Goal: Task Accomplishment & Management: Complete application form

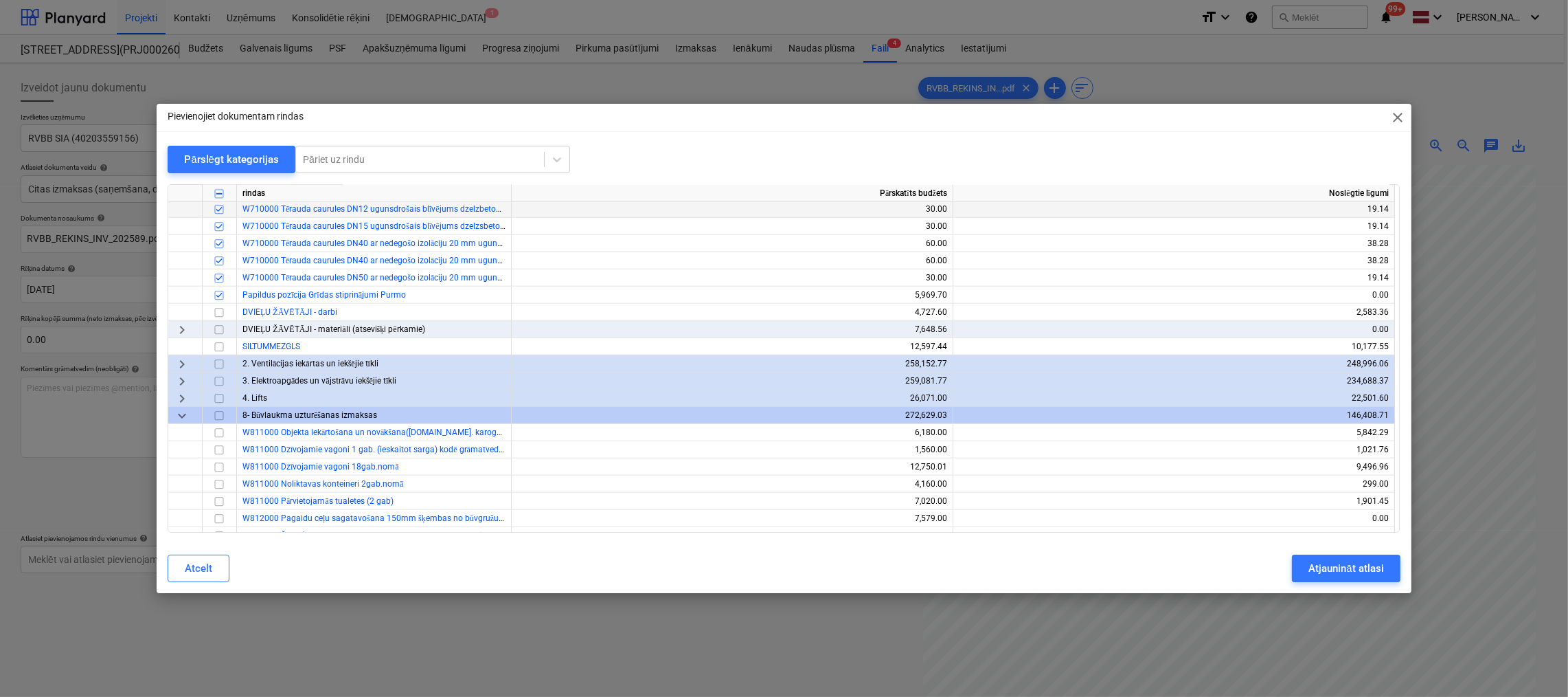
scroll to position [1925, 0]
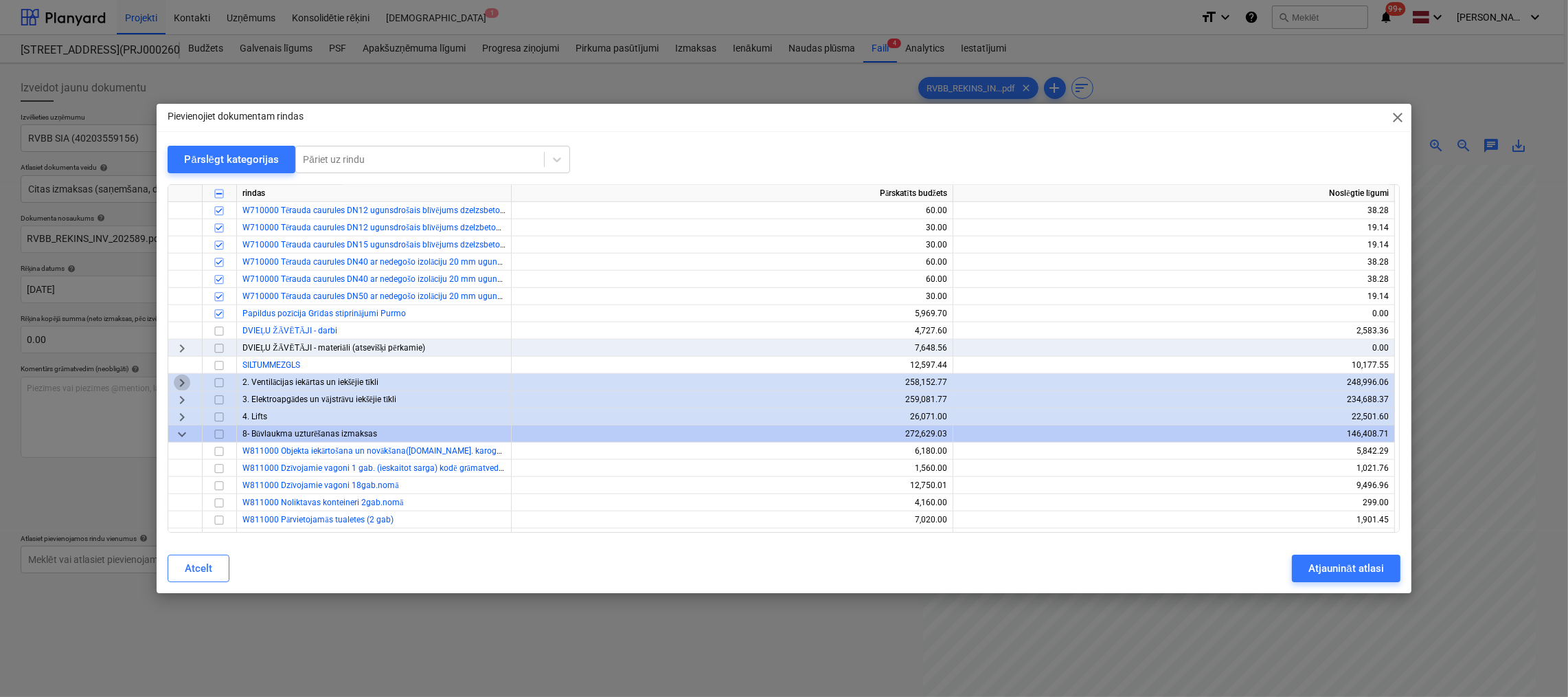
click at [186, 380] on span "keyboard_arrow_right" at bounding box center [182, 383] width 16 height 16
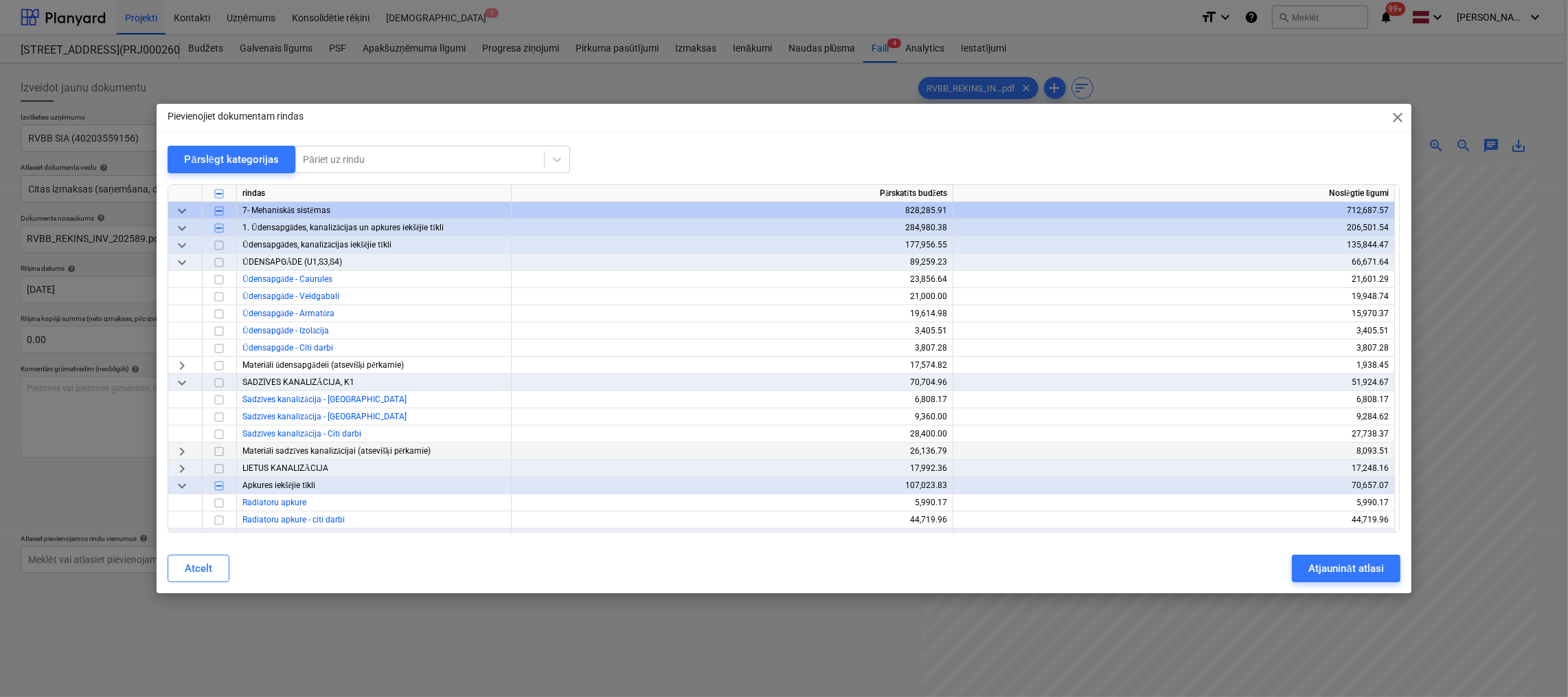
scroll to position [962, 0]
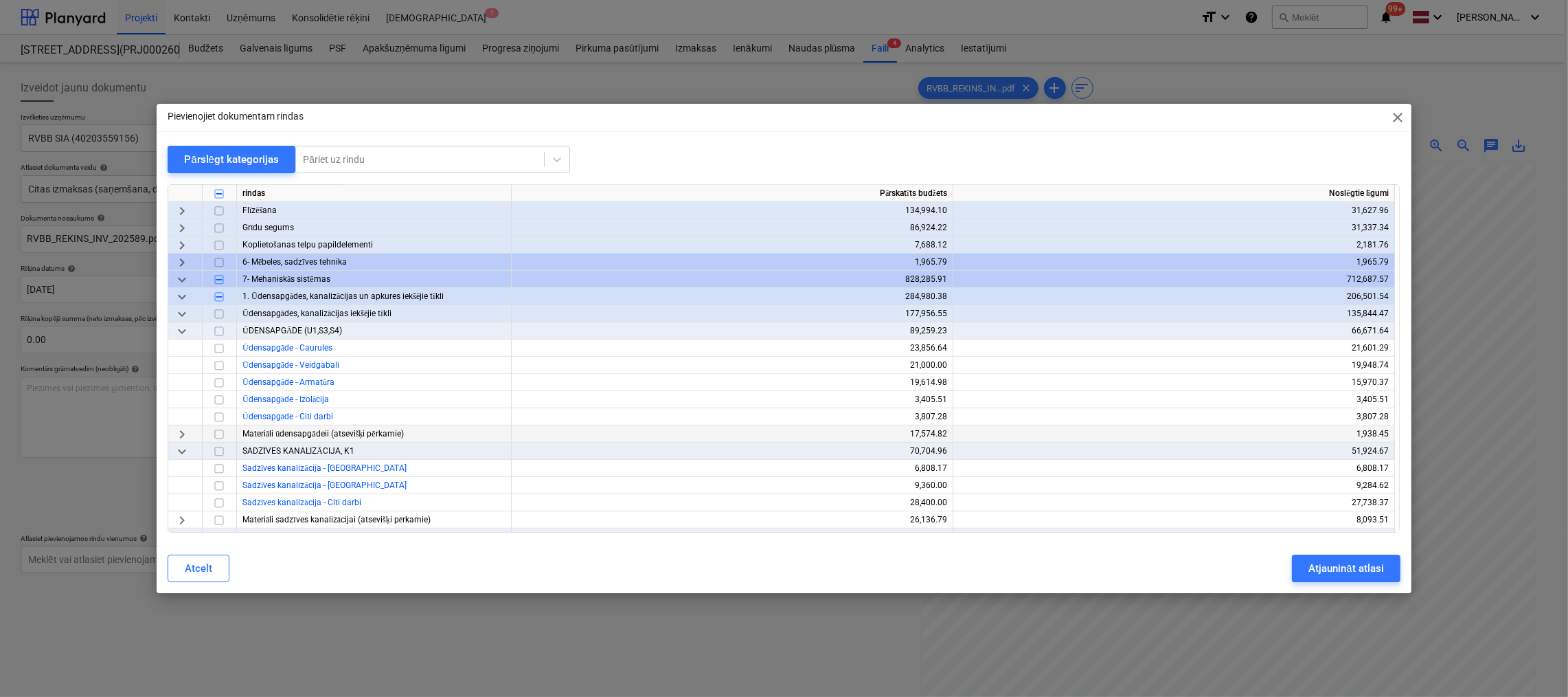
click at [181, 432] on span "keyboard_arrow_right" at bounding box center [182, 434] width 16 height 16
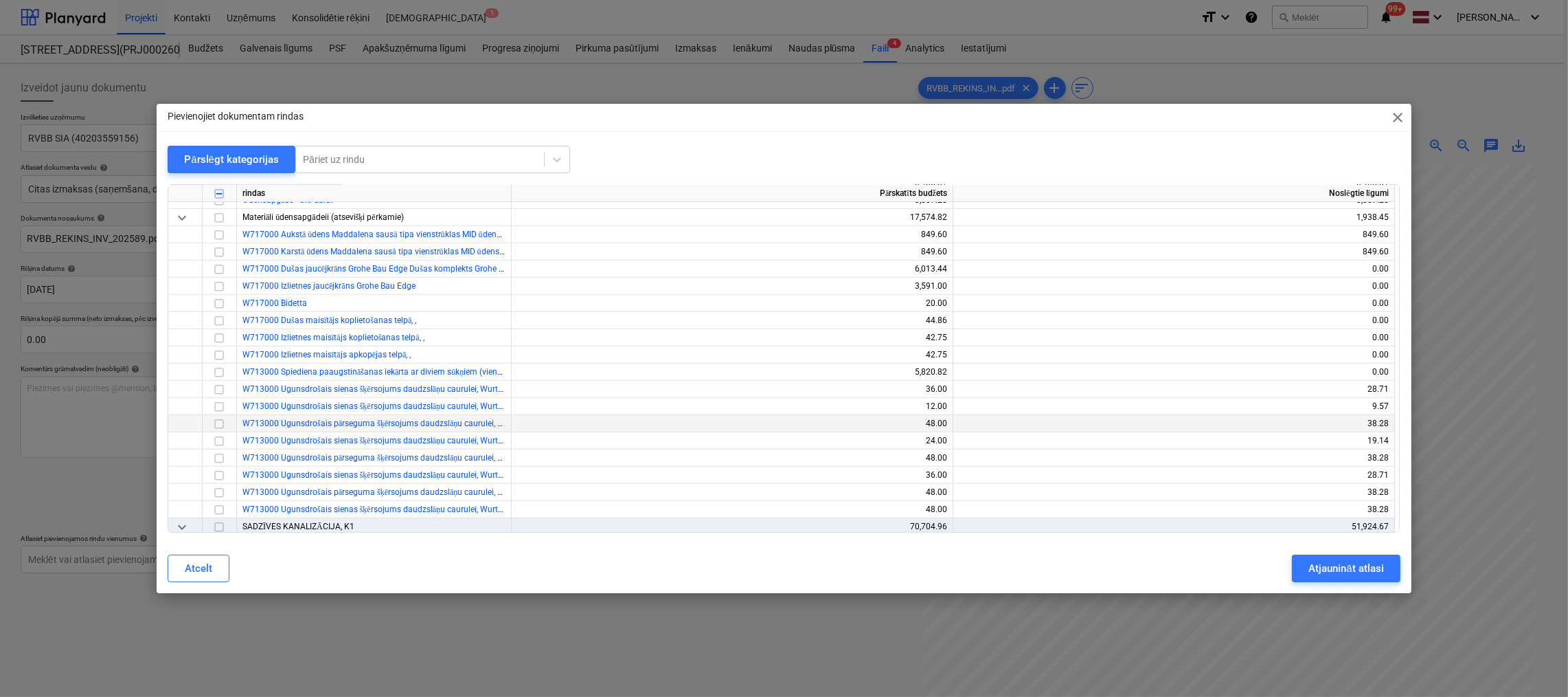
scroll to position [1168, 0]
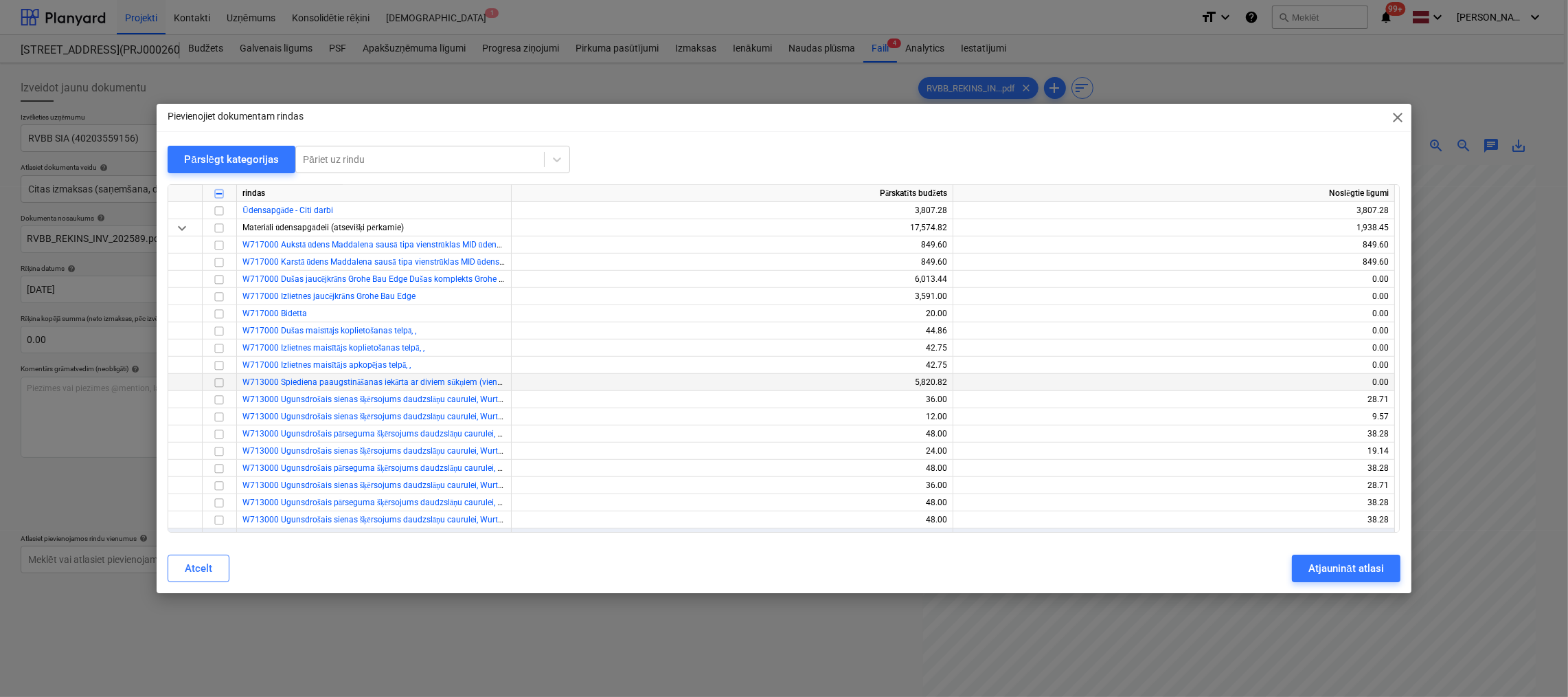
click at [218, 385] on input "checkbox" at bounding box center [219, 383] width 16 height 16
click at [217, 383] on input "checkbox" at bounding box center [219, 383] width 16 height 16
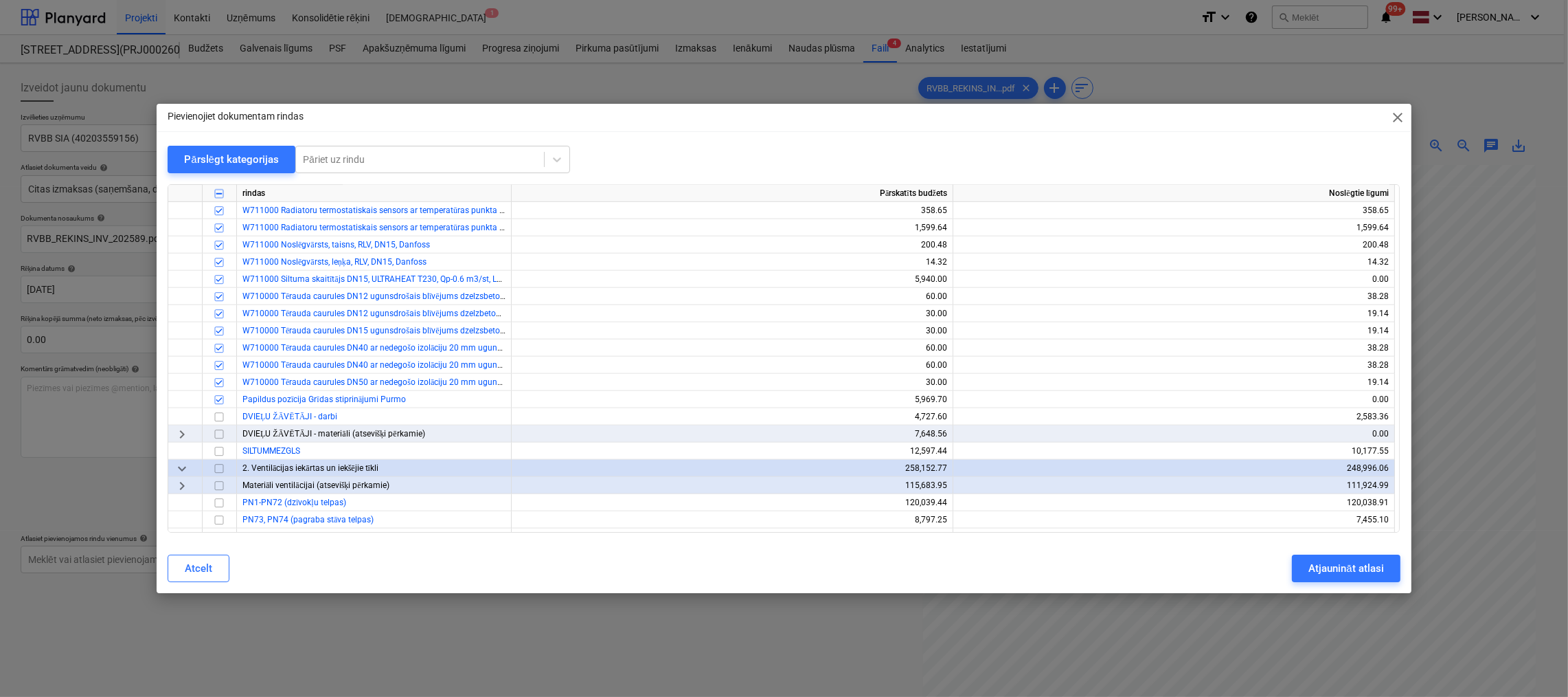
scroll to position [2269, 0]
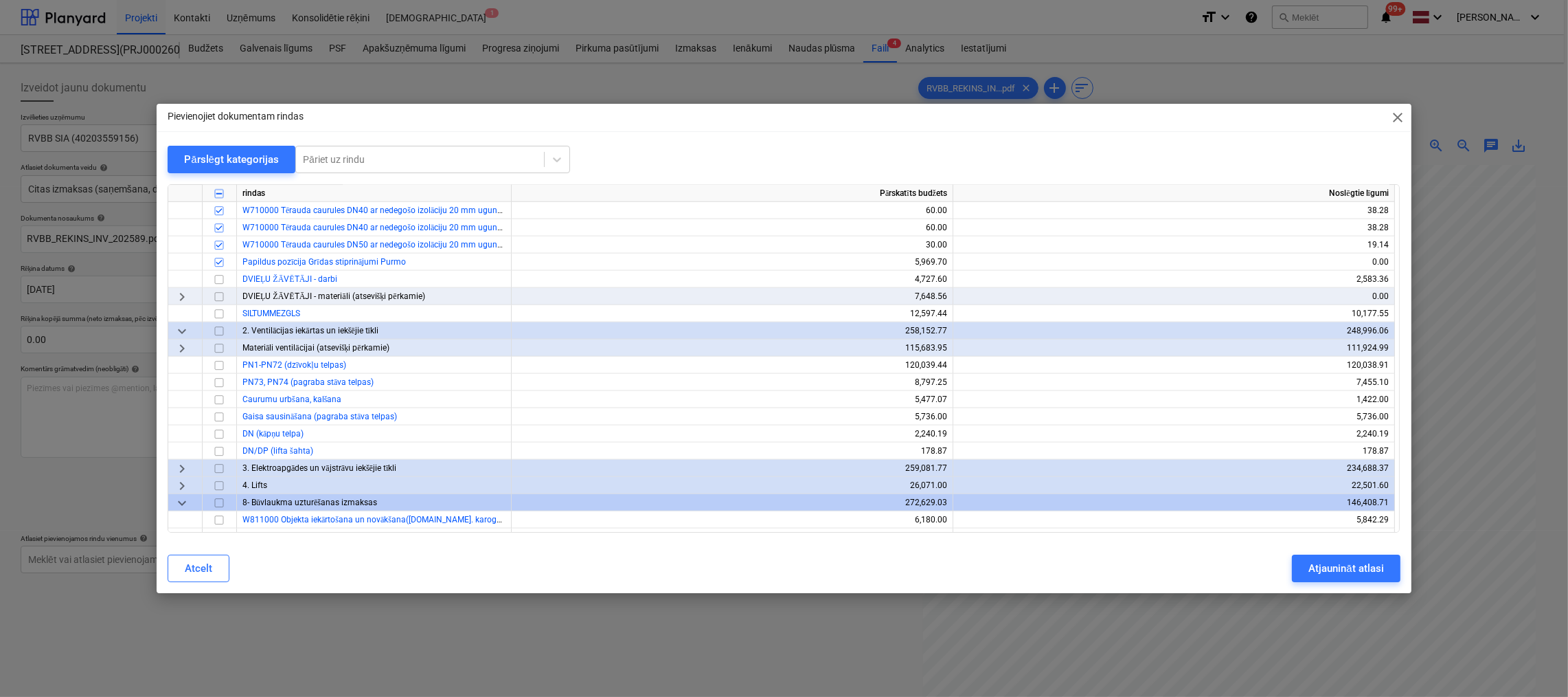
click at [177, 468] on span "keyboard_arrow_right" at bounding box center [182, 469] width 16 height 16
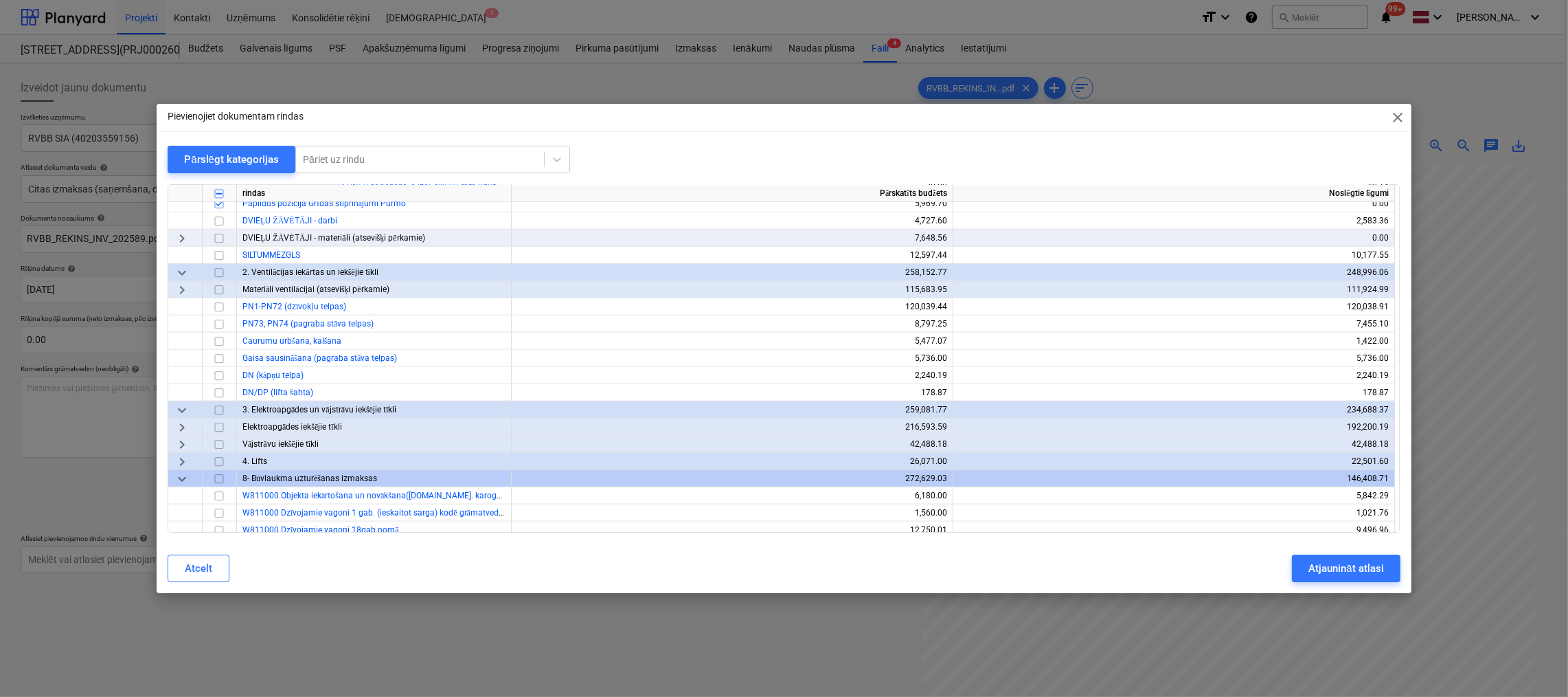
scroll to position [2475, 0]
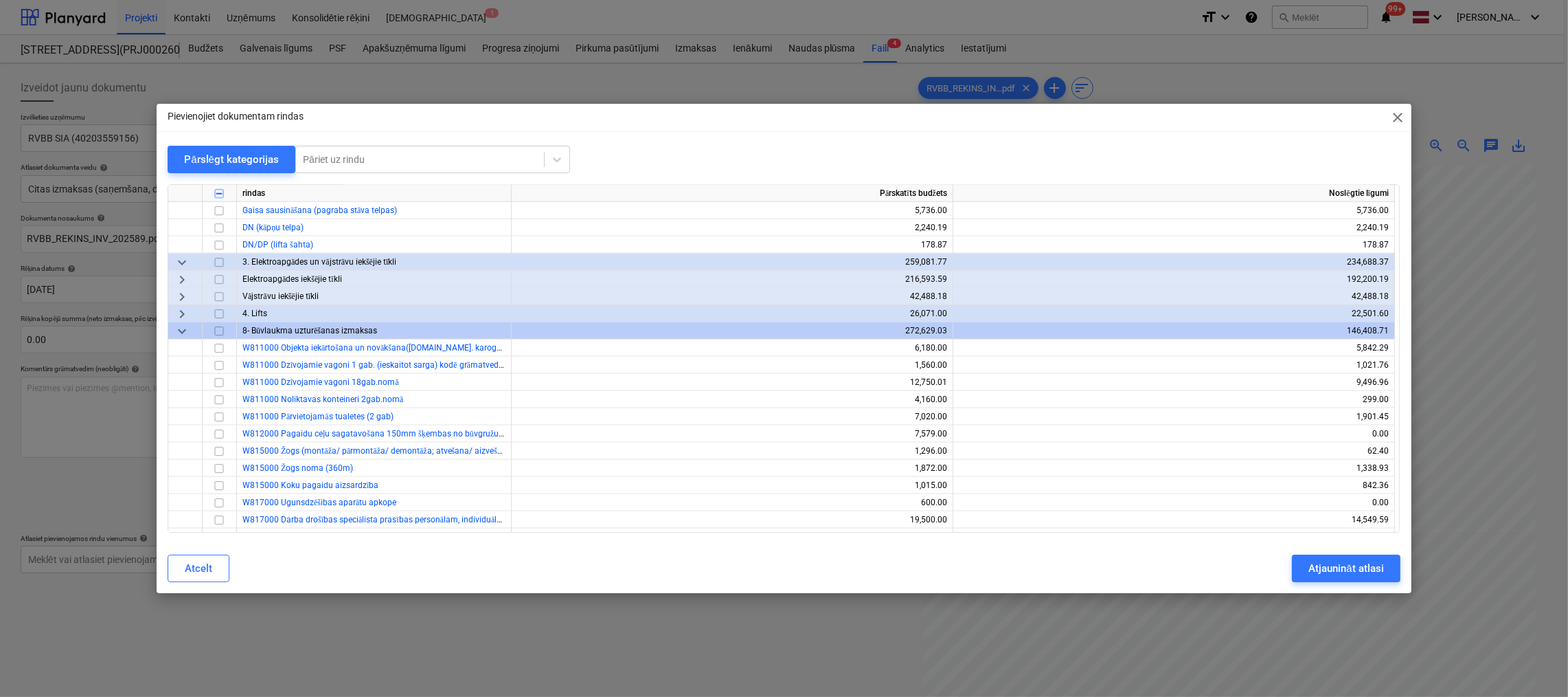
click at [183, 279] on span "keyboard_arrow_right" at bounding box center [182, 280] width 16 height 16
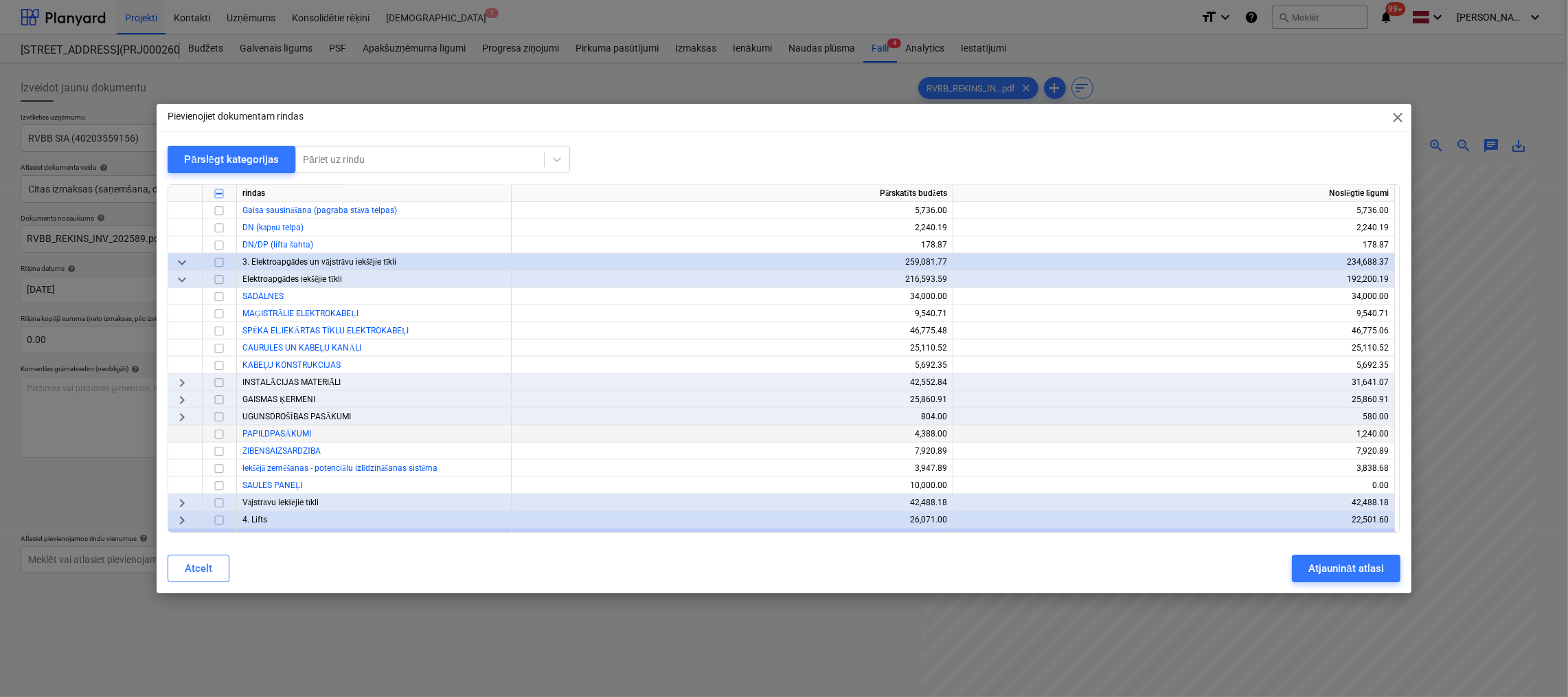
click at [220, 437] on input "checkbox" at bounding box center [219, 434] width 16 height 16
click at [222, 466] on input "checkbox" at bounding box center [219, 469] width 16 height 16
click at [219, 468] on input "checkbox" at bounding box center [219, 469] width 16 height 16
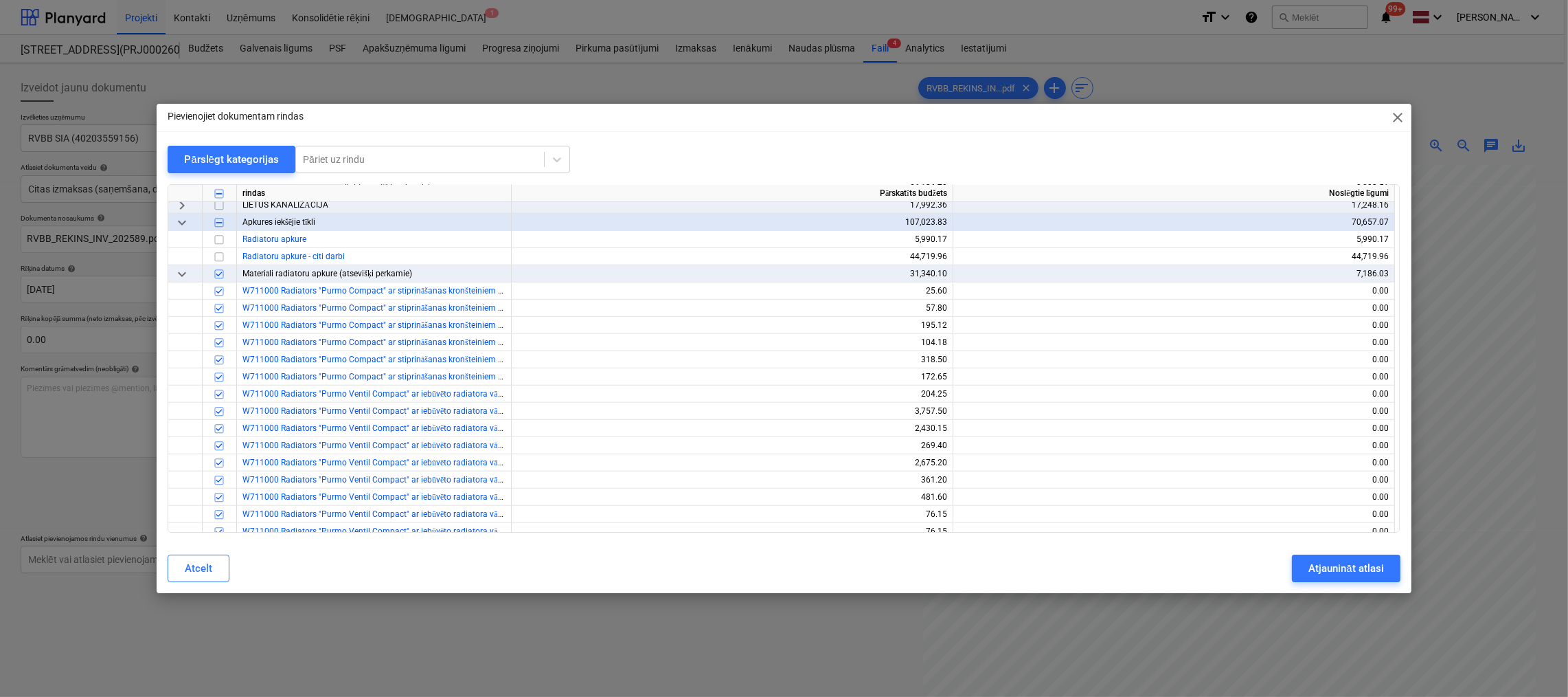
scroll to position [1581, 0]
click at [217, 281] on input "checkbox" at bounding box center [219, 280] width 16 height 16
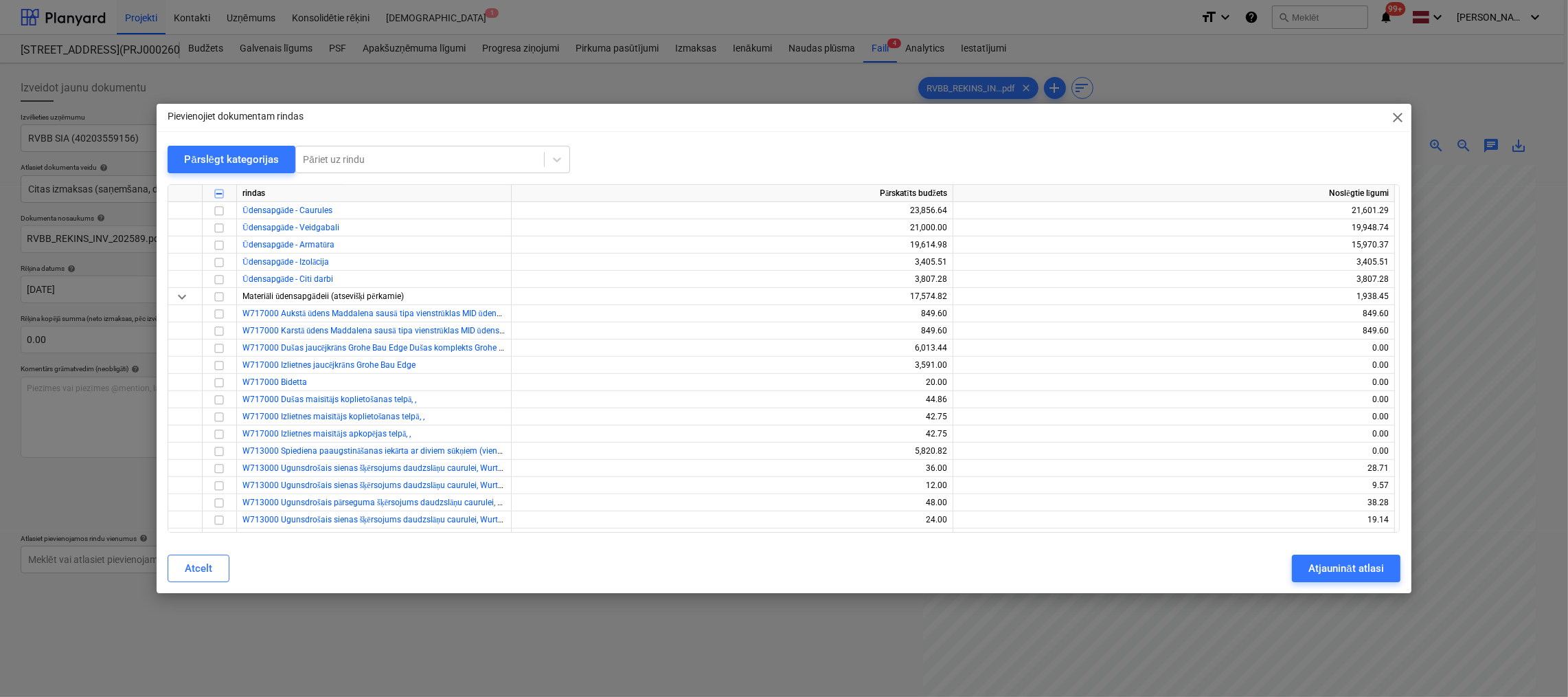
scroll to position [1099, 0]
click at [217, 453] on input "checkbox" at bounding box center [219, 452] width 16 height 16
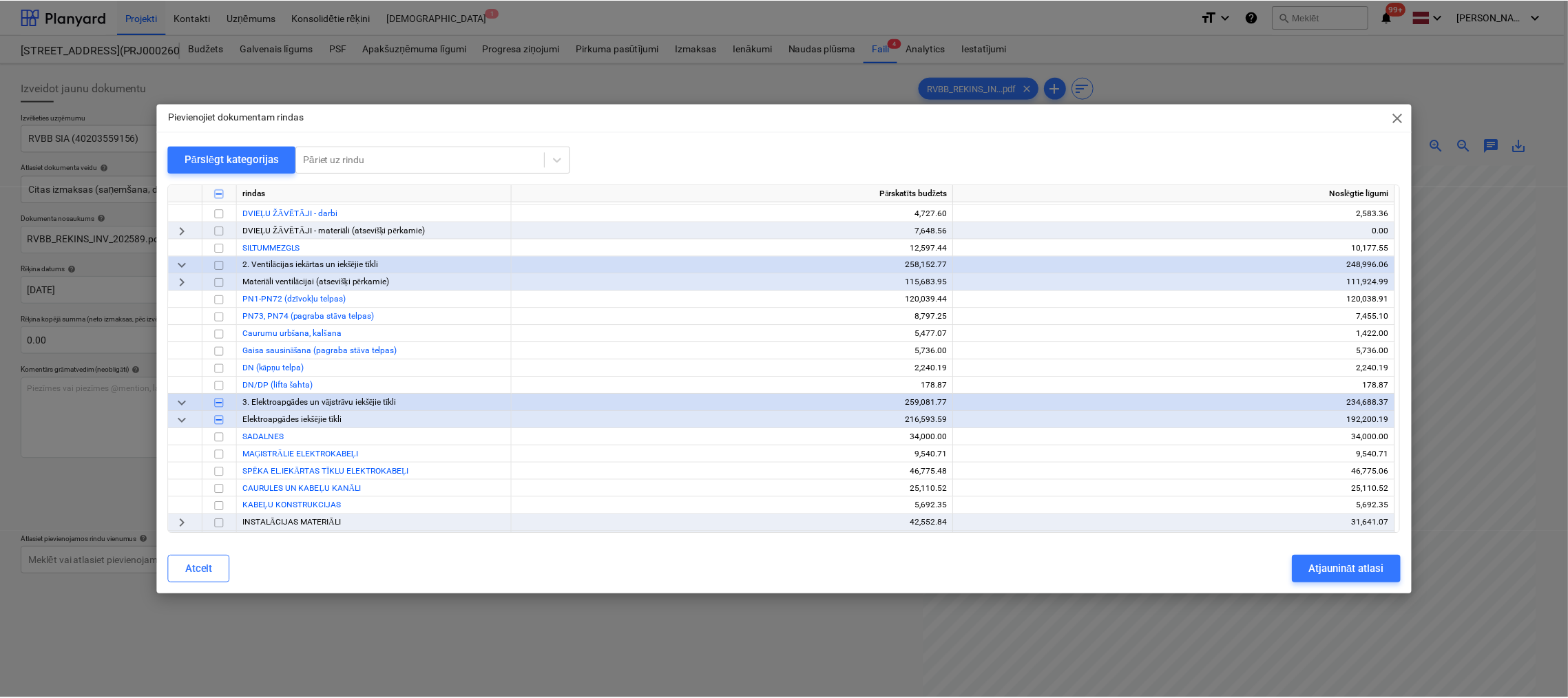
scroll to position [2341, 0]
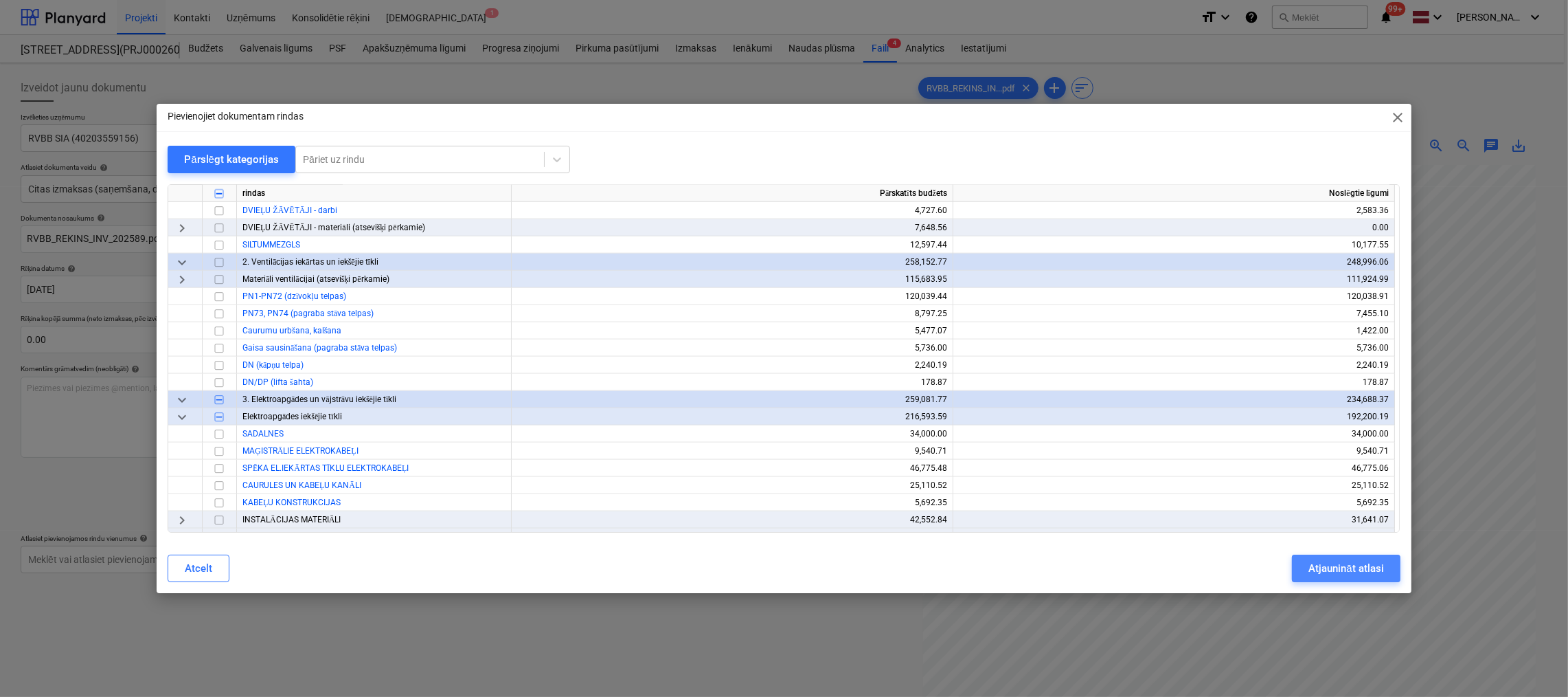
click at [1300, 576] on button "Atjaunināt atlasi" at bounding box center [1346, 569] width 108 height 28
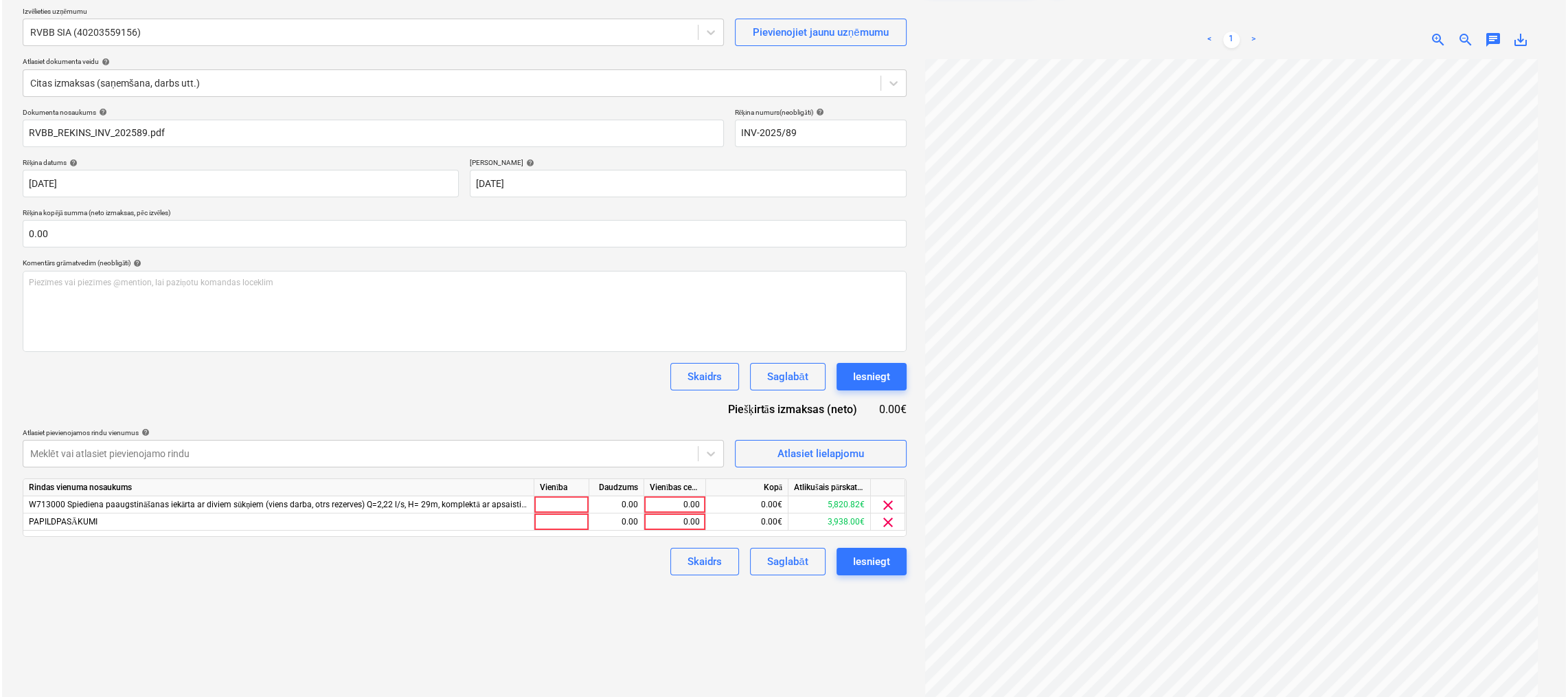
scroll to position [137, 0]
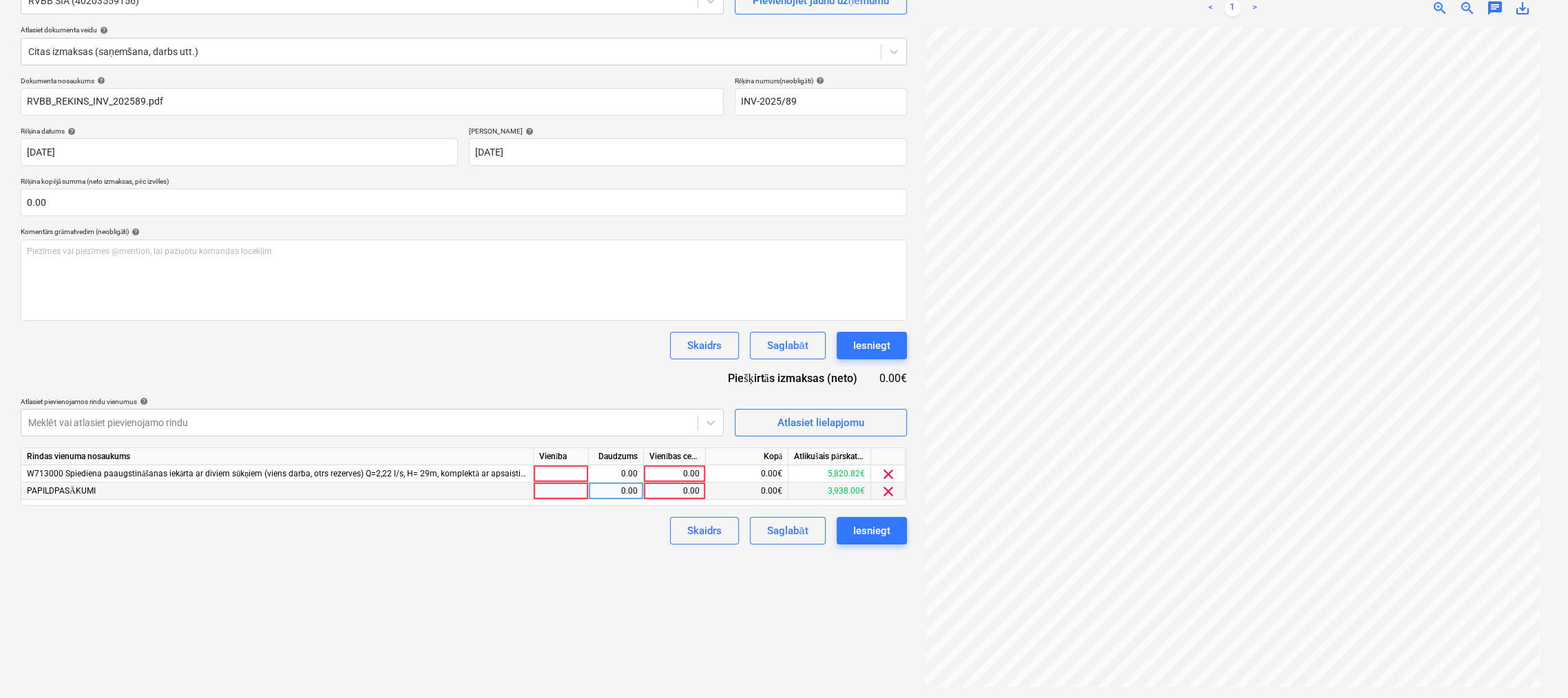
click at [690, 493] on div "0.00" at bounding box center [674, 491] width 50 height 17
type input "3148"
click at [515, 377] on div "Dokumenta nosaukums help RVBB_REKINS_INV_202589.pdf Rēķina numurs (neobligāti) …" at bounding box center [463, 310] width 886 height 468
click at [676, 465] on div "0.00" at bounding box center [674, 474] width 50 height 17
type input "5820"
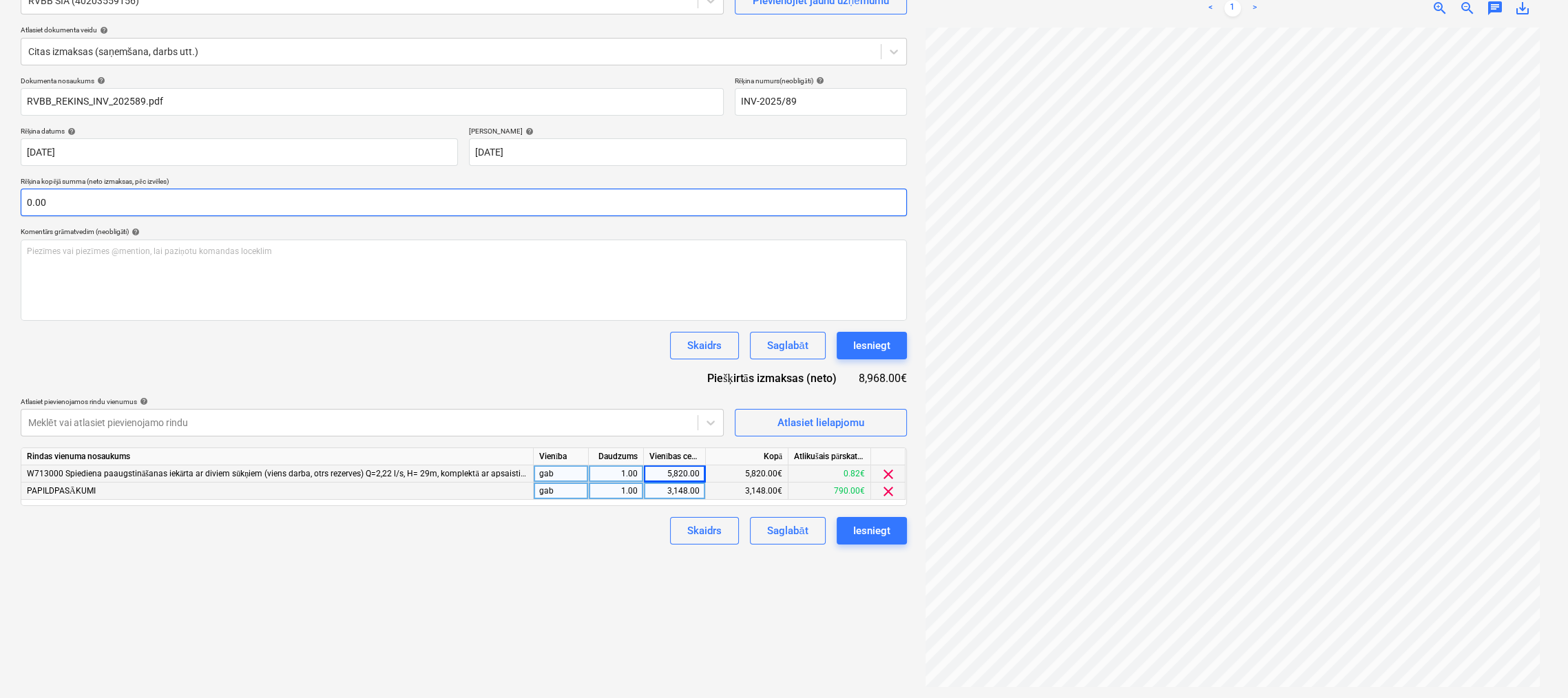
click at [110, 206] on input "0.00" at bounding box center [463, 202] width 886 height 28
type input "12362.4"
click at [317, 371] on div "Dokumenta nosaukums help RVBB_REKINS_INV_202589.pdf Rēķina numurs (neobligāti) …" at bounding box center [463, 310] width 886 height 468
drag, startPoint x: 99, startPoint y: 202, endPoint x: -54, endPoint y: 192, distance: 153.3
click at [0, 192] on html "Projekti Kontakti Uzņēmums Konsolidētie rēķini Iesūtne 1 format_size keyboard_a…" at bounding box center [784, 211] width 1568 height 698
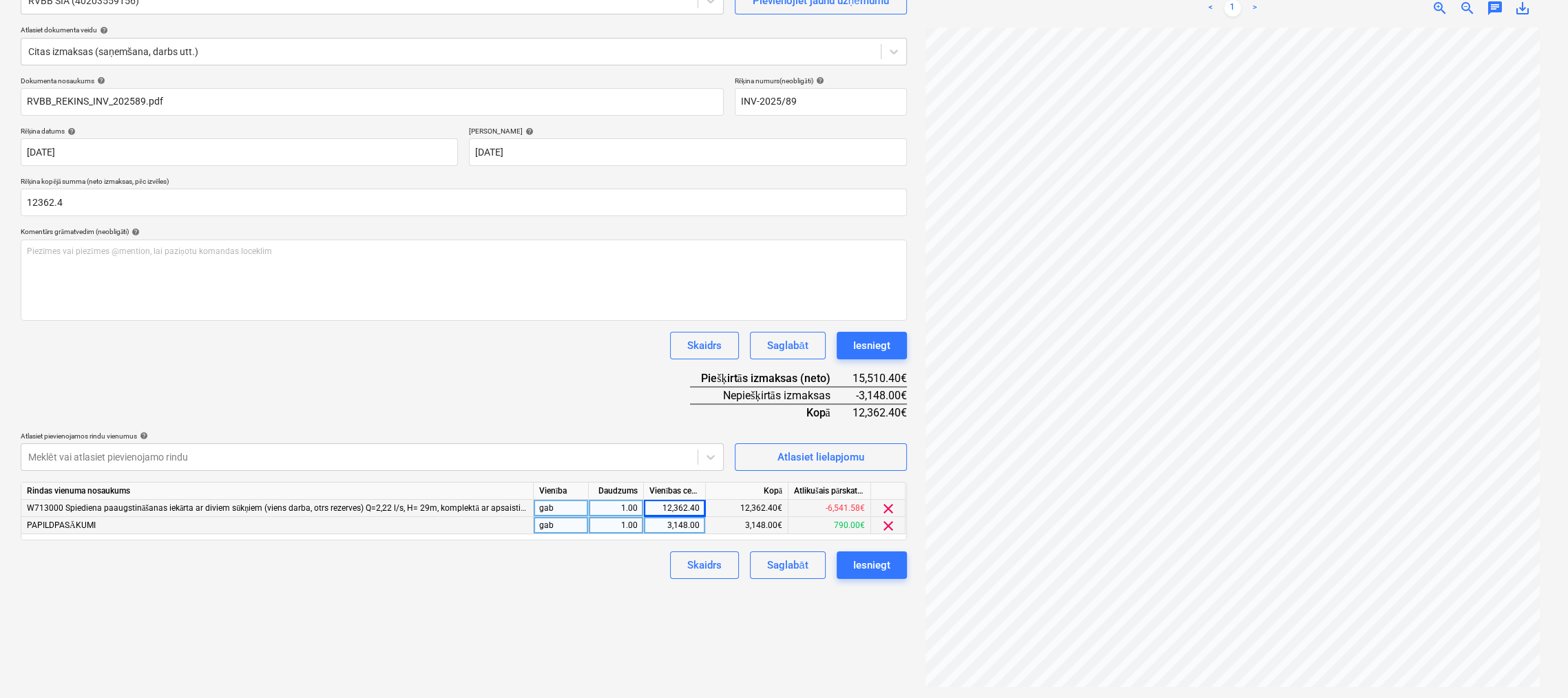
type input "12,362.40"
click at [200, 375] on div "Dokumenta nosaukums help RVBB_REKINS_INV_202589.pdf Rēķina numurs (neobligāti) …" at bounding box center [463, 327] width 886 height 502
drag, startPoint x: 656, startPoint y: 508, endPoint x: 727, endPoint y: 510, distance: 71.0
click at [0, 0] on div "W713000 Spiediena paaugstināšanas iekārta ar diviem sūkņiem (viens darba, otrs …" at bounding box center [0, 0] width 0 height 0
click at [686, 510] on div "0.00" at bounding box center [674, 508] width 50 height 17
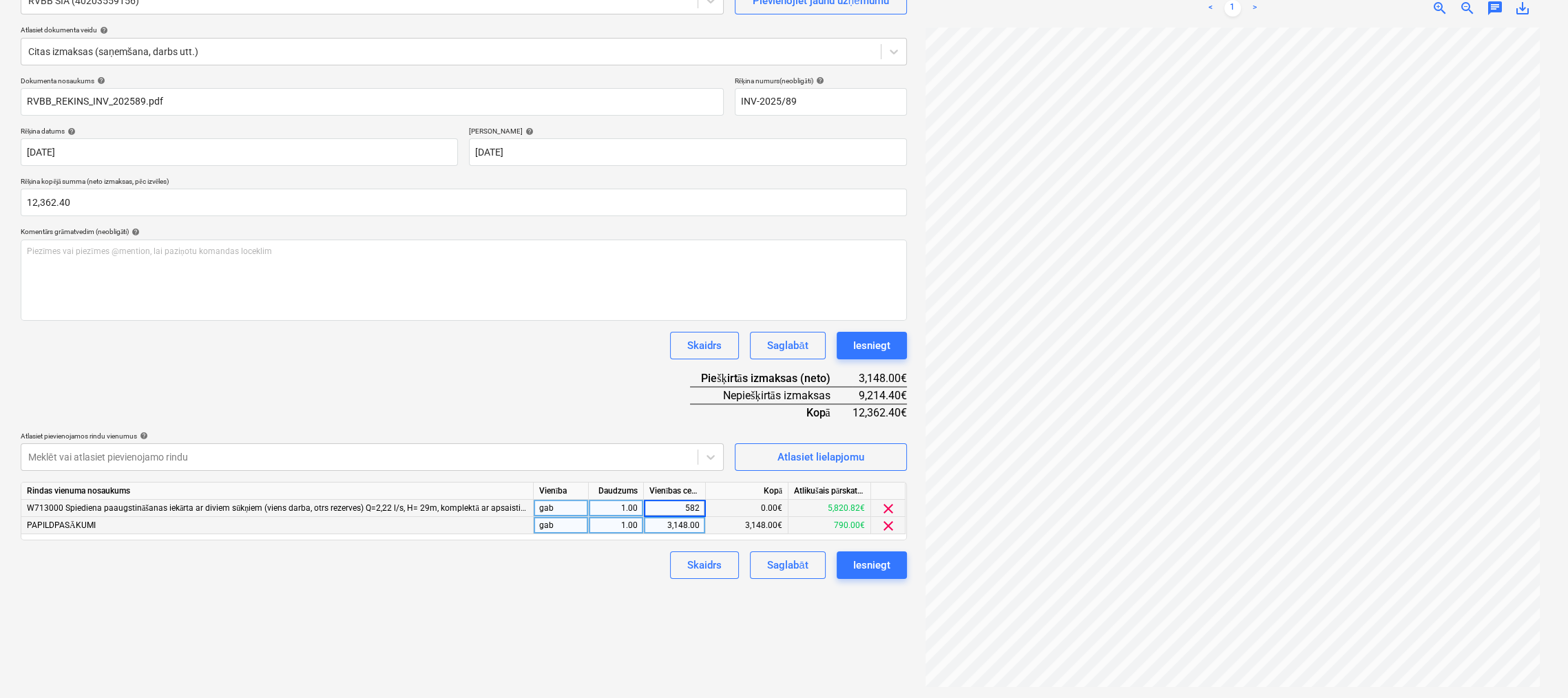
type input "5820"
click at [647, 618] on div "Izveidot jaunu dokumentu Izvēlieties uzņēmumu RVBB SIA (40203559156) Pievienoji…" at bounding box center [463, 311] width 898 height 761
click at [843, 455] on div "Atlasiet lielapjomu" at bounding box center [821, 457] width 87 height 18
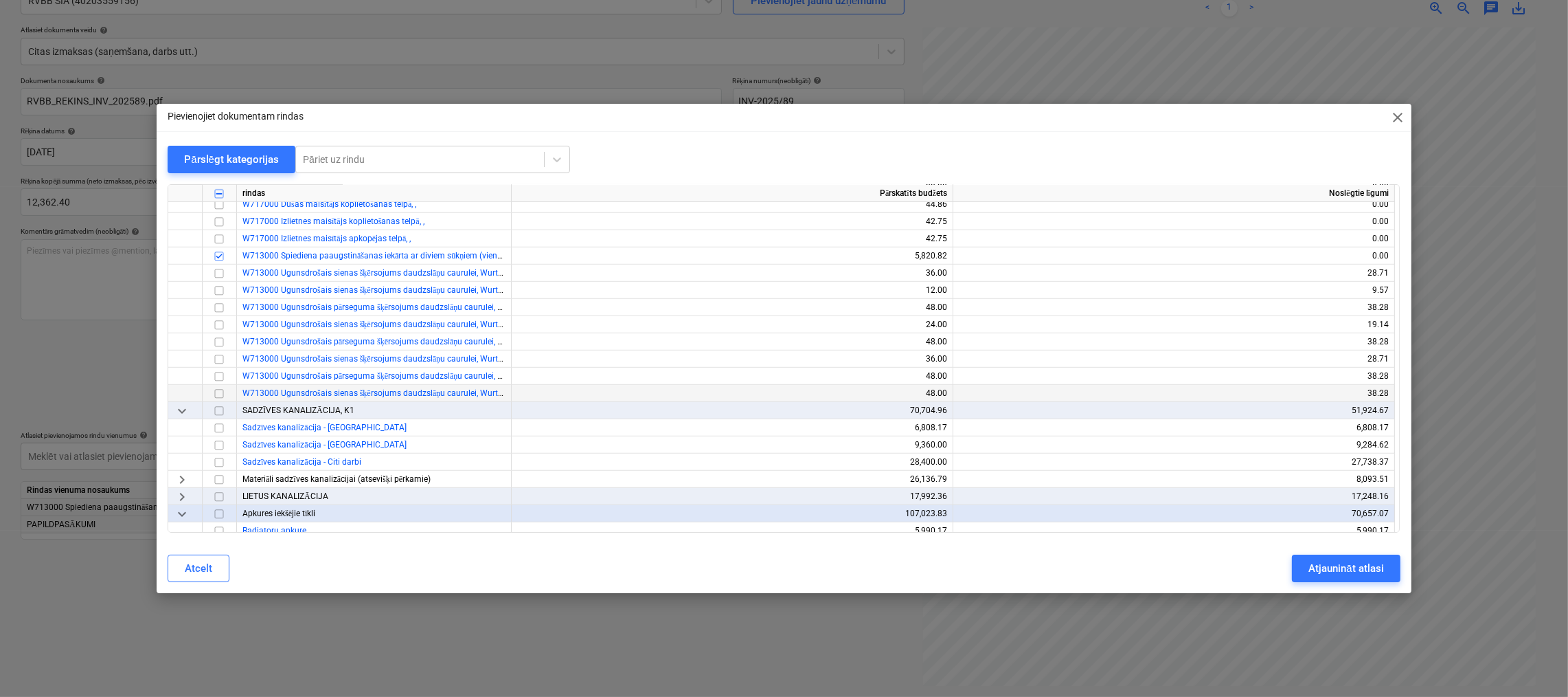
scroll to position [1306, 0]
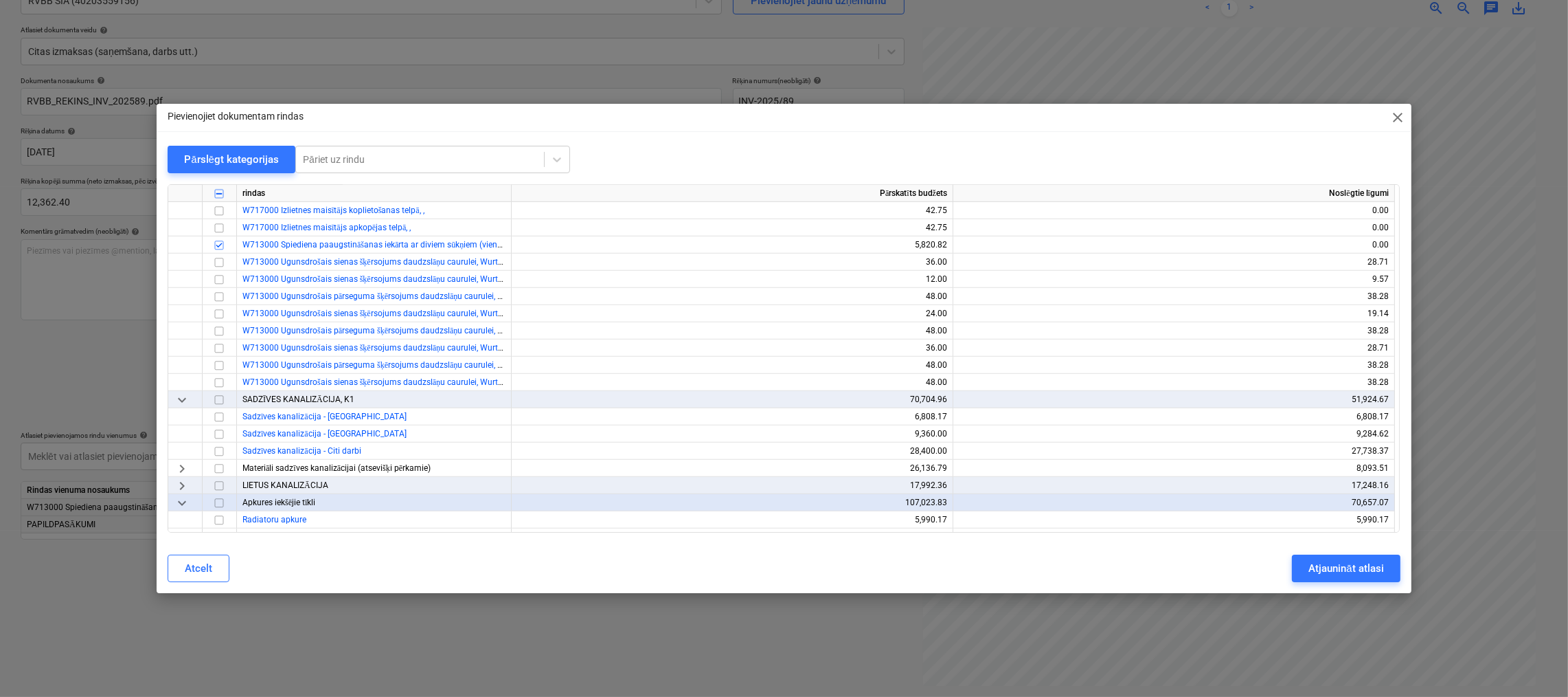
click at [178, 485] on span "keyboard_arrow_right" at bounding box center [182, 486] width 16 height 16
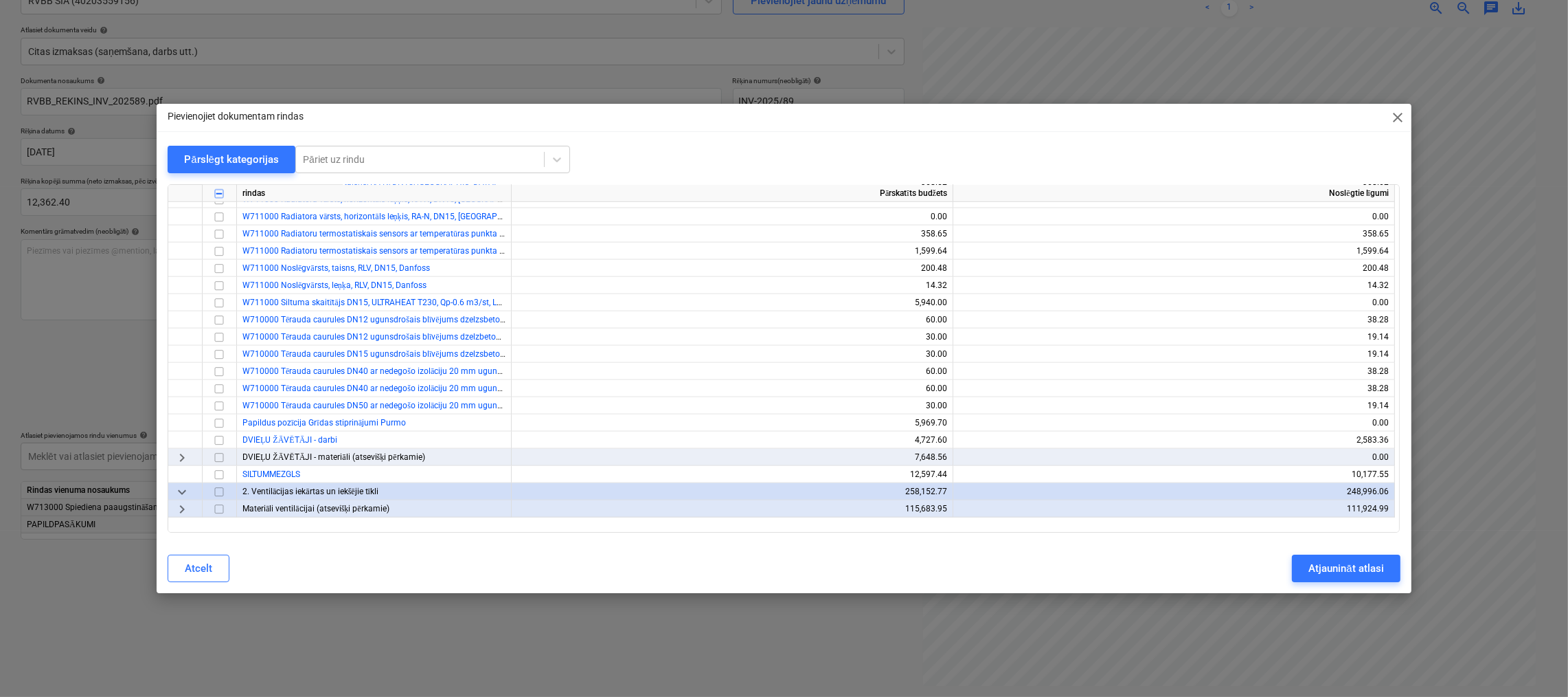
scroll to position [2200, 0]
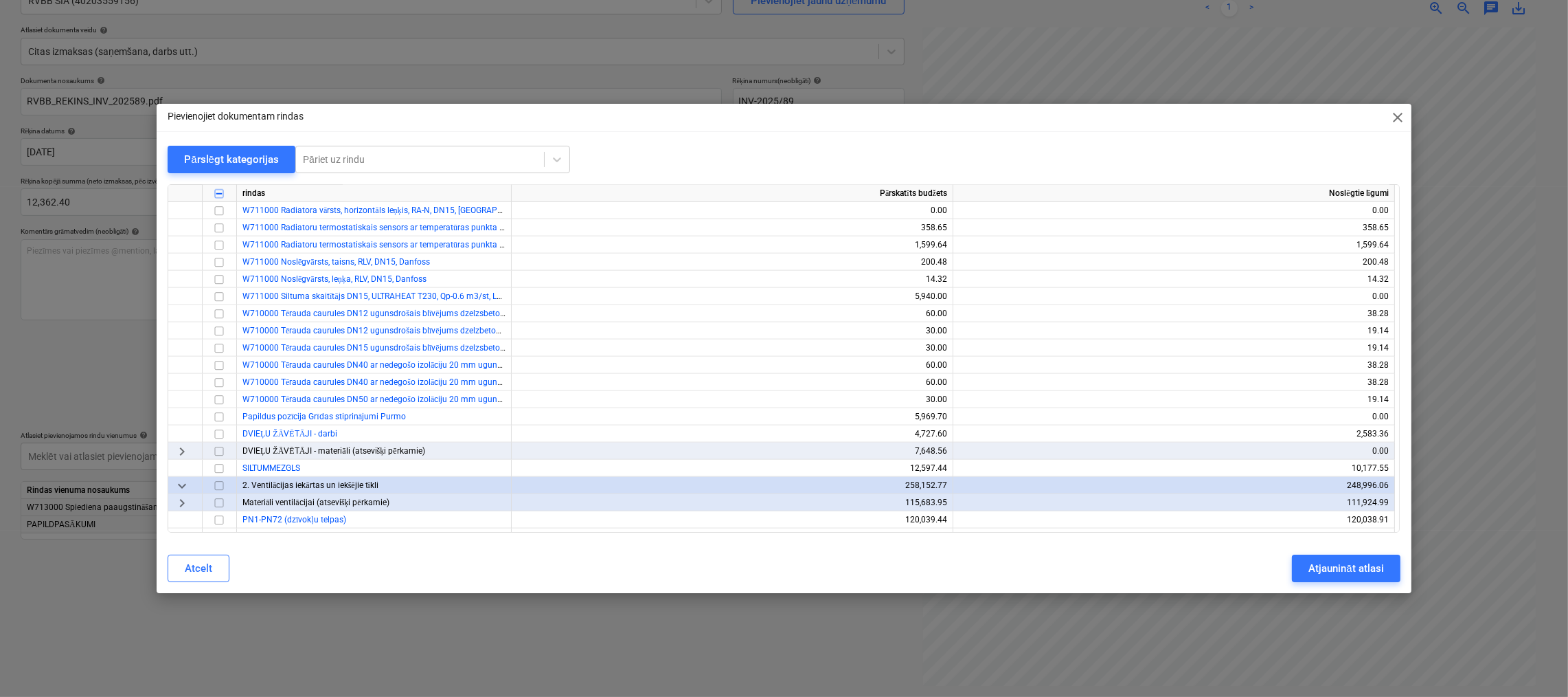
click at [182, 449] on span "keyboard_arrow_right" at bounding box center [182, 452] width 16 height 16
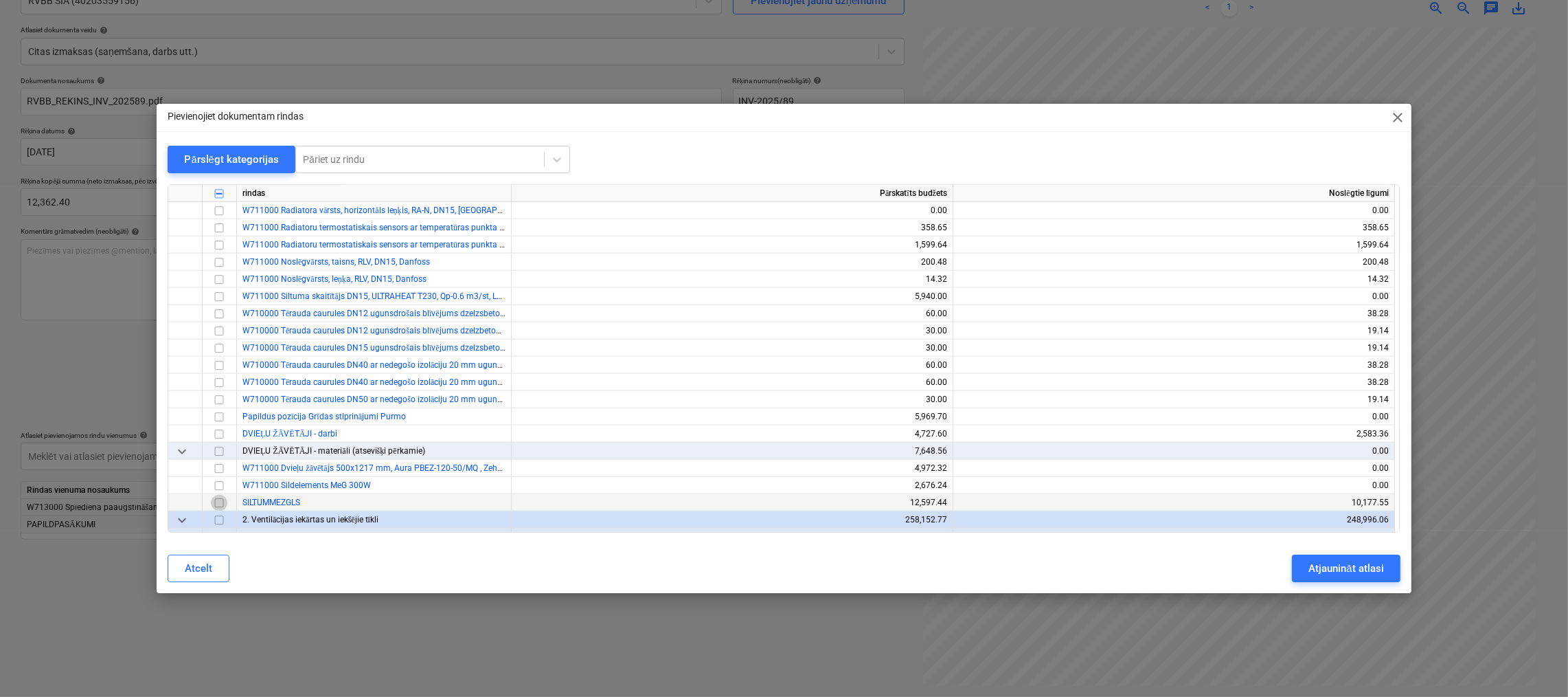
click at [220, 501] on input "checkbox" at bounding box center [219, 503] width 16 height 16
click at [1330, 567] on div "Atjaunināt atlasi" at bounding box center [1346, 569] width 75 height 18
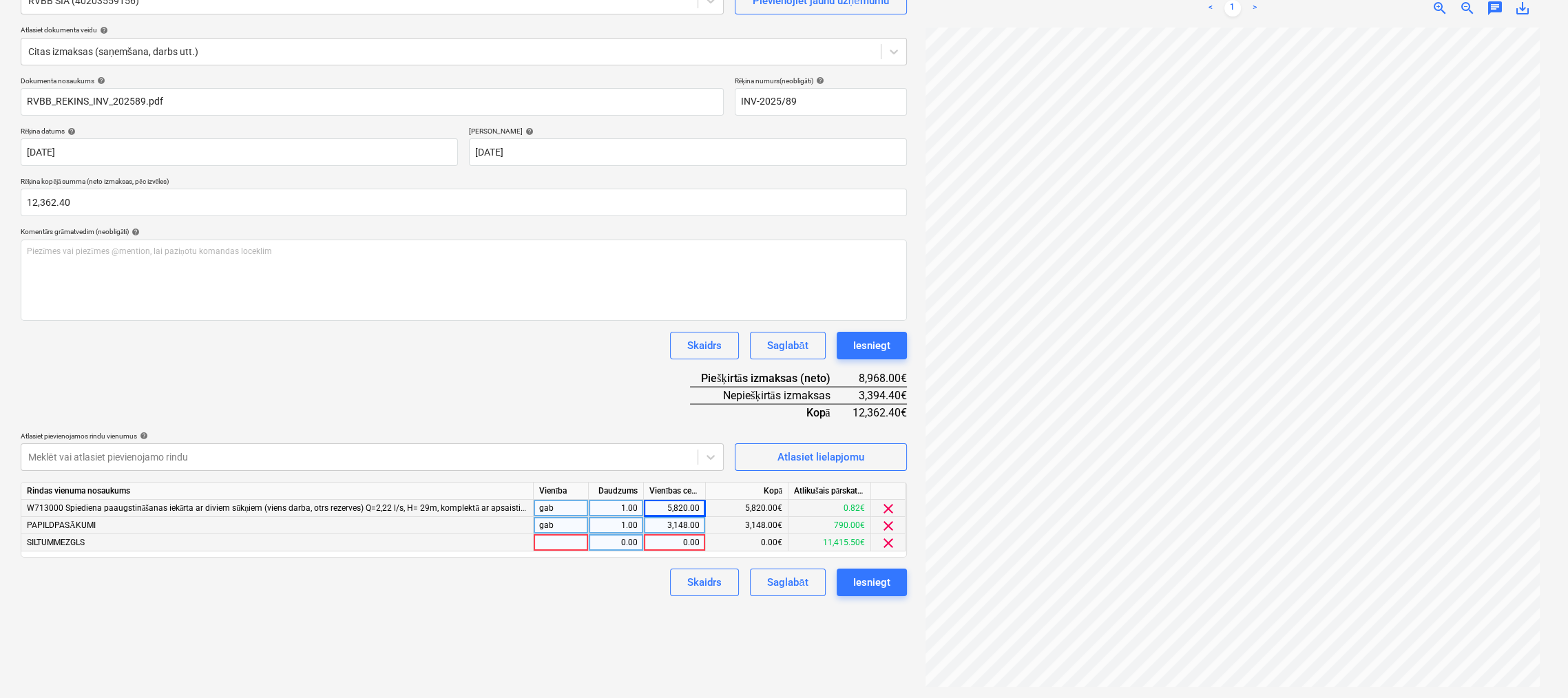
click at [691, 543] on div "0.00" at bounding box center [674, 542] width 50 height 17
type input "2400"
click at [624, 614] on div "Izveidot jaunu dokumentu Izvēlieties uzņēmumu RVBB SIA (40203559156) Pievienoji…" at bounding box center [463, 311] width 898 height 761
click at [817, 451] on div "Atlasiet lielapjomu" at bounding box center [821, 457] width 87 height 18
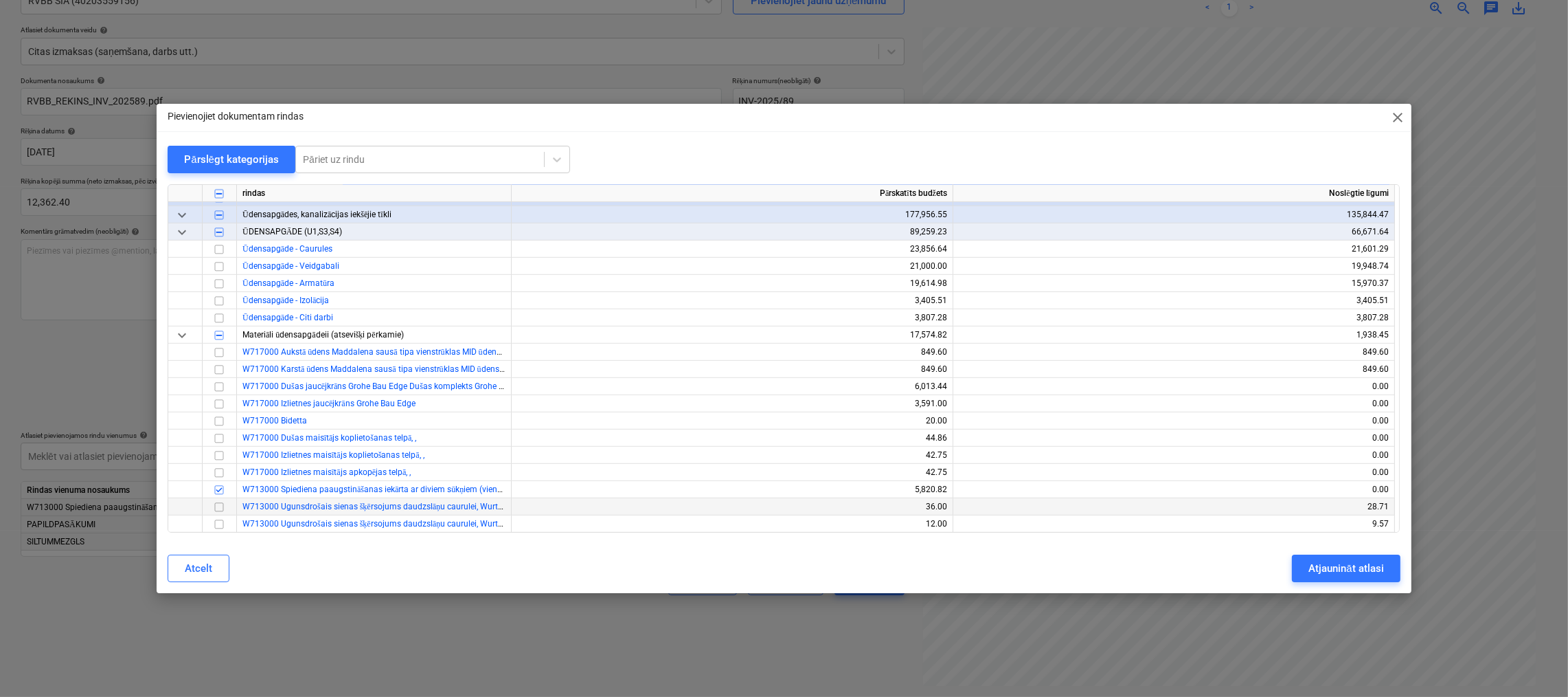
scroll to position [1031, 0]
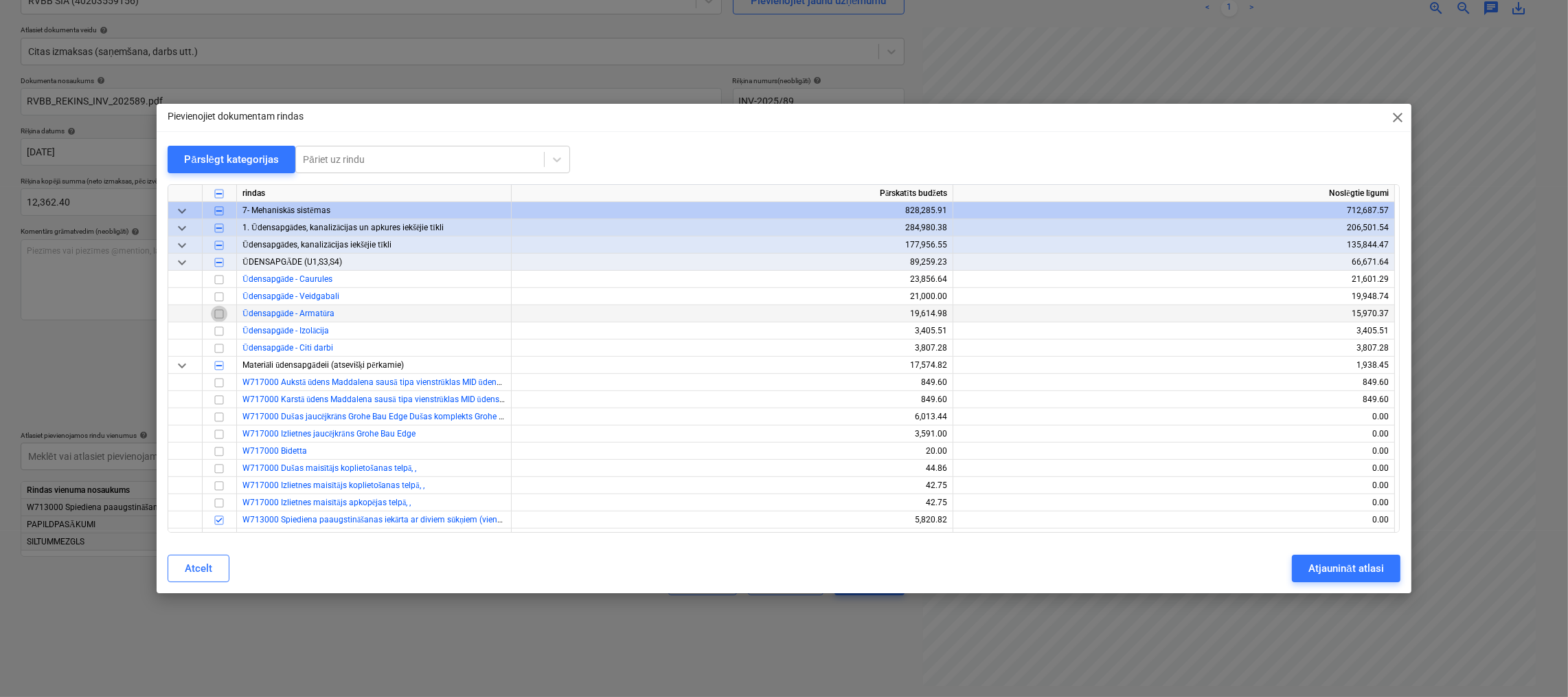
click at [220, 313] on input "checkbox" at bounding box center [219, 314] width 16 height 16
click at [1330, 572] on div "Atjaunināt atlasi" at bounding box center [1346, 569] width 75 height 18
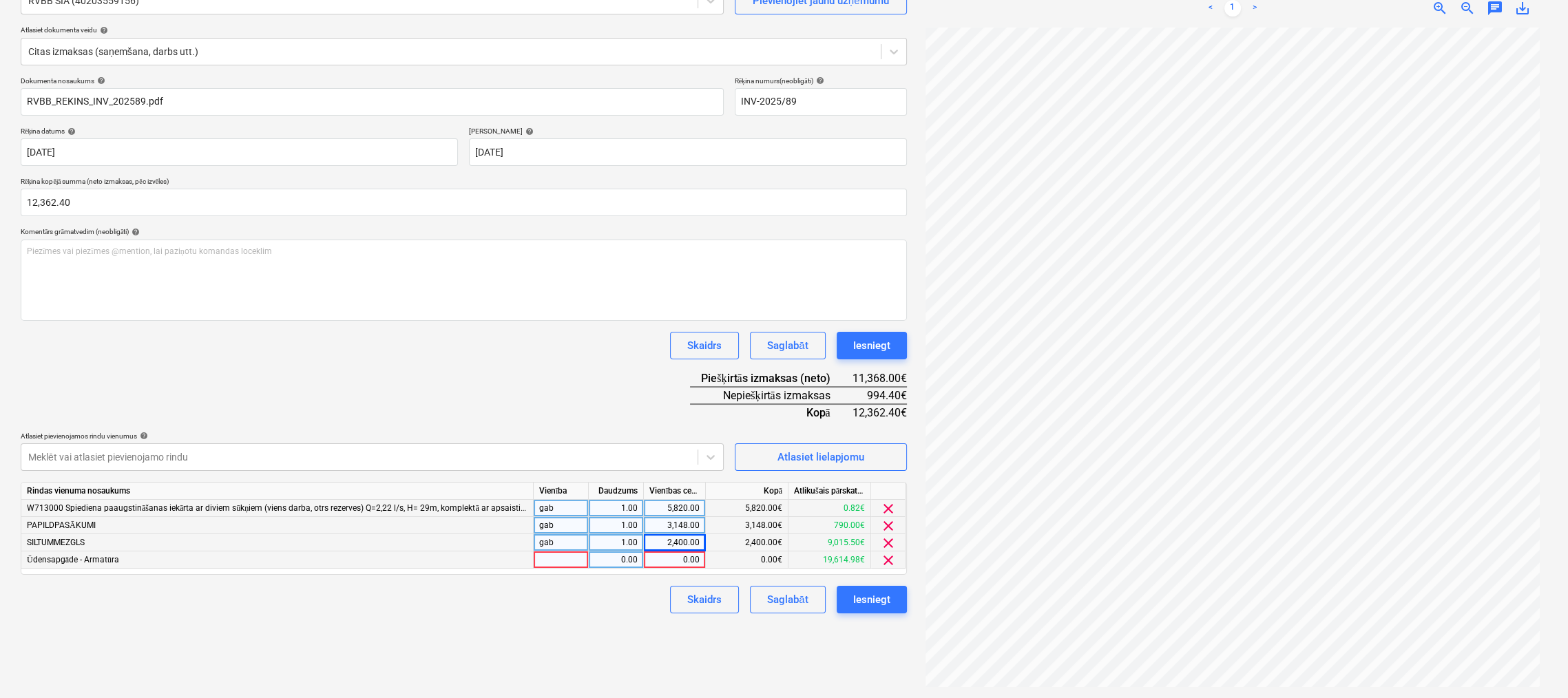
click at [679, 557] on div "0.00" at bounding box center [674, 560] width 50 height 17
type input "3644"
click at [665, 620] on div "Izveidot jaunu dokumentu Izvēlieties uzņēmumu RVBB SIA (40203559156) Pievienoji…" at bounding box center [463, 311] width 898 height 761
click at [888, 541] on span "clear" at bounding box center [889, 543] width 16 height 16
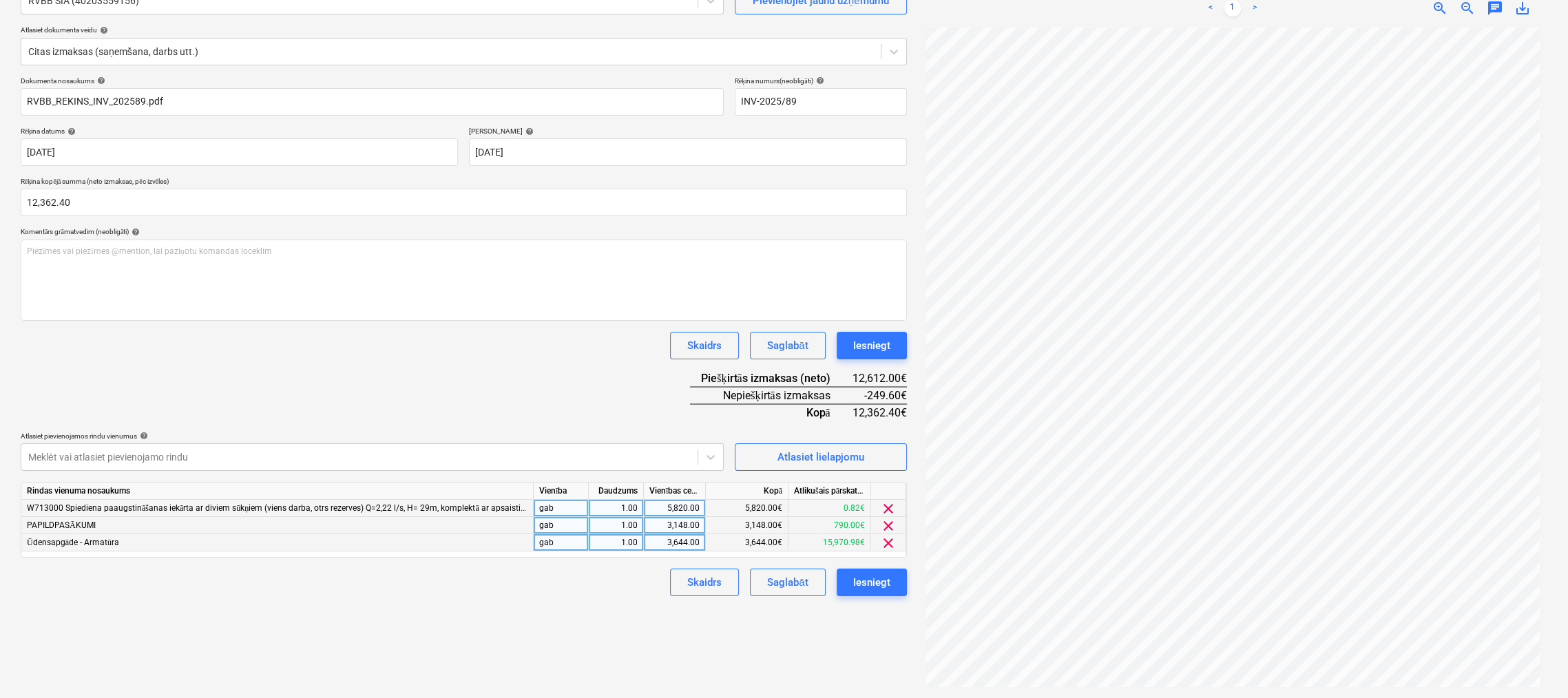
click at [686, 542] on div "3,644.00" at bounding box center [674, 542] width 50 height 17
type input "0"
type input "3394.4"
click at [601, 640] on div "Izveidot jaunu dokumentu Izvēlieties uzņēmumu RVBB SIA (40203559156) Pievienoji…" at bounding box center [463, 311] width 898 height 761
click at [870, 584] on div "Iesniegt" at bounding box center [871, 582] width 37 height 18
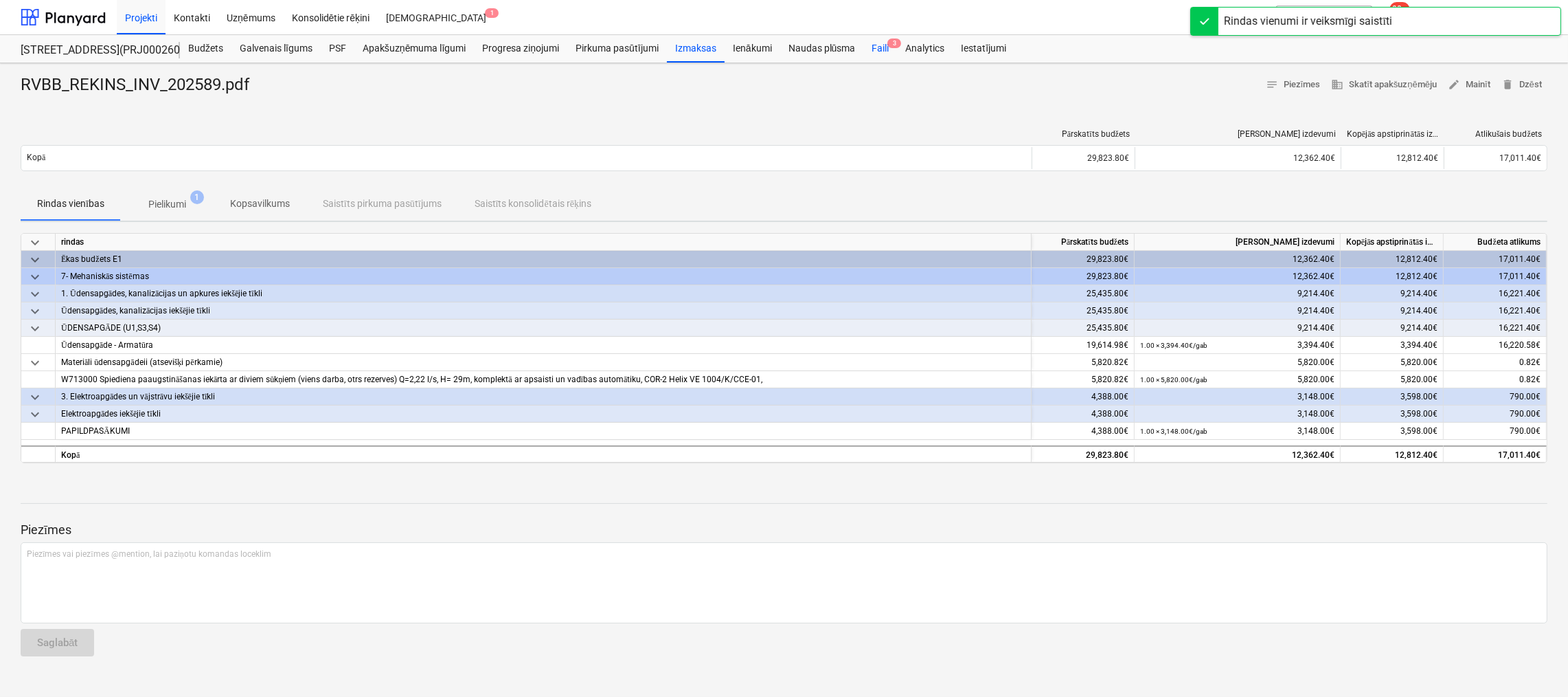
click at [876, 42] on div "Faili 3" at bounding box center [880, 49] width 34 height 28
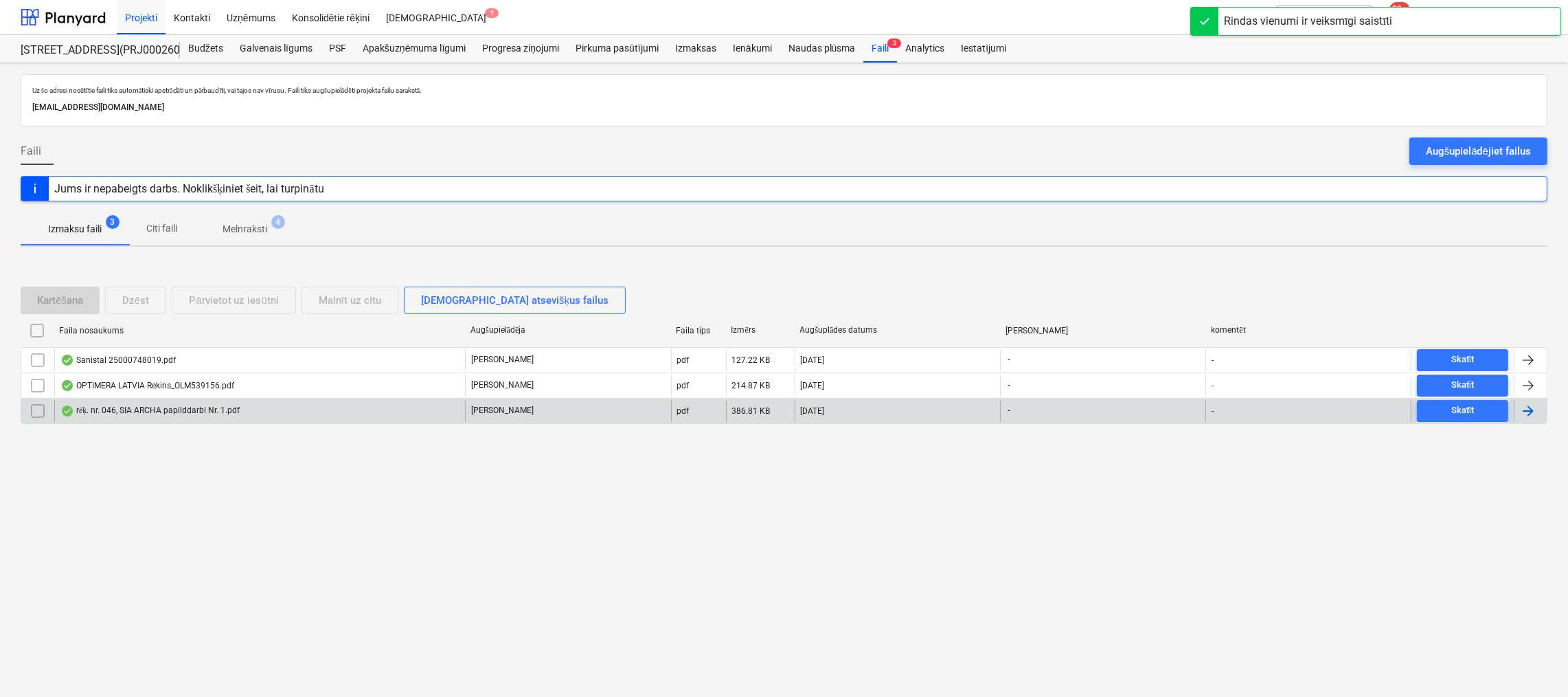
click at [159, 408] on div "rēķ. nr. 046, SIA ARCHA papilddarbi Nr. 1.pdf" at bounding box center [150, 411] width 179 height 11
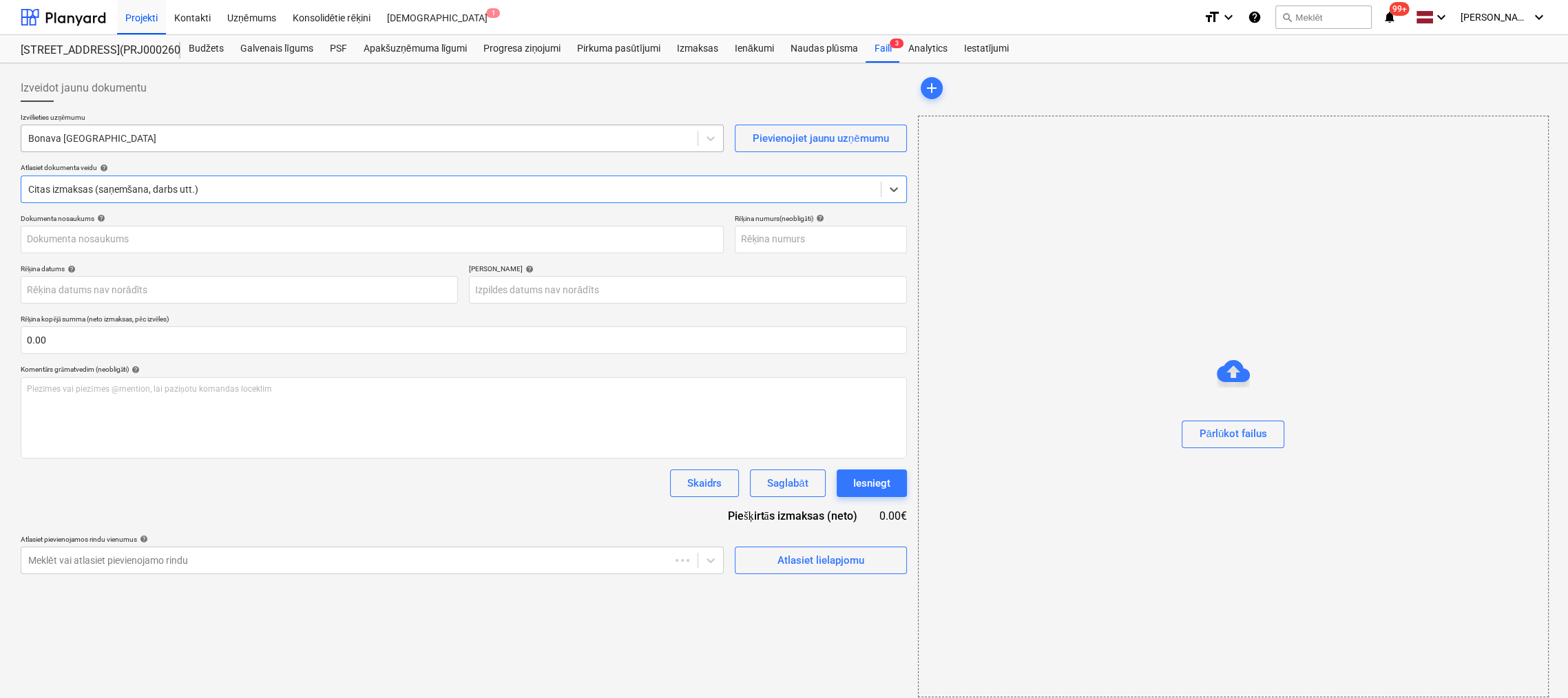
type input "2025-046"
click at [137, 140] on div at bounding box center [360, 138] width 665 height 14
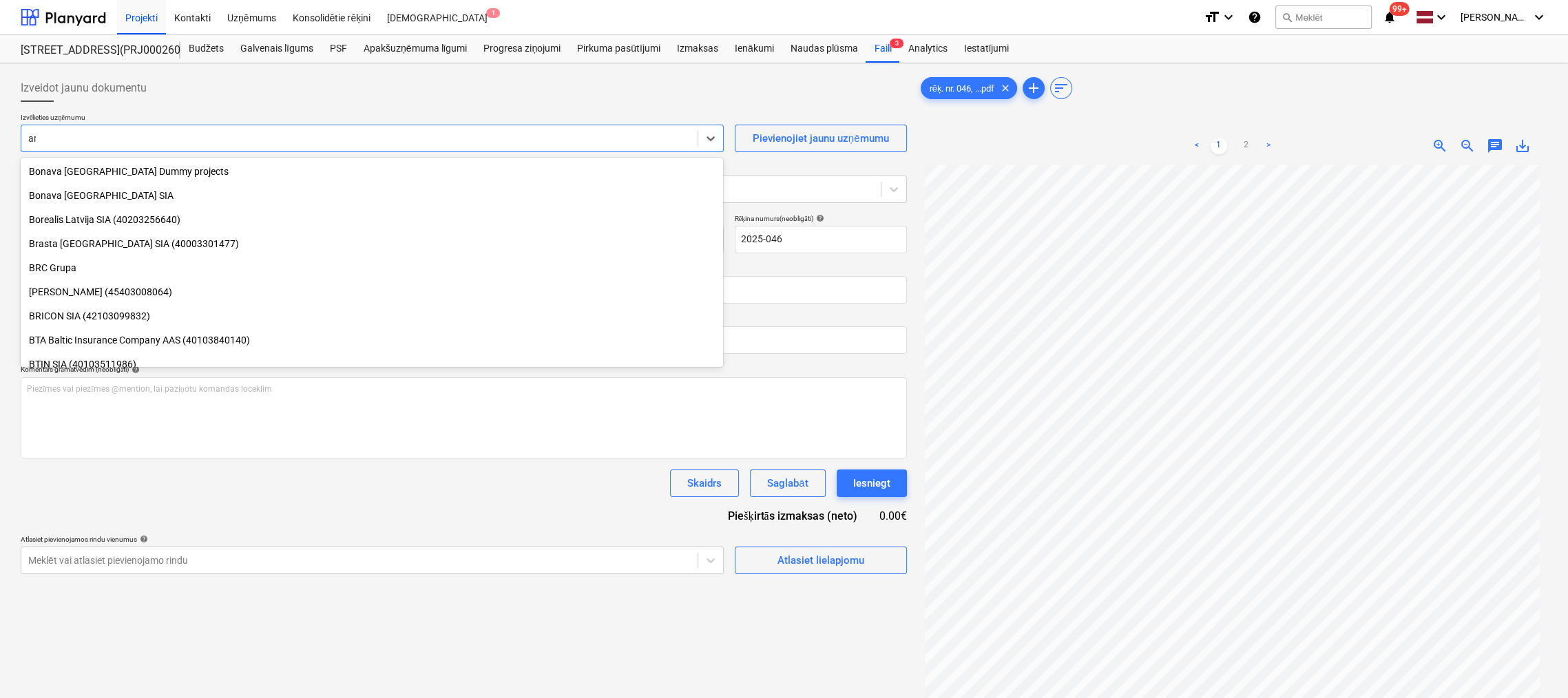
scroll to position [1239, 0]
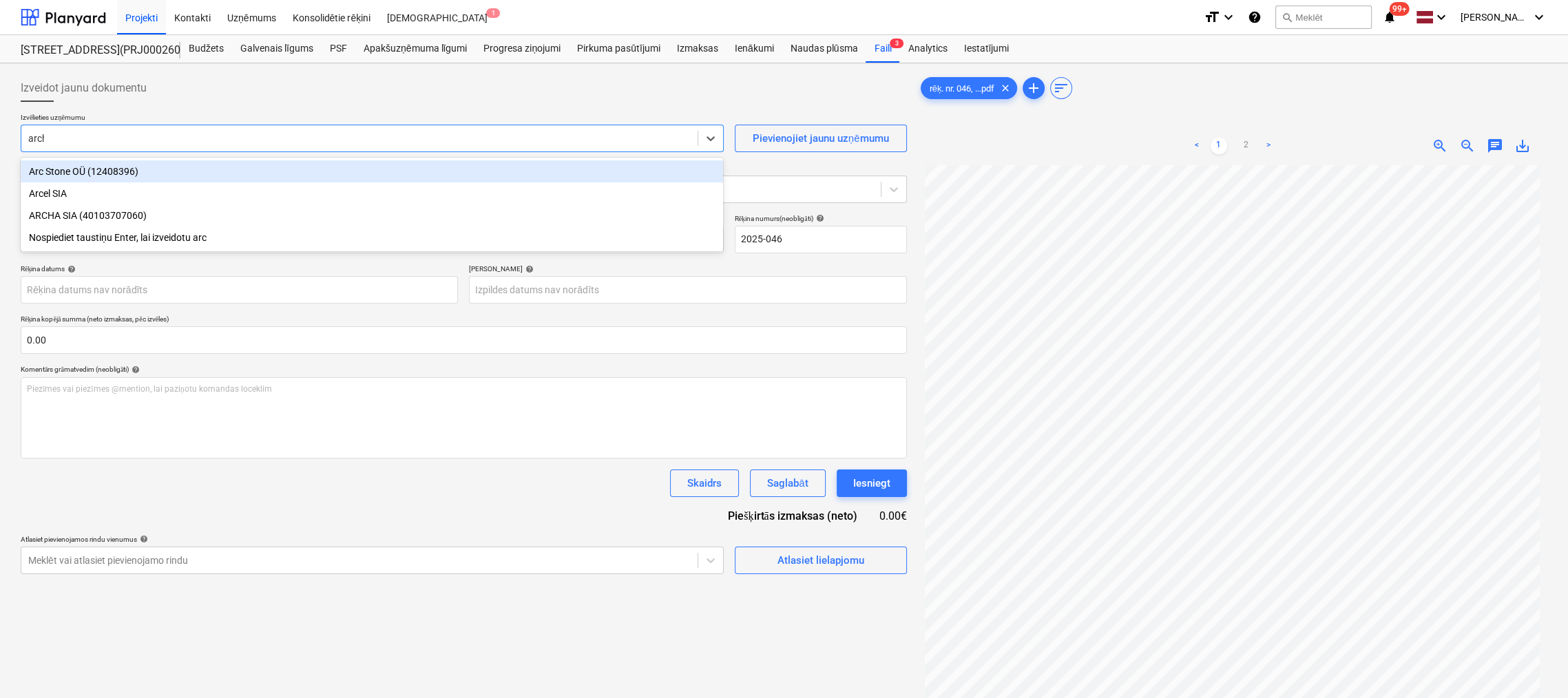
type input "archa"
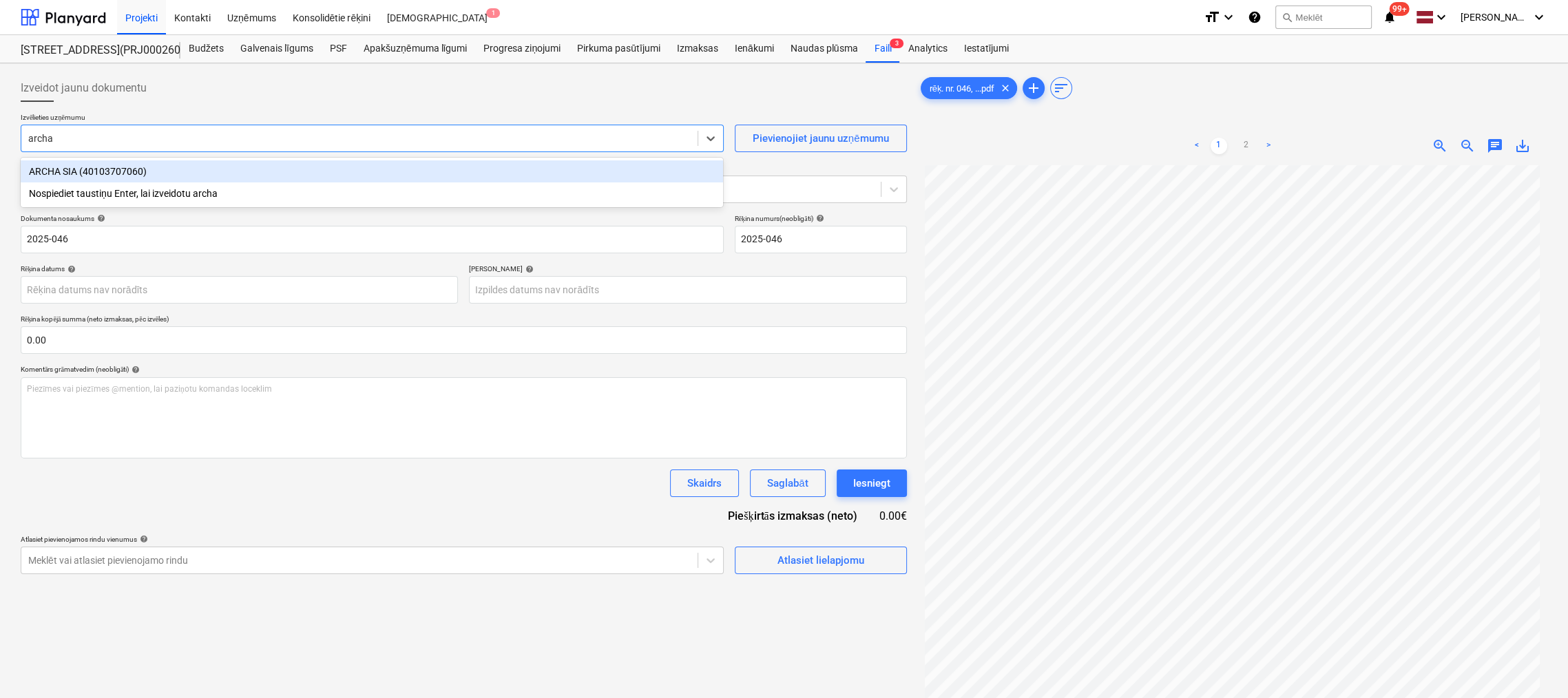
click at [84, 170] on div "ARCHA SIA (40103707060)" at bounding box center [371, 171] width 702 height 22
click at [360, 290] on body "Projekti Kontakti Uzņēmums Konsolidētie rēķini Iesūtne 1 format_size keyboard_a…" at bounding box center [784, 349] width 1568 height 698
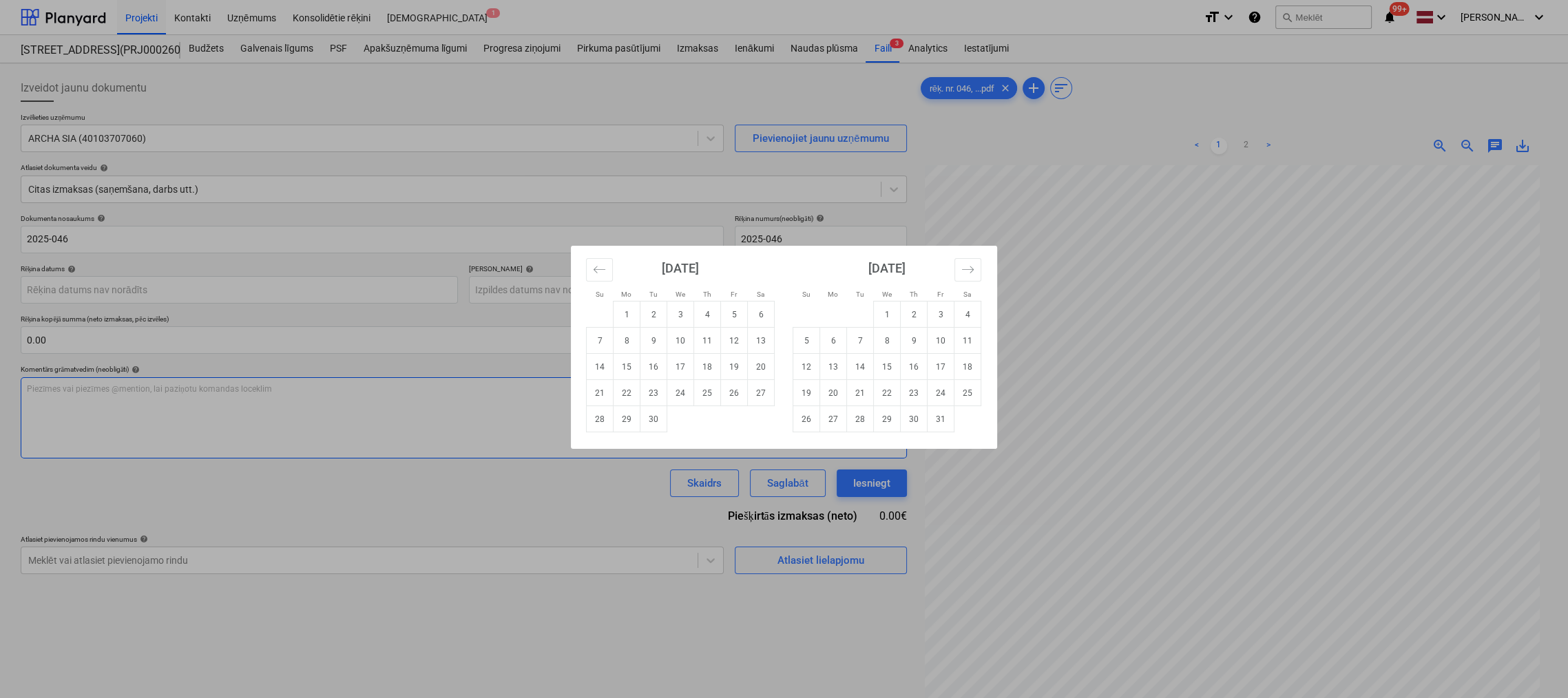
drag, startPoint x: 674, startPoint y: 389, endPoint x: 659, endPoint y: 388, distance: 15.0
click at [671, 389] on td "24" at bounding box center [680, 393] width 27 height 26
type input "24 Sep 2025"
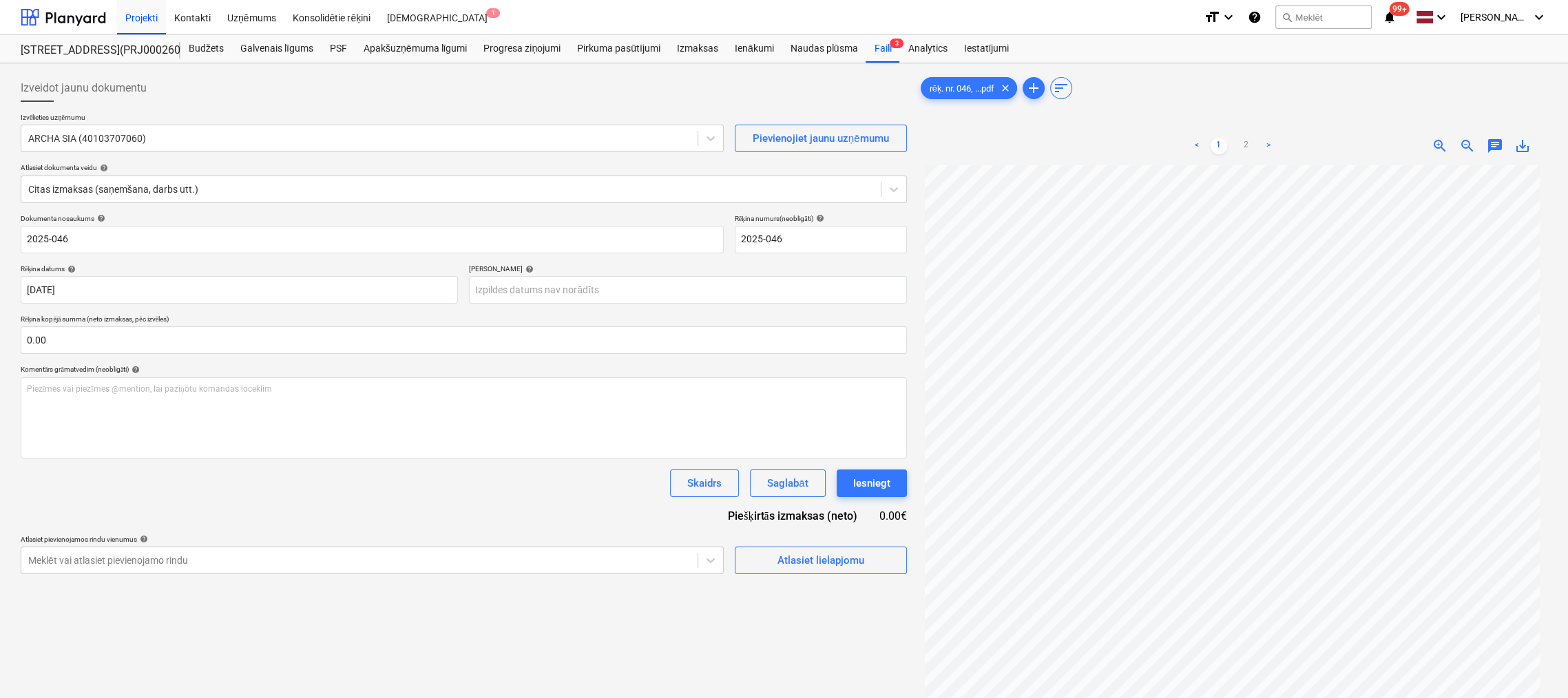
click at [1267, 148] on link ">" at bounding box center [1269, 146] width 16 height 16
click at [1191, 141] on link "<" at bounding box center [1197, 146] width 16 height 16
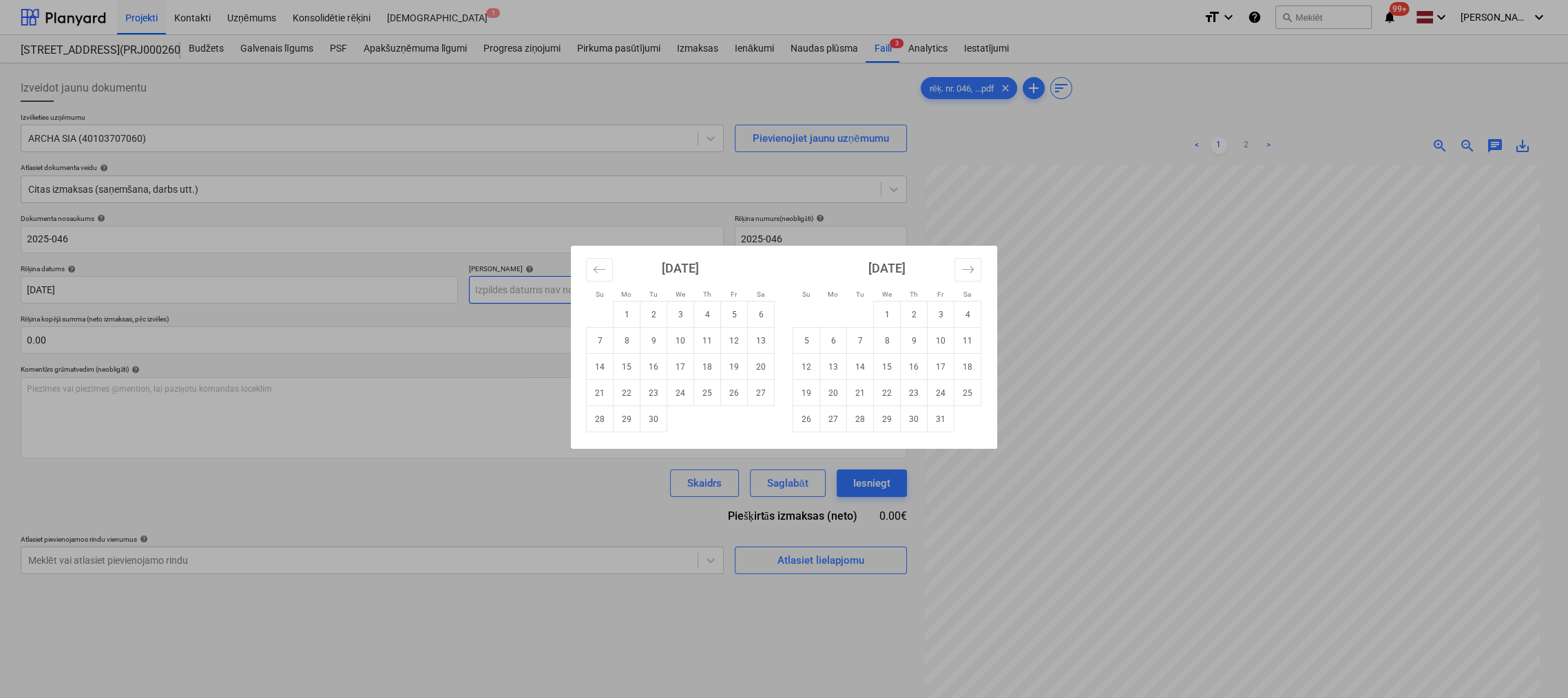
click at [545, 292] on body "Projekti Kontakti Uzņēmums Konsolidētie rēķini Iesūtne 1 format_size keyboard_a…" at bounding box center [784, 349] width 1568 height 698
click at [891, 338] on td "8" at bounding box center [887, 341] width 27 height 26
type input "08 Oct 2025"
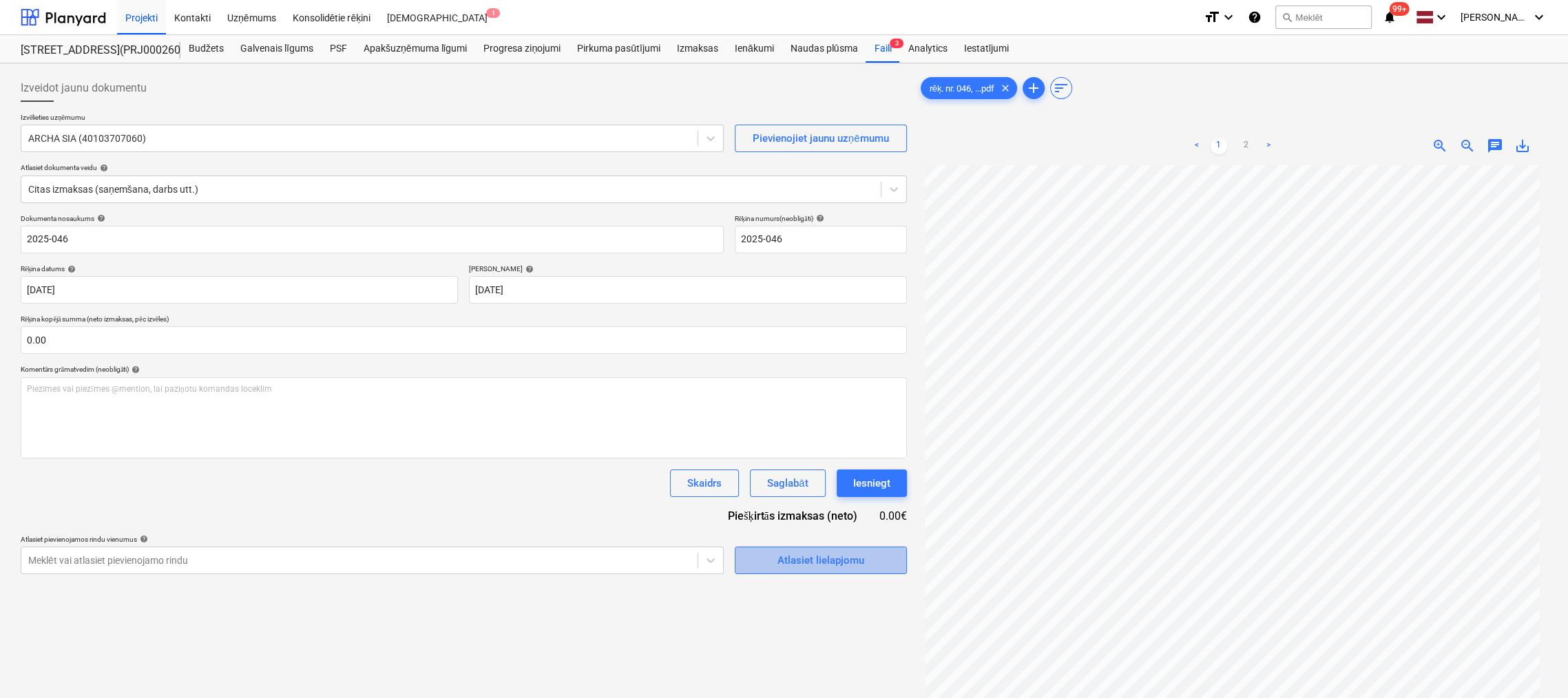
click at [774, 560] on span "Atlasiet lielapjomu" at bounding box center [820, 560] width 138 height 18
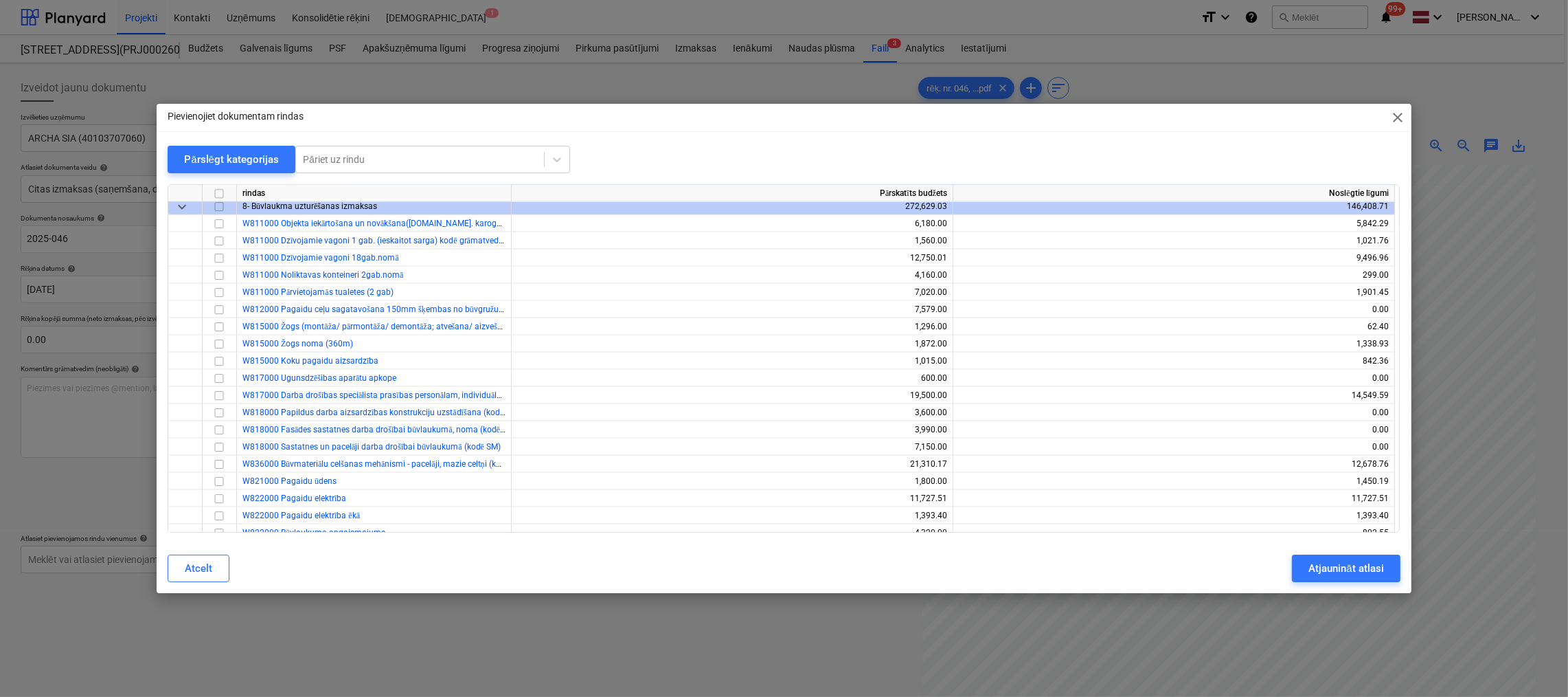
scroll to position [2887, 0]
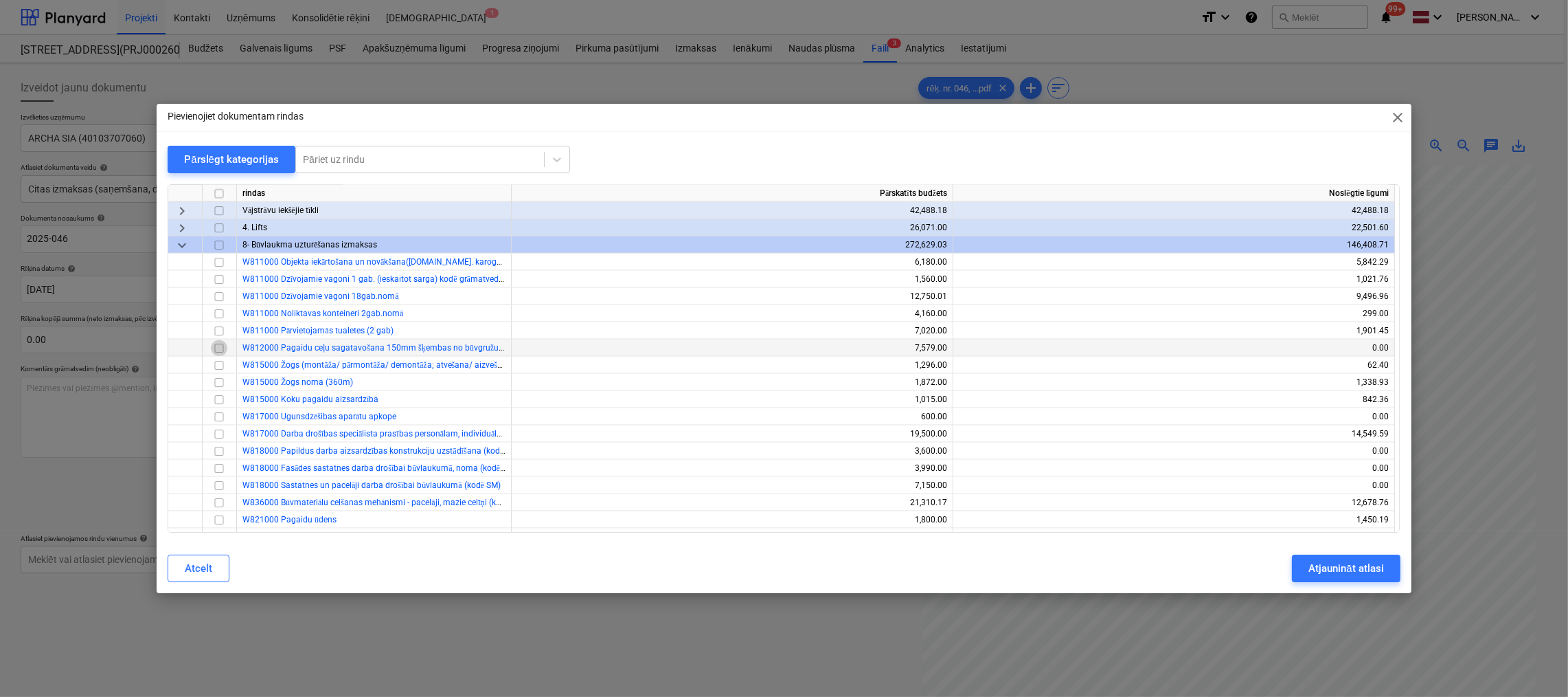
click at [220, 348] on input "checkbox" at bounding box center [219, 348] width 16 height 16
click at [218, 348] on input "checkbox" at bounding box center [219, 348] width 16 height 16
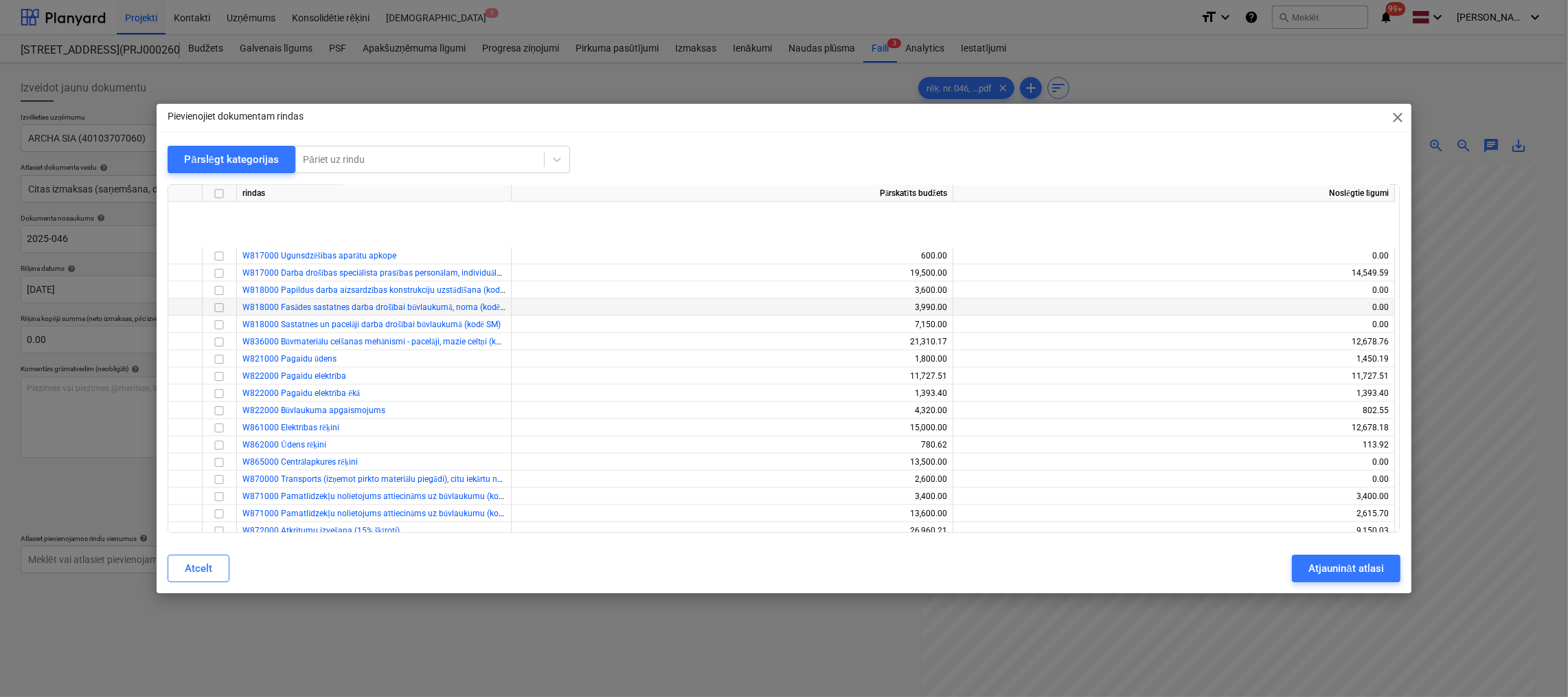
scroll to position [3175, 0]
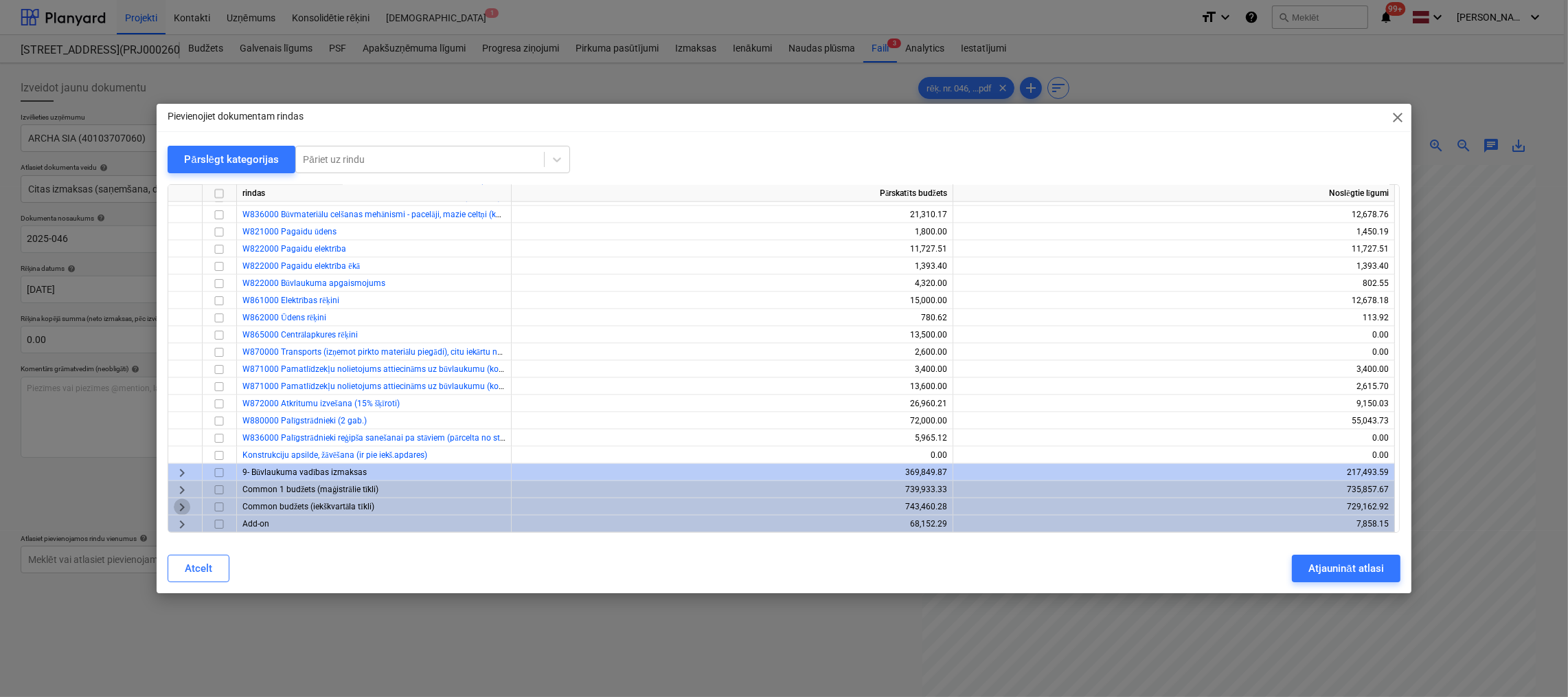
click at [182, 504] on span "keyboard_arrow_right" at bounding box center [182, 507] width 16 height 16
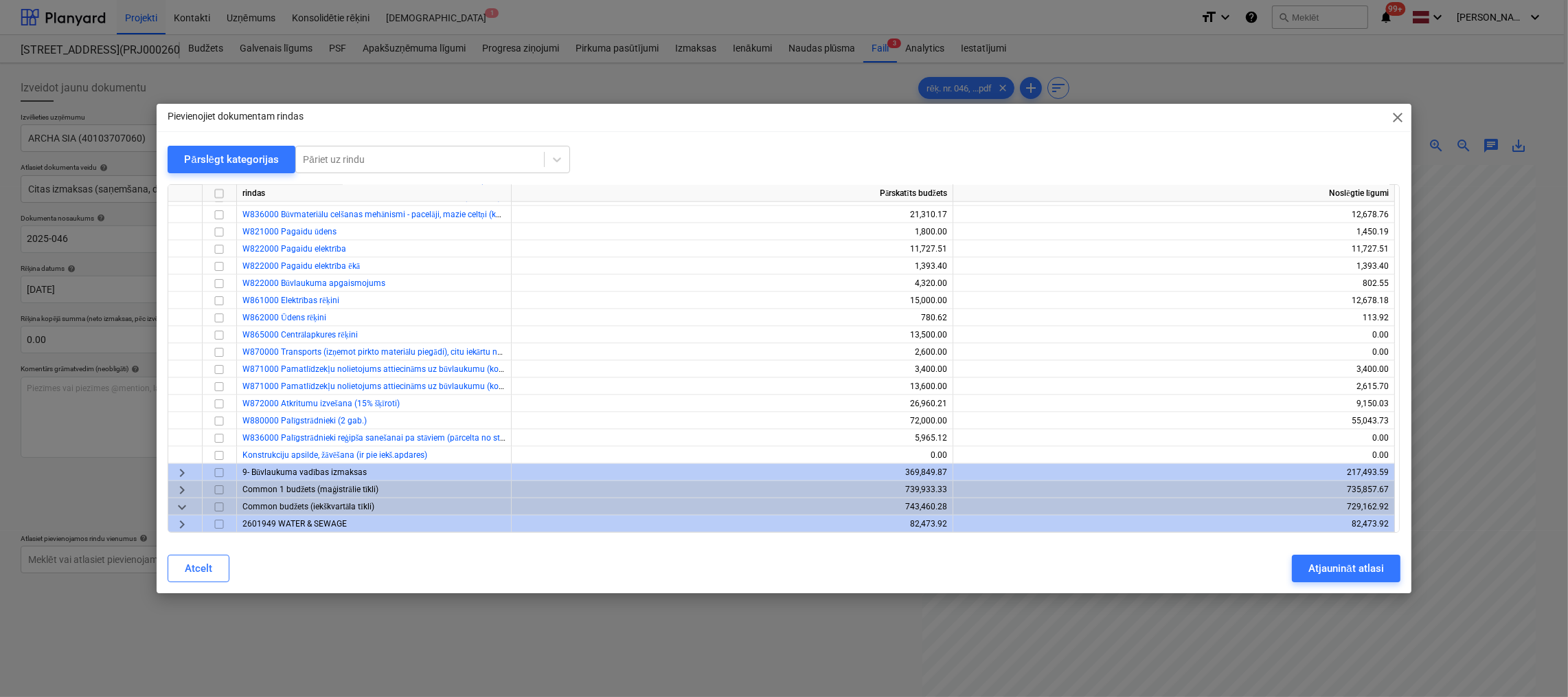
scroll to position [3244, 0]
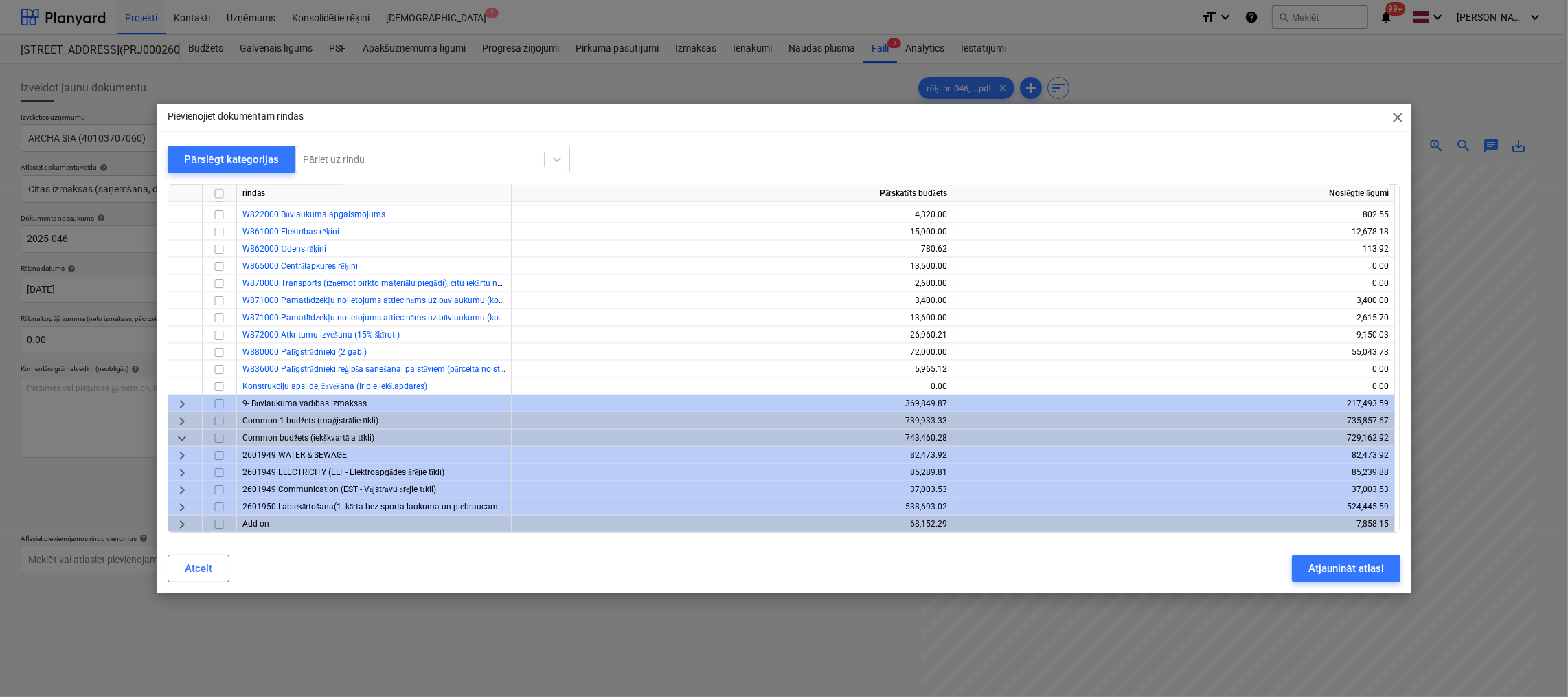
click at [182, 506] on span "keyboard_arrow_right" at bounding box center [182, 507] width 16 height 16
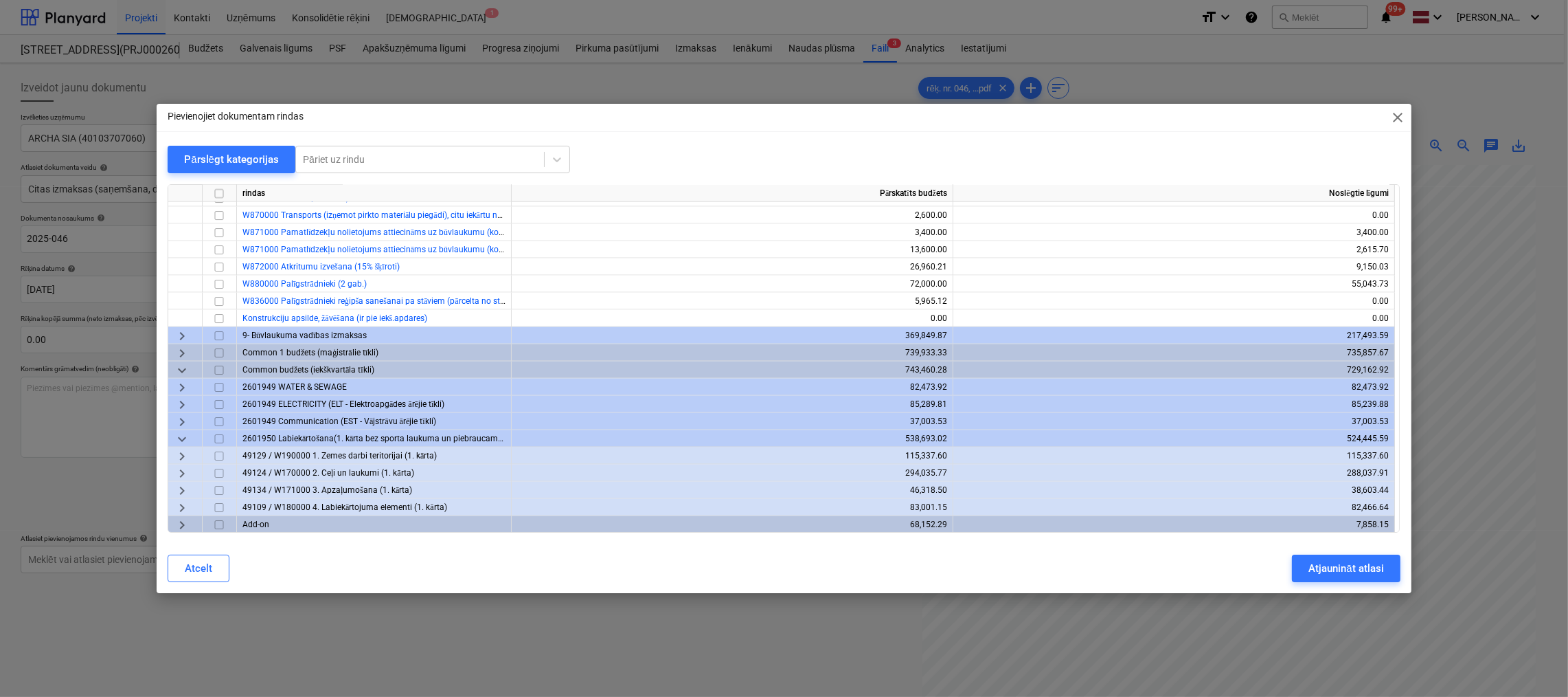
scroll to position [3312, 0]
click at [177, 488] on span "keyboard_arrow_right" at bounding box center [182, 490] width 16 height 16
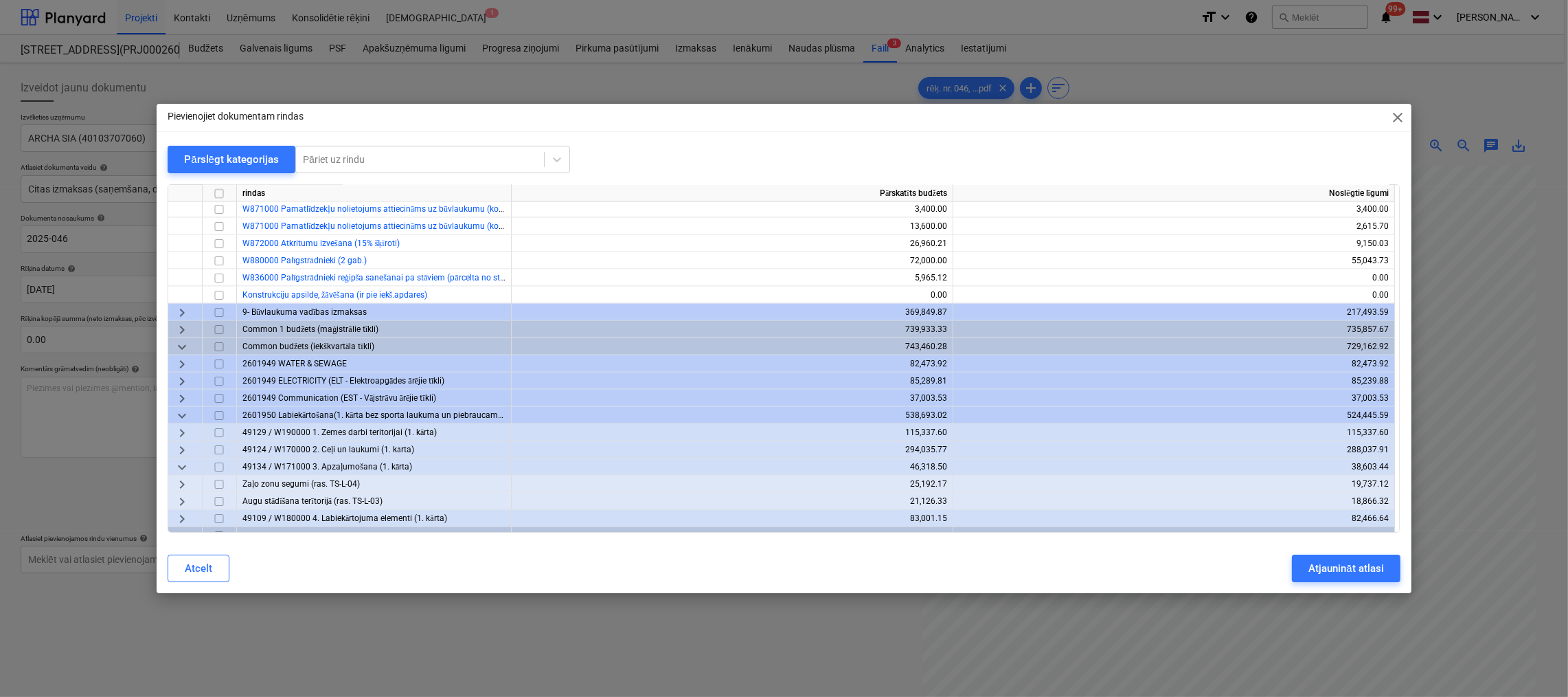
scroll to position [3347, 0]
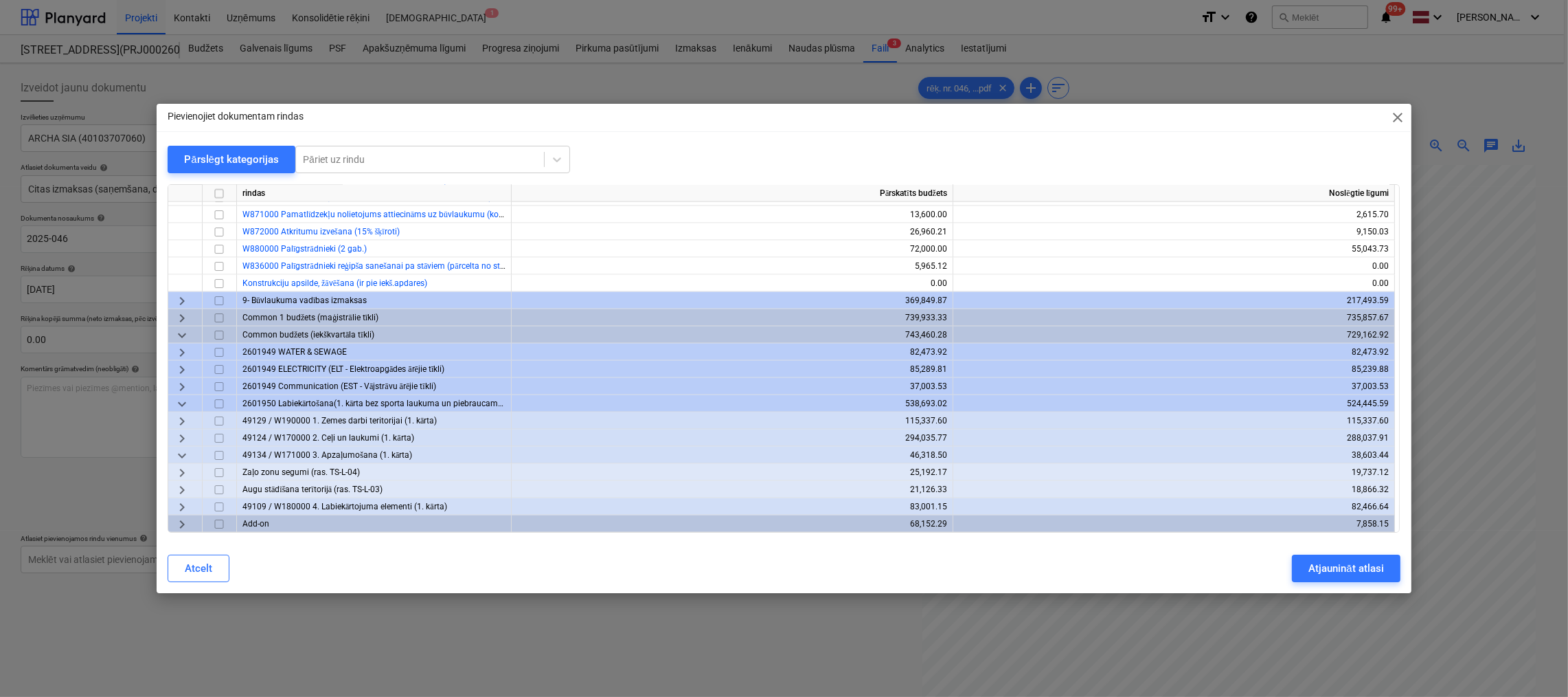
click at [179, 470] on span "keyboard_arrow_right" at bounding box center [182, 473] width 16 height 16
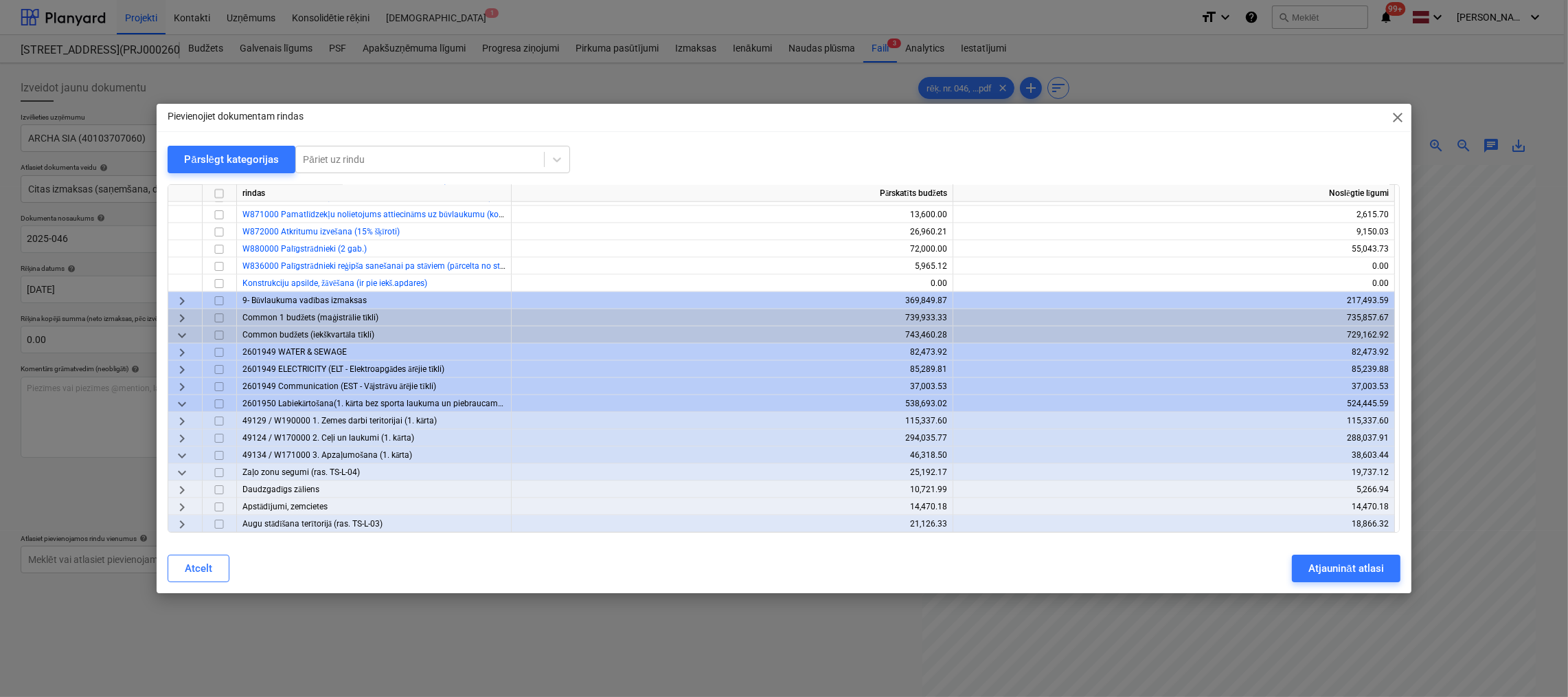
click at [179, 489] on span "keyboard_arrow_right" at bounding box center [182, 490] width 16 height 16
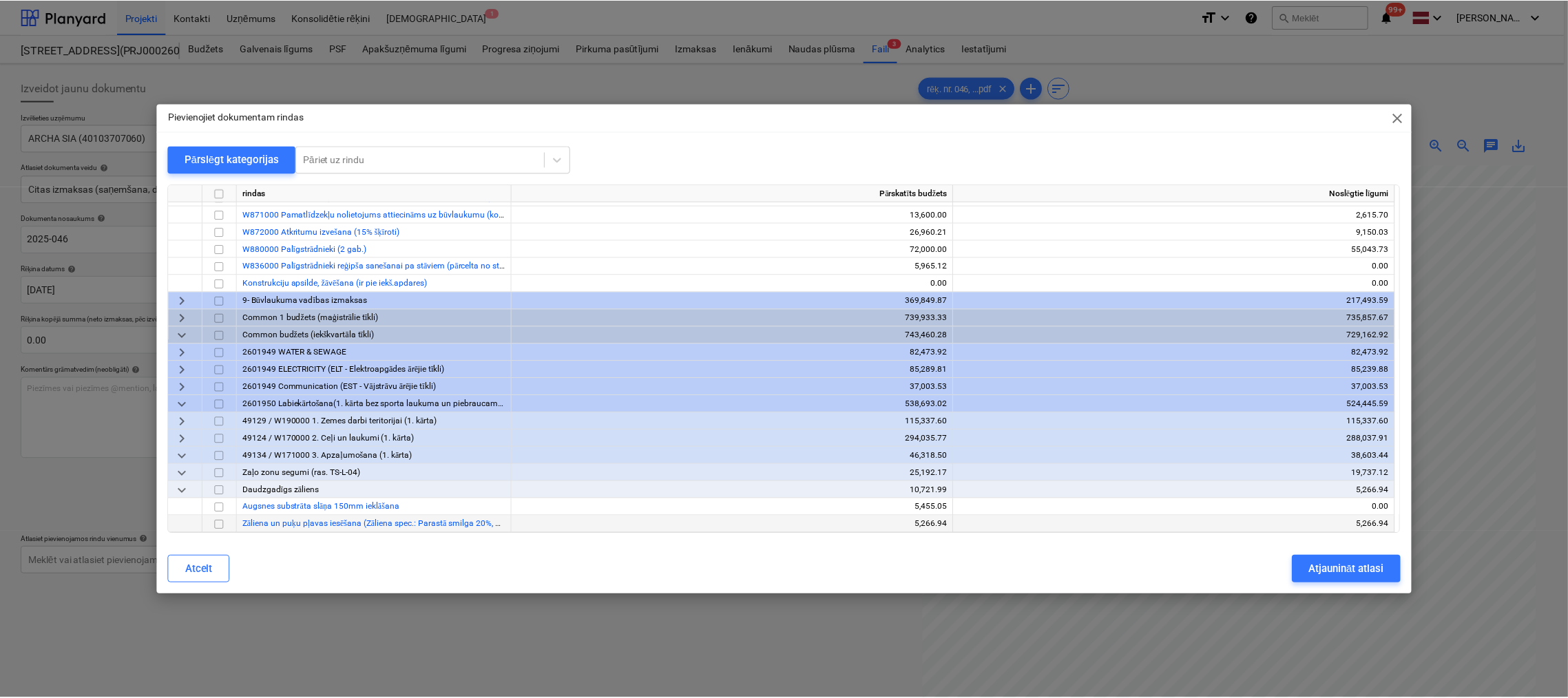
scroll to position [3420, 0]
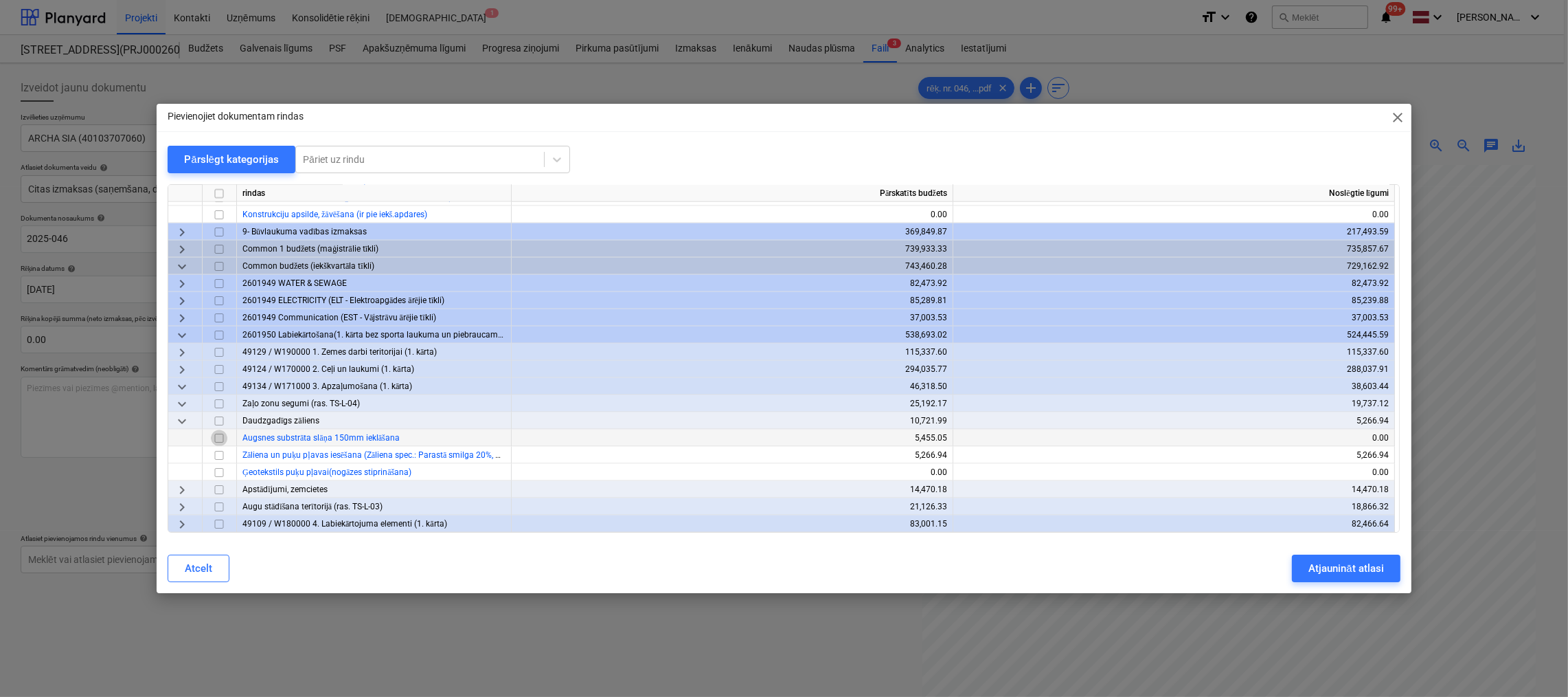
click at [222, 437] on input "checkbox" at bounding box center [219, 438] width 16 height 16
click at [1365, 567] on div "Atjaunināt atlasi" at bounding box center [1346, 569] width 75 height 18
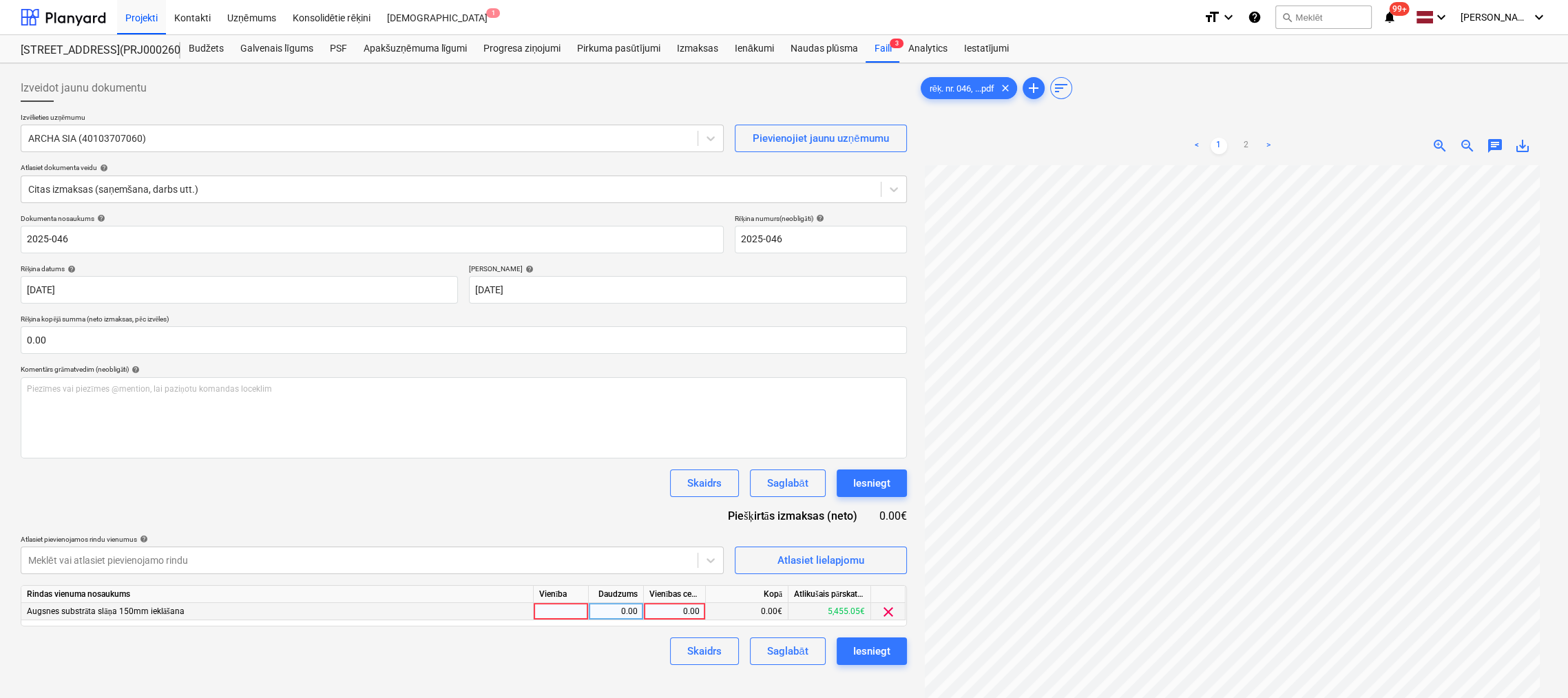
click at [686, 610] on div "0.00" at bounding box center [674, 611] width 50 height 17
type input "1310"
click at [604, 671] on div "Izveidot jaunu dokumentu Izvēlieties uzņēmumu ARCHA SIA (40103707060) Pievienoj…" at bounding box center [463, 449] width 898 height 761
click at [866, 648] on div "Iesniegt" at bounding box center [871, 651] width 37 height 18
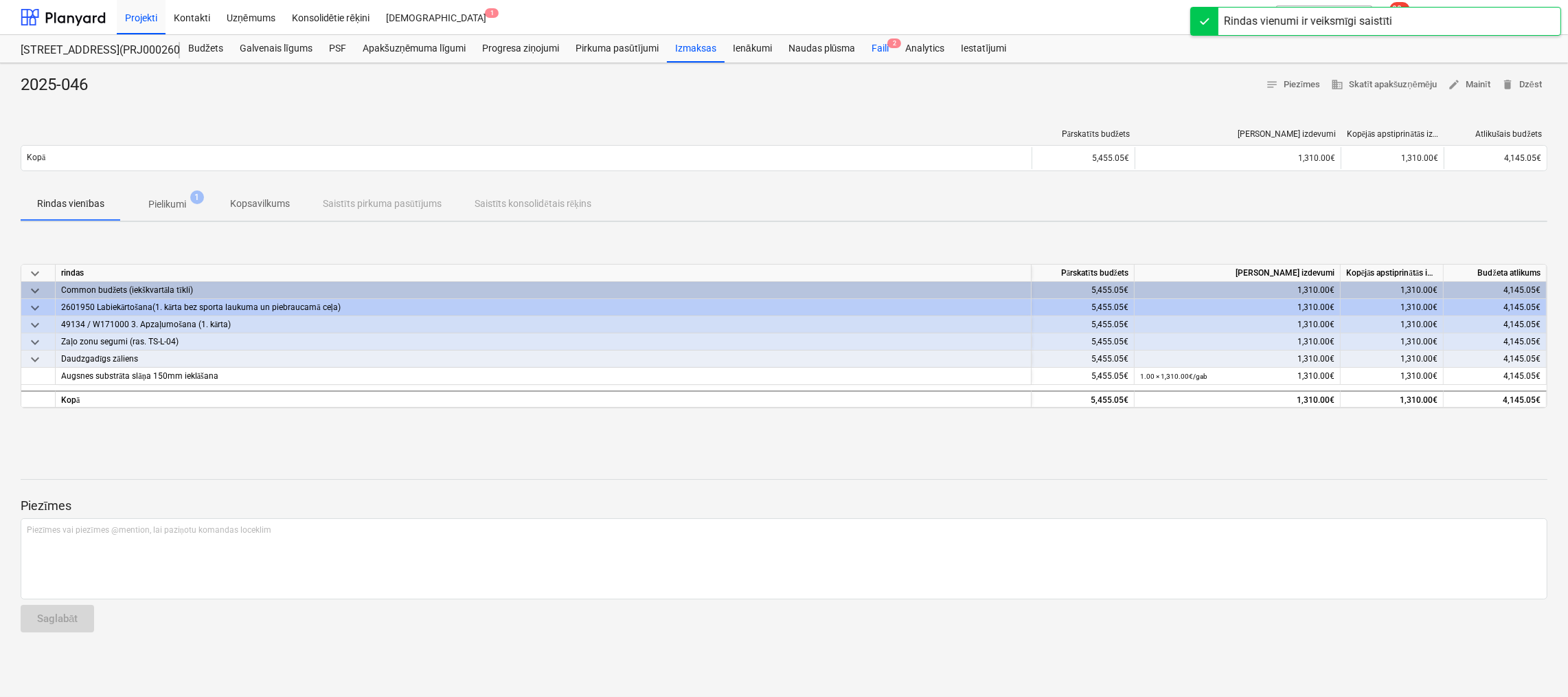
click at [883, 49] on div "Faili 2" at bounding box center [880, 49] width 34 height 28
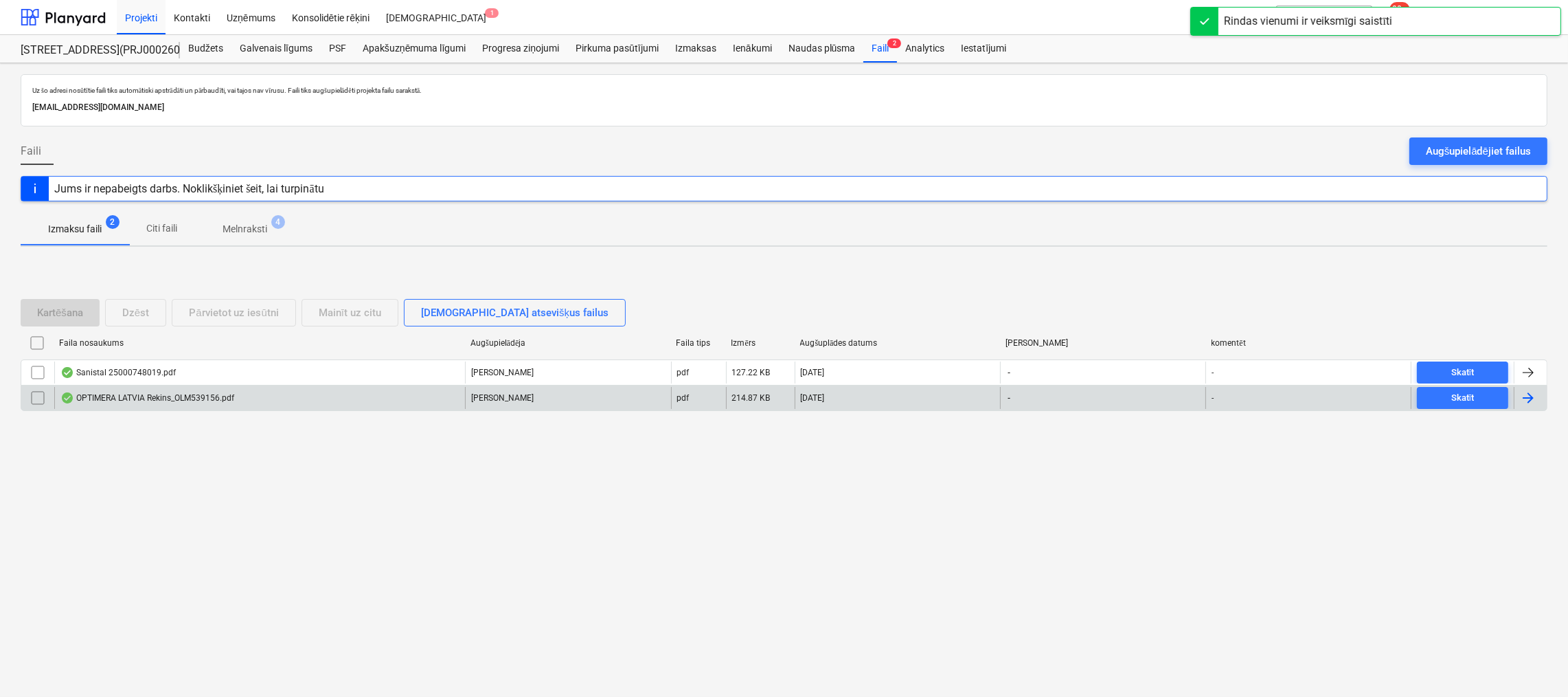
click at [172, 393] on div "OPTIMERA LATVIA Rekins_OLM539156.pdf" at bounding box center [147, 398] width 174 height 11
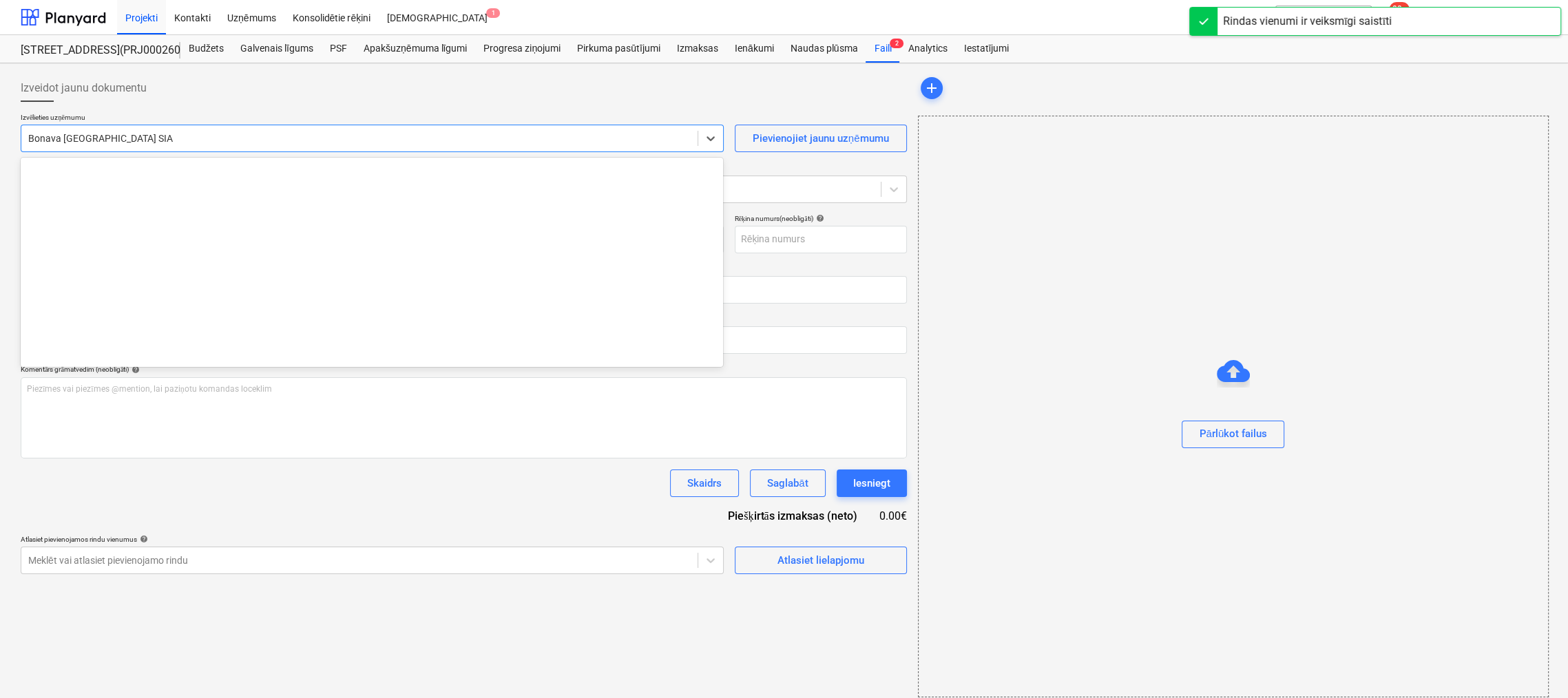
click at [205, 134] on div at bounding box center [359, 138] width 662 height 14
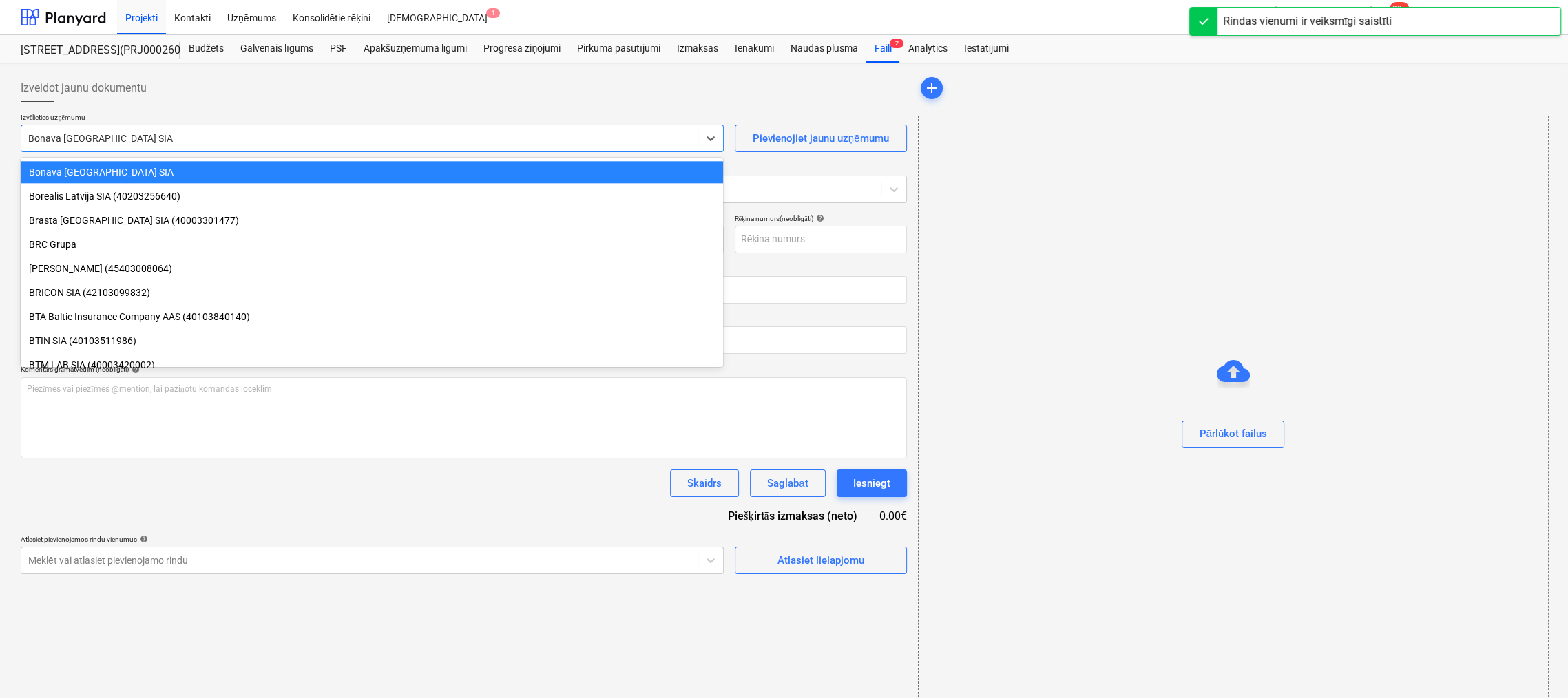
type input "OLM539156"
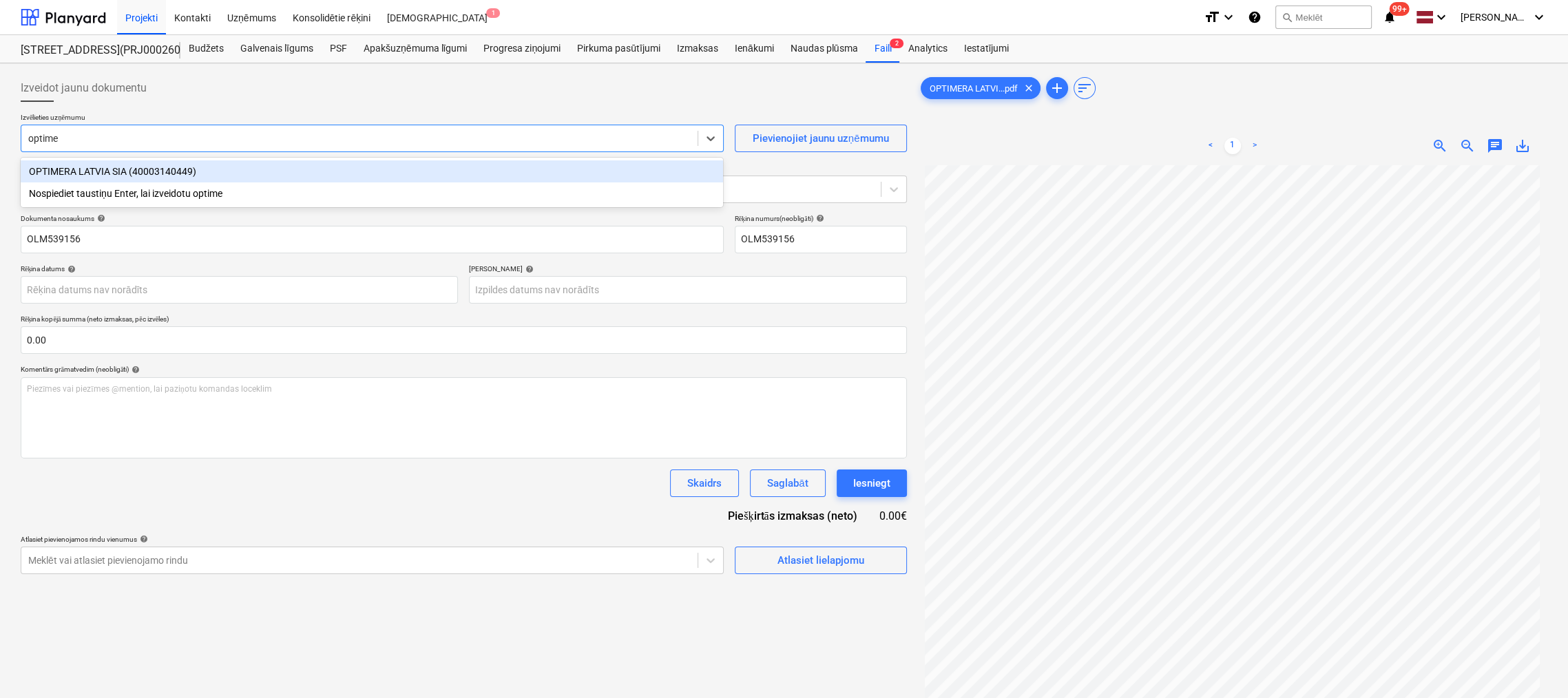
type input "optimer"
click at [174, 170] on div "OPTIMERA LATVIA SIA (40003140449)" at bounding box center [371, 171] width 702 height 22
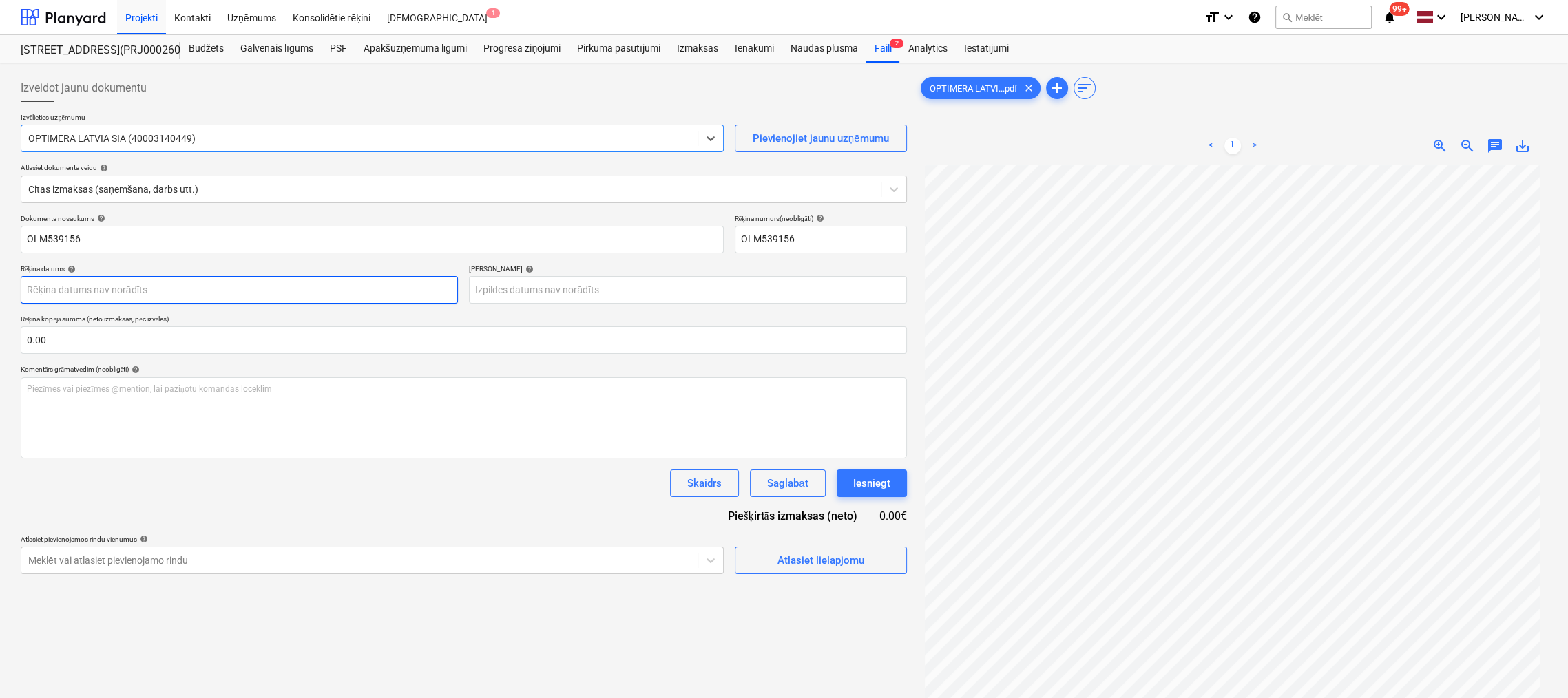
click at [162, 289] on body "Projekti Kontakti Uzņēmums Konsolidētie rēķini Iesūtne 1 format_size keyboard_a…" at bounding box center [784, 349] width 1568 height 698
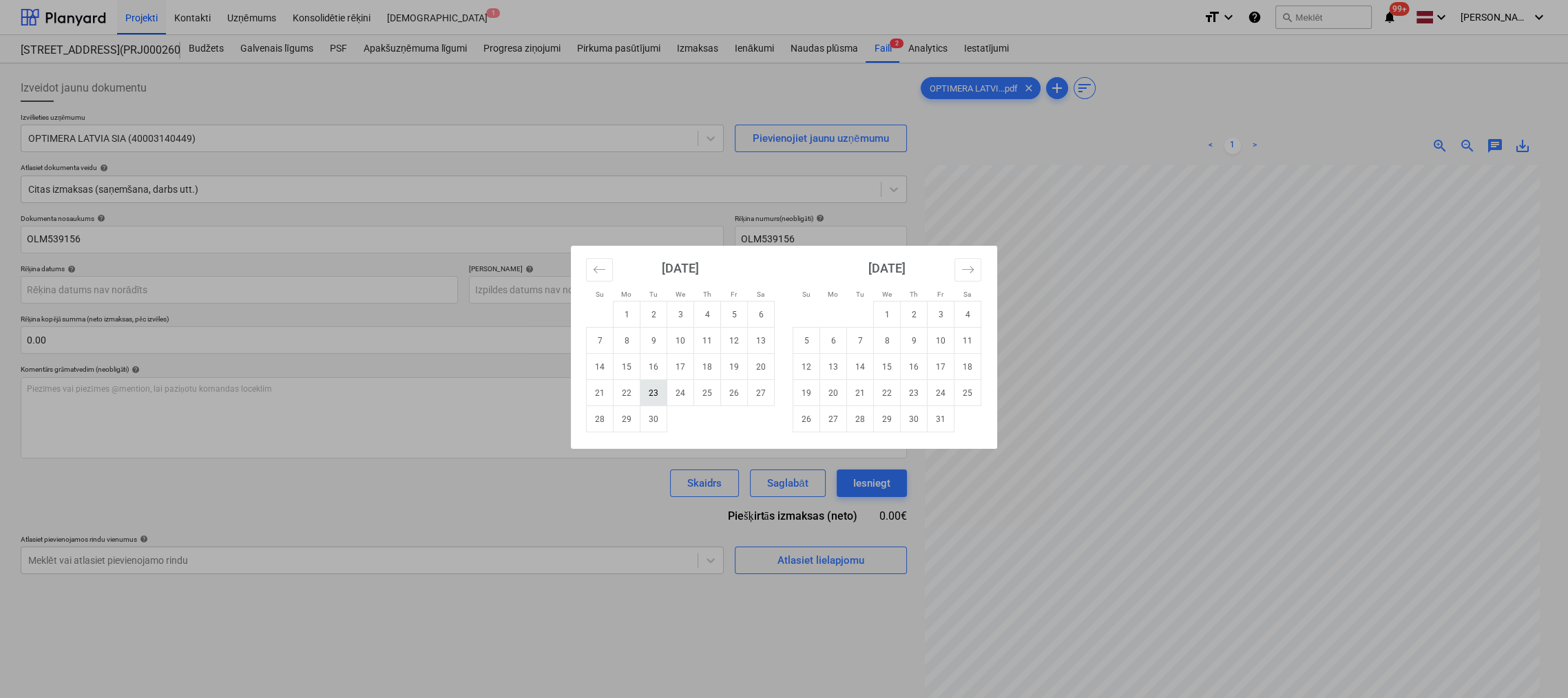
click at [661, 394] on td "23" at bounding box center [653, 393] width 27 height 26
click at [139, 292] on body "Projekti Kontakti Uzņēmums Konsolidētie rēķini Iesūtne 1 format_size keyboard_a…" at bounding box center [784, 349] width 1568 height 698
click at [675, 399] on td "24" at bounding box center [680, 393] width 27 height 26
type input "24 Sep 2025"
click at [580, 290] on body "Projekti Kontakti Uzņēmums Konsolidētie rēķini Iesūtne 1 format_size keyboard_a…" at bounding box center [784, 349] width 1568 height 698
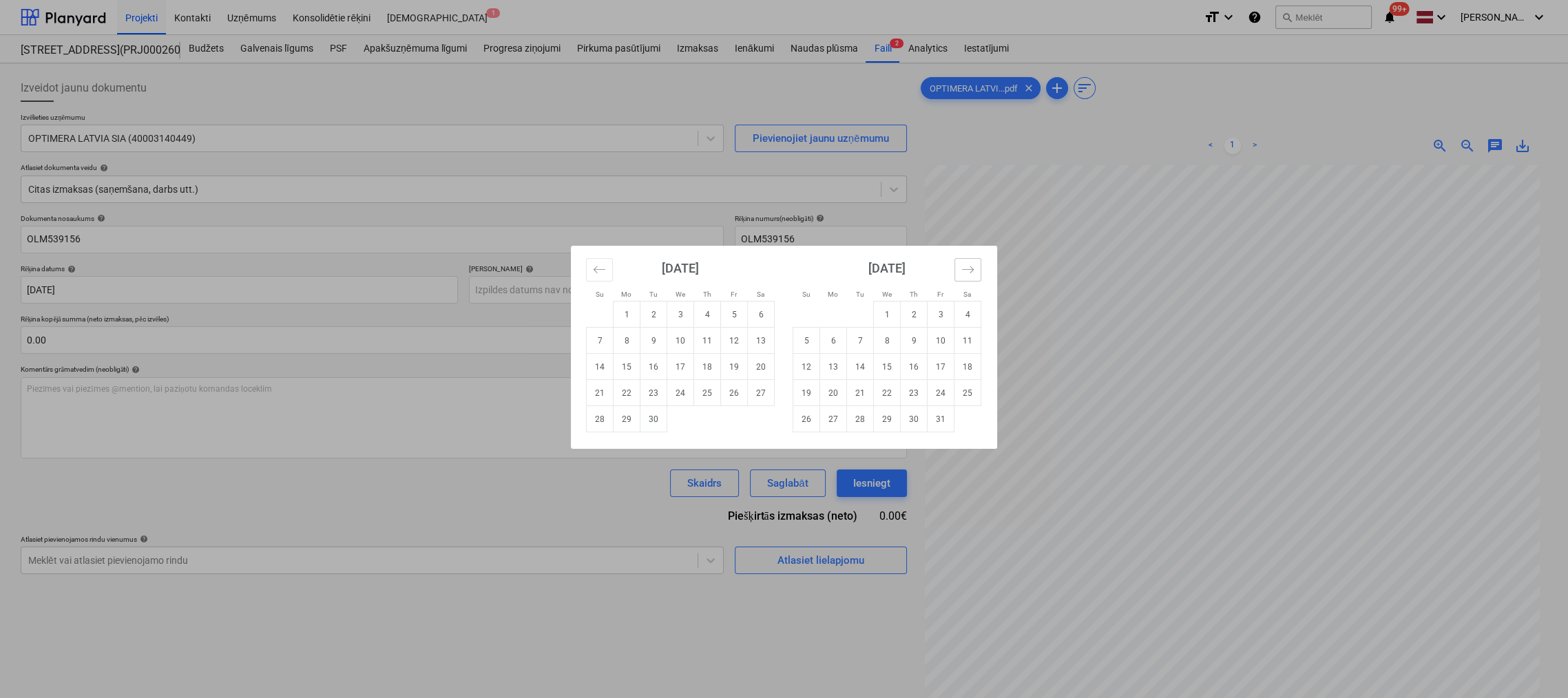
click at [970, 268] on icon "Move forward to switch to the next month." at bounding box center [968, 270] width 13 height 13
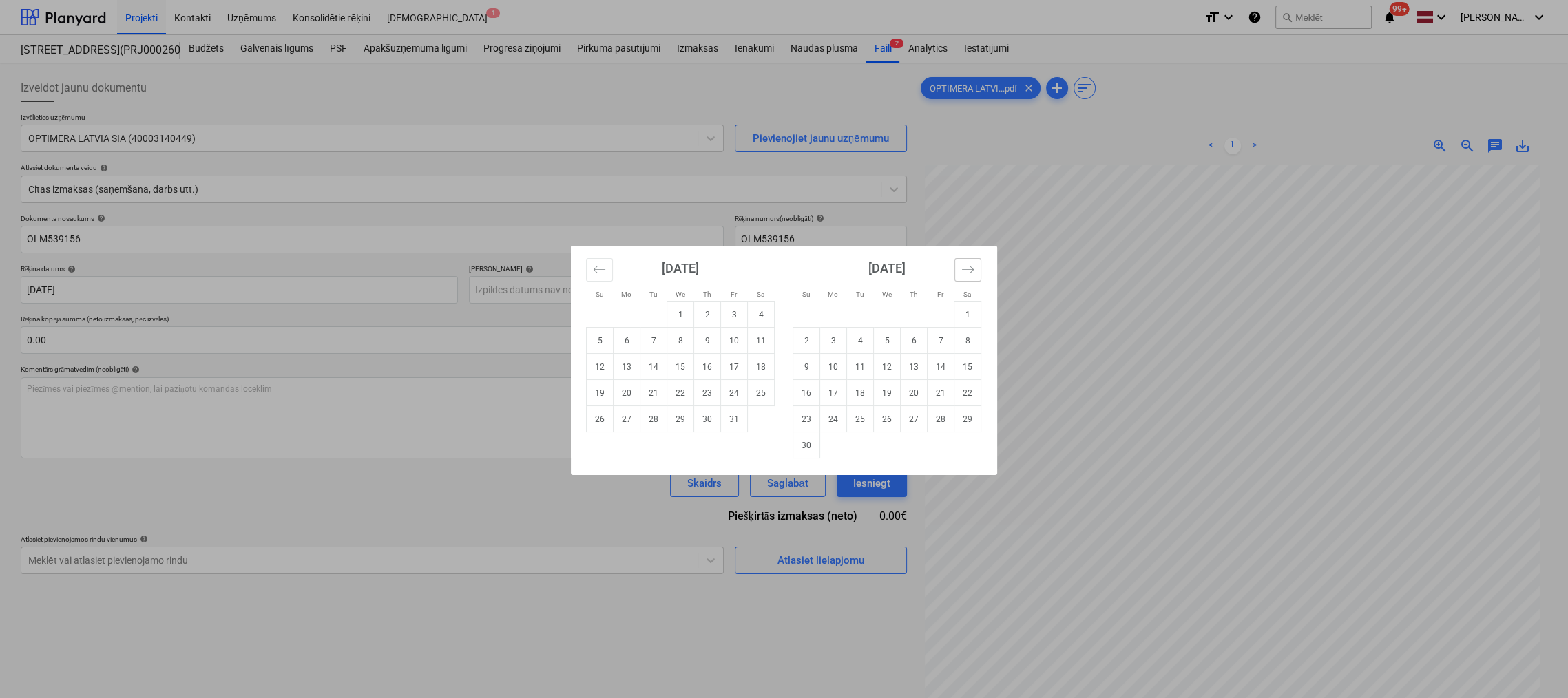
click at [970, 268] on icon "Move forward to switch to the next month." at bounding box center [968, 270] width 13 height 13
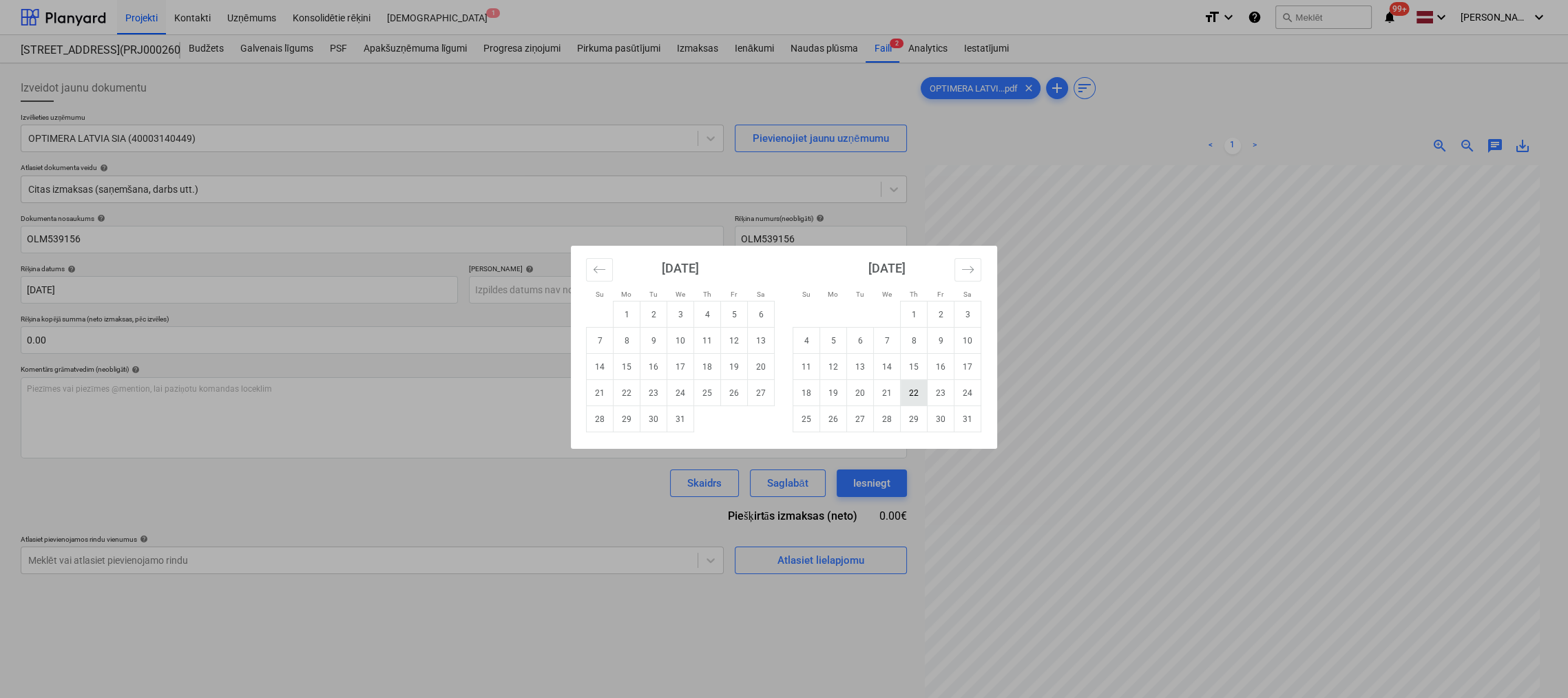
click at [913, 392] on td "22" at bounding box center [914, 393] width 27 height 26
type input "22 Jan 2026"
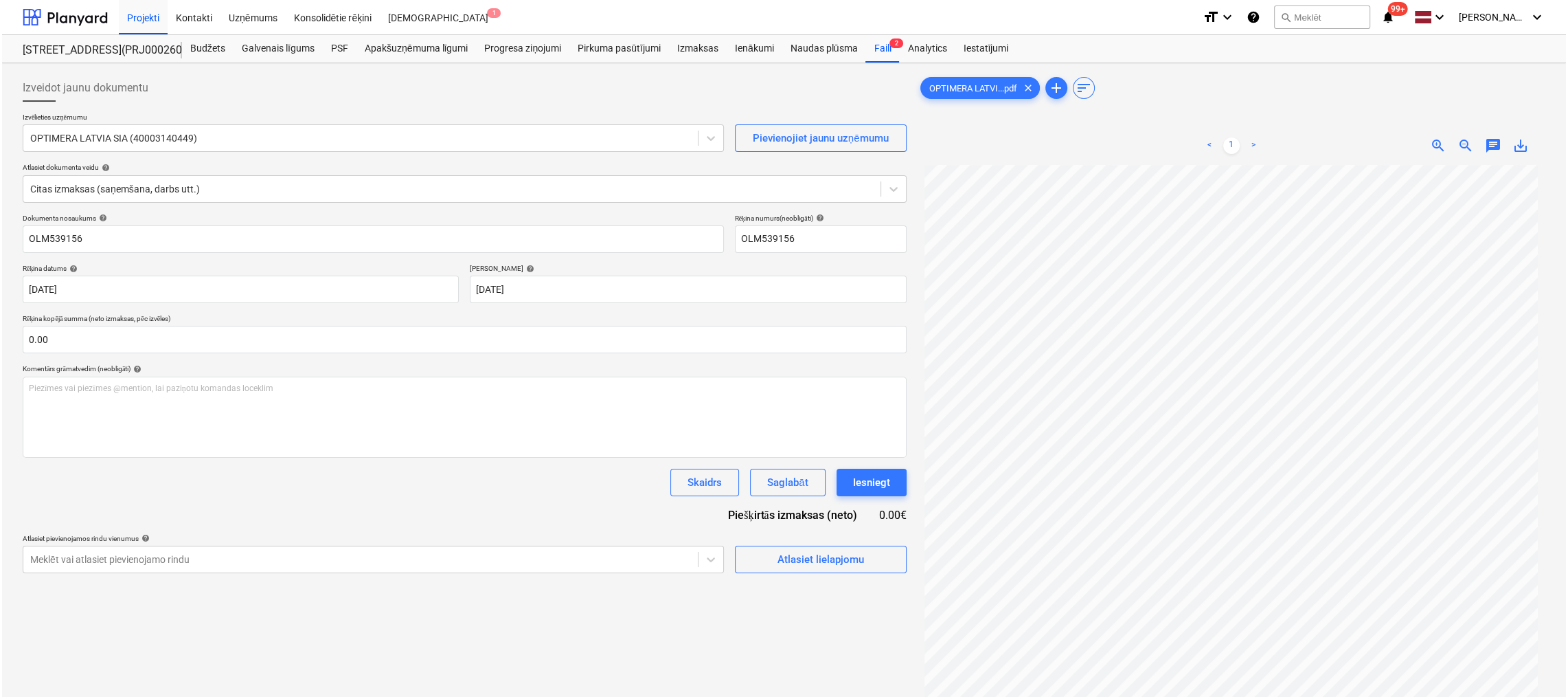
scroll to position [212, 0]
click at [829, 555] on div "Atlasiet lielapjomu" at bounding box center [819, 560] width 87 height 18
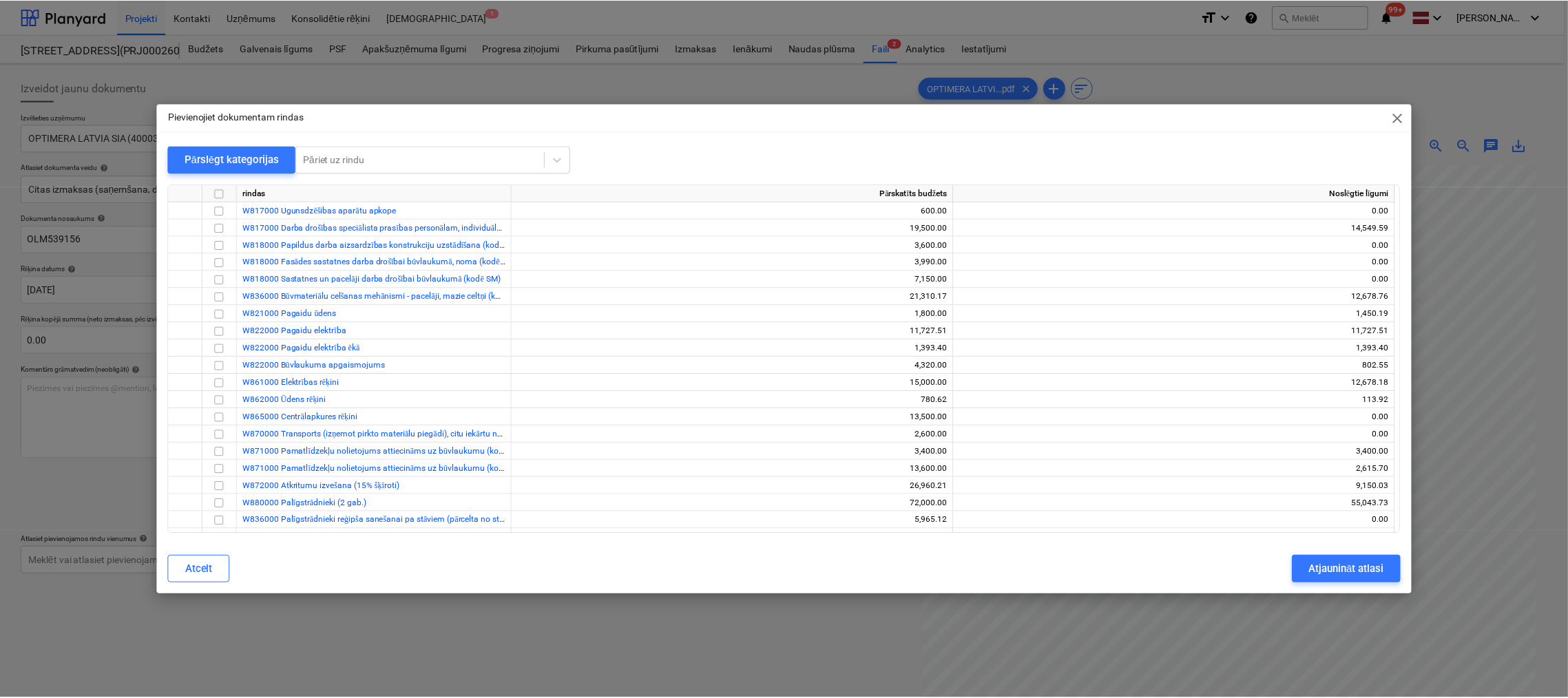
scroll to position [3438, 0]
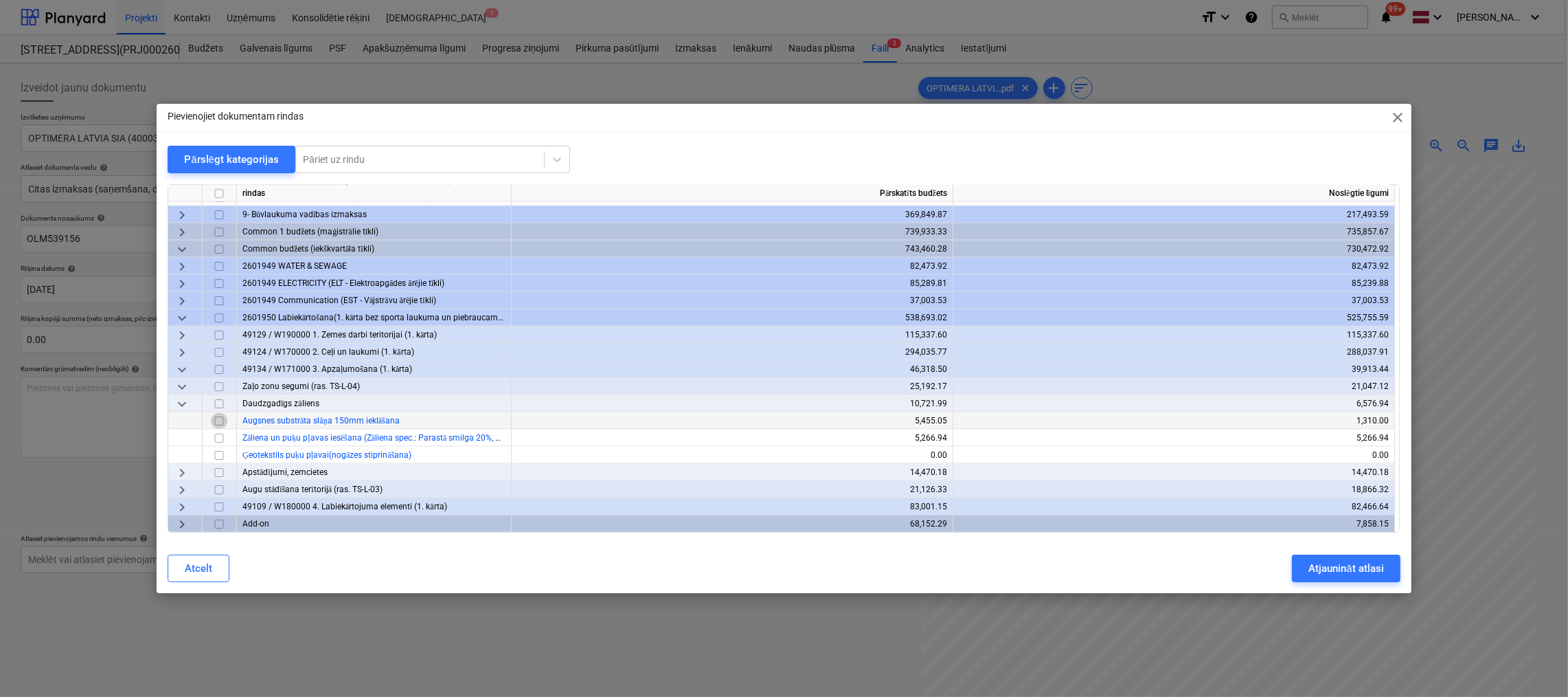
click at [222, 417] on input "checkbox" at bounding box center [219, 421] width 16 height 16
click at [1342, 565] on div "Atjaunināt atlasi" at bounding box center [1346, 569] width 75 height 18
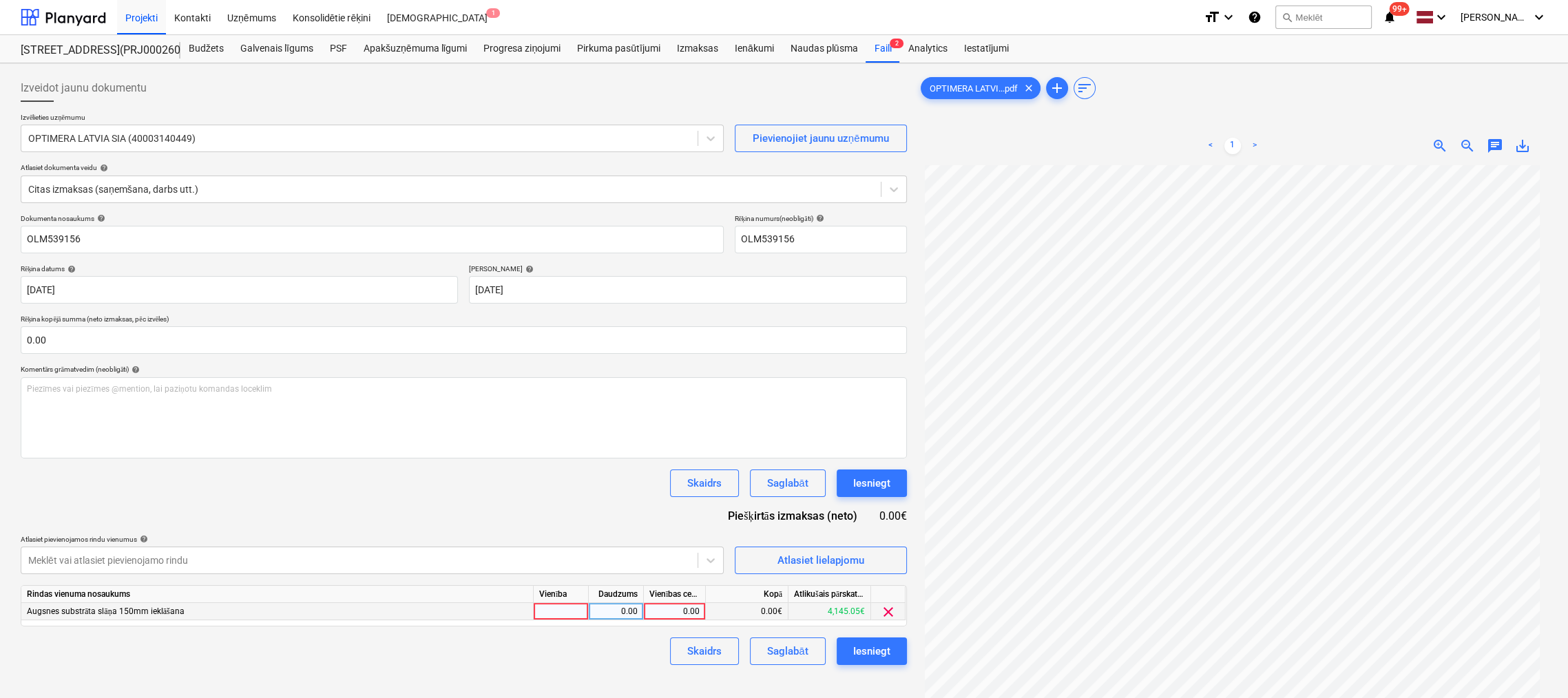
click at [672, 610] on div "0.00" at bounding box center [674, 611] width 50 height 17
type input "158.06"
click at [597, 664] on div "Skaidrs Saglabāt Iesniegt" at bounding box center [463, 651] width 886 height 28
click at [884, 648] on div "Iesniegt" at bounding box center [871, 651] width 37 height 18
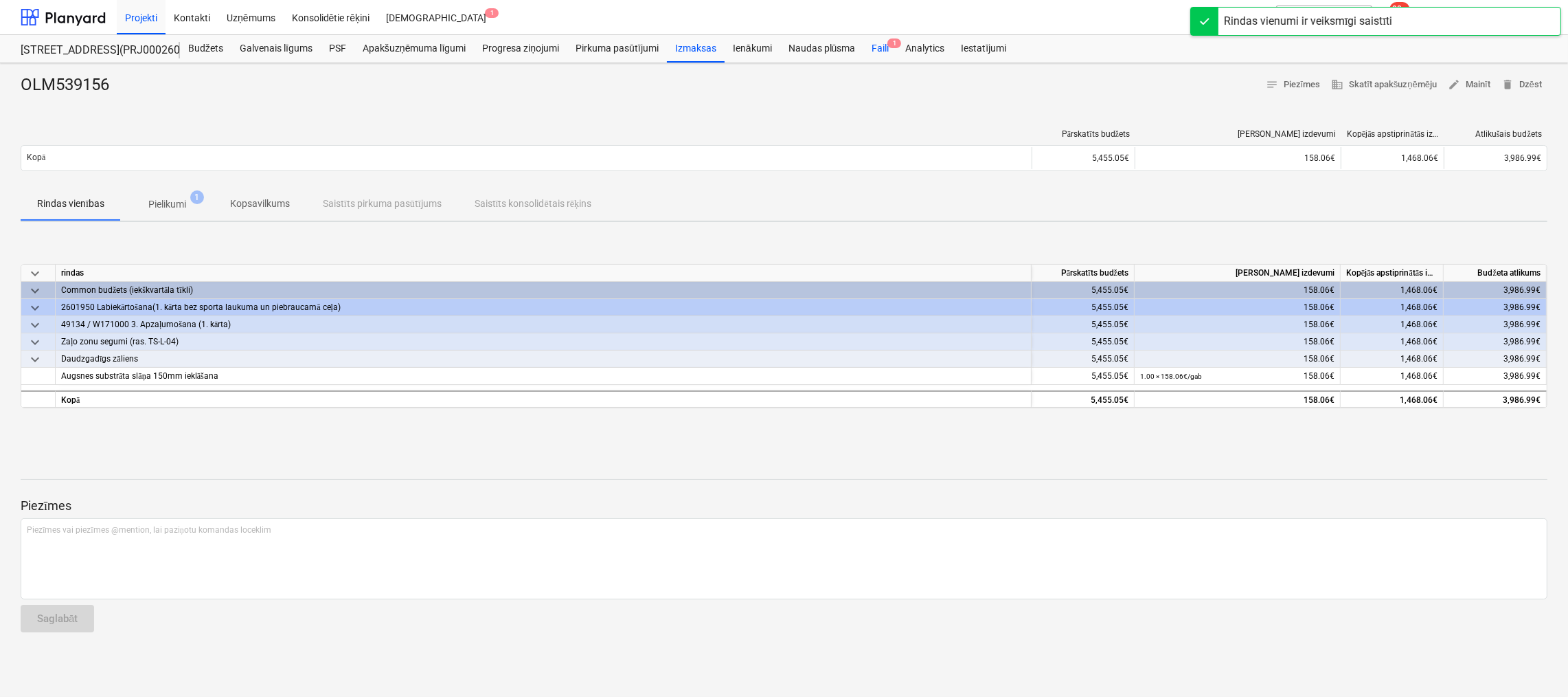
click at [879, 48] on div "Faili 1" at bounding box center [880, 49] width 34 height 28
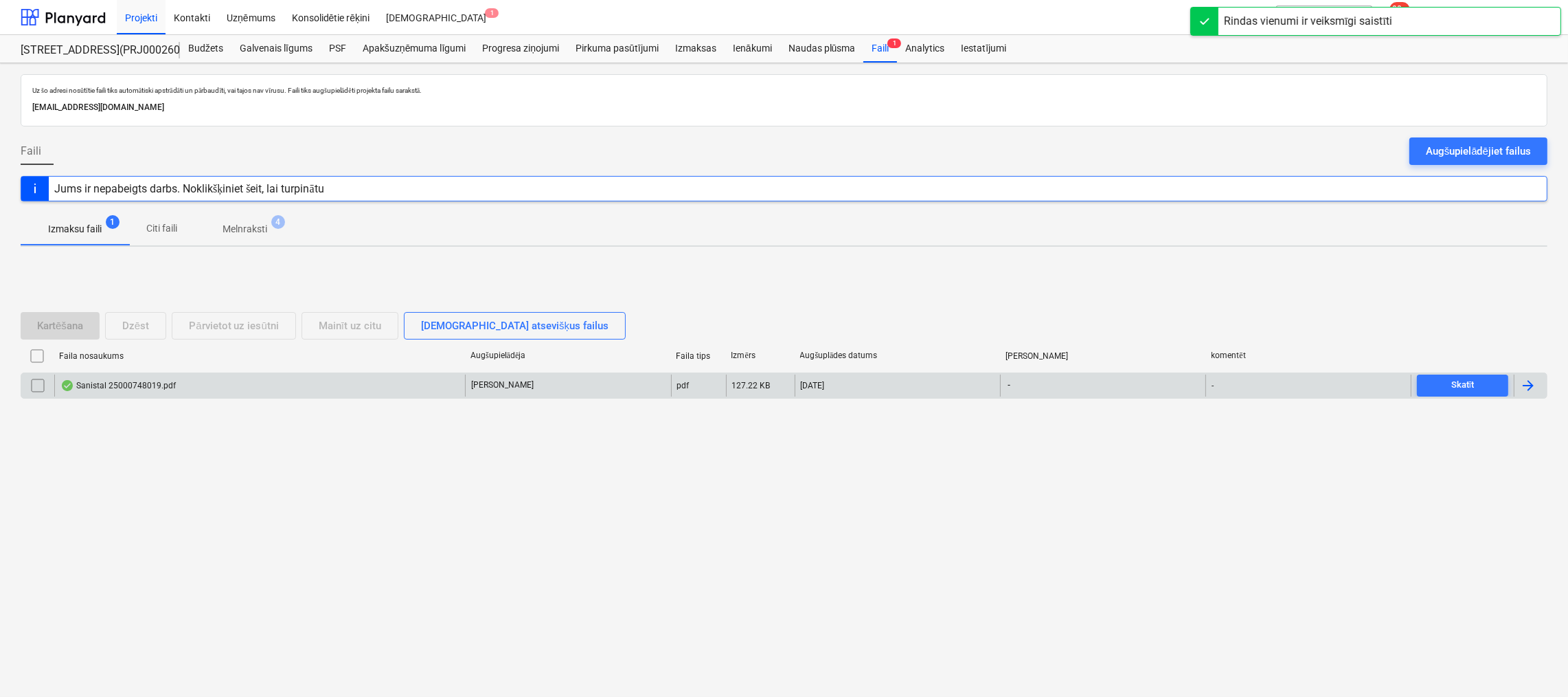
click at [123, 372] on div "Sanistal 25000748019.pdf V. Tomsons pdf 127.22 KB 24.09.2025 - - Skatīt" at bounding box center [784, 385] width 1527 height 26
click at [127, 380] on div "Sanistal 25000748019.pdf" at bounding box center [118, 385] width 115 height 11
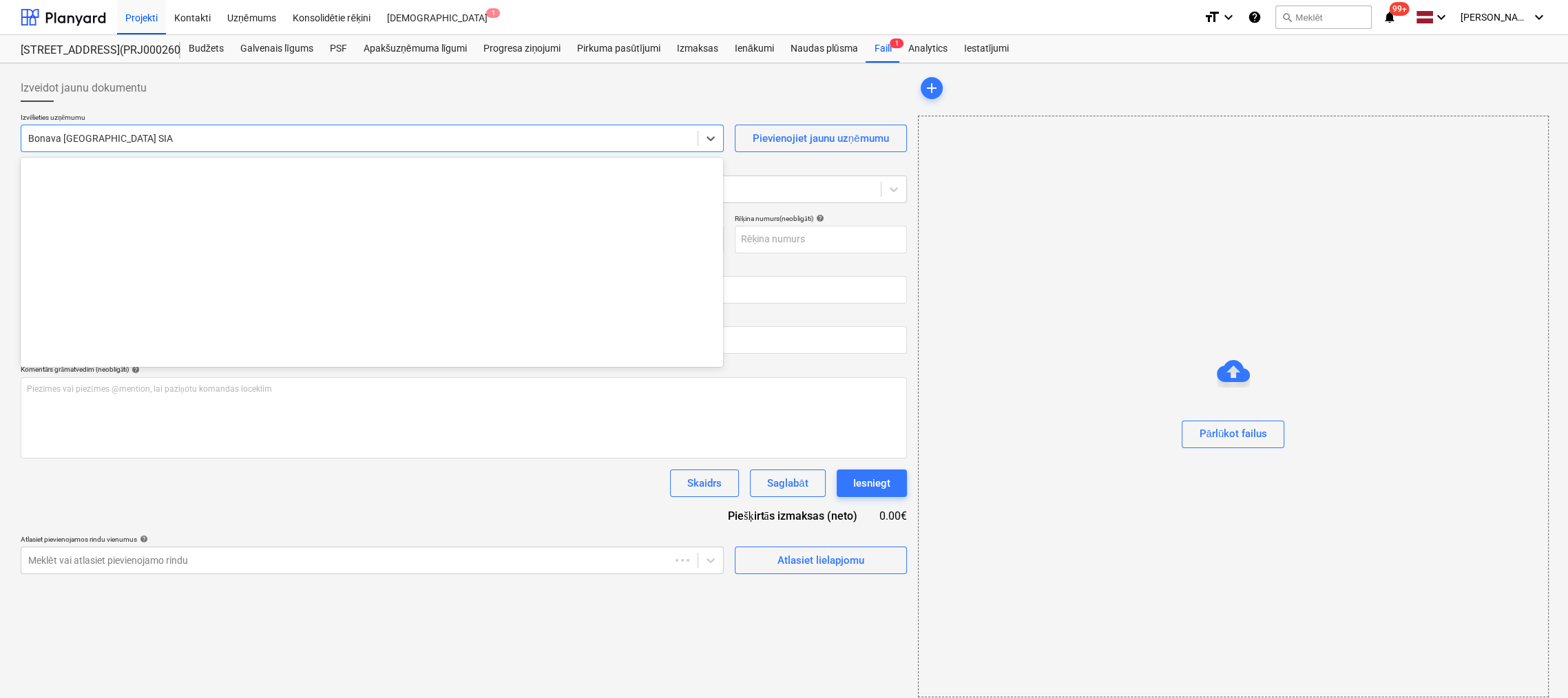
click at [170, 132] on div at bounding box center [359, 138] width 662 height 14
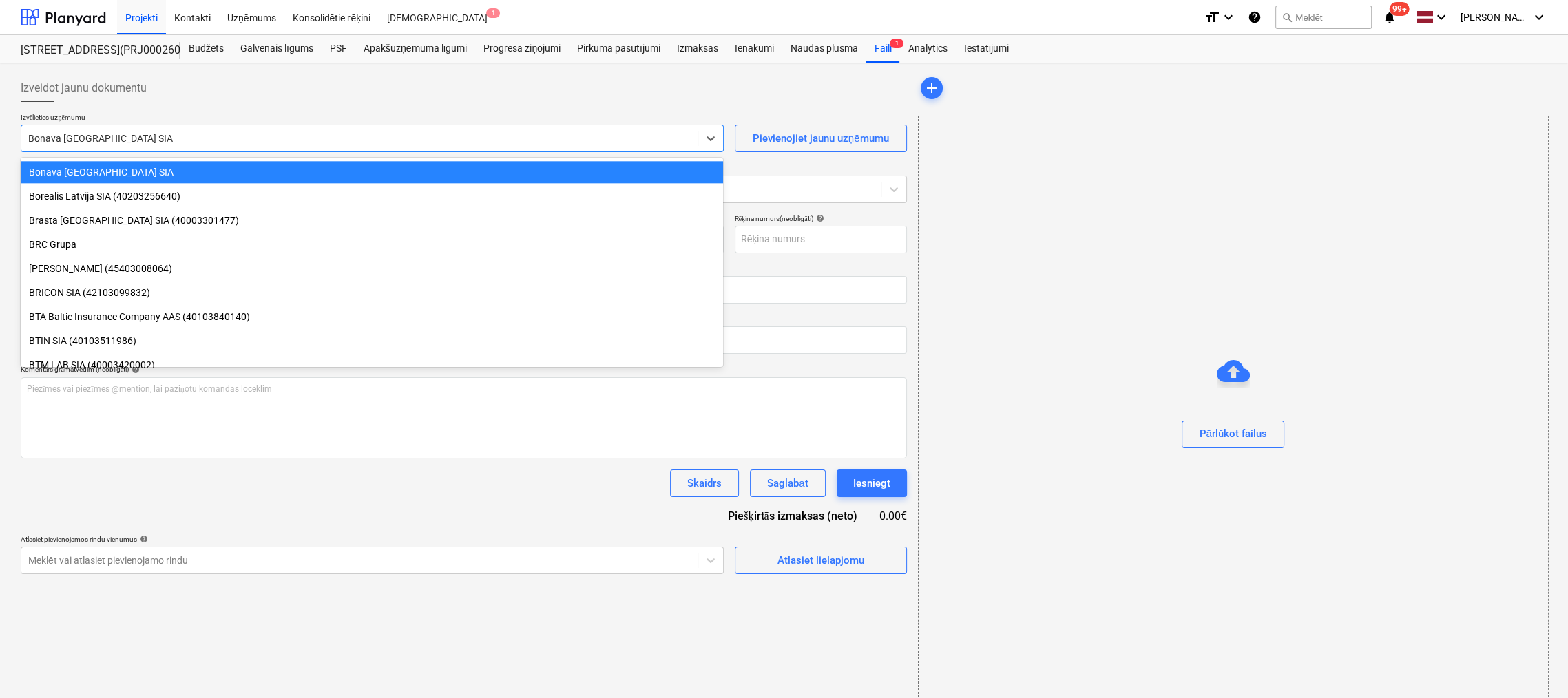
type input "25000748019"
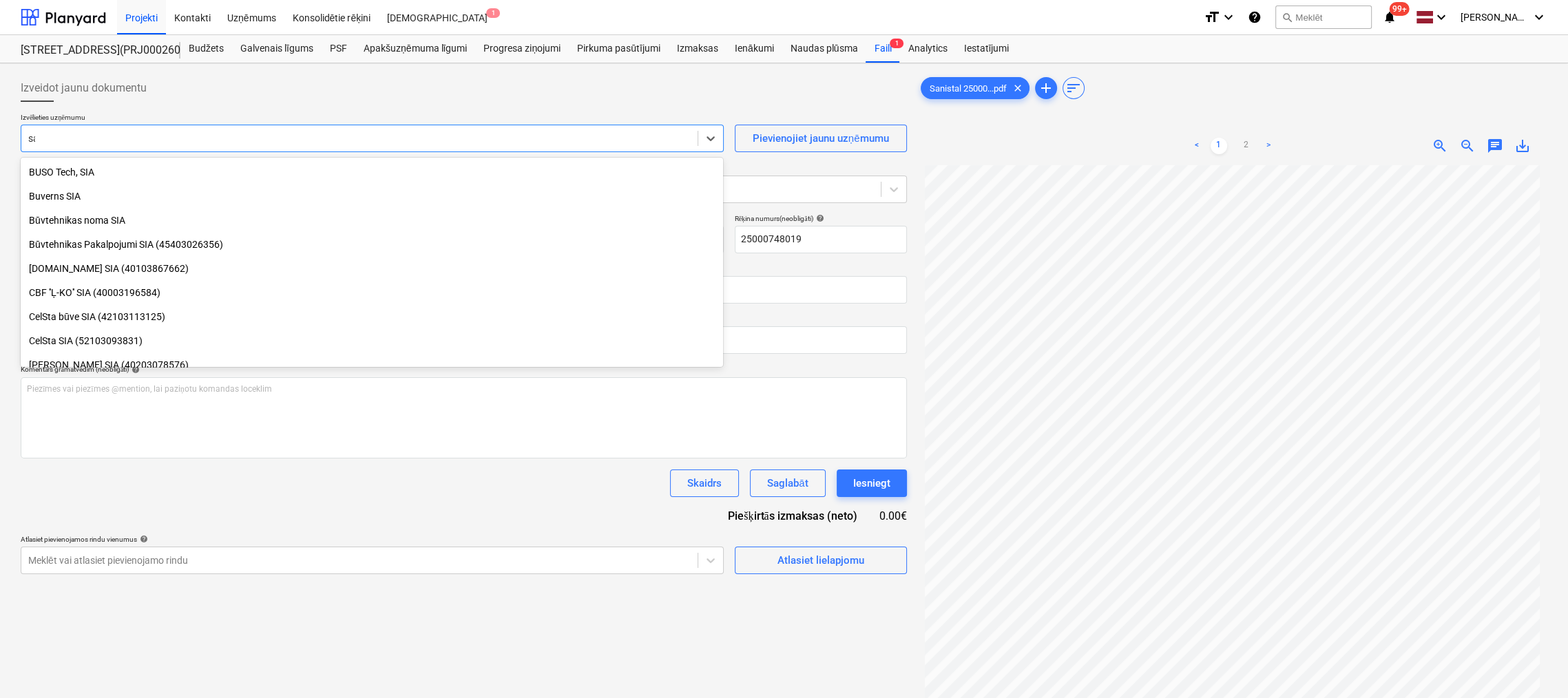
scroll to position [540, 0]
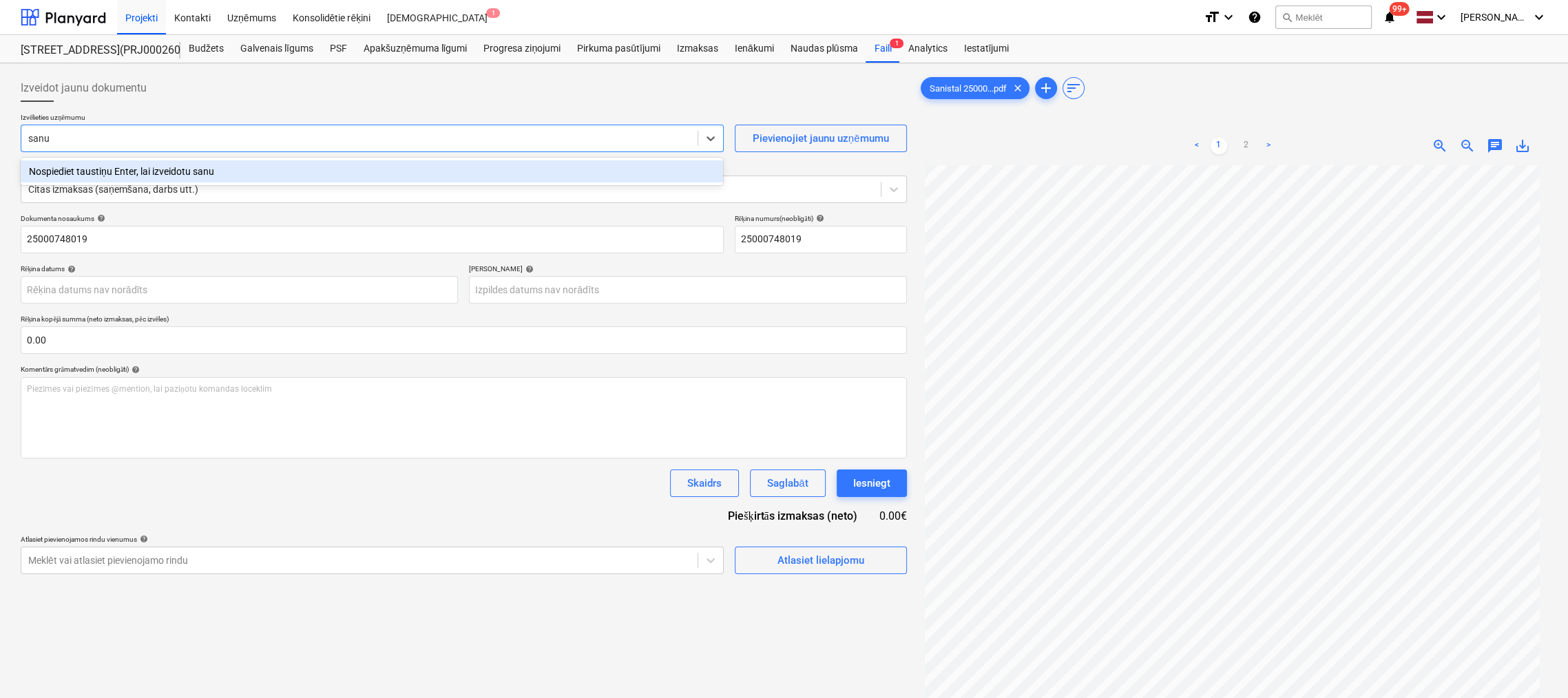
type input "san"
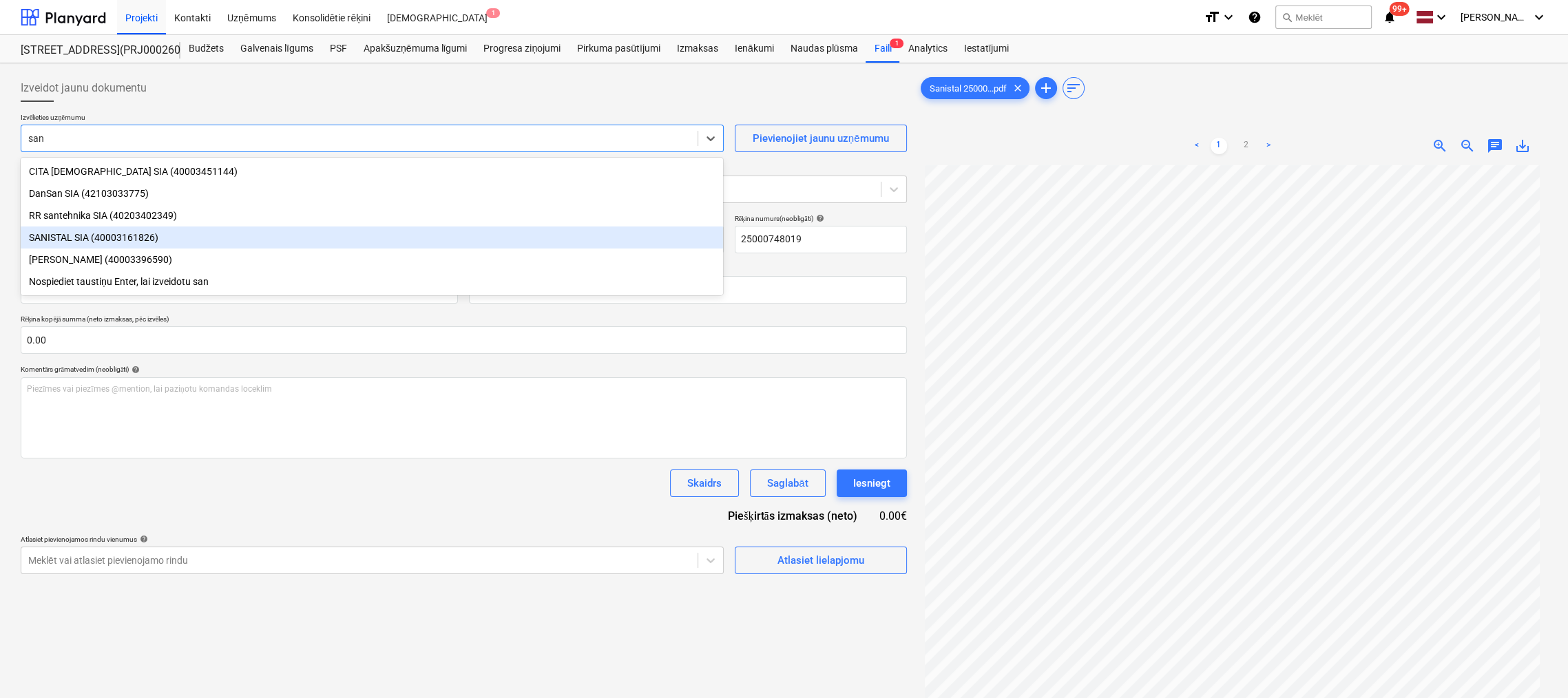
click at [182, 230] on div "SANISTAL SIA (40003161826)" at bounding box center [371, 237] width 702 height 22
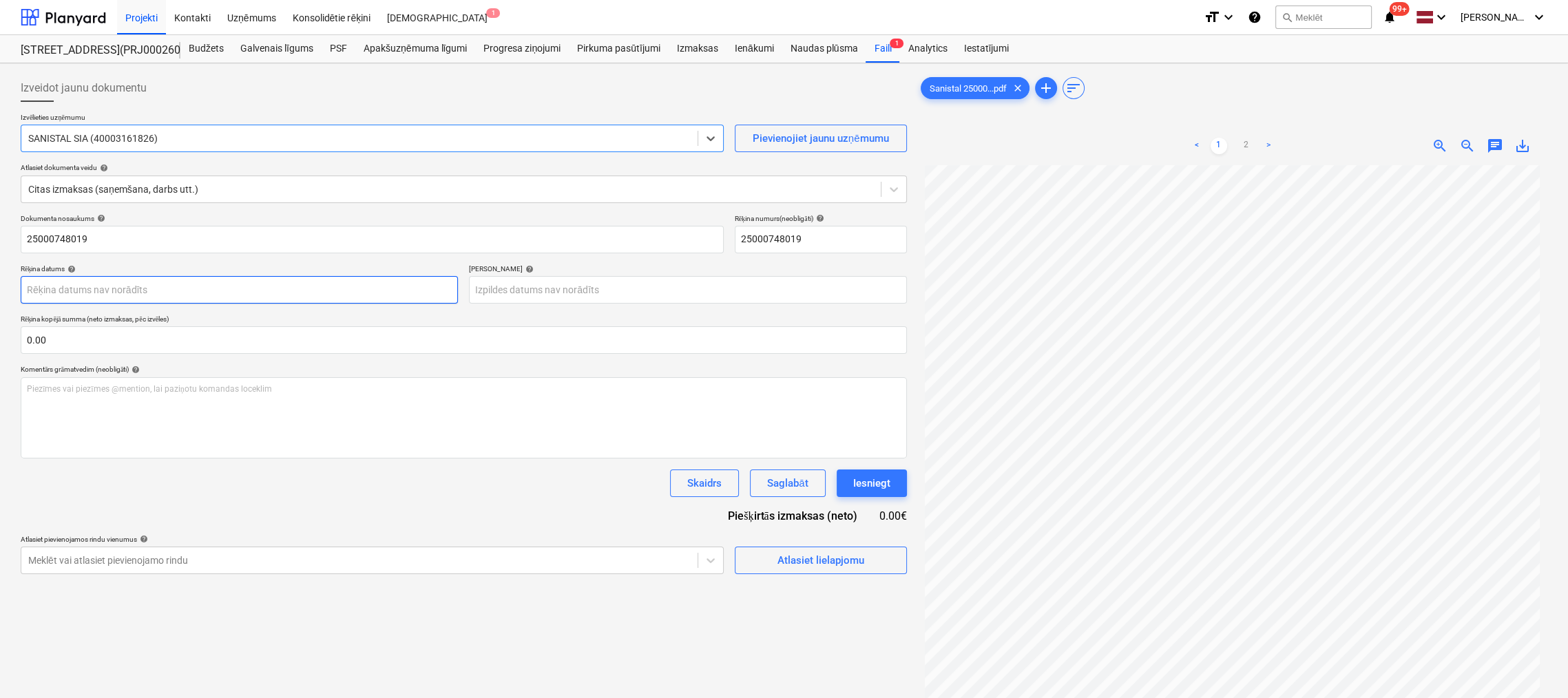
click at [300, 282] on body "Projekti Kontakti Uzņēmums Konsolidētie rēķini Iesūtne 1 format_size keyboard_a…" at bounding box center [784, 349] width 1568 height 698
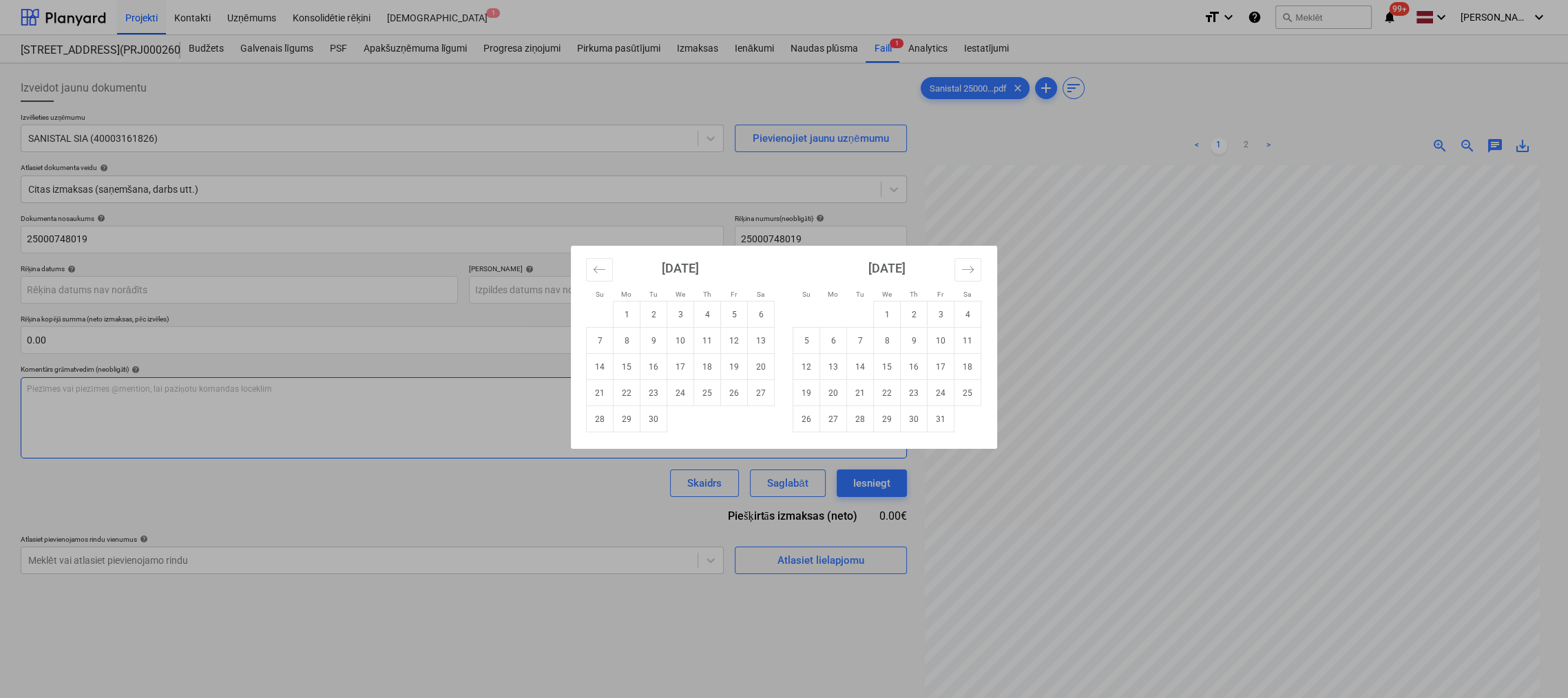
click at [680, 388] on td "24" at bounding box center [680, 393] width 27 height 26
type input "24 Sep 2025"
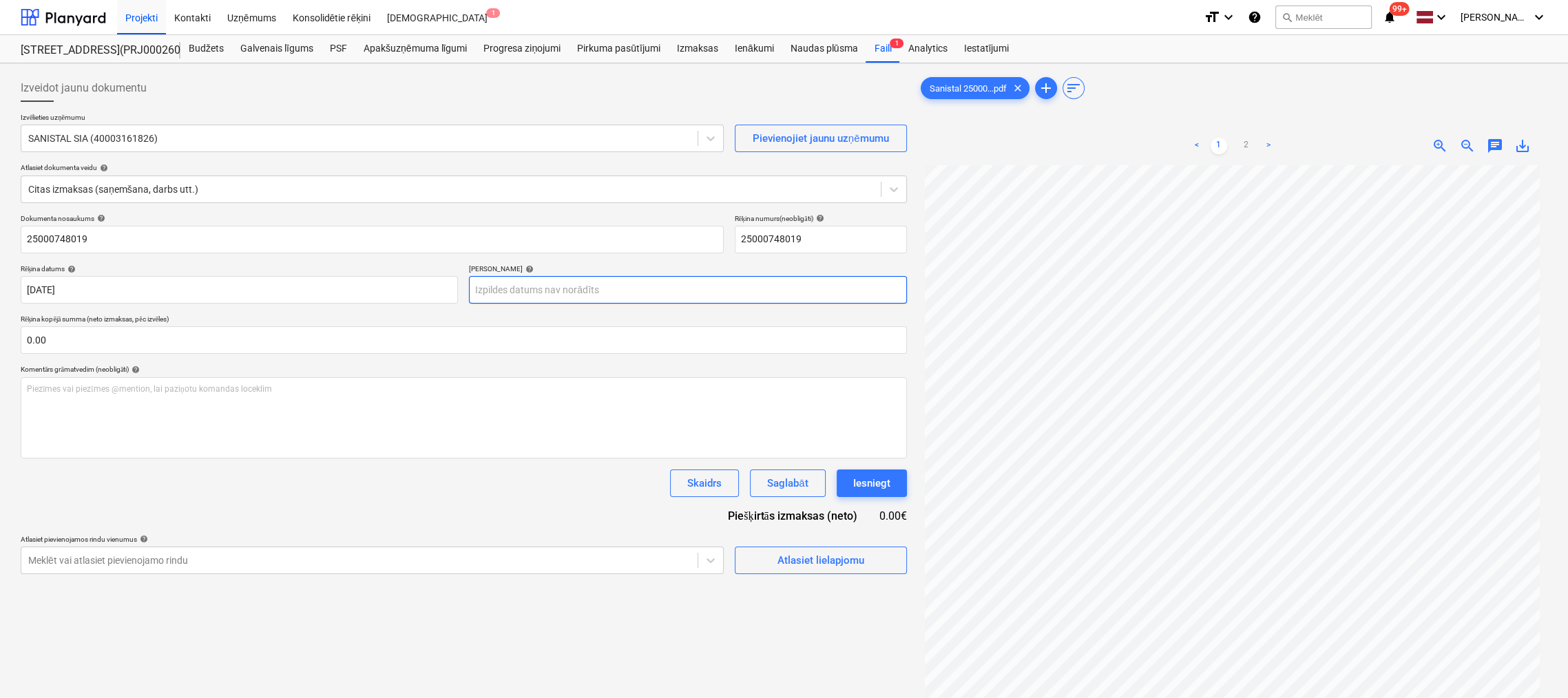
click at [702, 288] on body "Projekti Kontakti Uzņēmums Konsolidētie rēķini Iesūtne 1 format_size keyboard_a…" at bounding box center [784, 349] width 1568 height 698
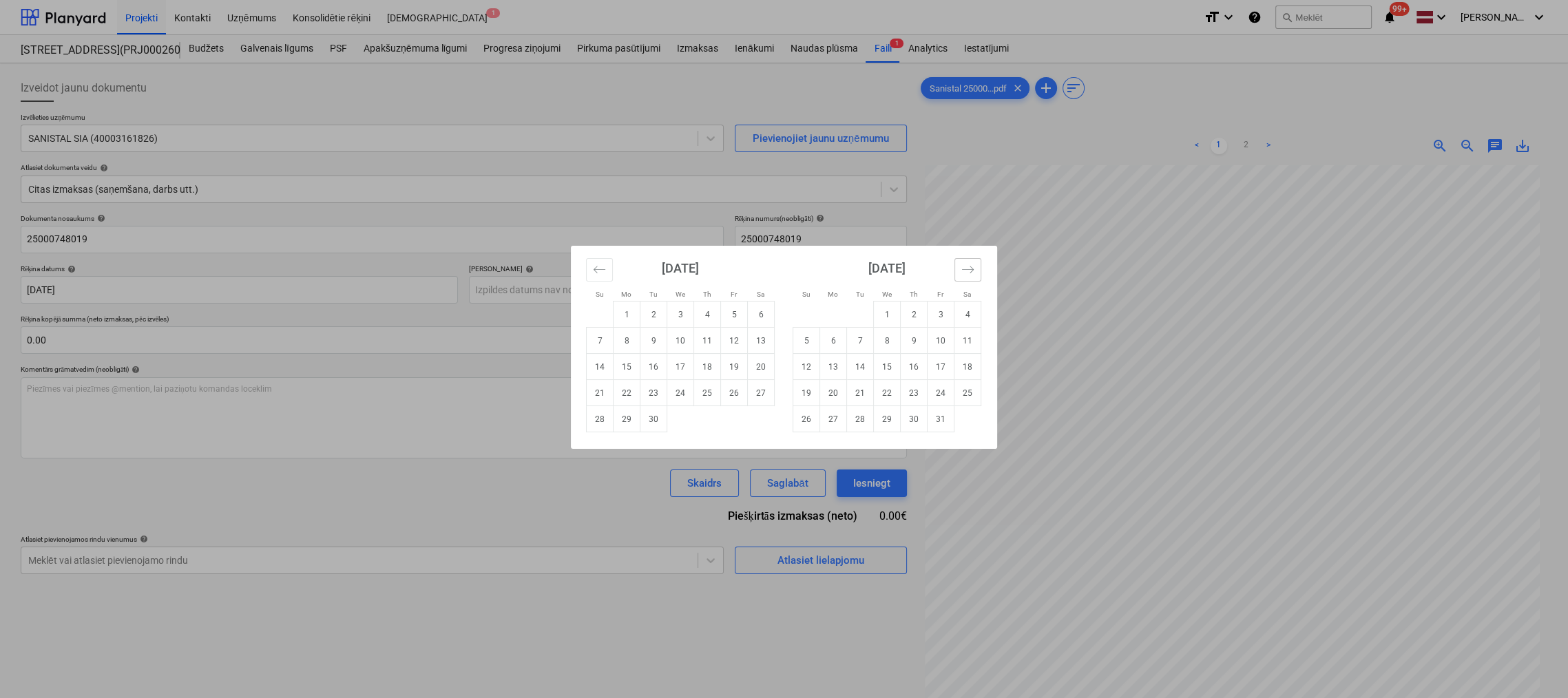
click at [967, 274] on icon "Move forward to switch to the next month." at bounding box center [968, 270] width 13 height 13
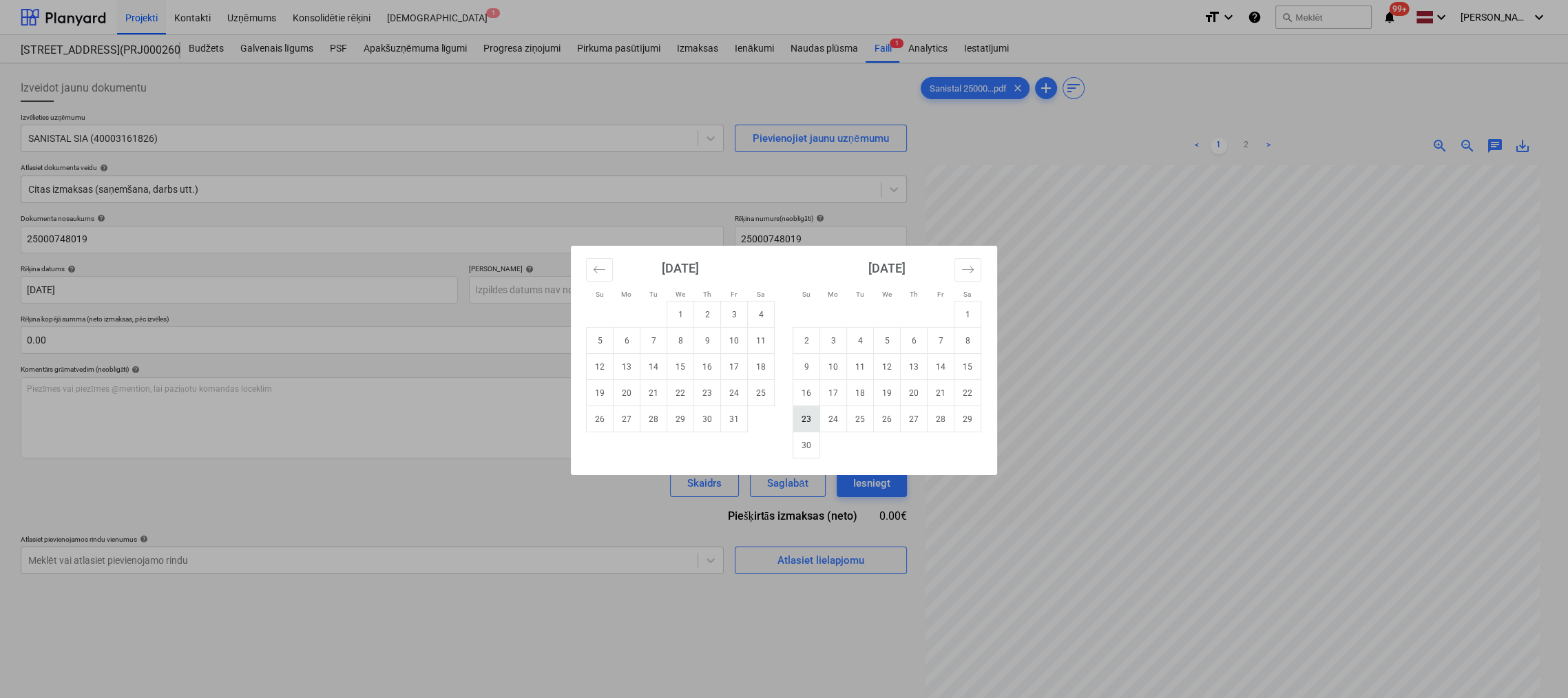
click at [808, 415] on td "23" at bounding box center [807, 419] width 27 height 26
type input "23 Nov 2025"
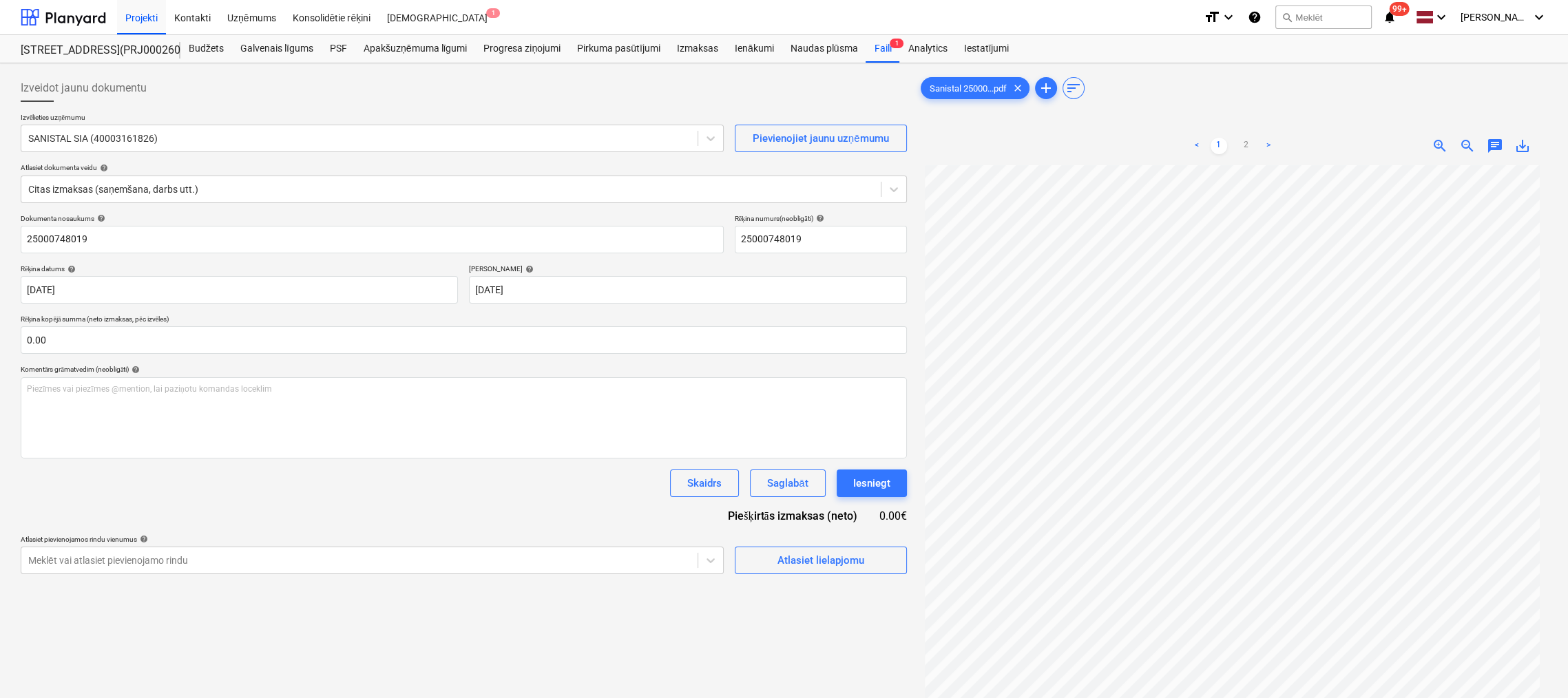
scroll to position [212, 0]
click at [1248, 141] on link "2" at bounding box center [1247, 146] width 16 height 16
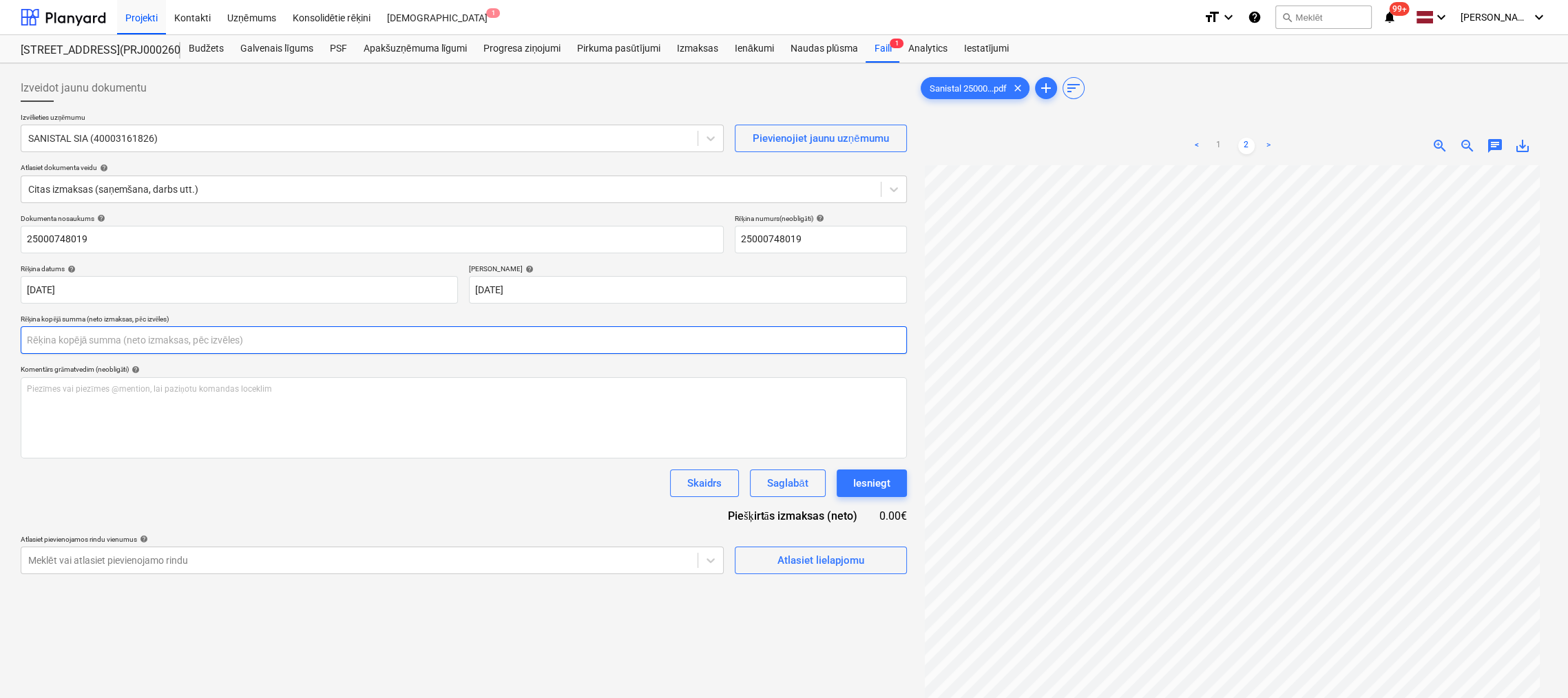
click at [123, 344] on input "text" at bounding box center [463, 340] width 886 height 28
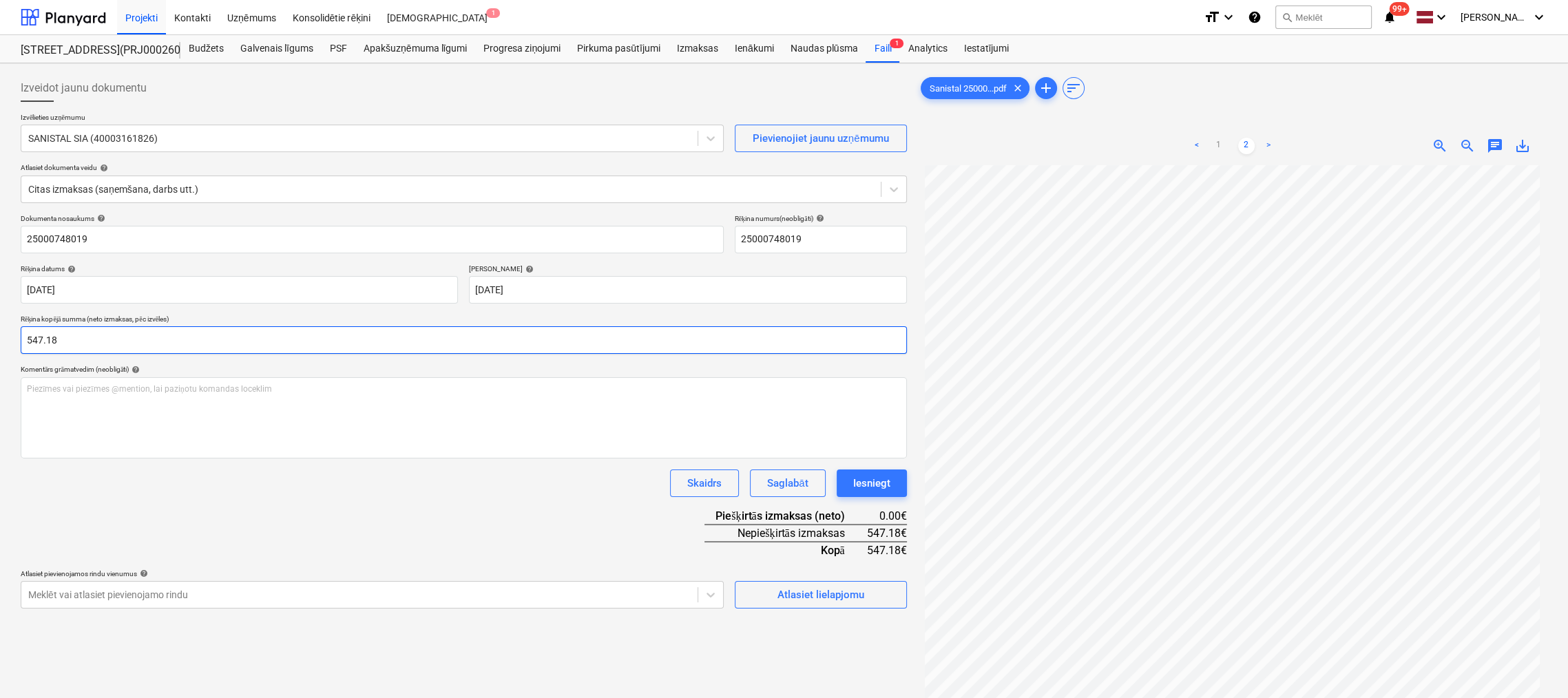
type input "547.18"
click at [259, 528] on div "Dokumenta nosaukums help 25000748019 Rēķina numurs (neobligāti) help 2500074801…" at bounding box center [463, 410] width 886 height 394
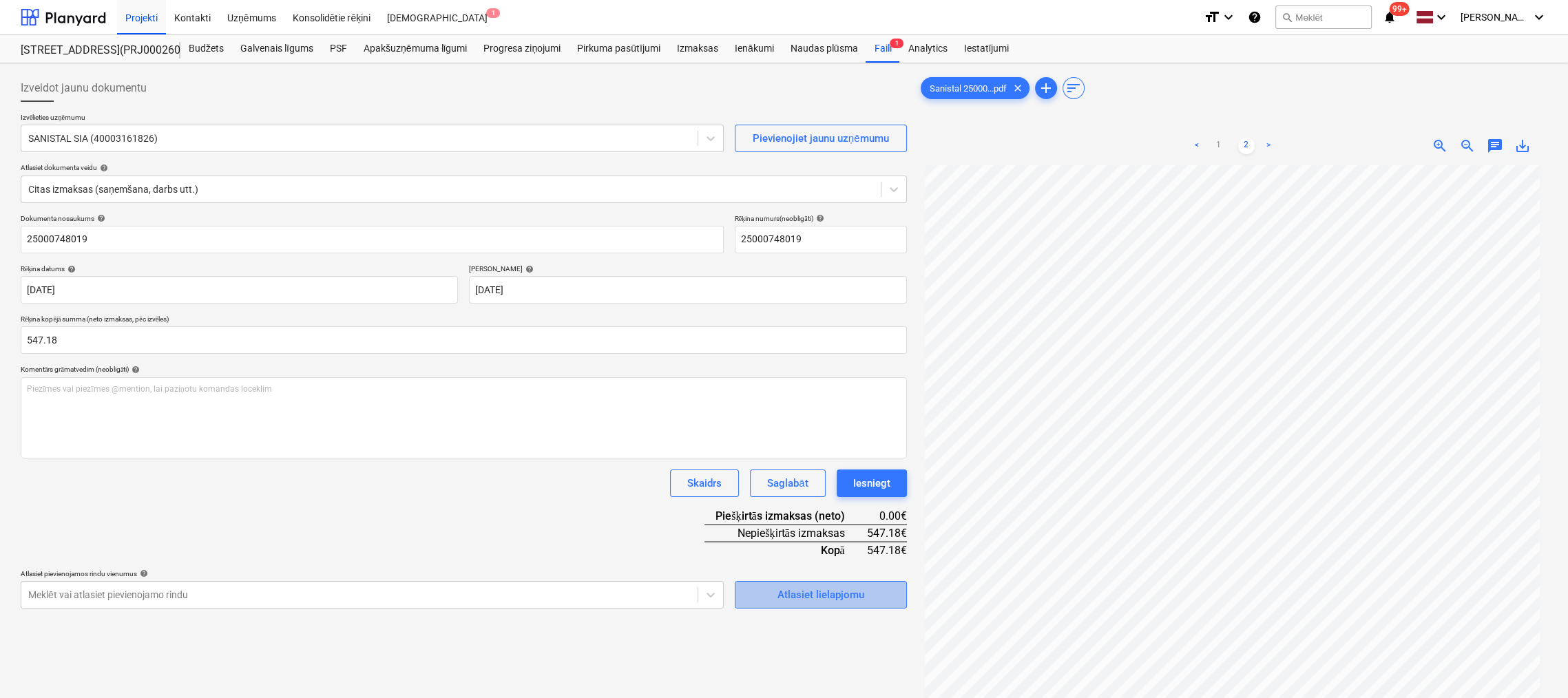
click at [793, 592] on div "Atlasiet lielapjomu" at bounding box center [821, 595] width 87 height 18
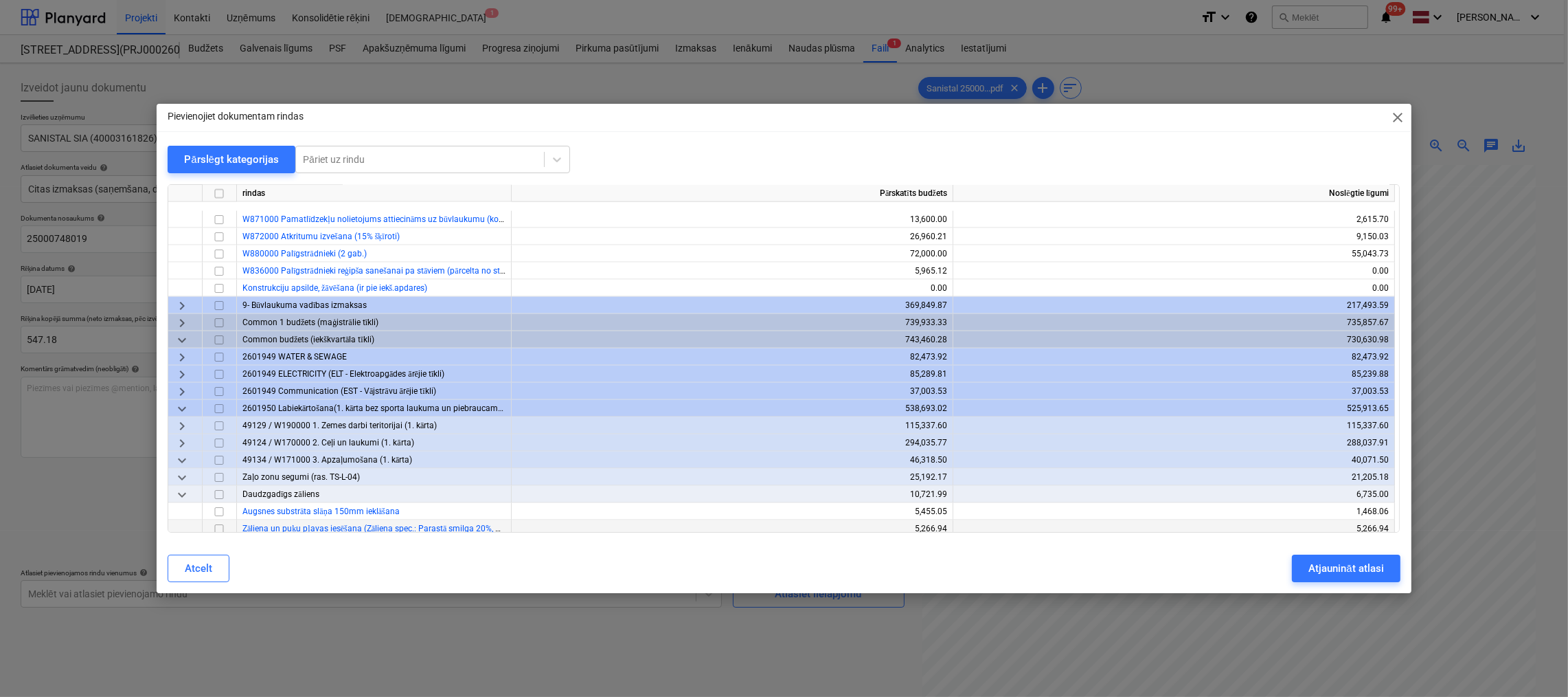
scroll to position [3433, 0]
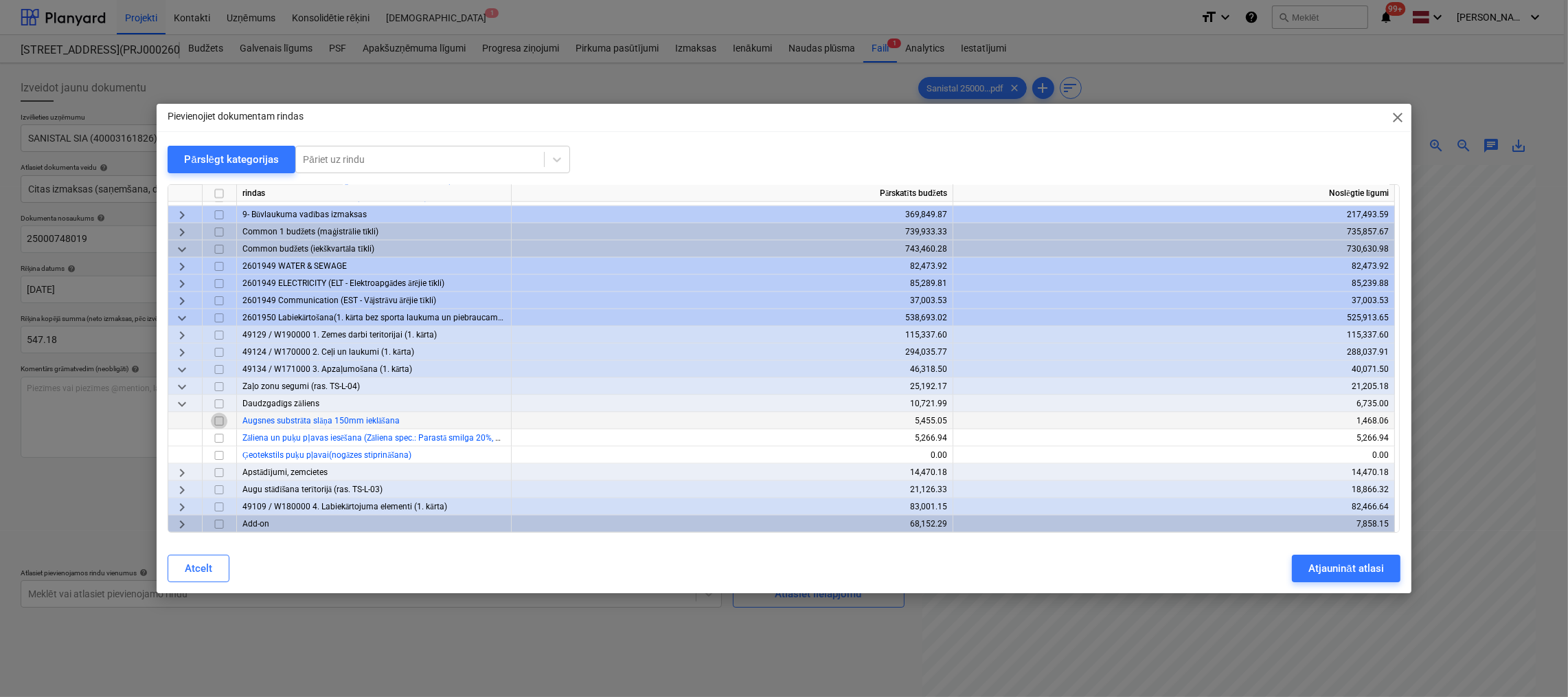
click at [216, 420] on input "checkbox" at bounding box center [219, 421] width 16 height 16
click at [1363, 563] on div "Atjaunināt atlasi" at bounding box center [1346, 569] width 75 height 18
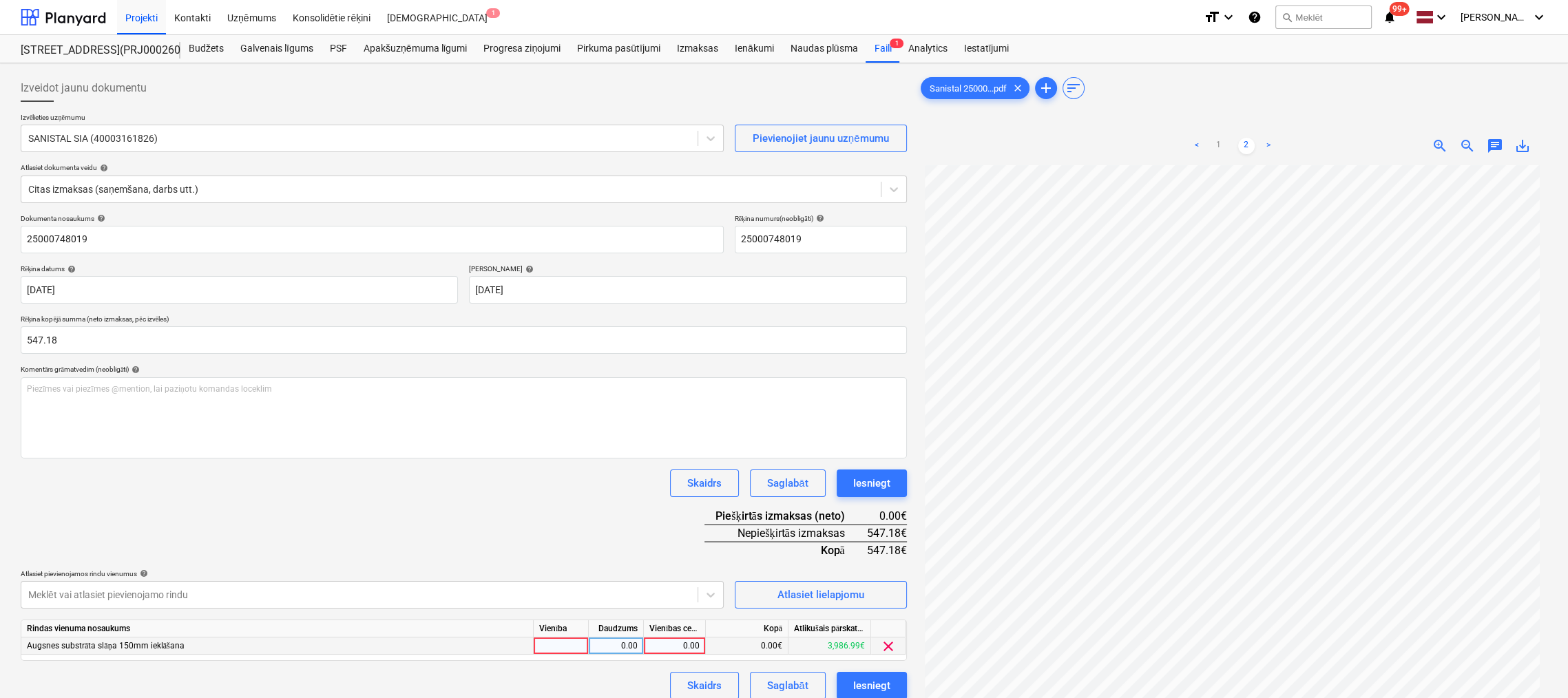
click at [682, 648] on div "0.00" at bounding box center [674, 646] width 50 height 17
click at [889, 644] on span "clear" at bounding box center [889, 646] width 16 height 16
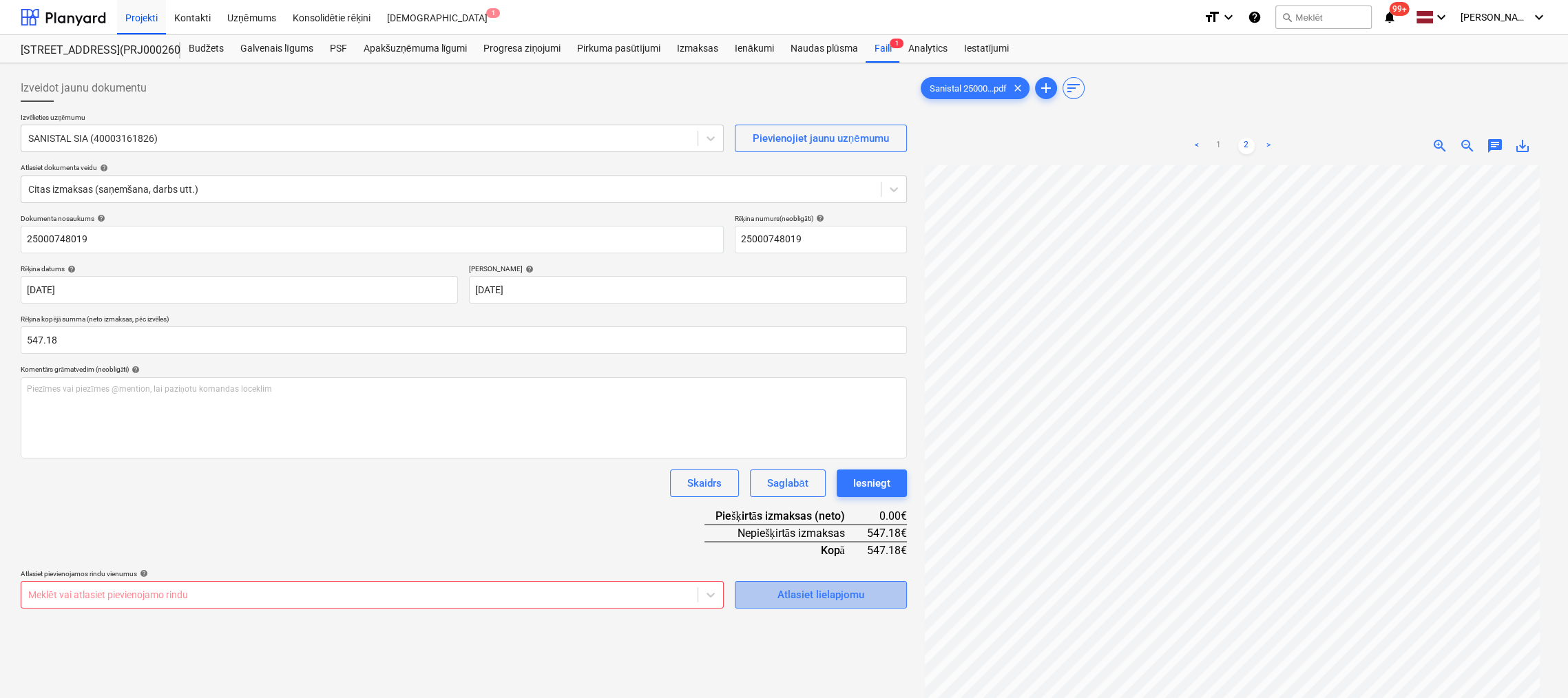
click at [816, 598] on div "Atlasiet lielapjomu" at bounding box center [821, 595] width 87 height 18
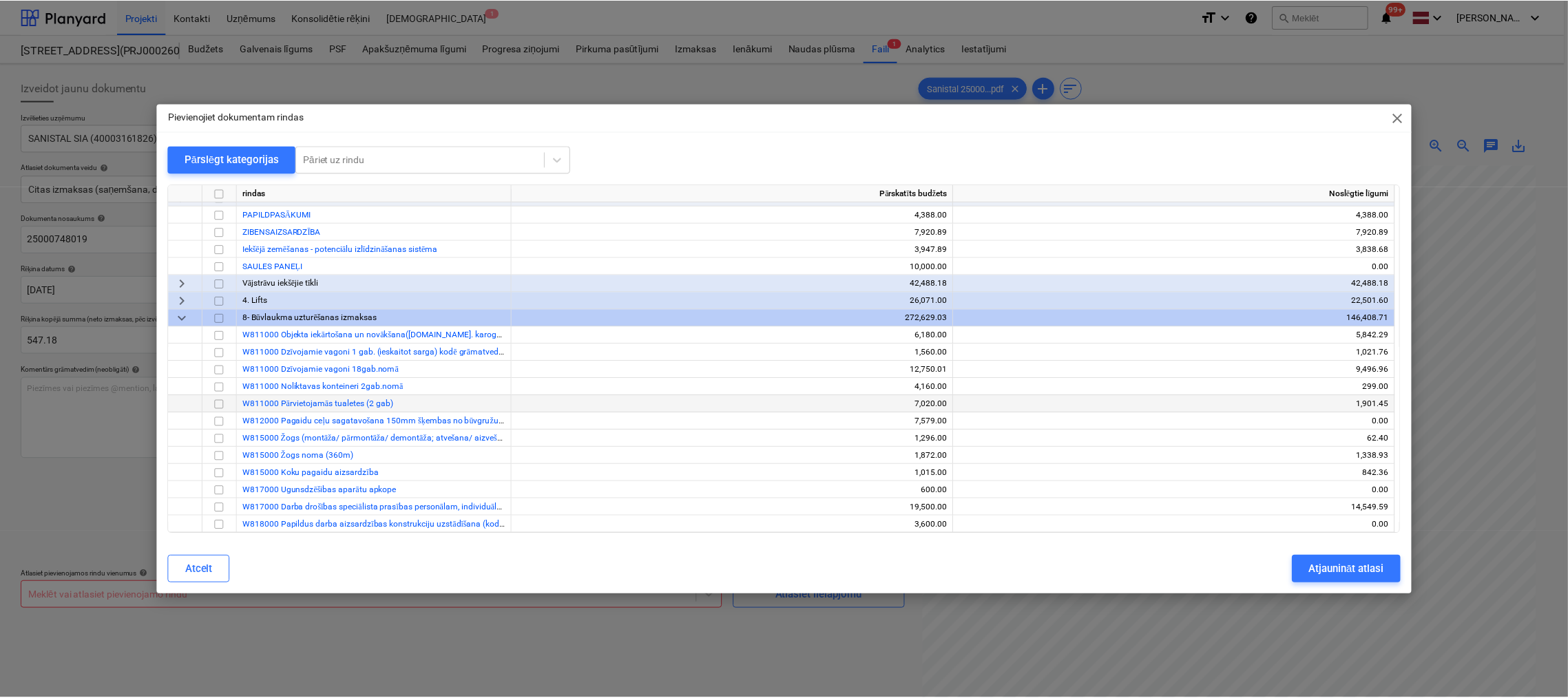
scroll to position [2960, 0]
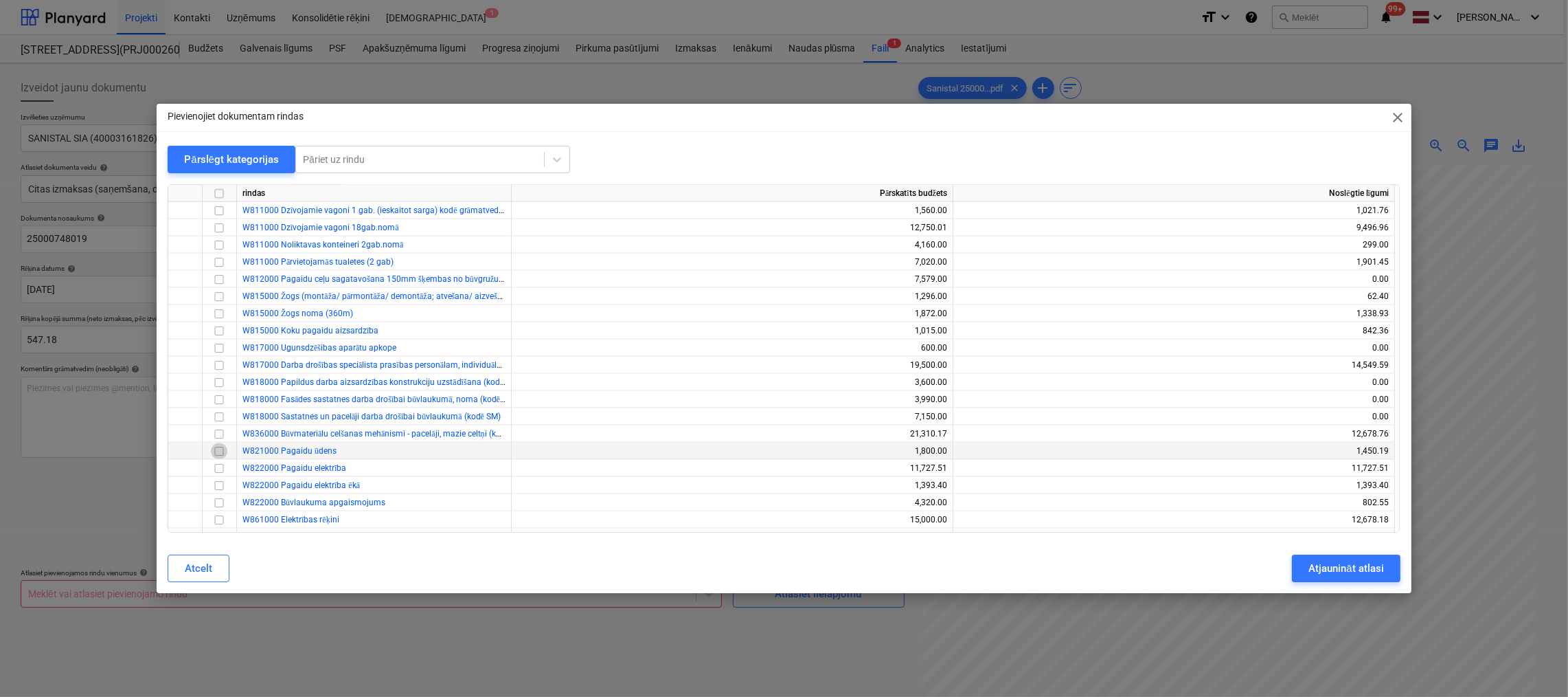
click at [217, 451] on input "checkbox" at bounding box center [219, 452] width 16 height 16
click at [1333, 564] on div "Atjaunināt atlasi" at bounding box center [1346, 569] width 75 height 18
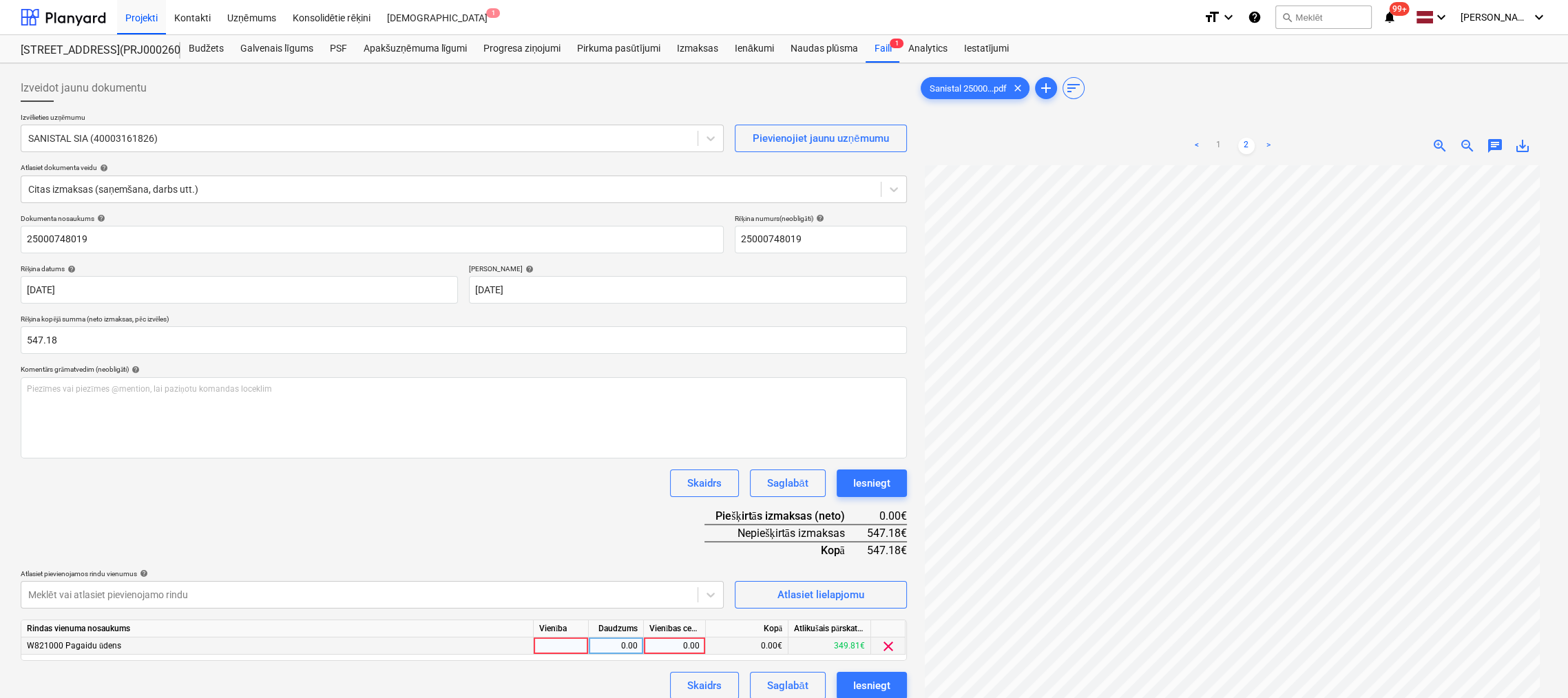
click at [680, 646] on div "0.00" at bounding box center [674, 646] width 50 height 17
type input "547.18"
click at [570, 541] on div "Dokumenta nosaukums help 25000748019 Rēķina numurs (neobligāti) help 2500074801…" at bounding box center [463, 456] width 886 height 485
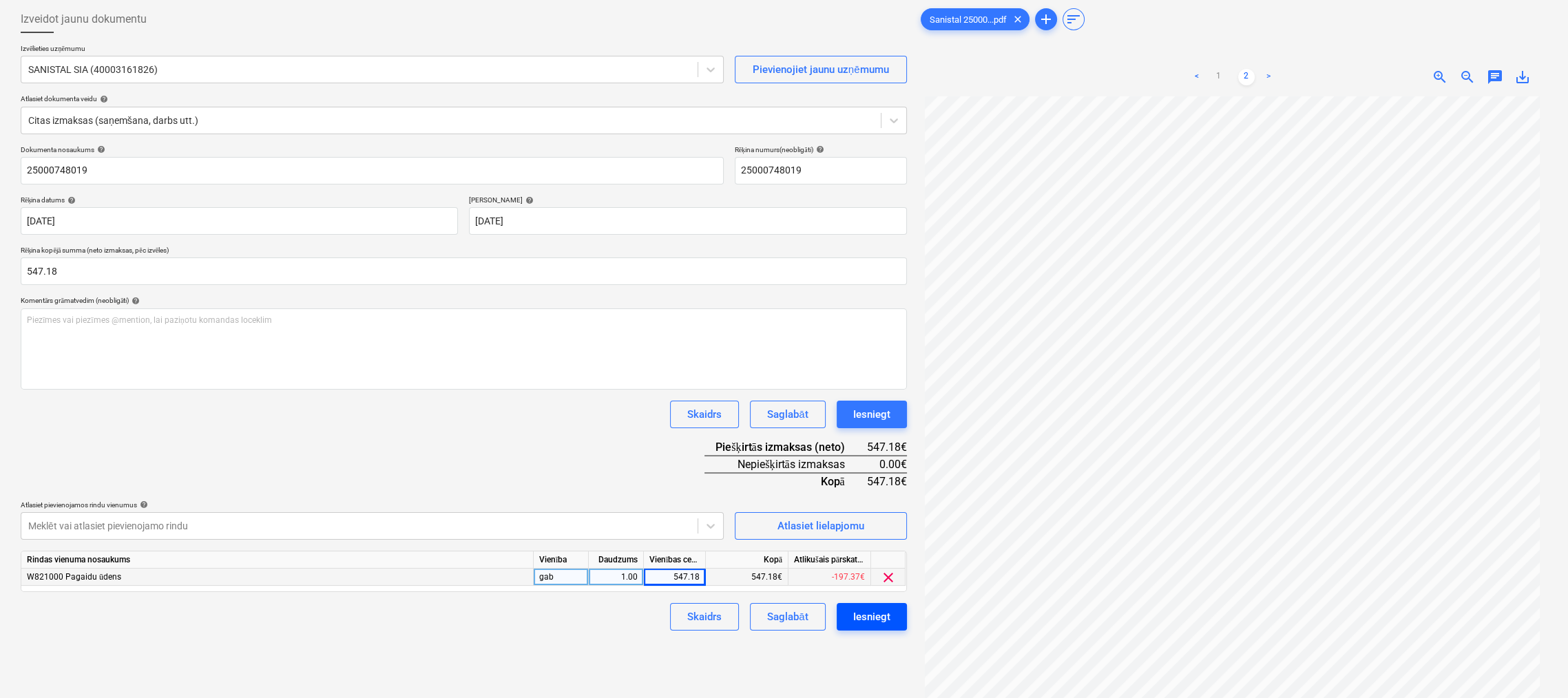
click at [873, 619] on div "Iesniegt" at bounding box center [871, 617] width 37 height 18
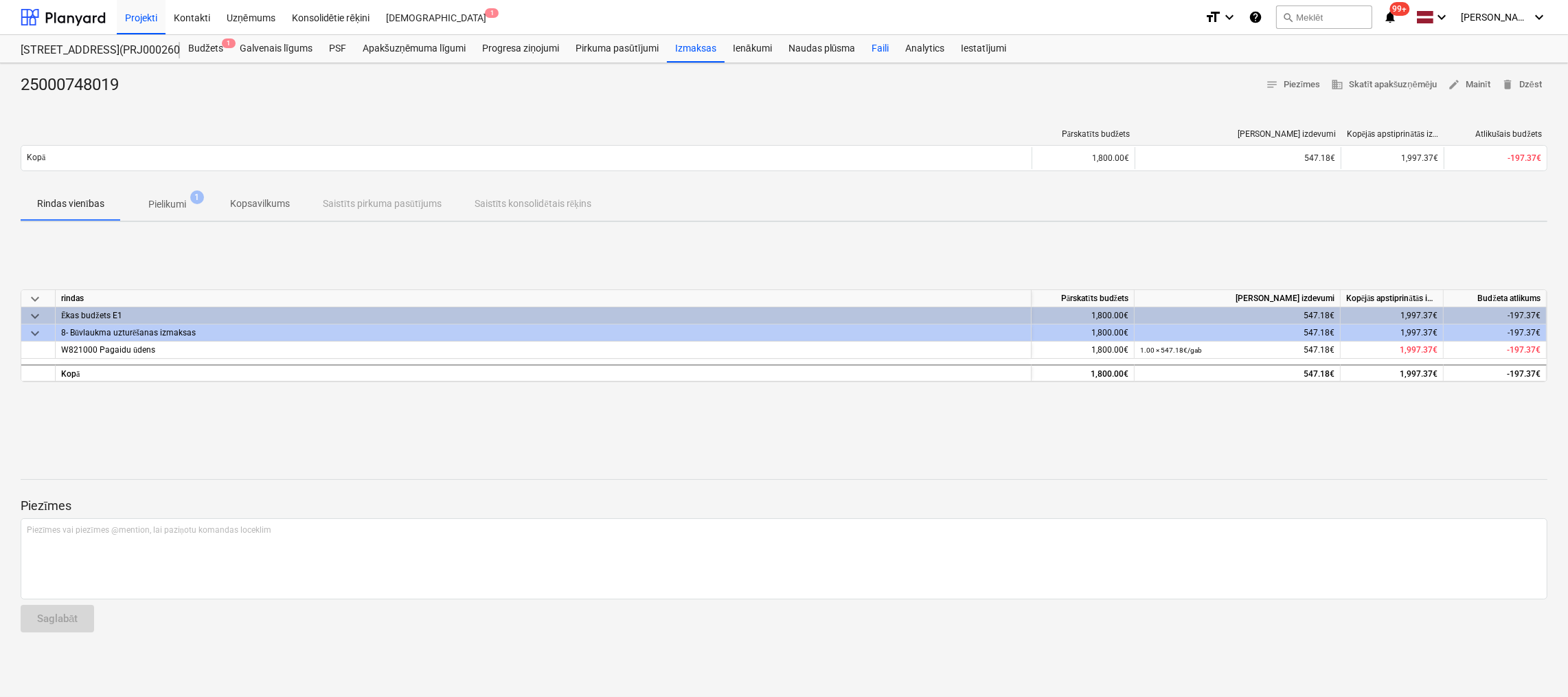
click at [879, 47] on div "Faili" at bounding box center [880, 49] width 34 height 28
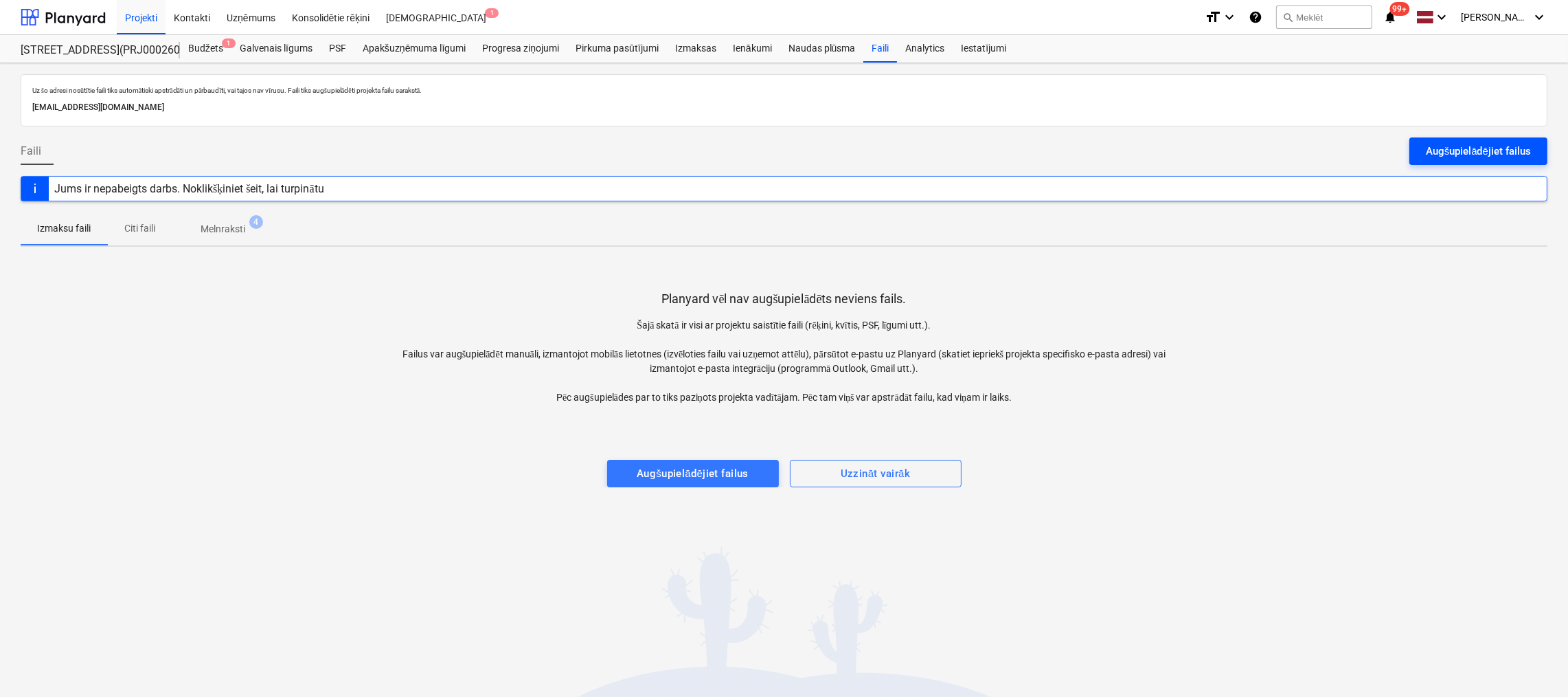
click at [1425, 151] on button "Augšupielādējiet failus" at bounding box center [1478, 151] width 138 height 28
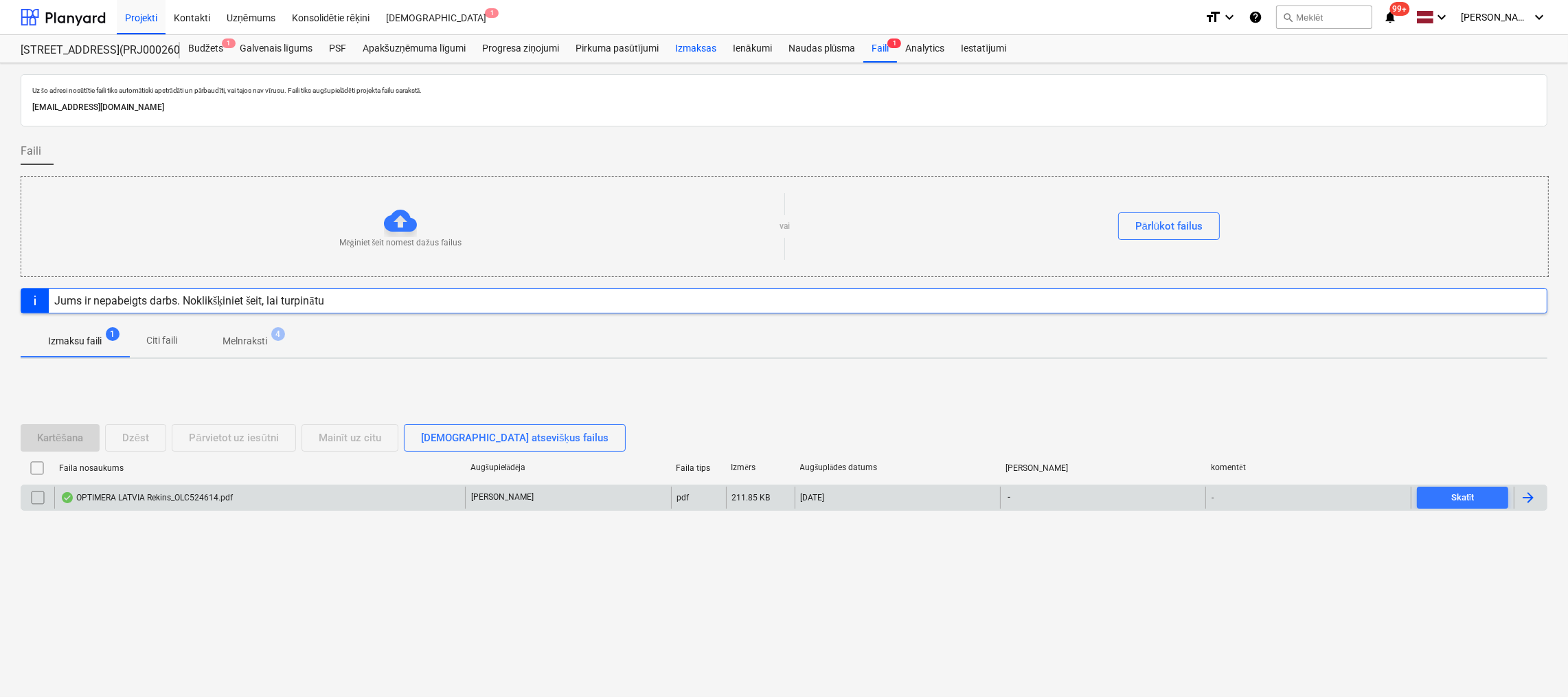
click at [703, 50] on div "Izmaksas" at bounding box center [696, 49] width 58 height 28
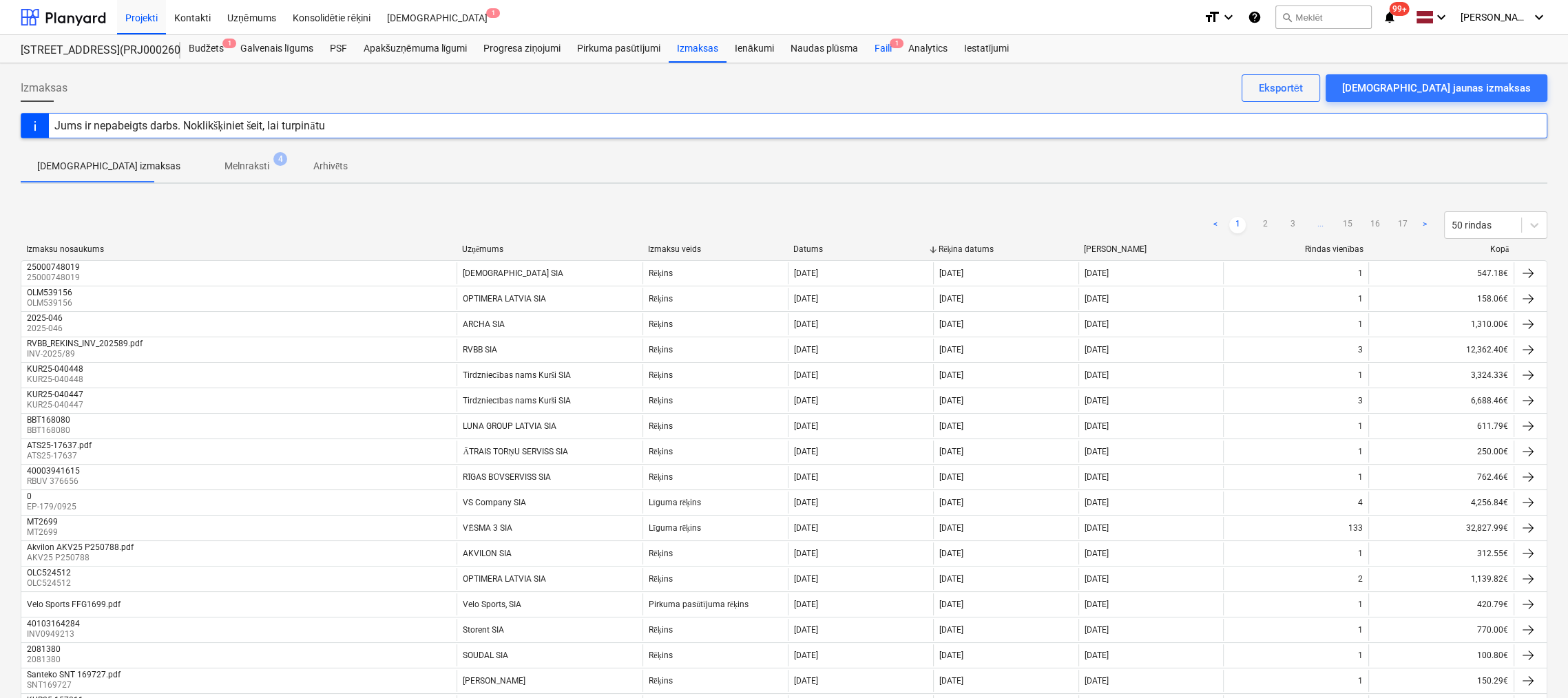
click at [884, 52] on div "Faili 1" at bounding box center [882, 49] width 34 height 28
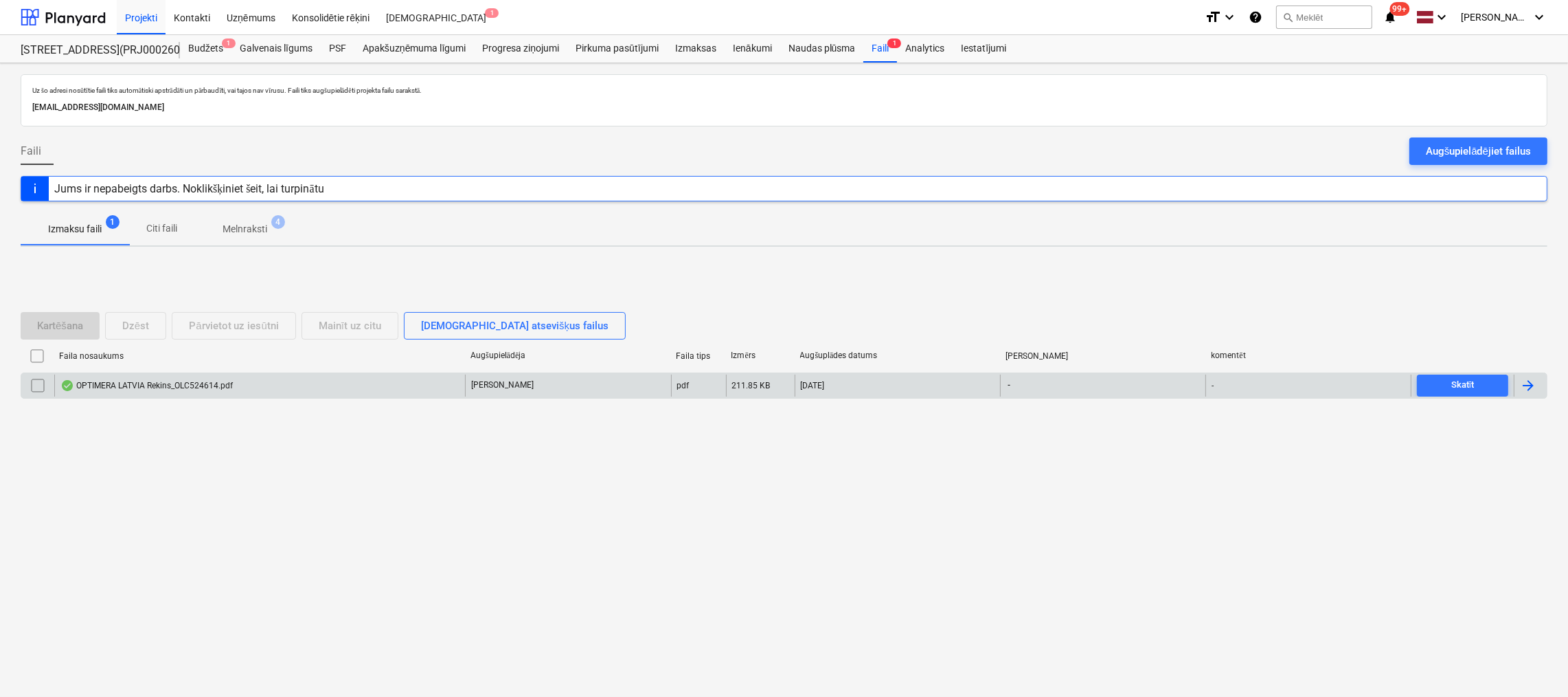
click at [182, 389] on div "OPTIMERA LATVIA Rekins_OLC524614.pdf" at bounding box center [146, 385] width 172 height 11
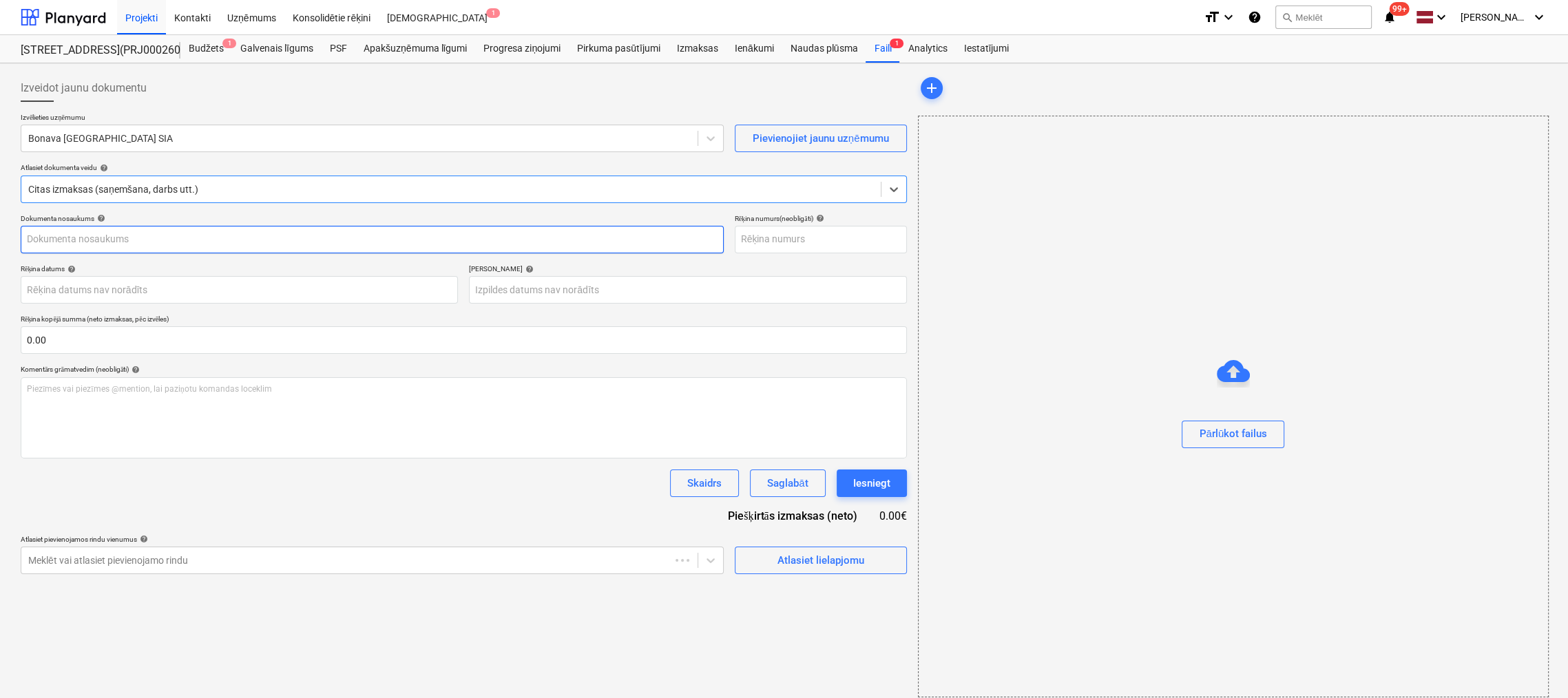
type input "OLC524614"
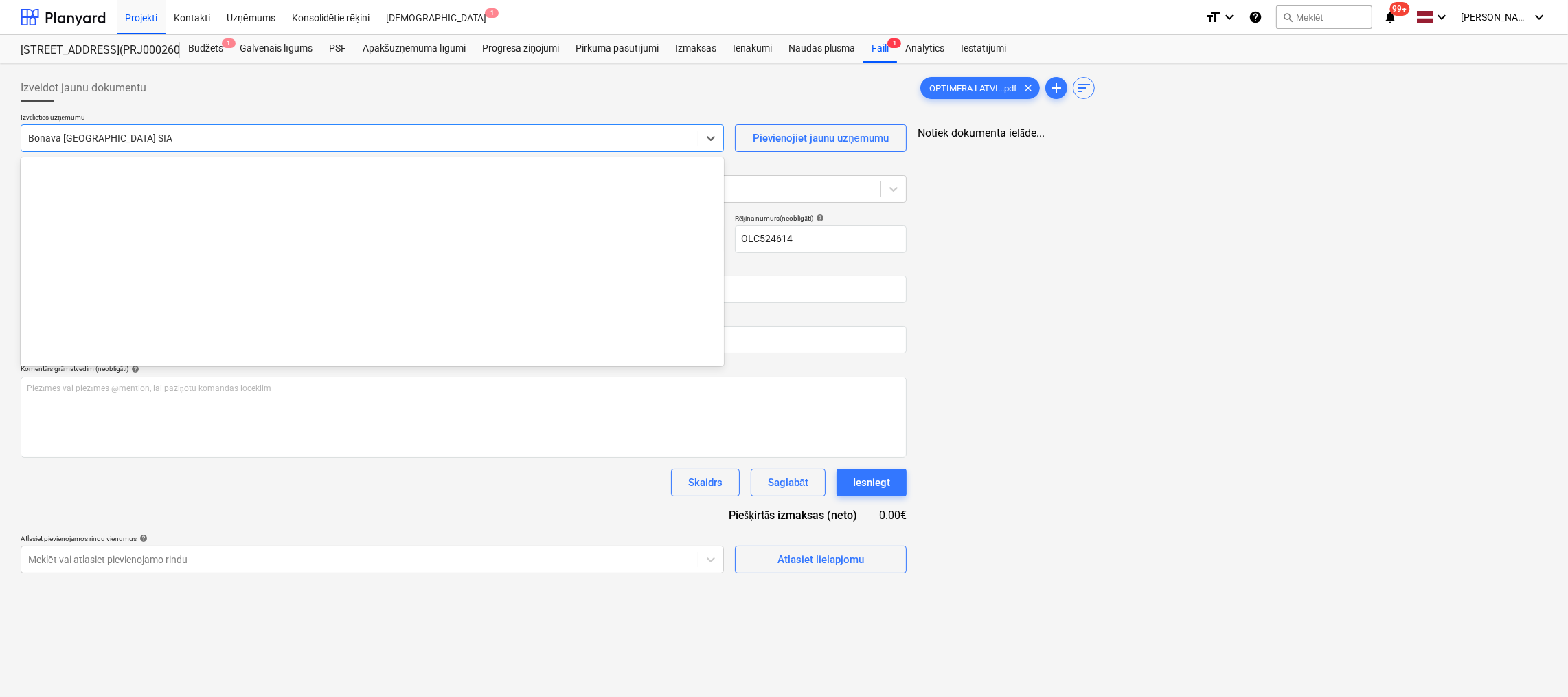
click at [215, 144] on div at bounding box center [359, 137] width 663 height 14
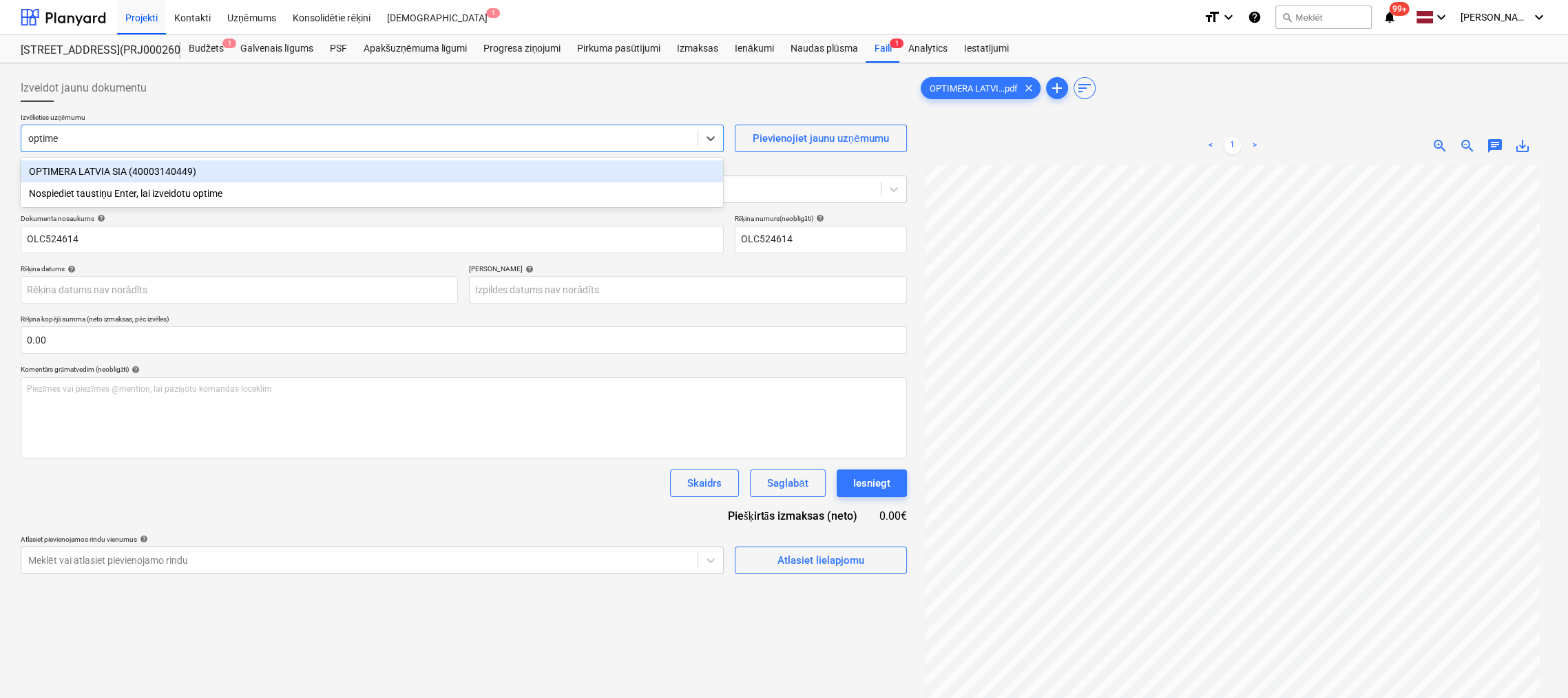
type input "optimer"
click at [209, 173] on div "OPTIMERA LATVIA SIA (40003140449)" at bounding box center [371, 171] width 702 height 22
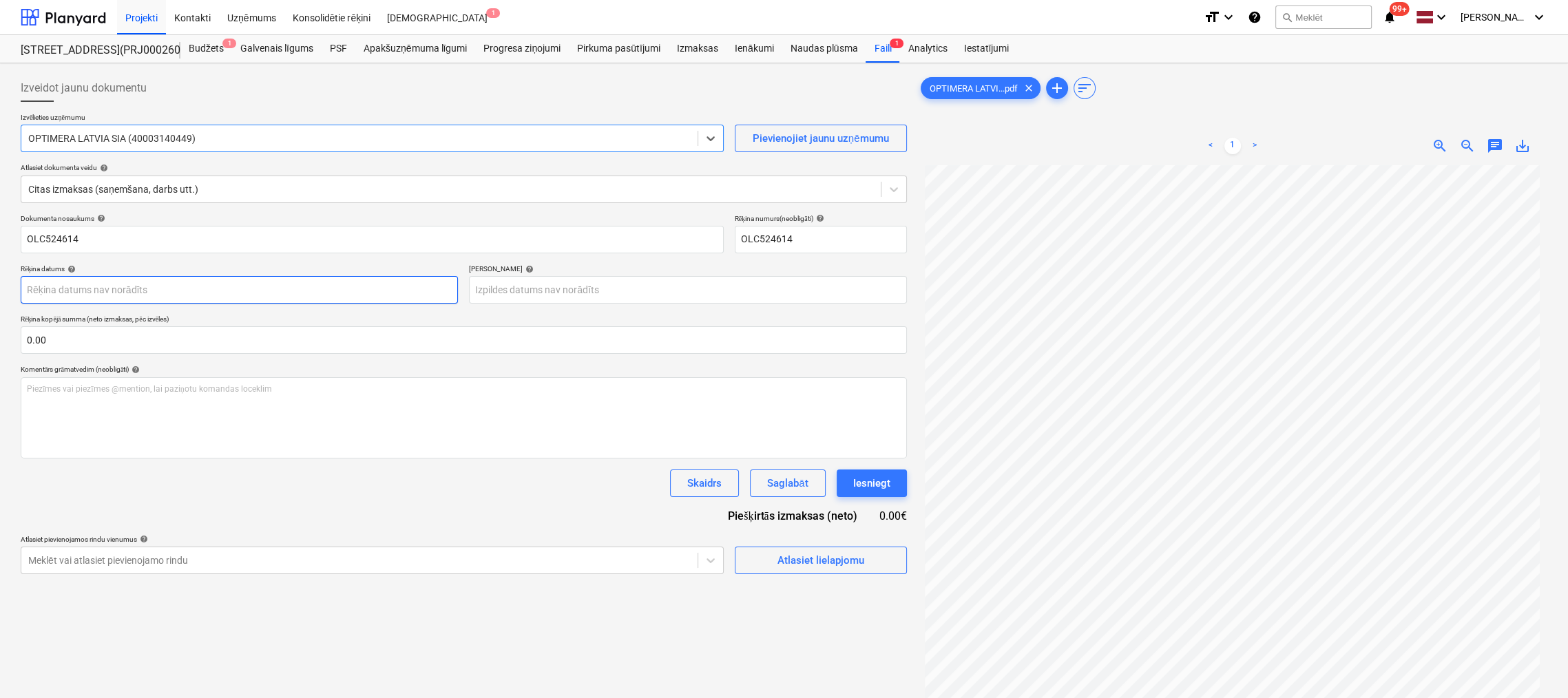
click at [344, 287] on body "Projekti Kontakti Uzņēmums Konsolidētie rēķini Iesūtne 1 format_size keyboard_a…" at bounding box center [784, 349] width 1568 height 698
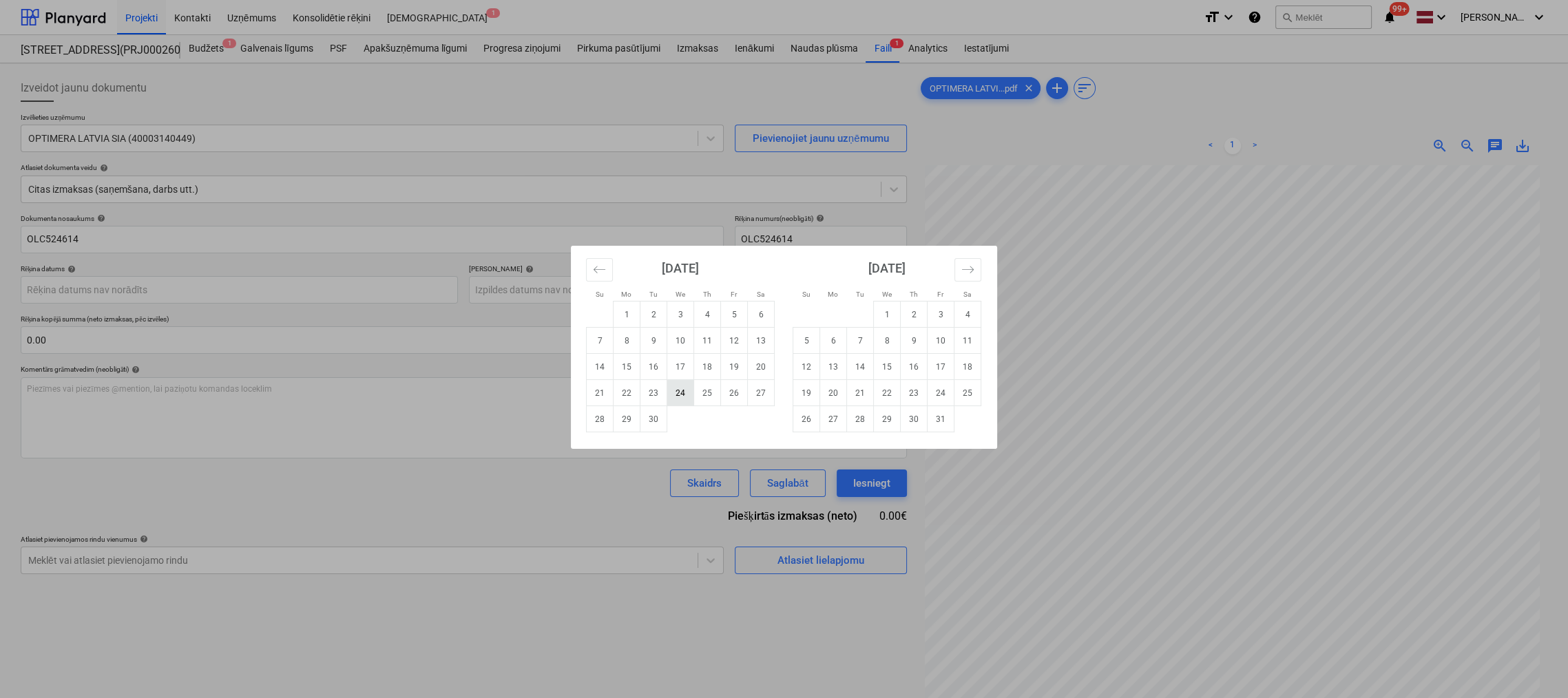
click at [679, 392] on td "24" at bounding box center [680, 393] width 27 height 26
type input "24 Sep 2025"
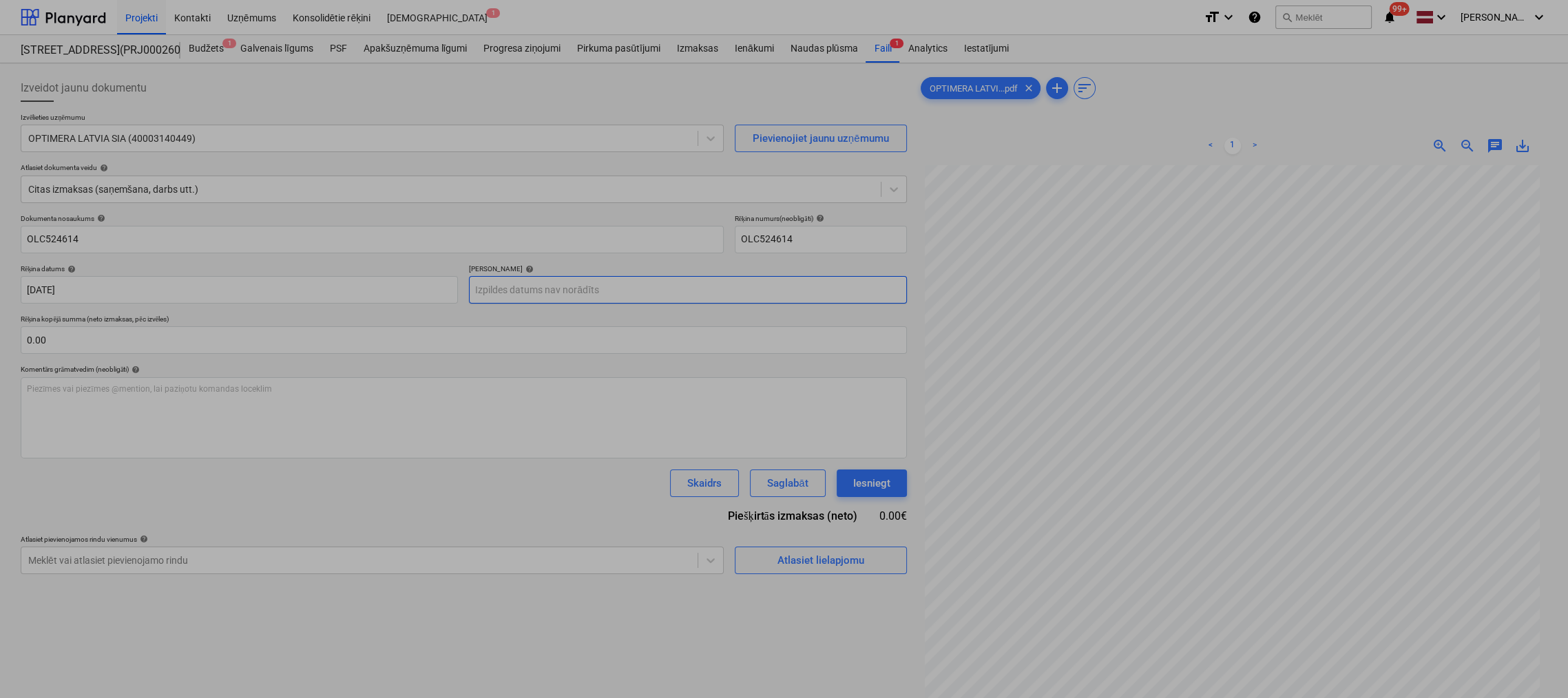
click at [641, 291] on body "Projekti Kontakti Uzņēmums Konsolidētie rēķini Iesūtne 1 format_size keyboard_a…" at bounding box center [784, 349] width 1568 height 698
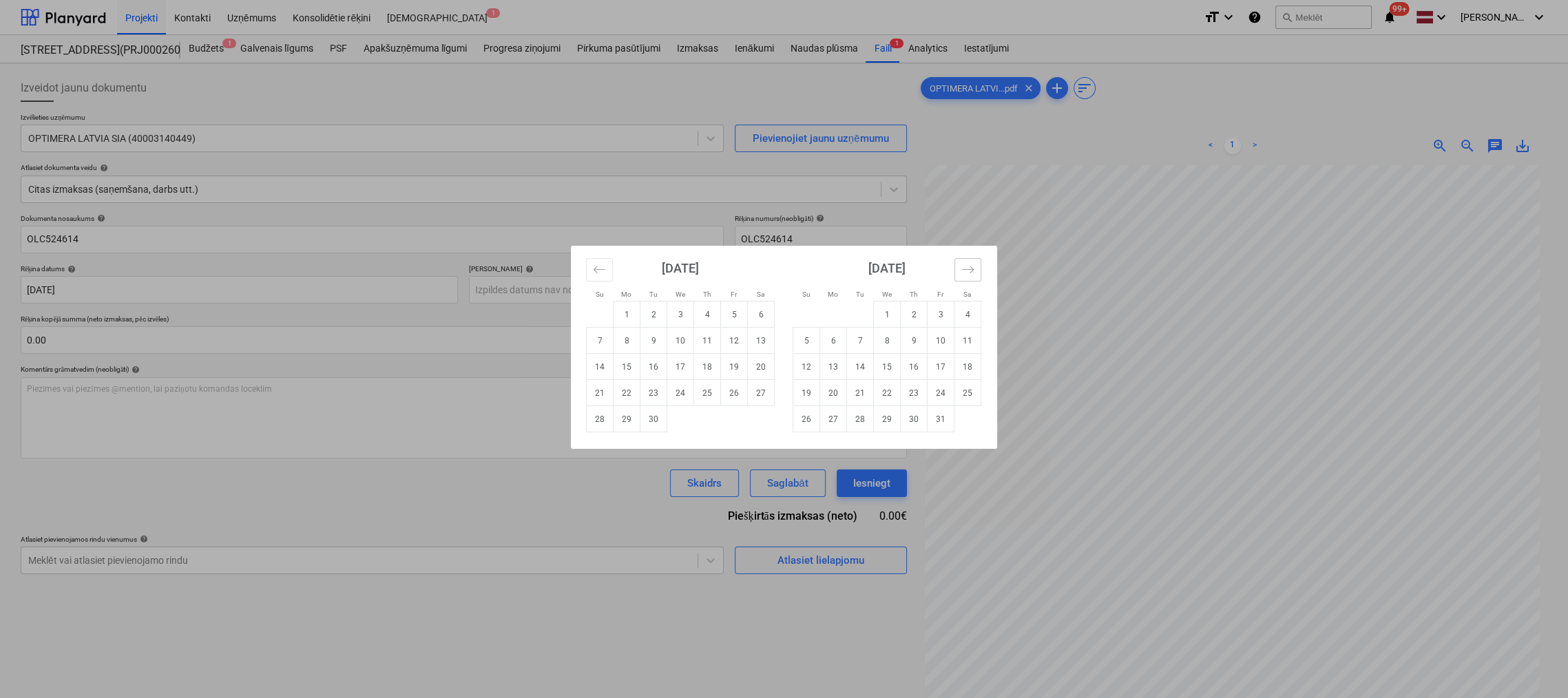
click at [966, 265] on icon "Move forward to switch to the next month." at bounding box center [968, 270] width 13 height 13
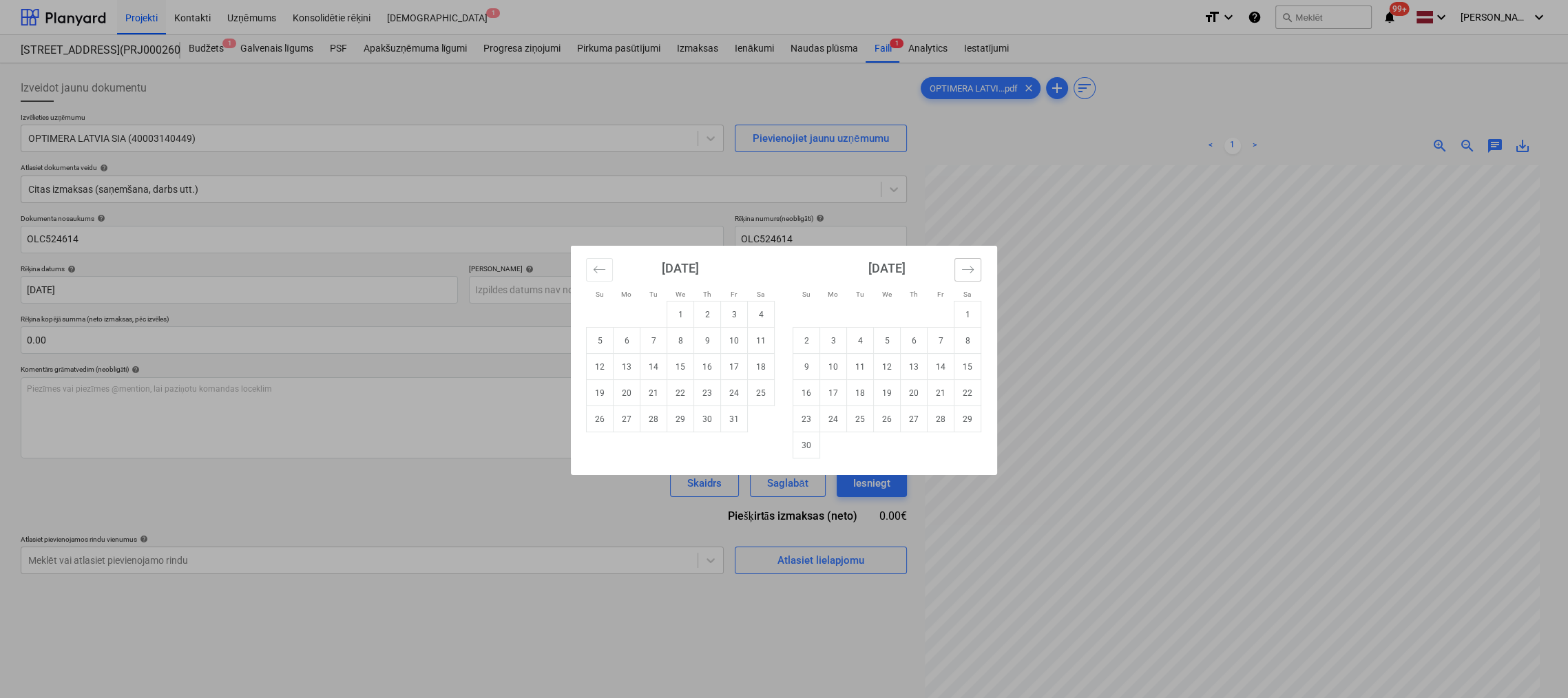
click at [966, 265] on icon "Move forward to switch to the next month." at bounding box center [968, 270] width 13 height 13
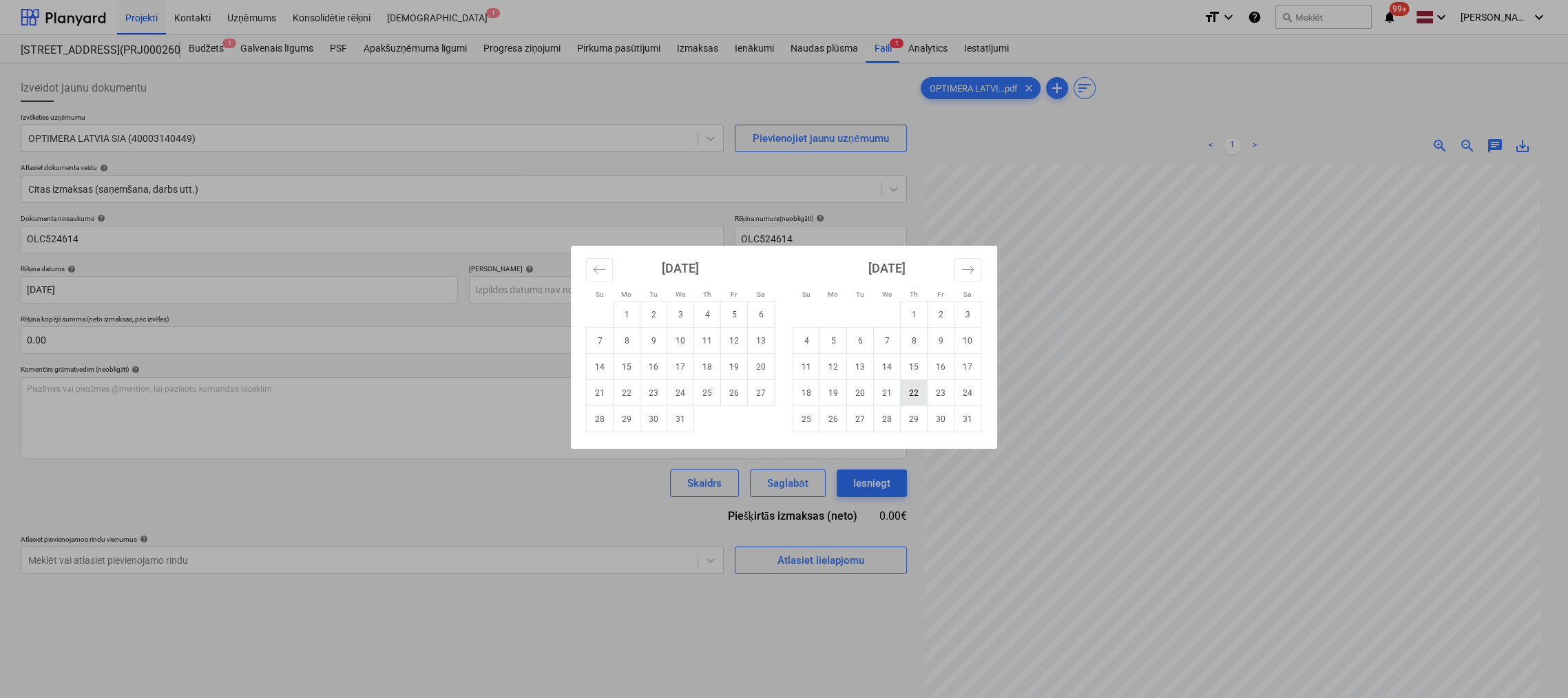
click at [921, 393] on td "22" at bounding box center [914, 393] width 27 height 26
type input "22 Jan 2026"
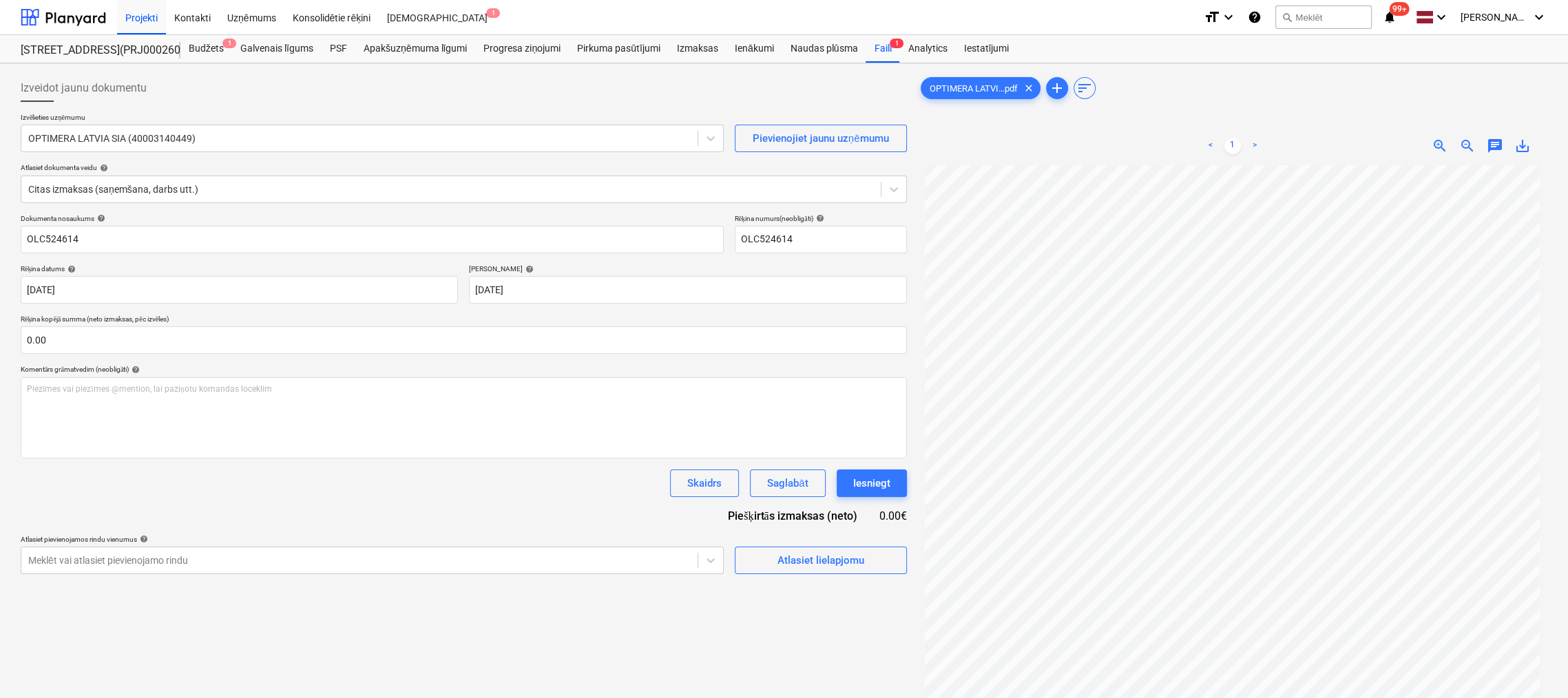
click at [799, 573] on div "Izveidot jaunu dokumentu Izvēlieties uzņēmumu OPTIMERA LATVIA SIA (40003140449)…" at bounding box center [463, 449] width 898 height 761
click at [804, 558] on div "Atlasiet lielapjomu" at bounding box center [821, 560] width 87 height 18
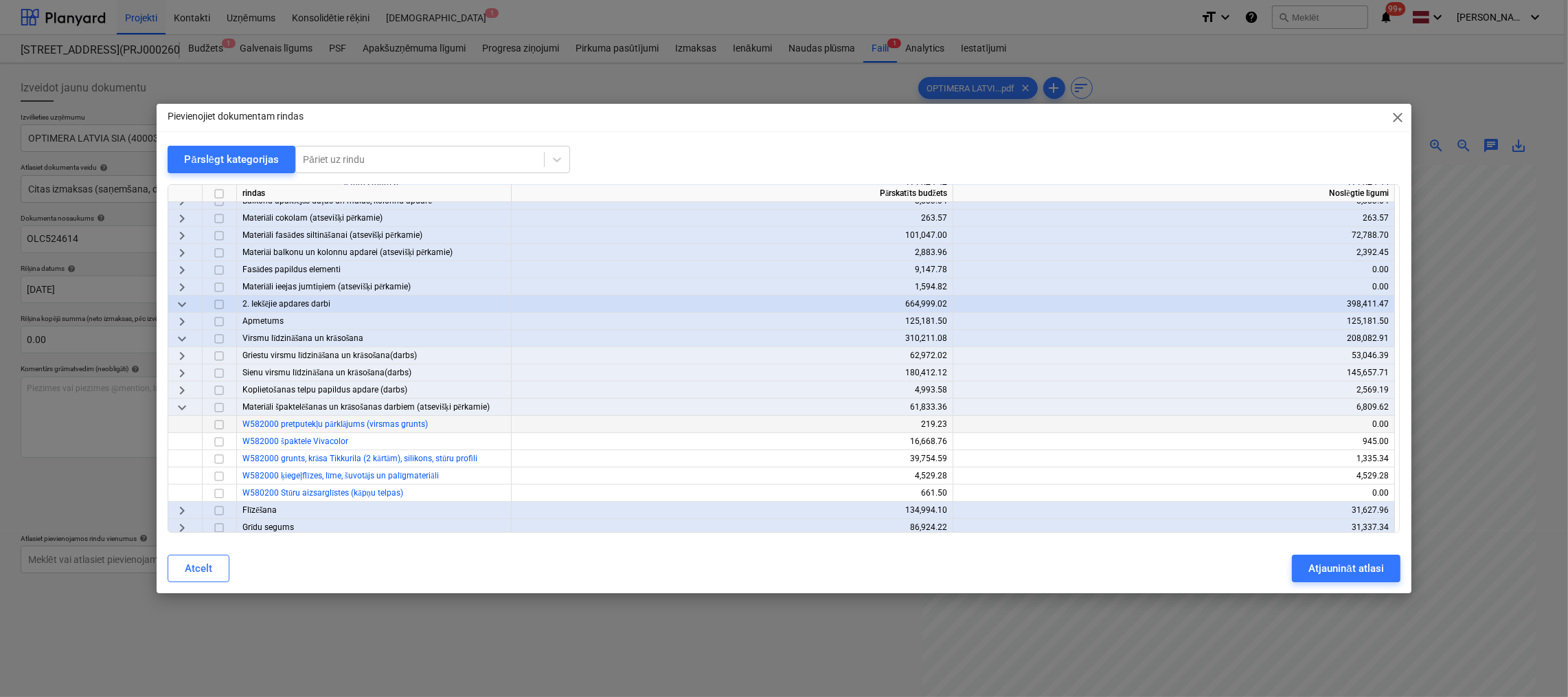
scroll to position [756, 0]
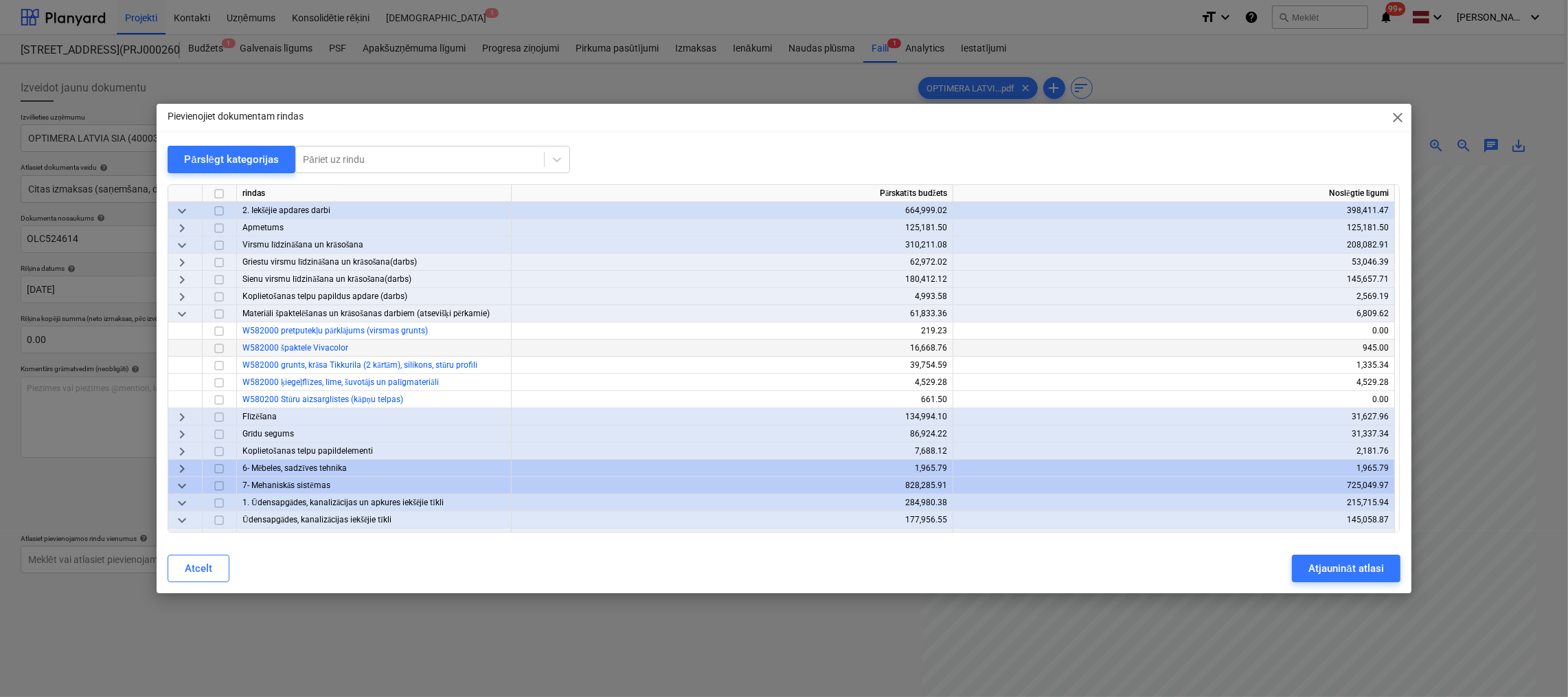
click at [221, 348] on input "checkbox" at bounding box center [219, 348] width 16 height 16
click at [1321, 564] on div "Atjaunināt atlasi" at bounding box center [1346, 569] width 75 height 18
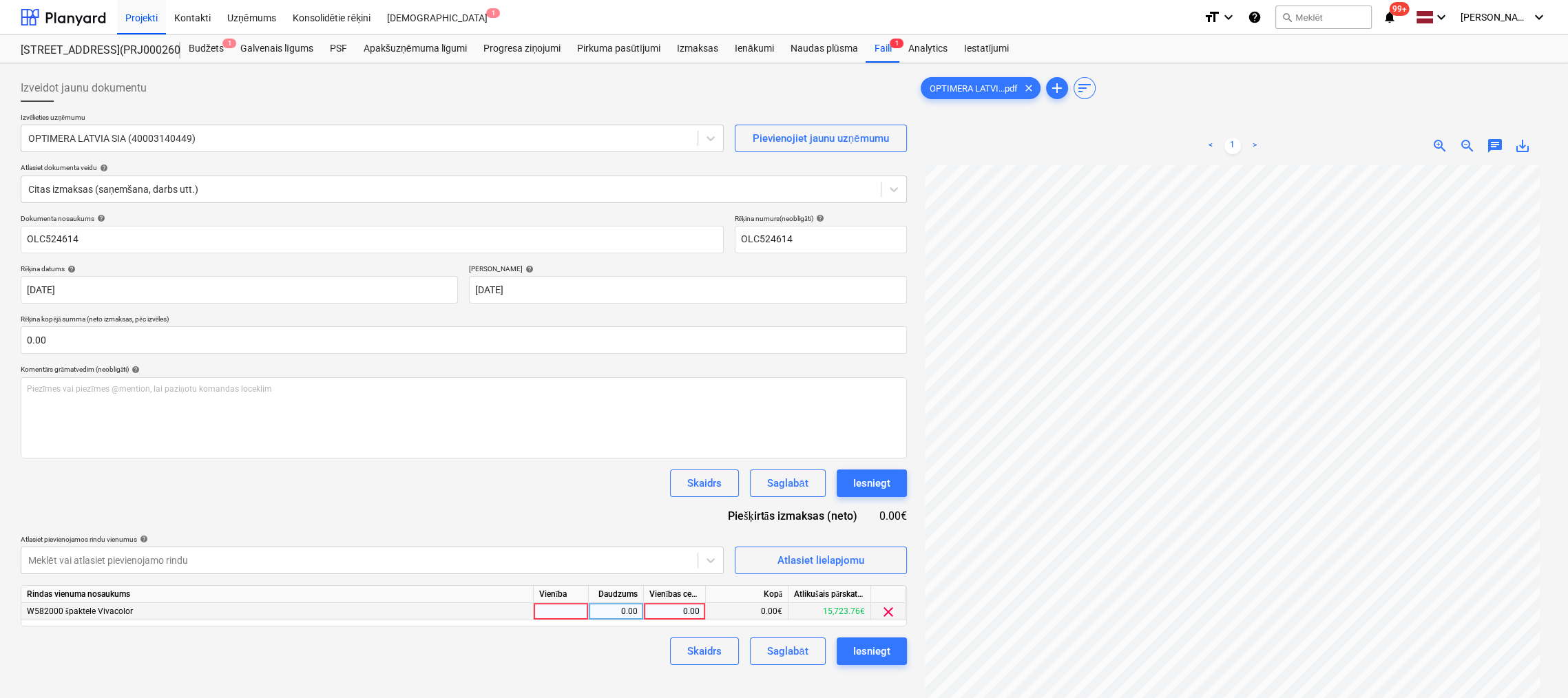
click at [679, 611] on div "0.00" at bounding box center [674, 611] width 50 height 17
type input "1890"
click at [585, 653] on div "Skaidrs Saglabāt Iesniegt" at bounding box center [463, 651] width 886 height 28
click at [873, 652] on div "Iesniegt" at bounding box center [871, 651] width 37 height 18
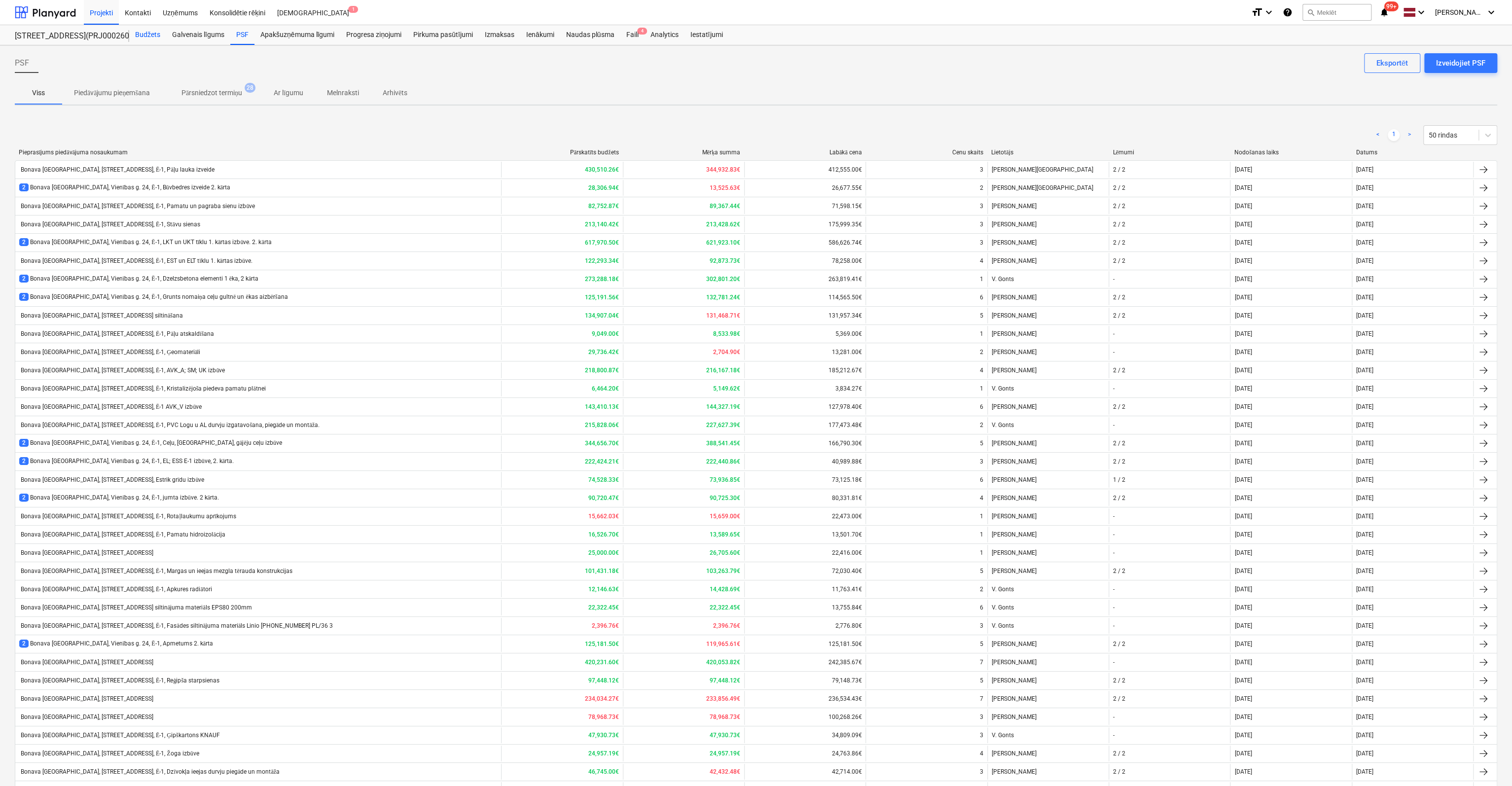
click at [147, 34] on div "Budžets" at bounding box center [147, 35] width 37 height 20
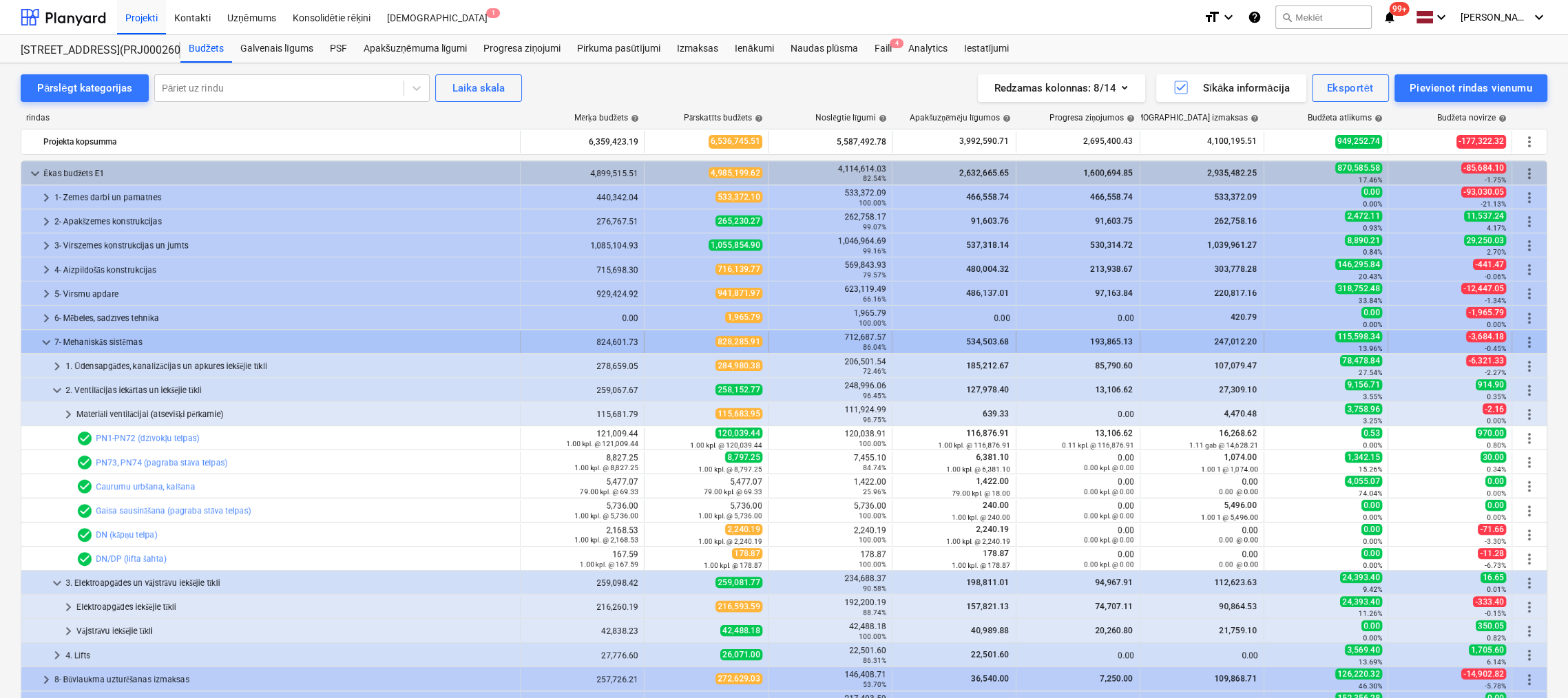
click at [49, 339] on span "keyboard_arrow_down" at bounding box center [46, 342] width 16 height 16
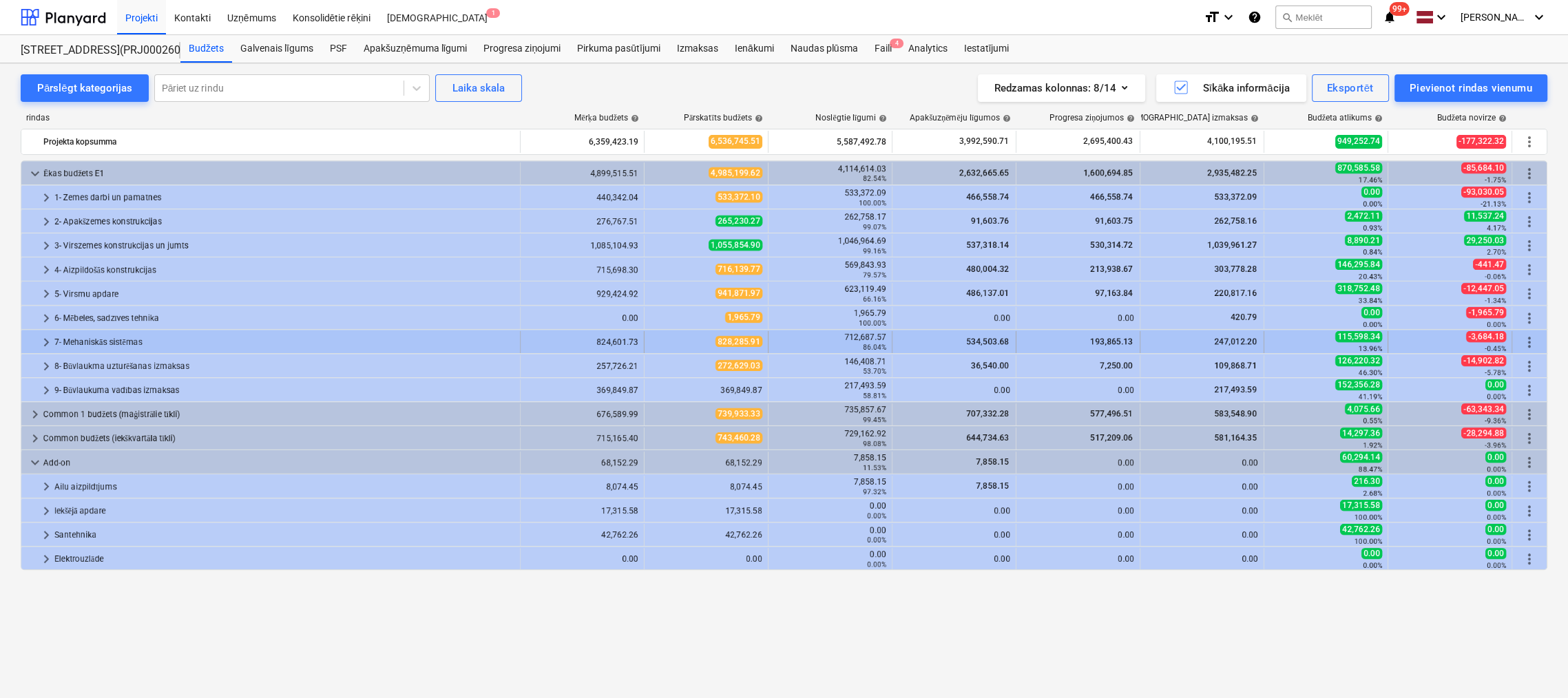
click at [41, 342] on span "keyboard_arrow_right" at bounding box center [46, 342] width 16 height 16
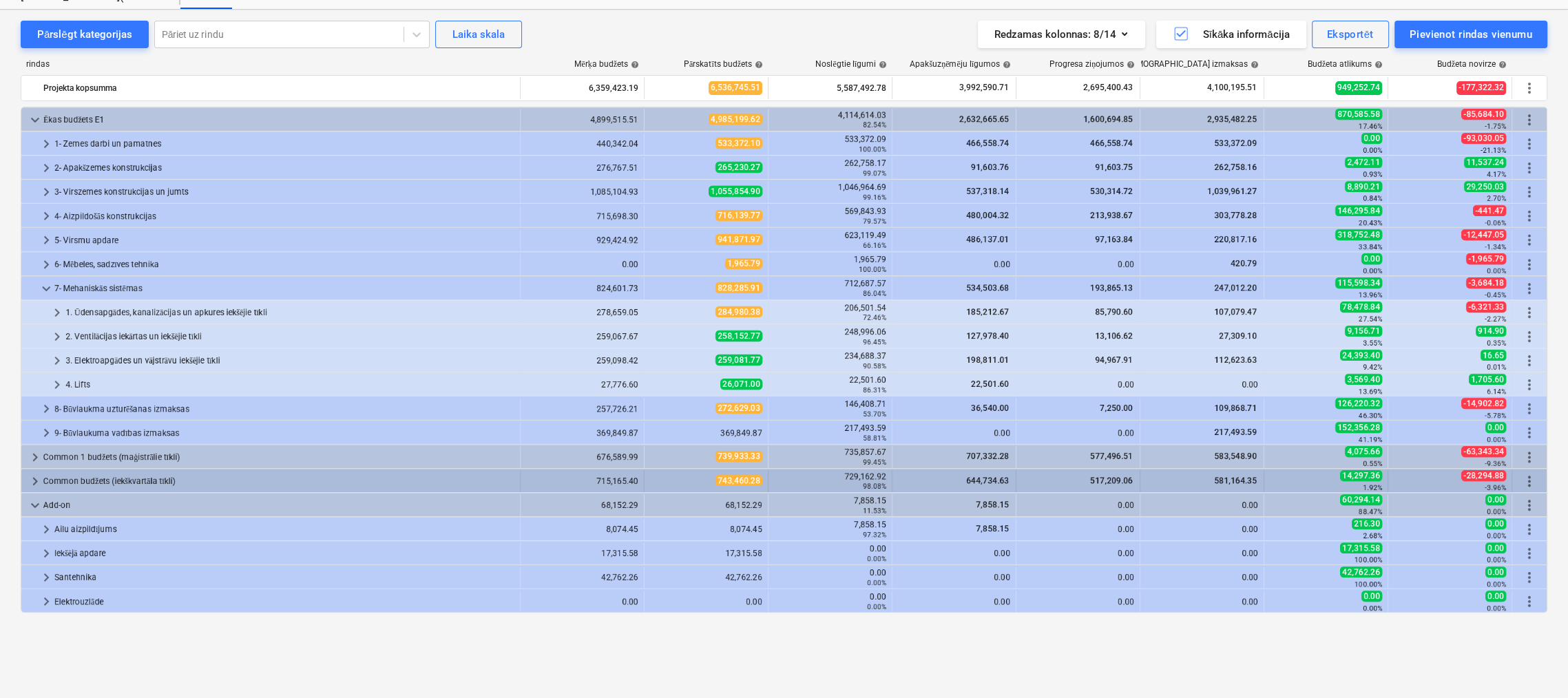
scroll to position [138, 0]
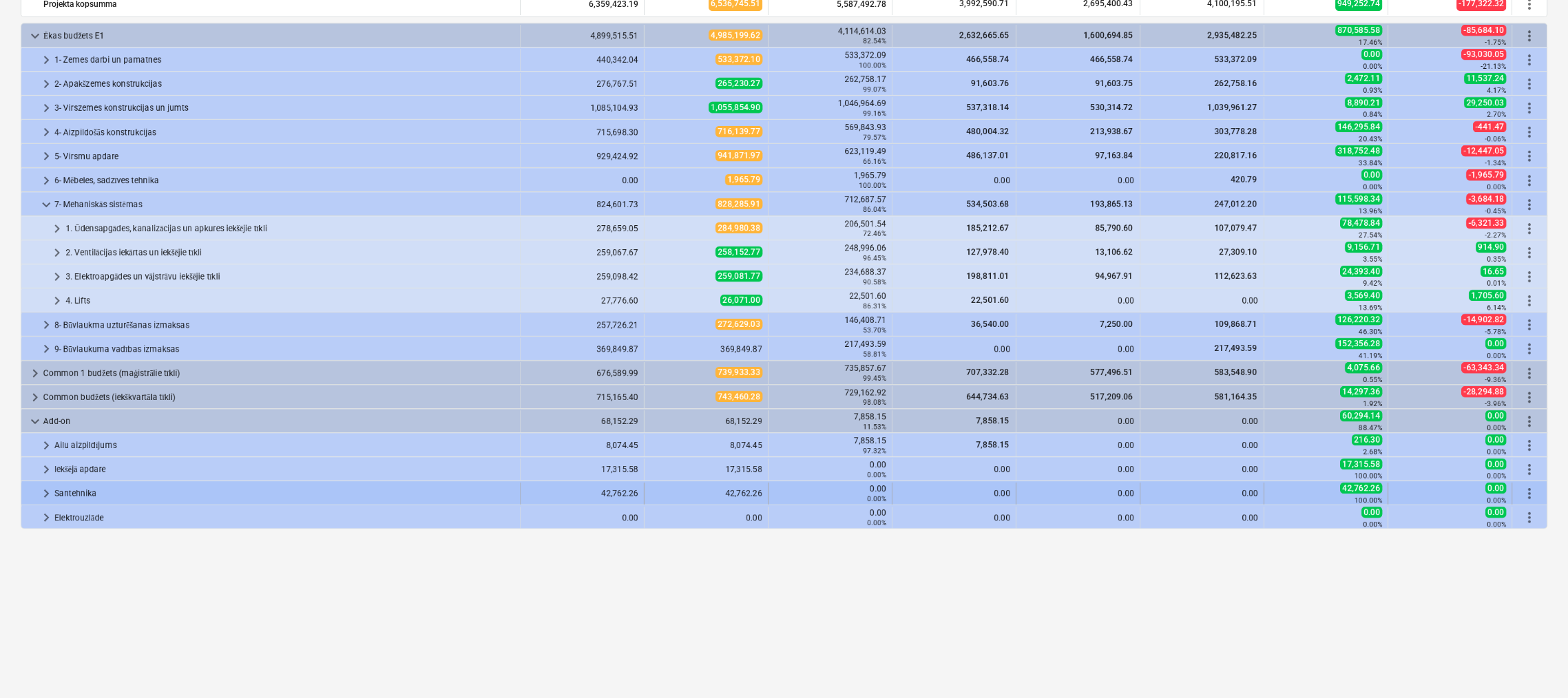
click at [49, 491] on span "keyboard_arrow_right" at bounding box center [46, 493] width 16 height 16
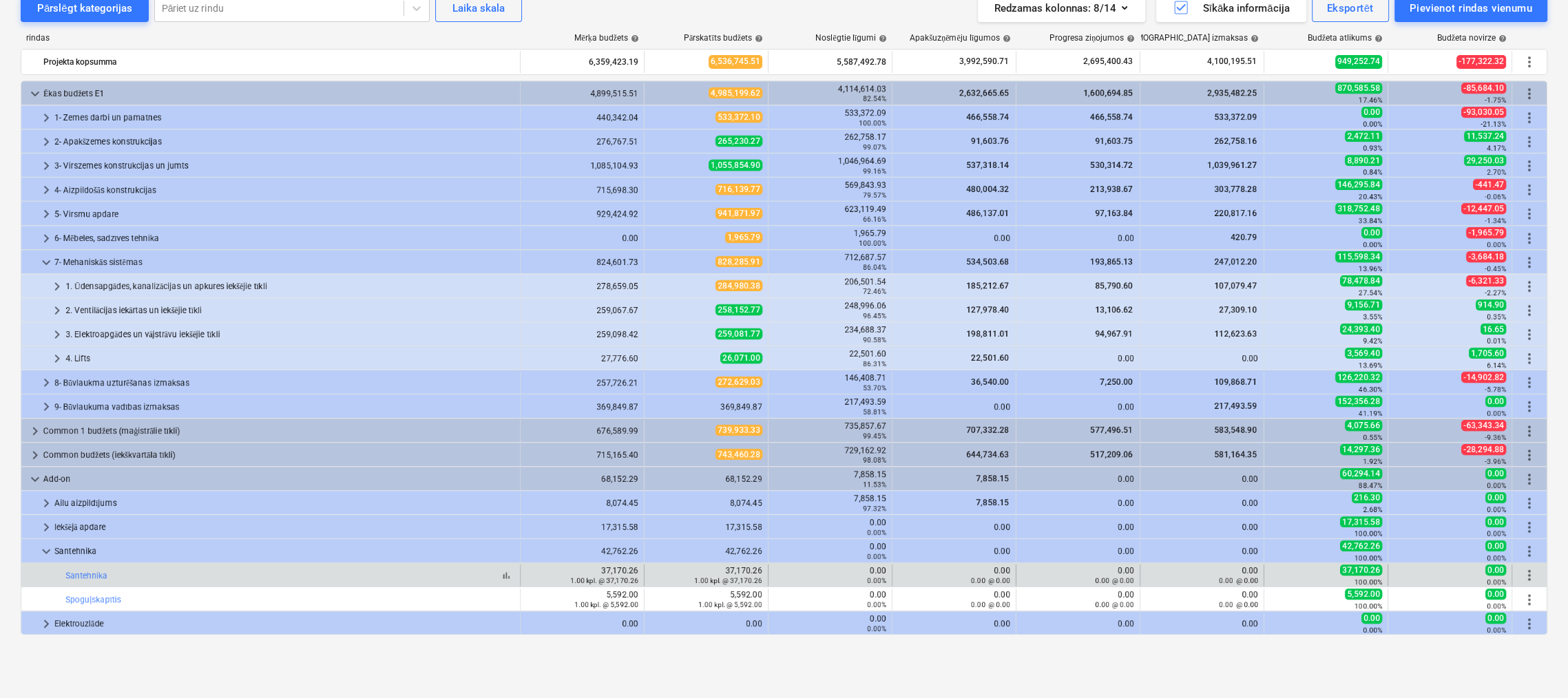
scroll to position [0, 0]
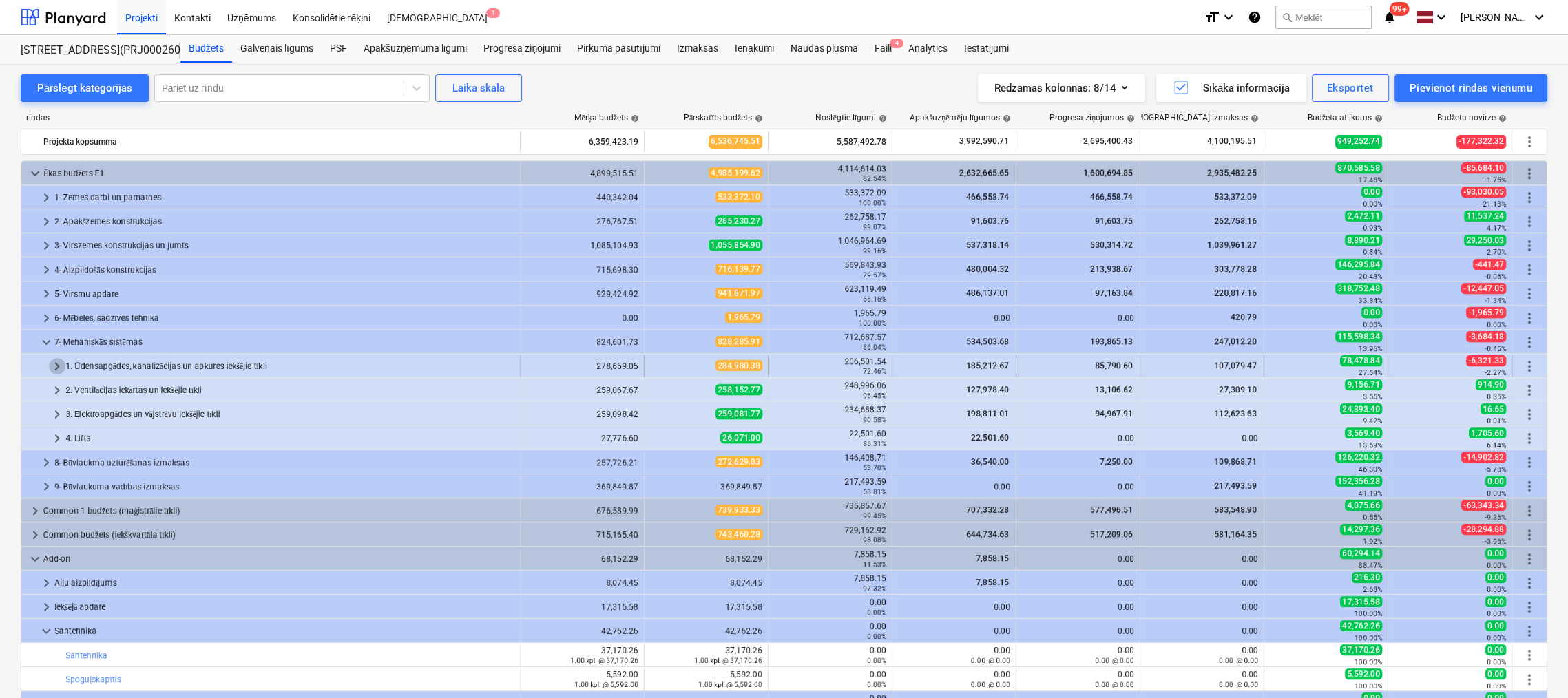
click at [52, 365] on span "keyboard_arrow_right" at bounding box center [57, 366] width 16 height 16
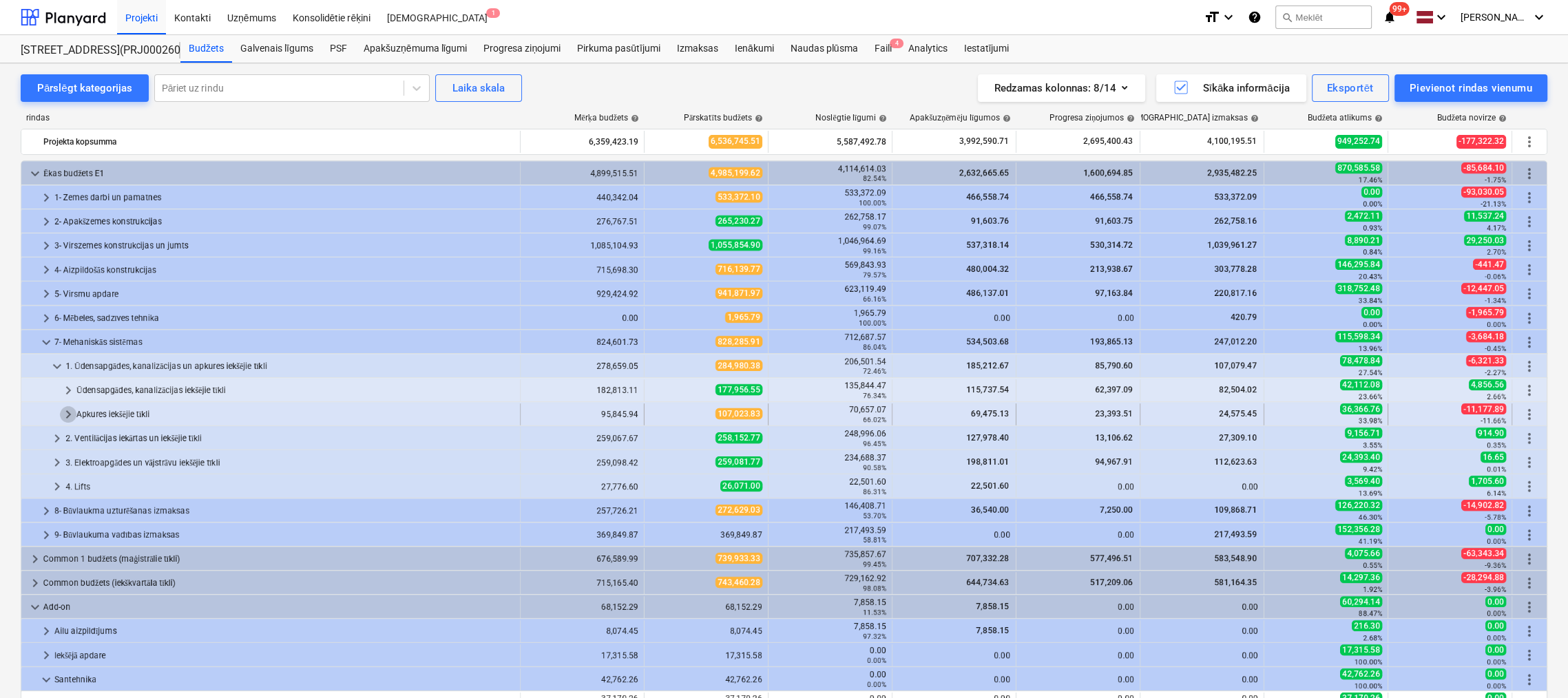
click at [63, 413] on span "keyboard_arrow_right" at bounding box center [68, 415] width 16 height 16
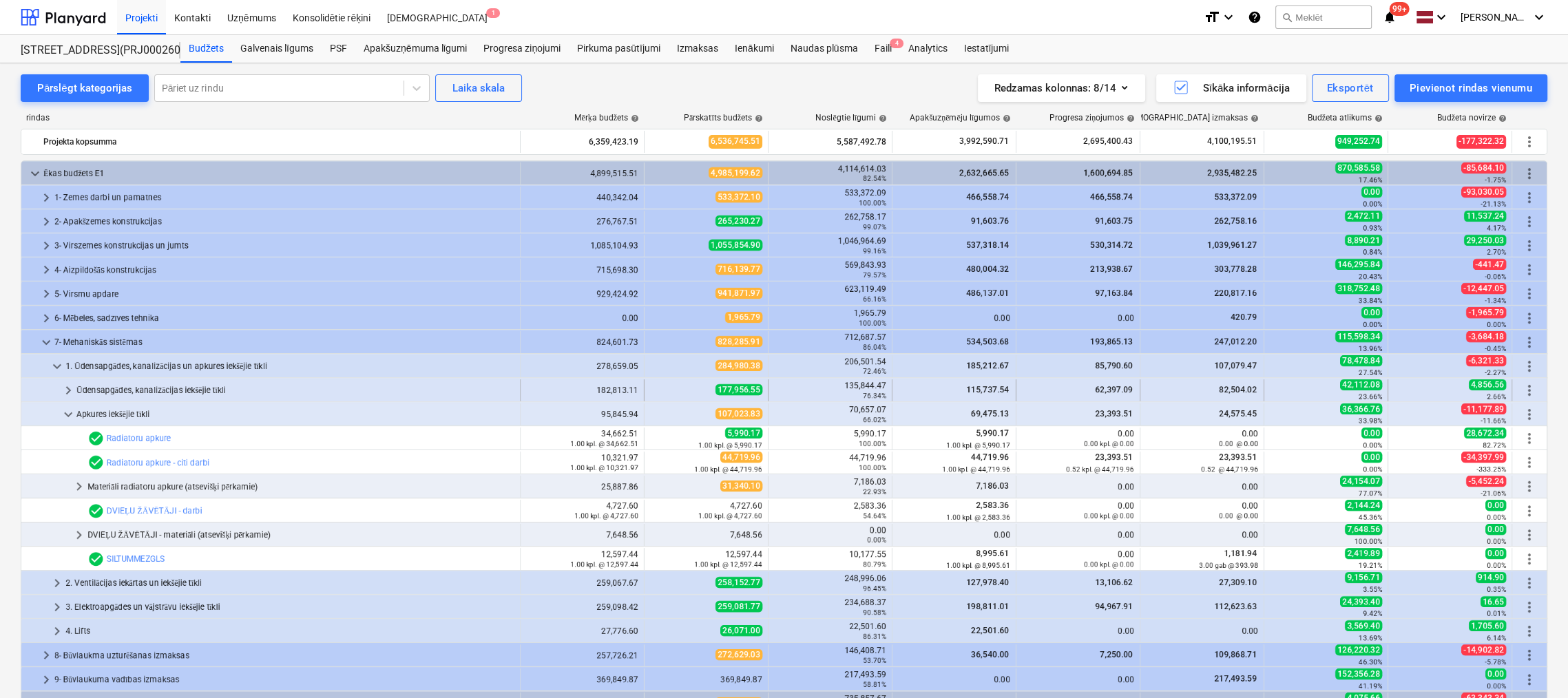
click at [68, 387] on span "keyboard_arrow_right" at bounding box center [68, 390] width 16 height 16
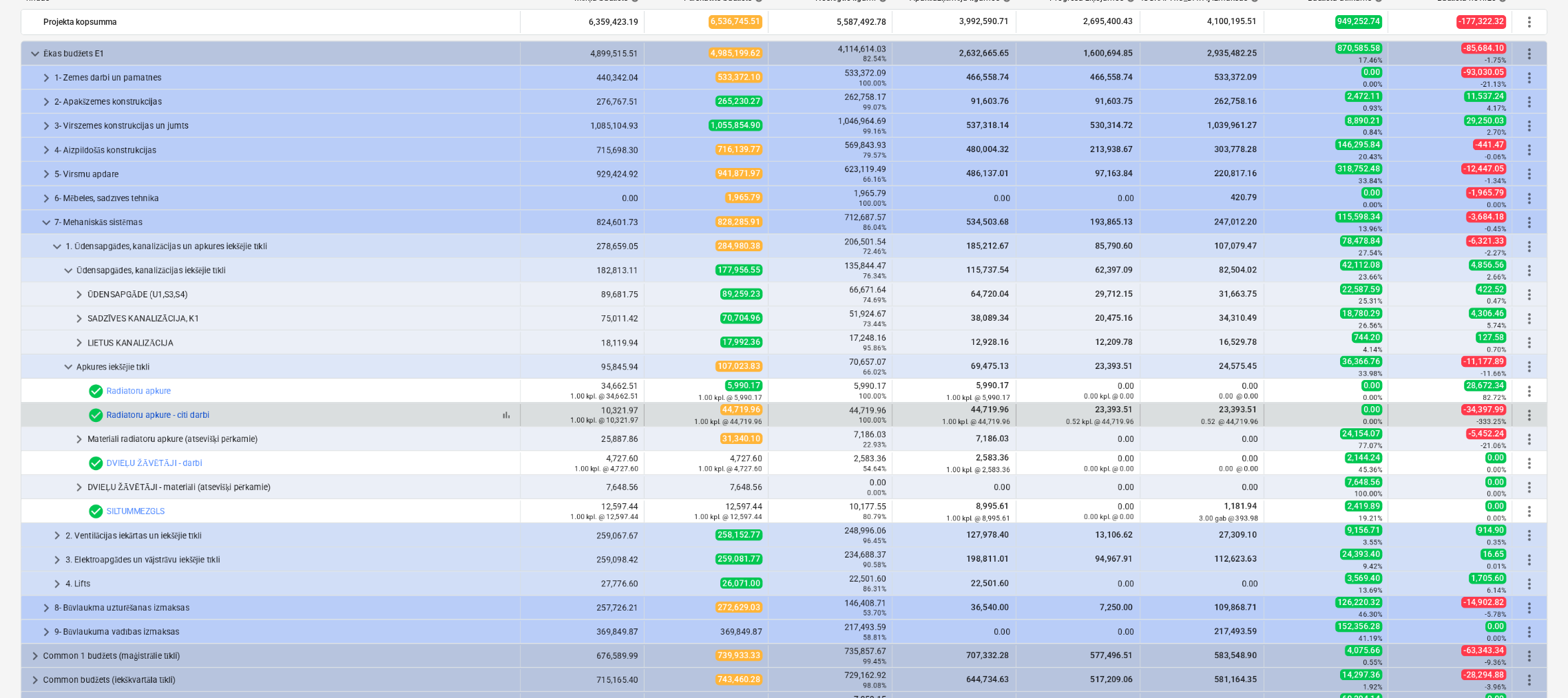
scroll to position [69, 0]
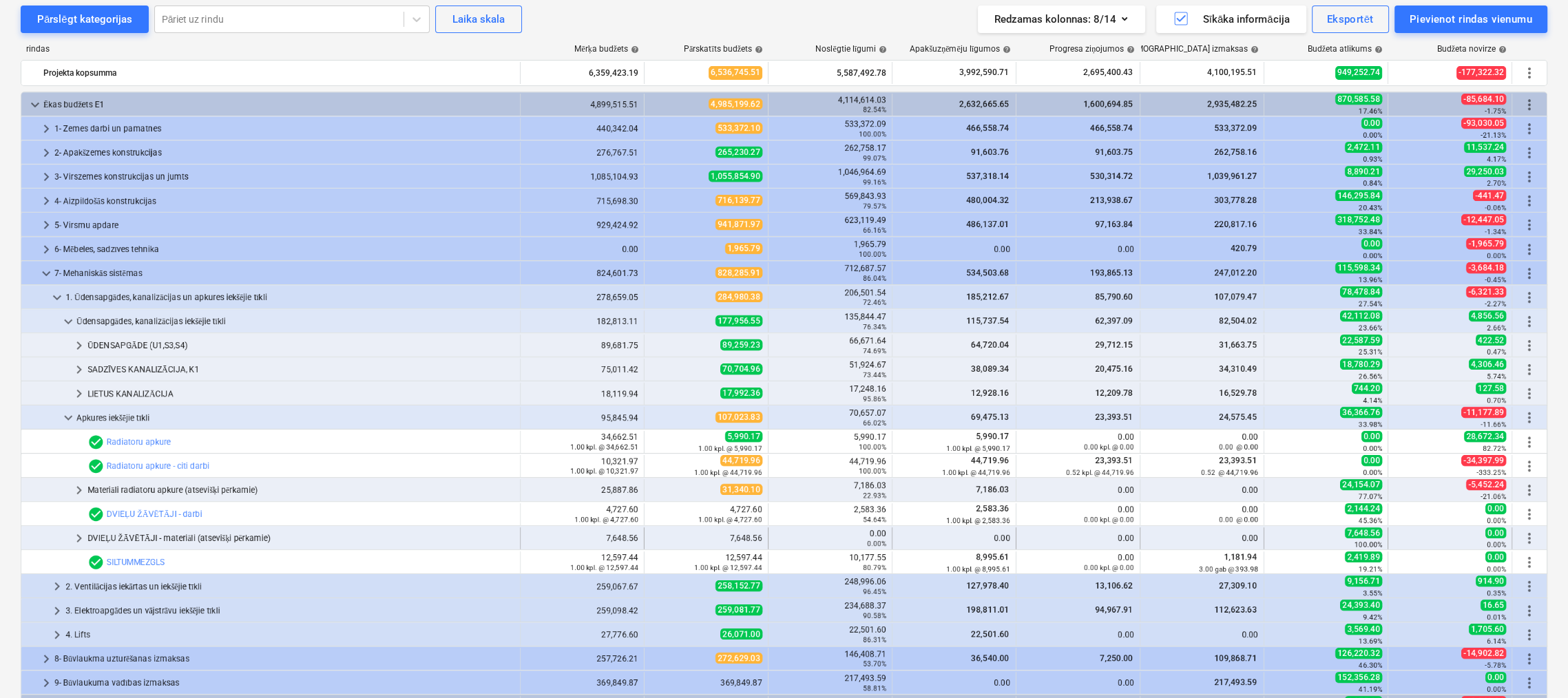
click at [76, 537] on span "keyboard_arrow_right" at bounding box center [80, 538] width 16 height 16
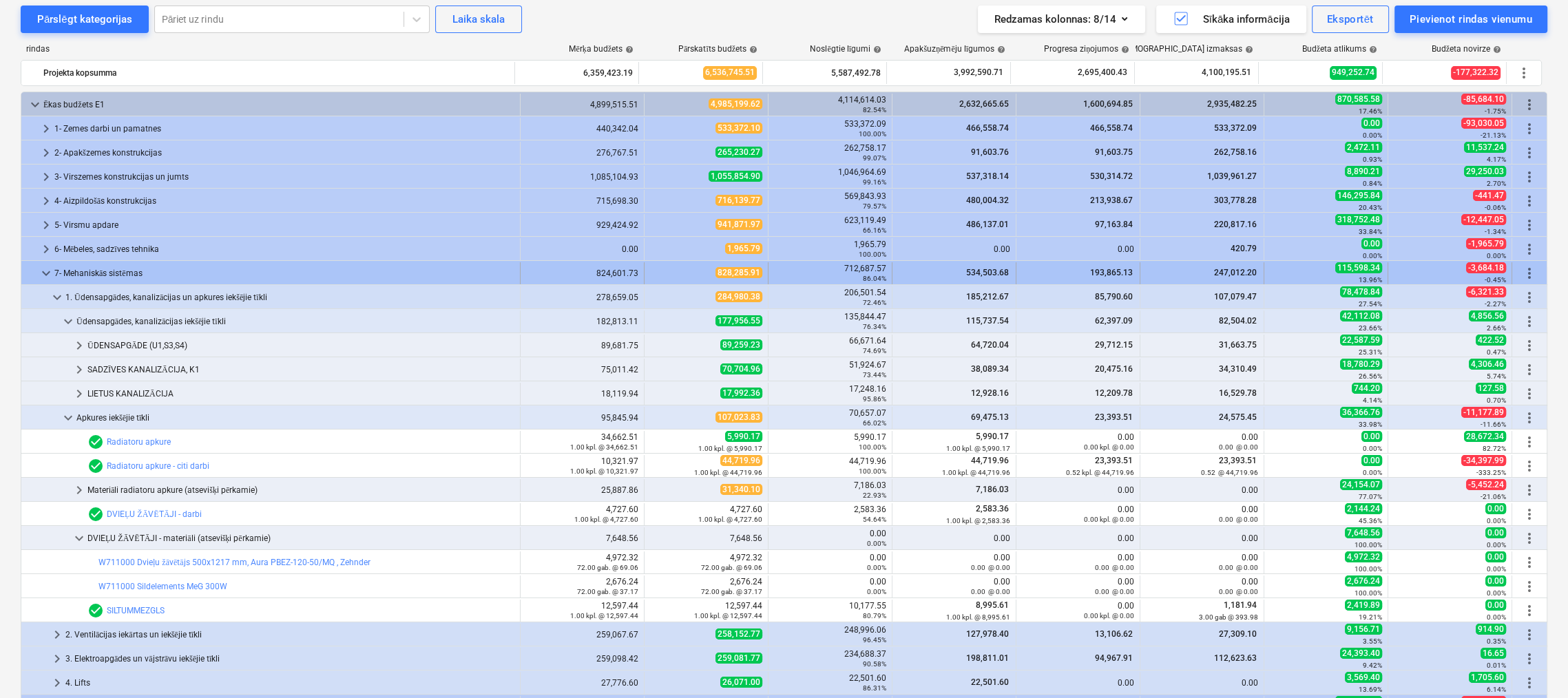
click at [41, 274] on span "keyboard_arrow_down" at bounding box center [46, 273] width 16 height 16
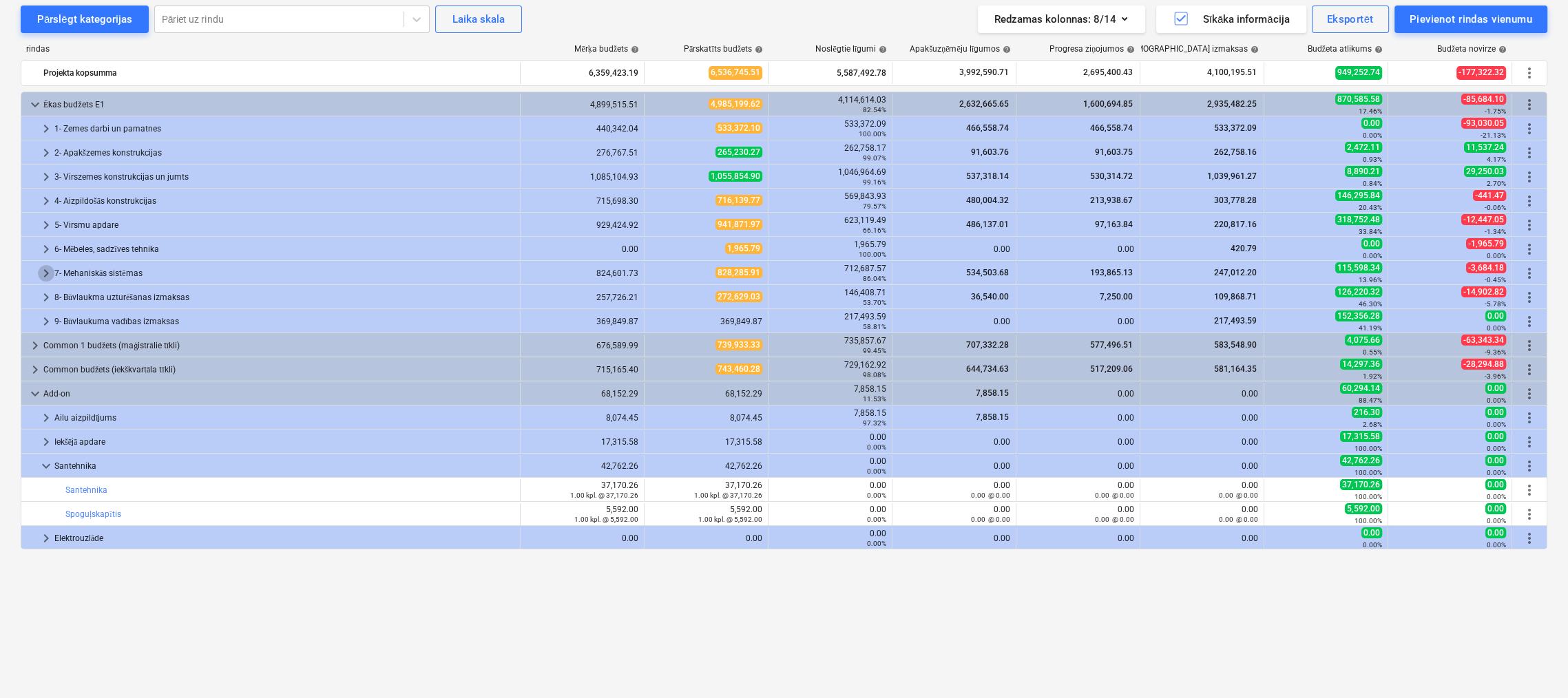
click at [41, 274] on span "keyboard_arrow_right" at bounding box center [46, 273] width 16 height 16
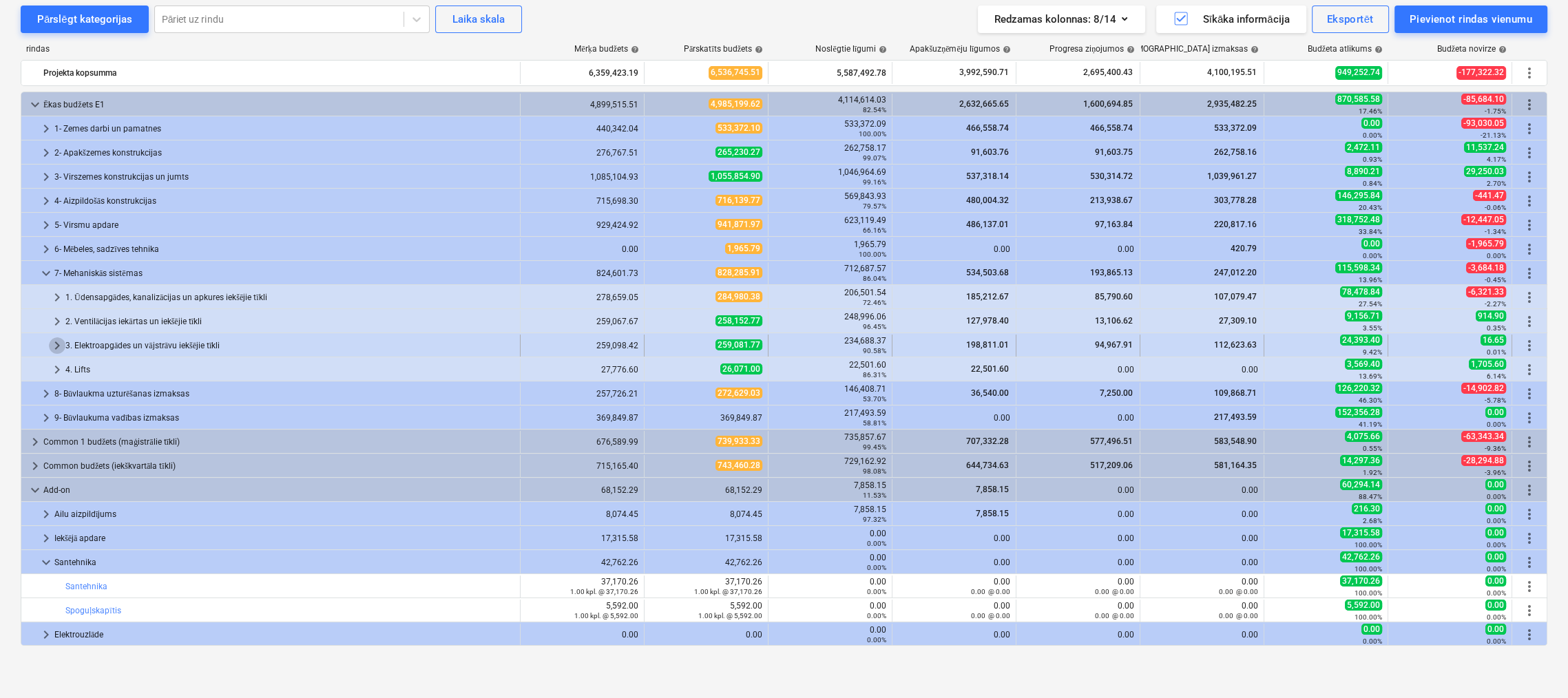
click at [61, 342] on span "keyboard_arrow_right" at bounding box center [57, 346] width 16 height 16
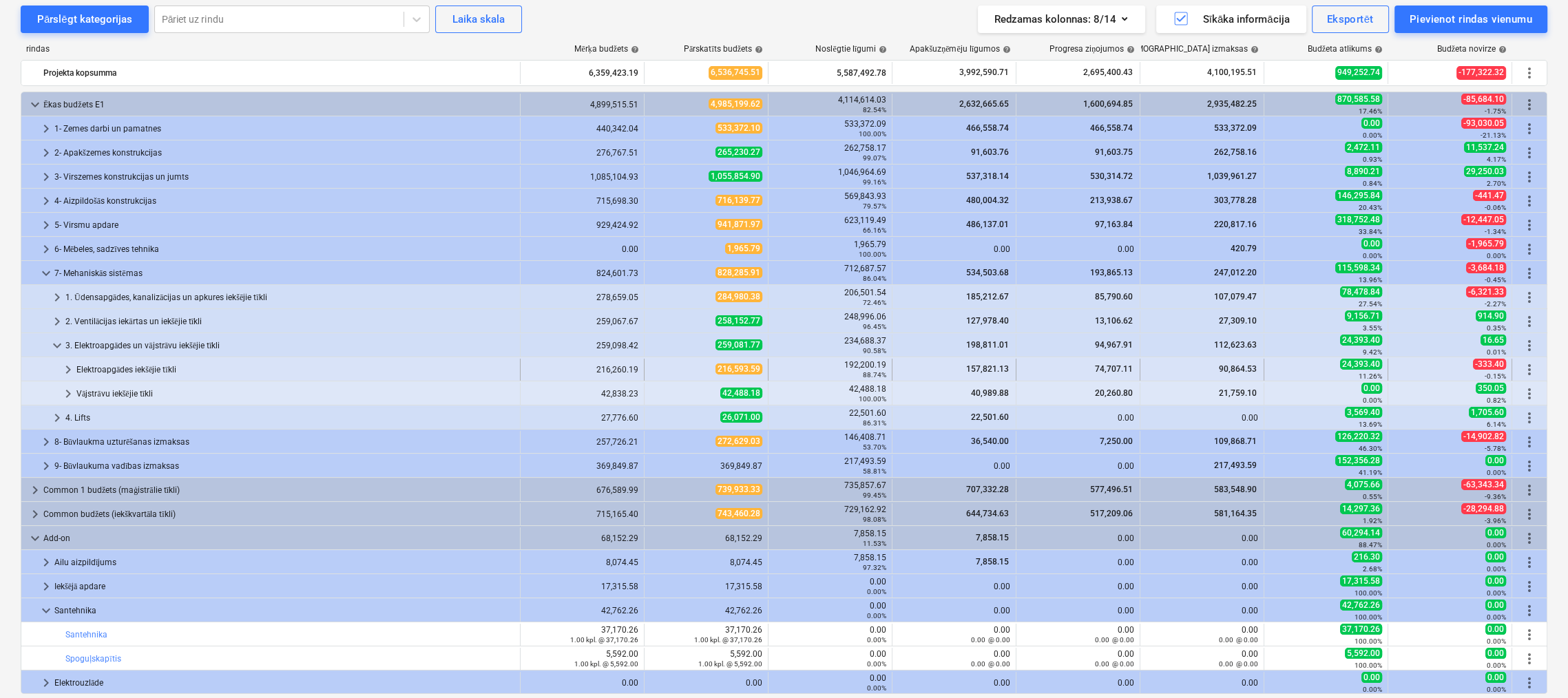
click at [66, 369] on span "keyboard_arrow_right" at bounding box center [68, 369] width 16 height 16
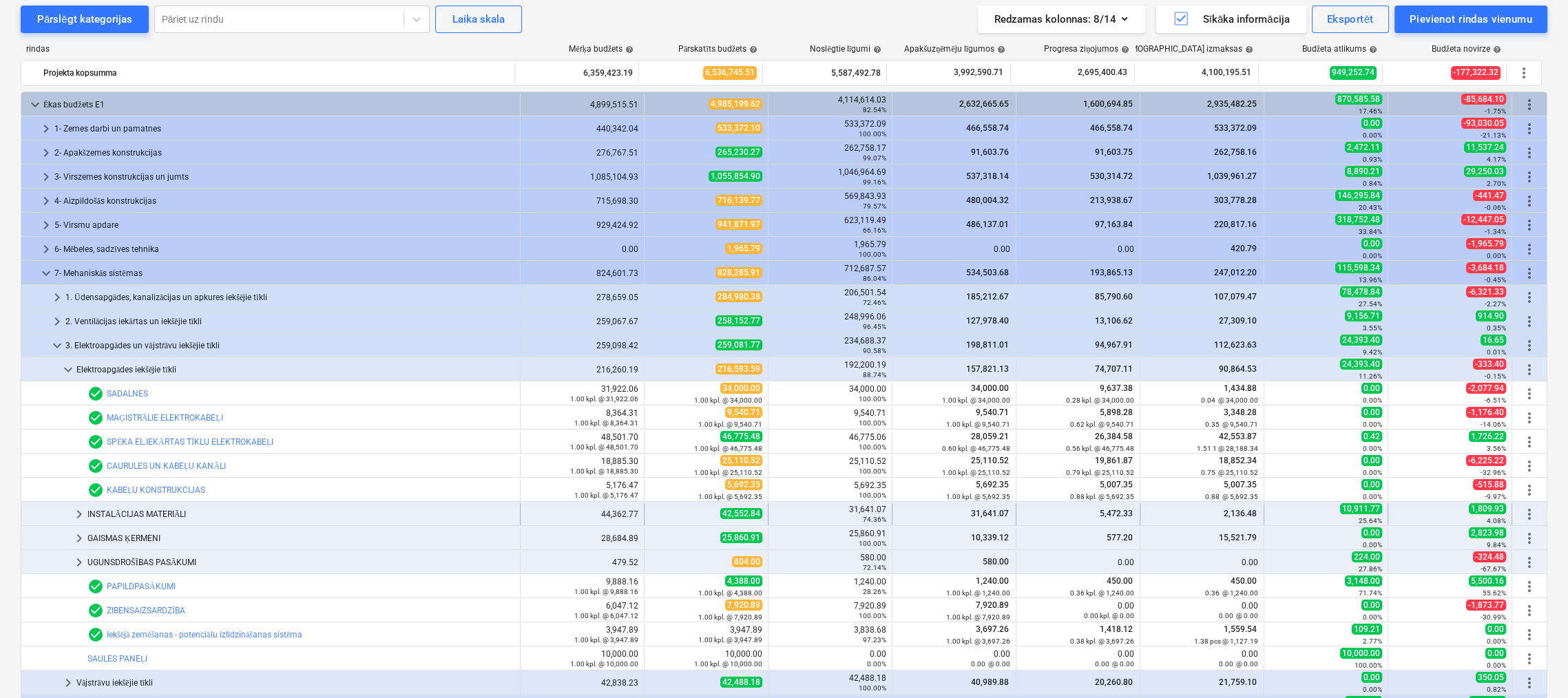
click at [78, 510] on span "keyboard_arrow_right" at bounding box center [80, 514] width 16 height 16
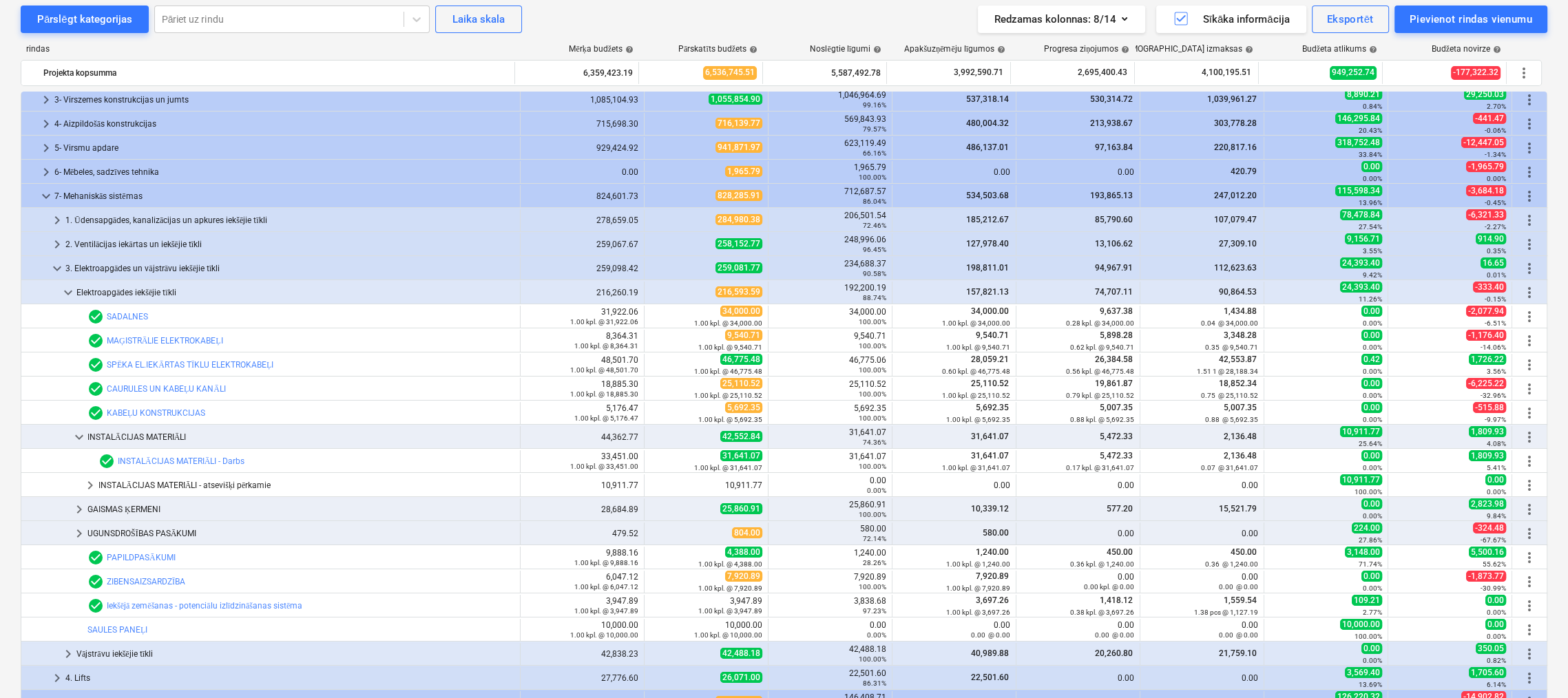
scroll to position [88, 0]
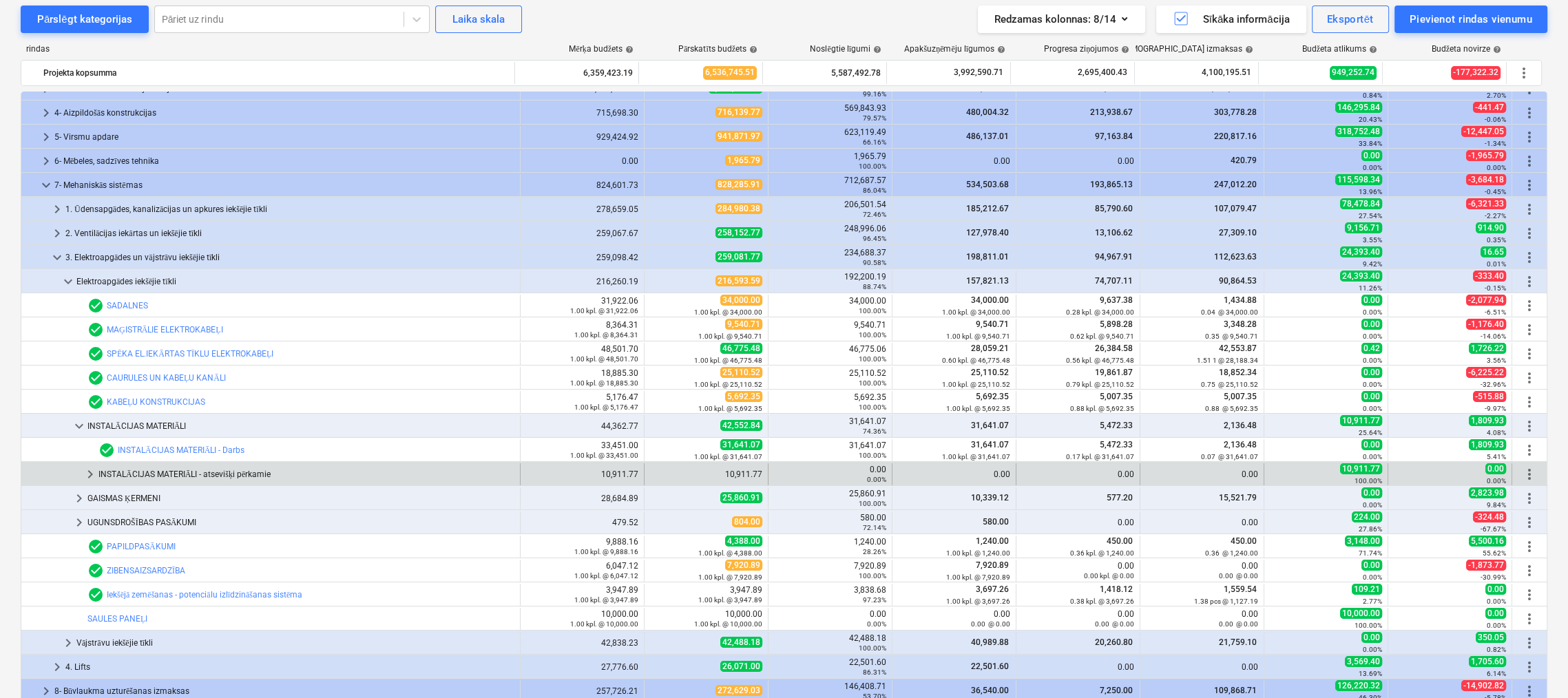
click at [93, 472] on span "keyboard_arrow_right" at bounding box center [90, 474] width 16 height 16
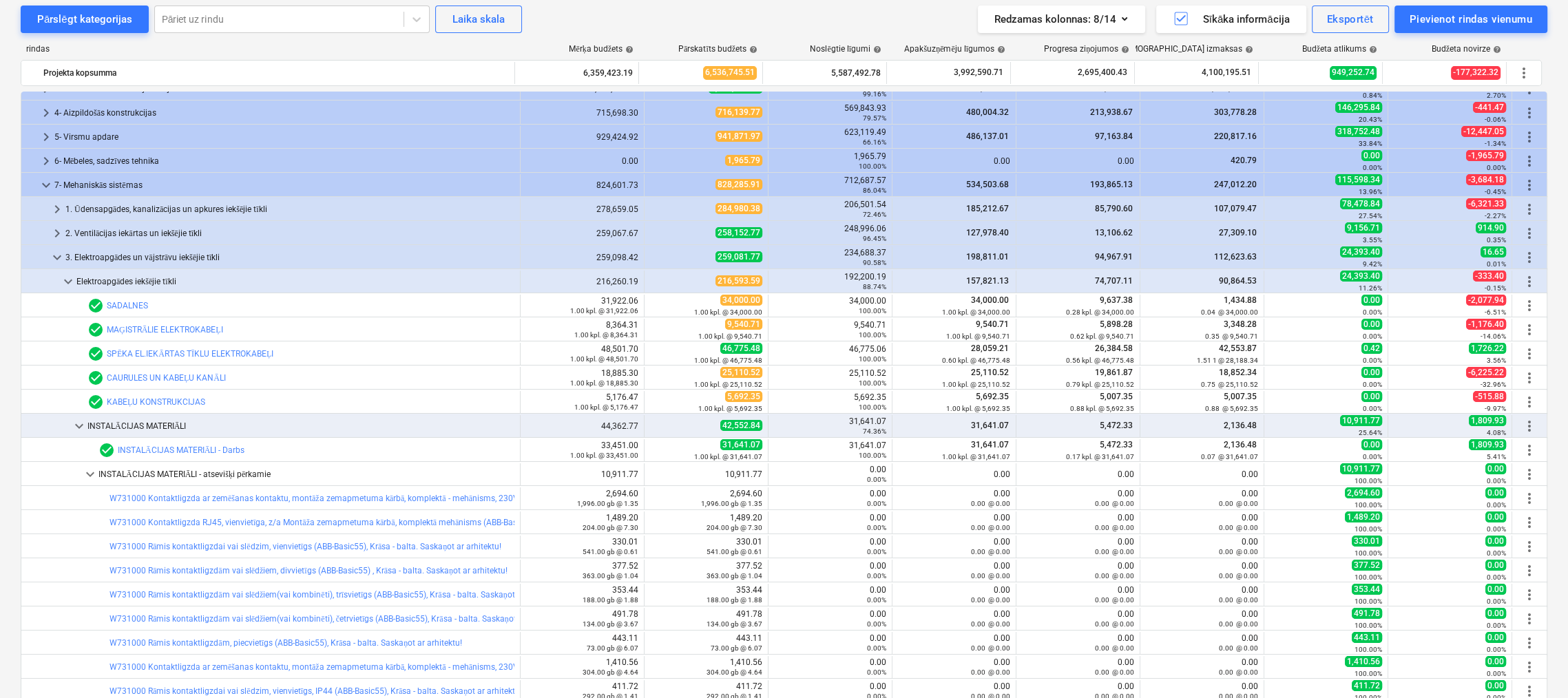
click at [93, 472] on span "keyboard_arrow_down" at bounding box center [90, 474] width 16 height 16
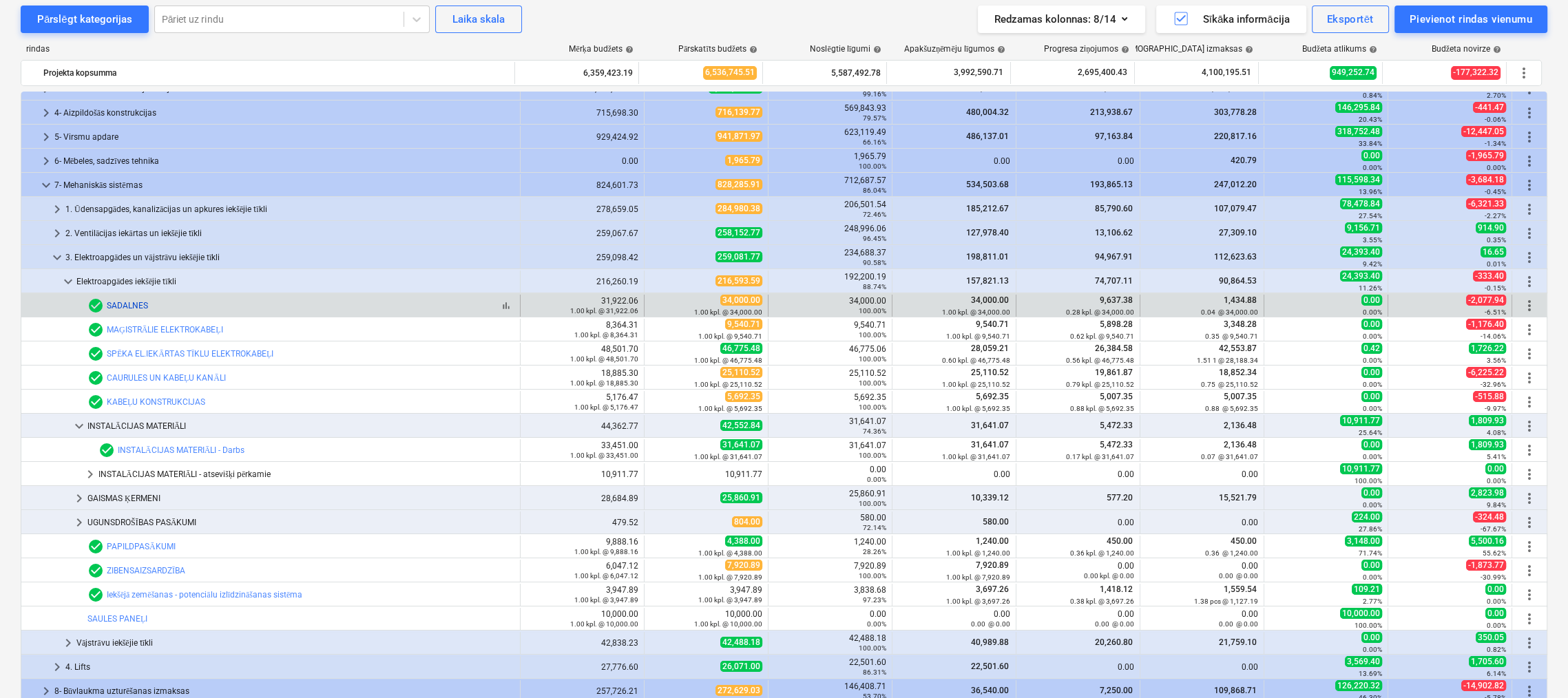
scroll to position [0, 0]
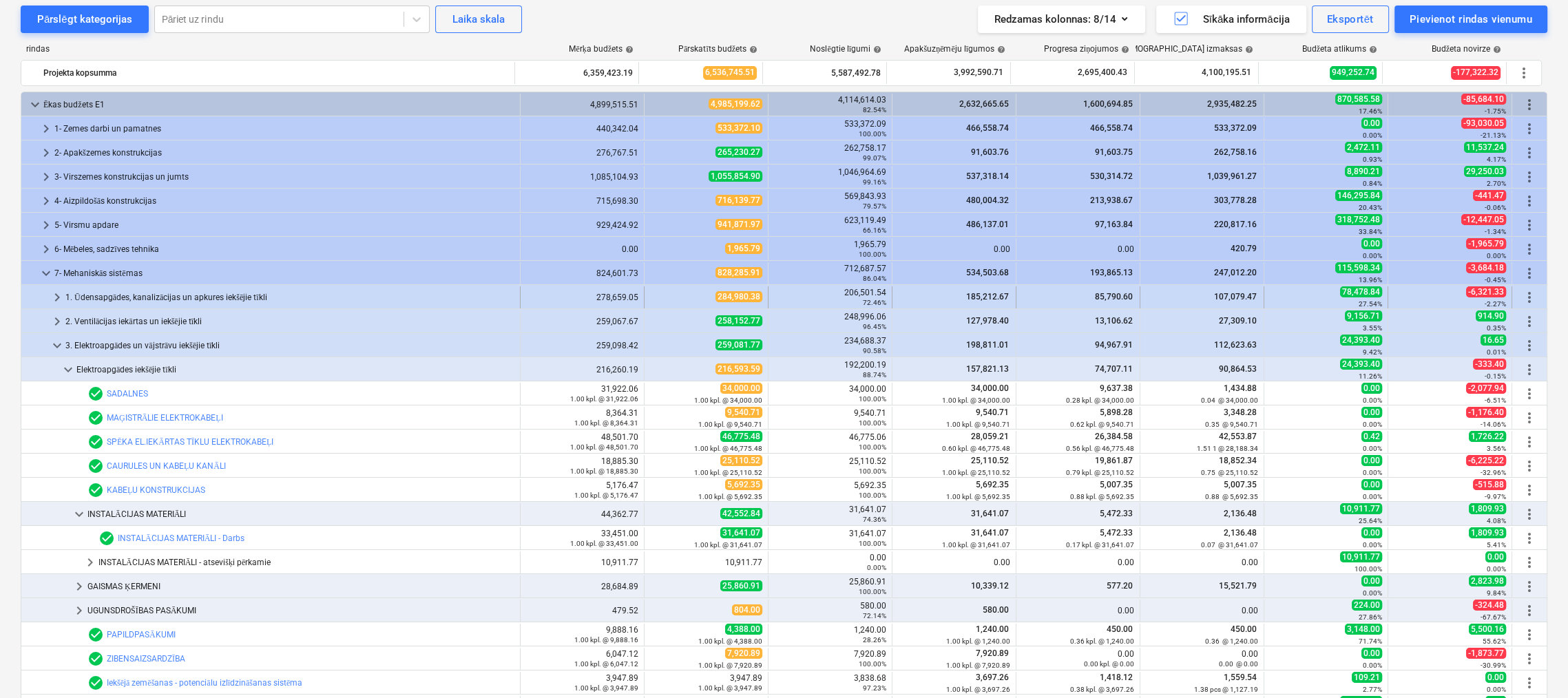
click at [57, 295] on span "keyboard_arrow_right" at bounding box center [57, 297] width 16 height 16
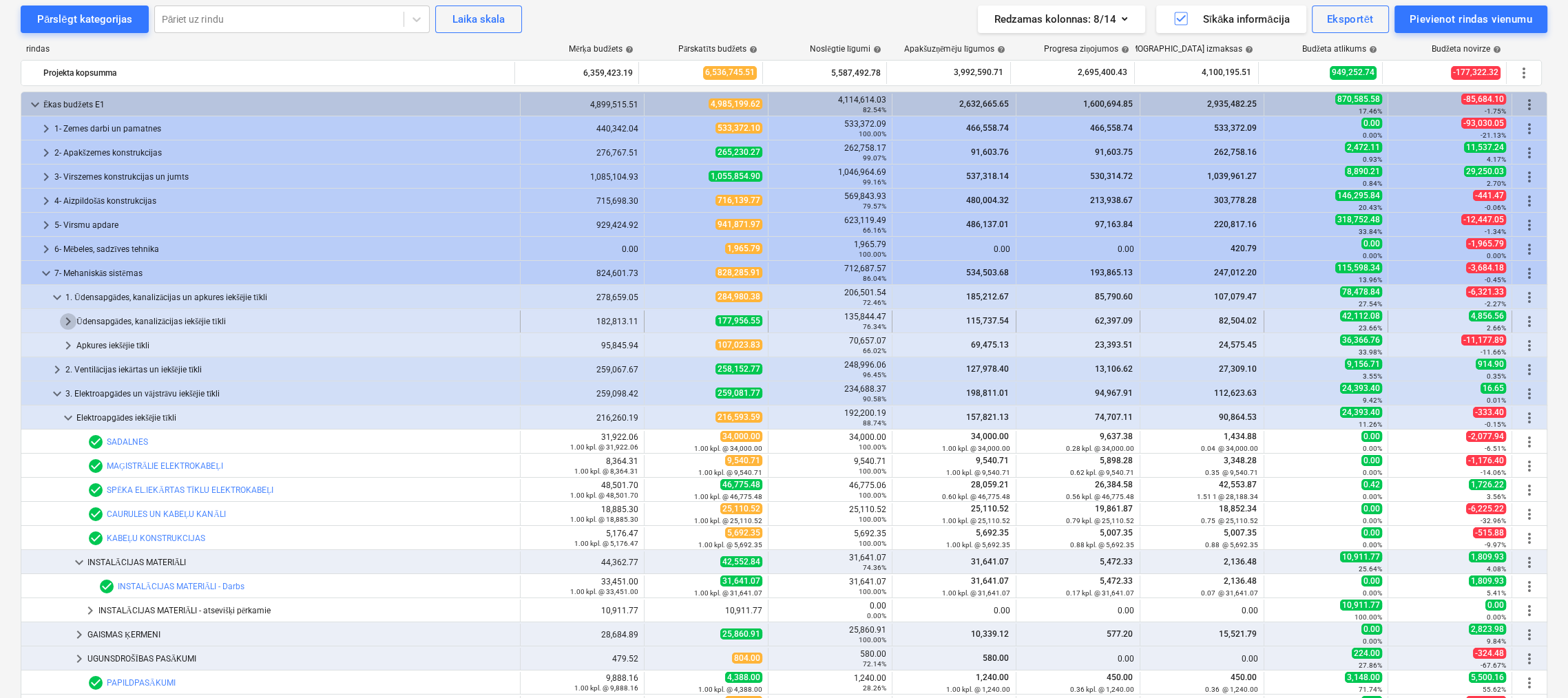
click at [66, 321] on span "keyboard_arrow_right" at bounding box center [68, 321] width 16 height 16
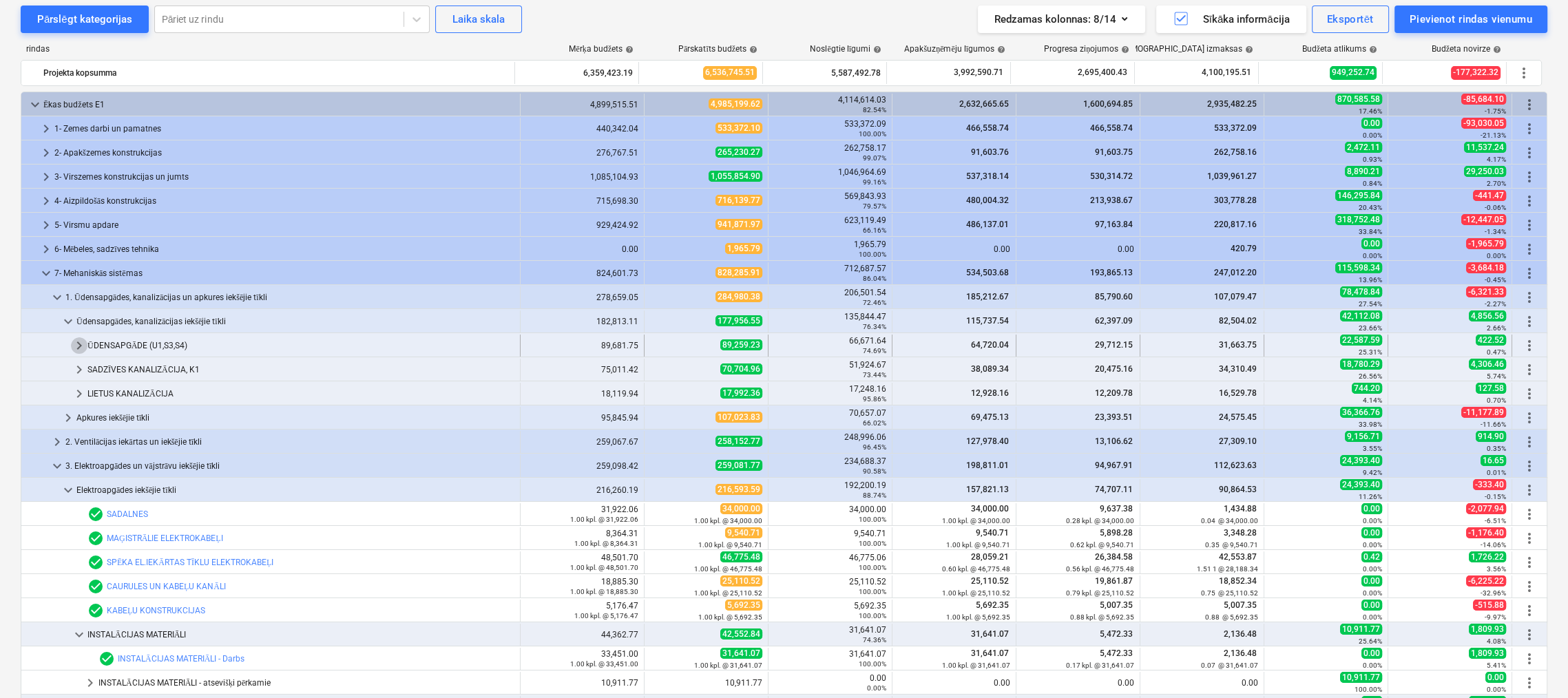
click at [76, 342] on span "keyboard_arrow_right" at bounding box center [80, 346] width 16 height 16
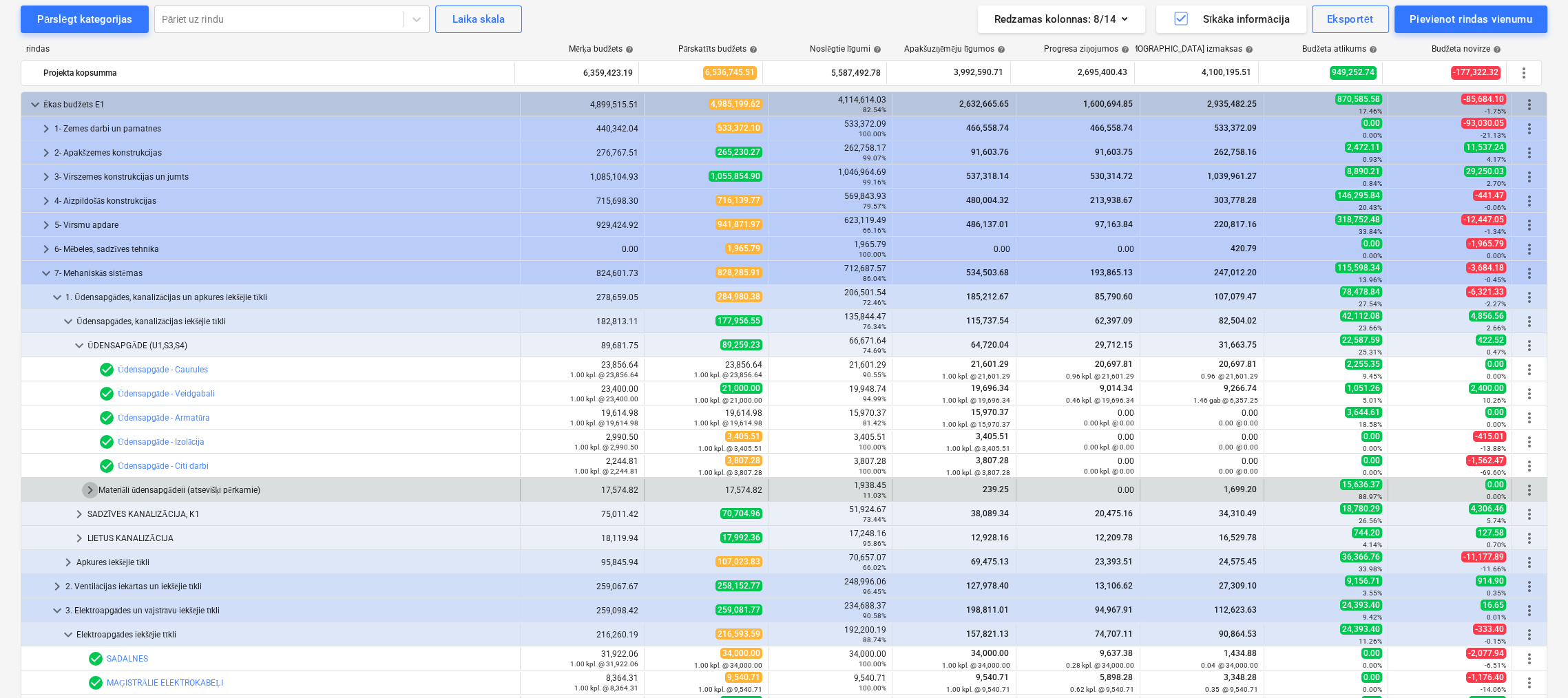
click at [95, 488] on span "keyboard_arrow_right" at bounding box center [90, 490] width 16 height 16
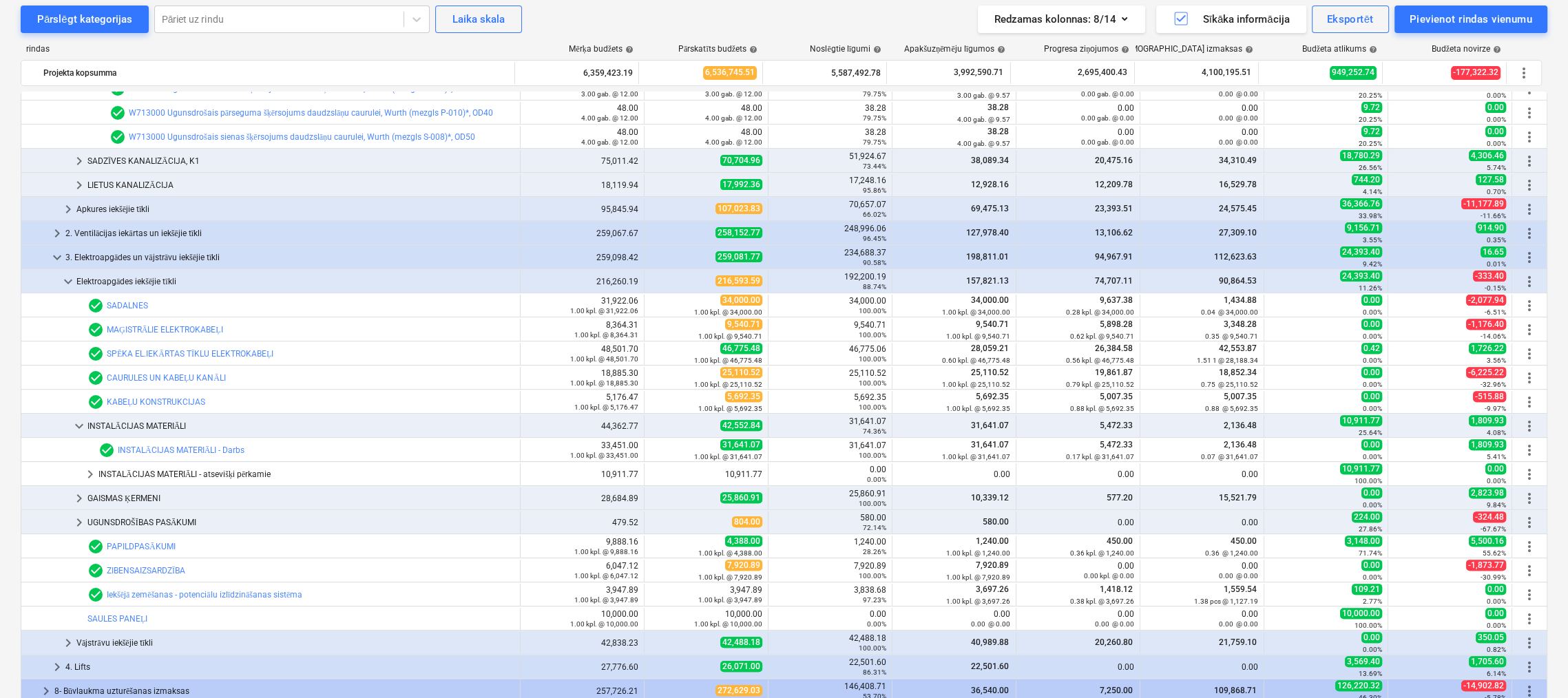
scroll to position [419, 0]
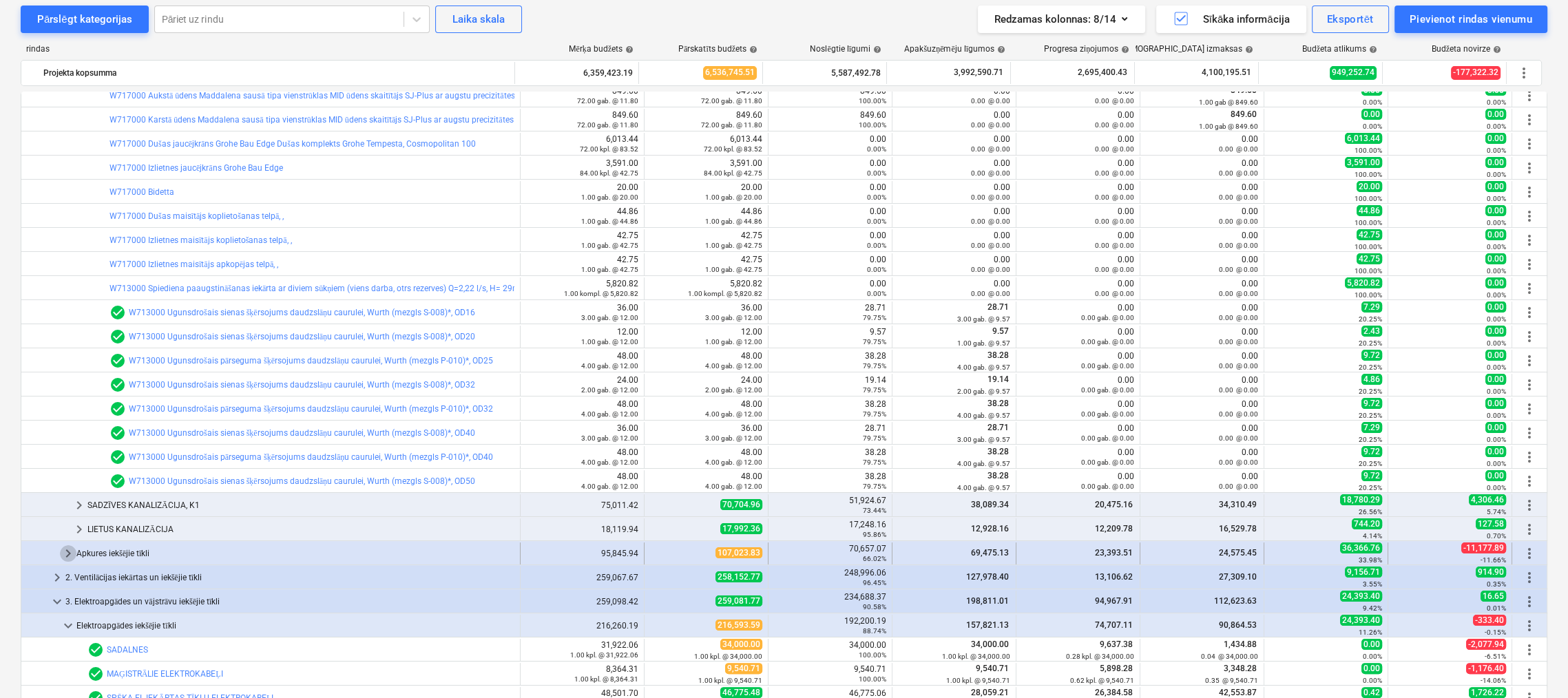
click at [66, 555] on span "keyboard_arrow_right" at bounding box center [68, 553] width 16 height 16
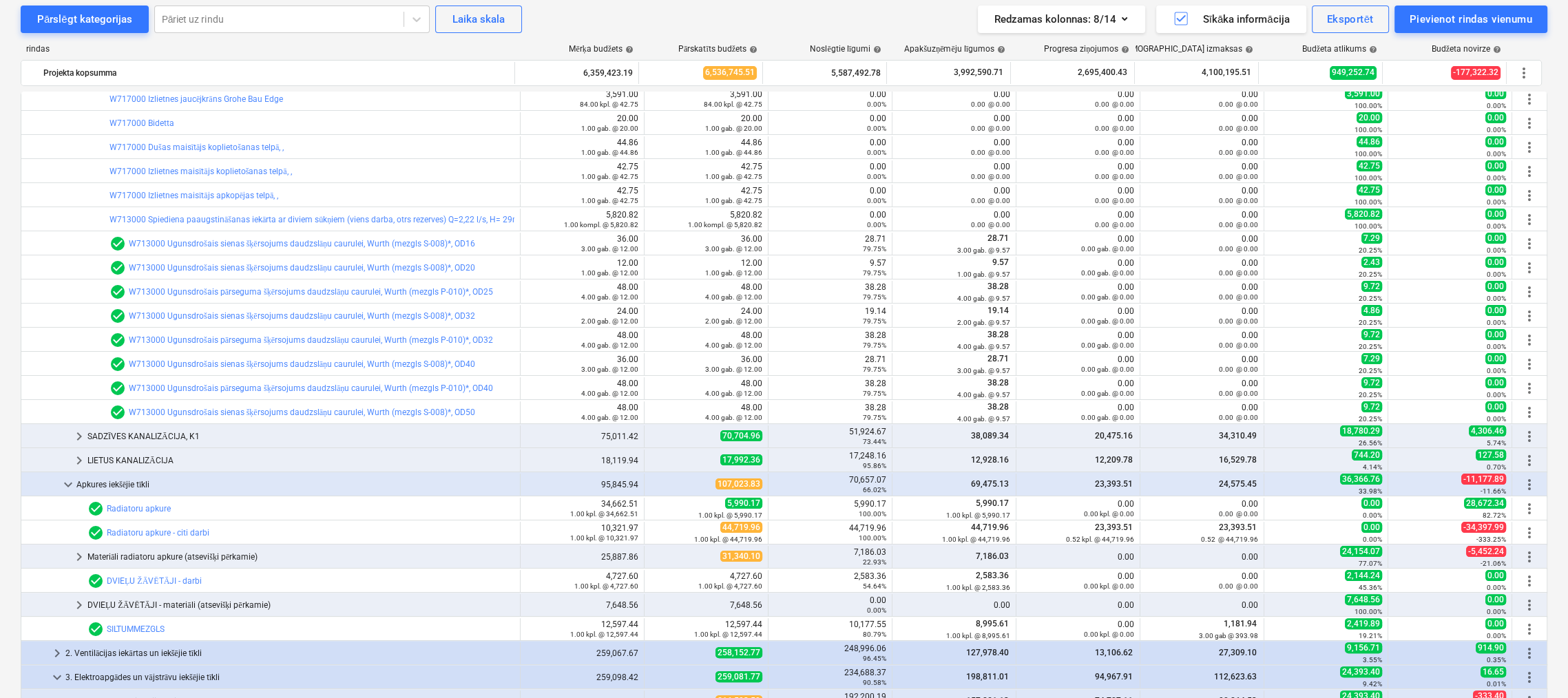
scroll to position [75, 0]
